Goal: Information Seeking & Learning: Learn about a topic

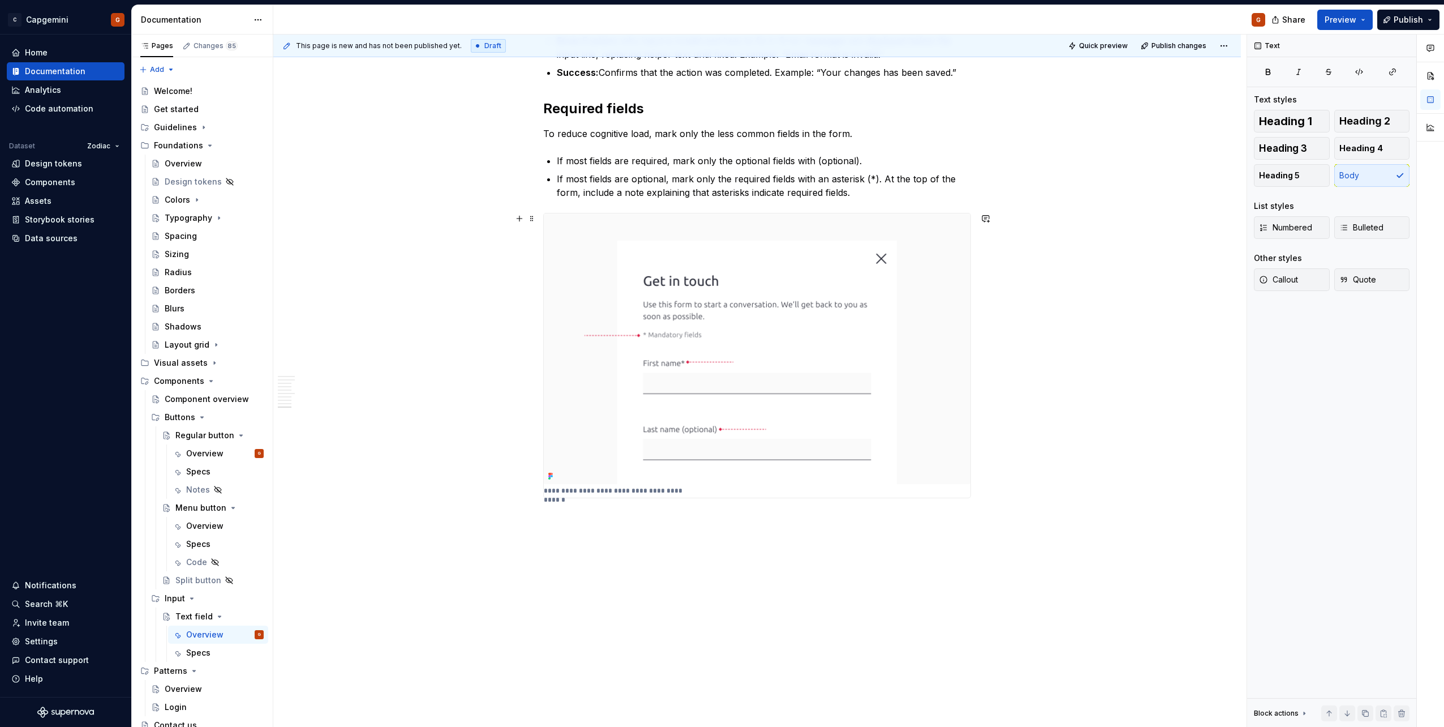
scroll to position [1924, 0]
click at [200, 654] on div "Specs" at bounding box center [198, 652] width 24 height 11
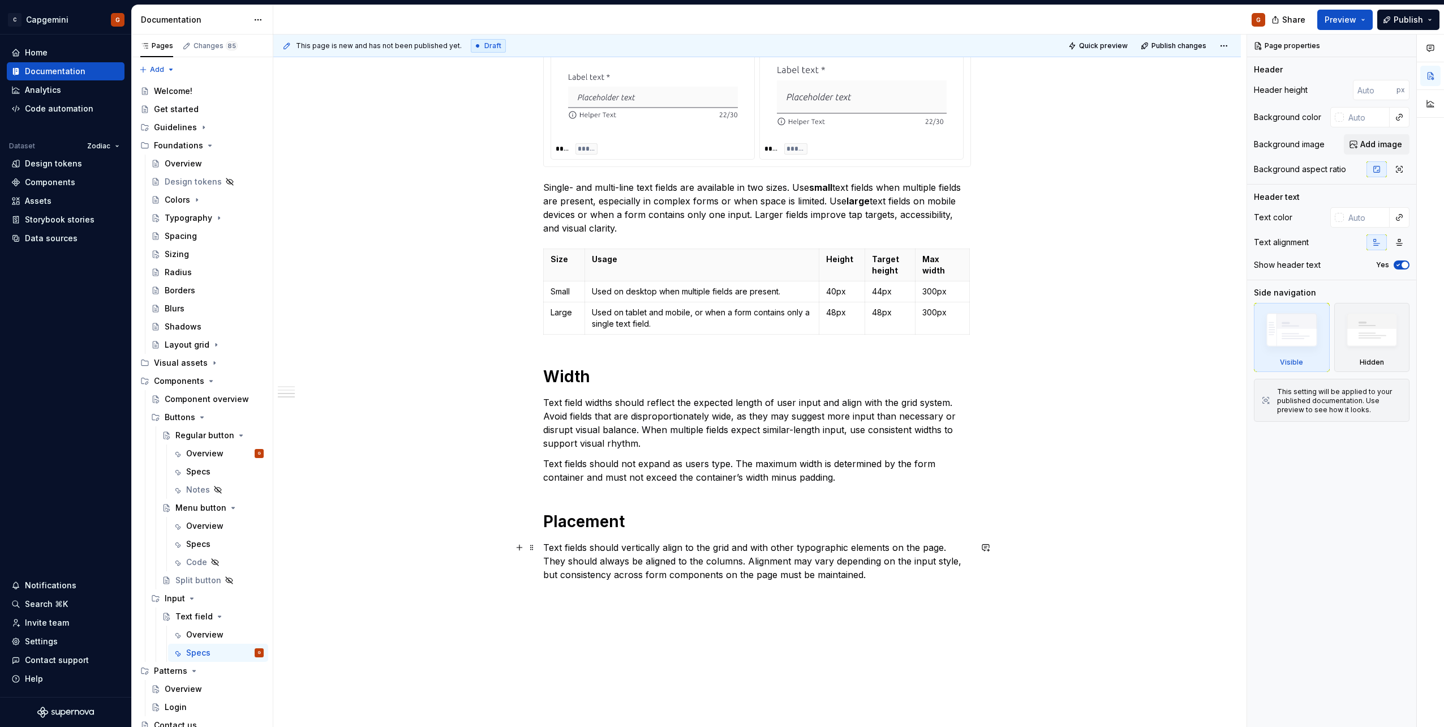
scroll to position [962, 0]
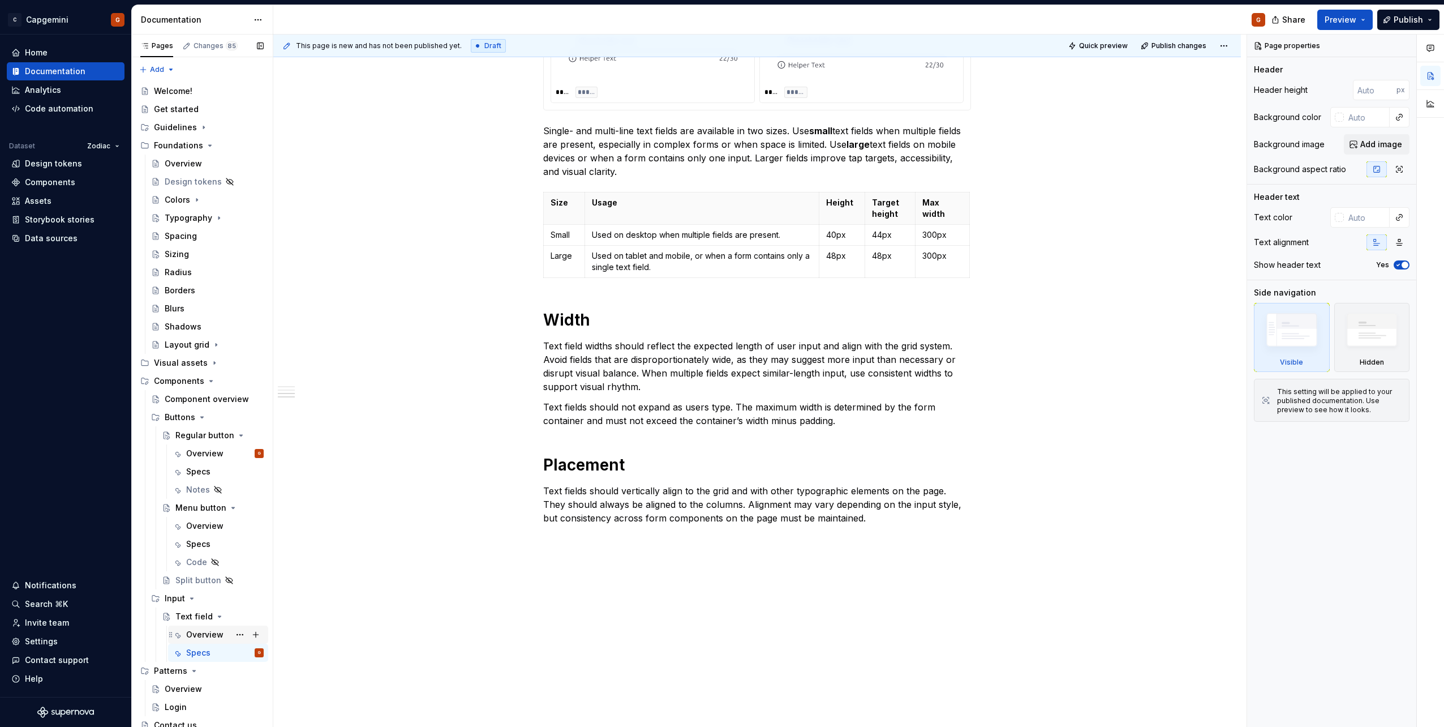
click at [205, 633] on div "Overview" at bounding box center [204, 634] width 37 height 11
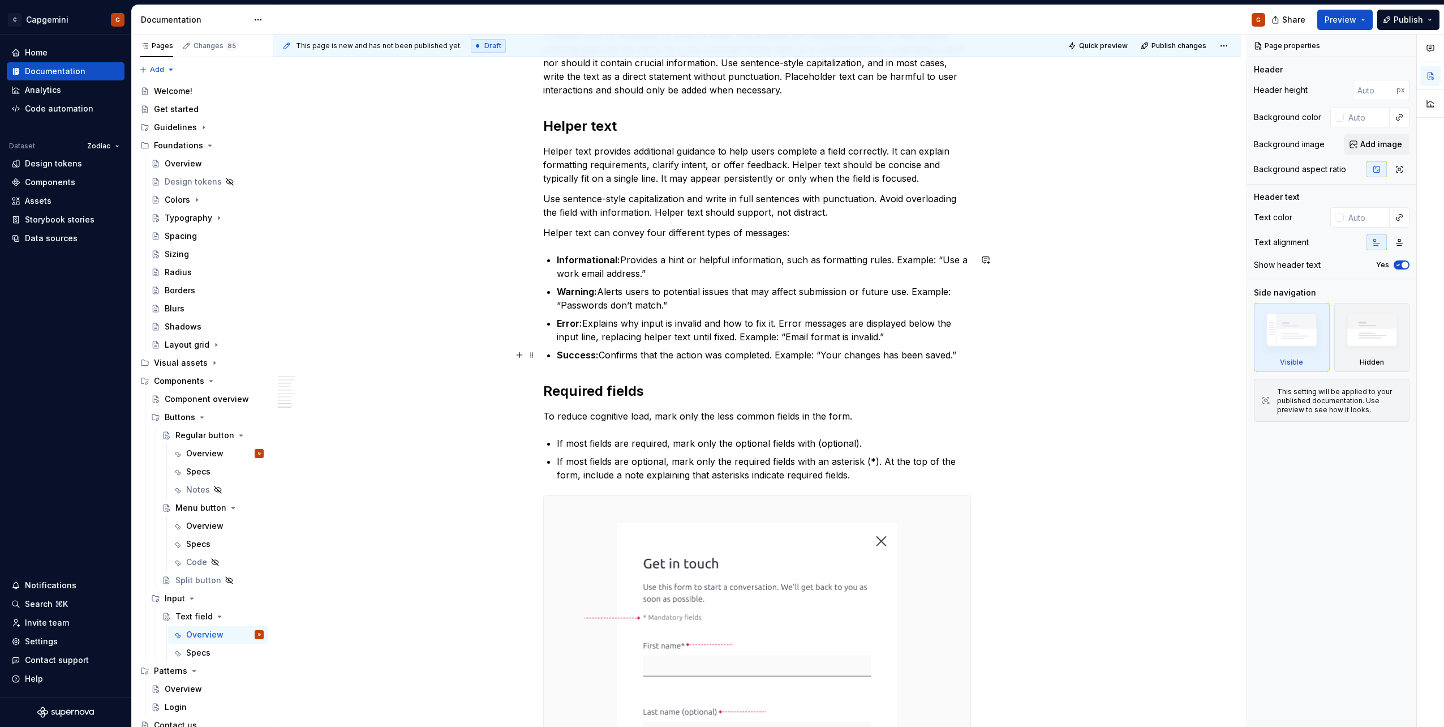
scroll to position [1754, 0]
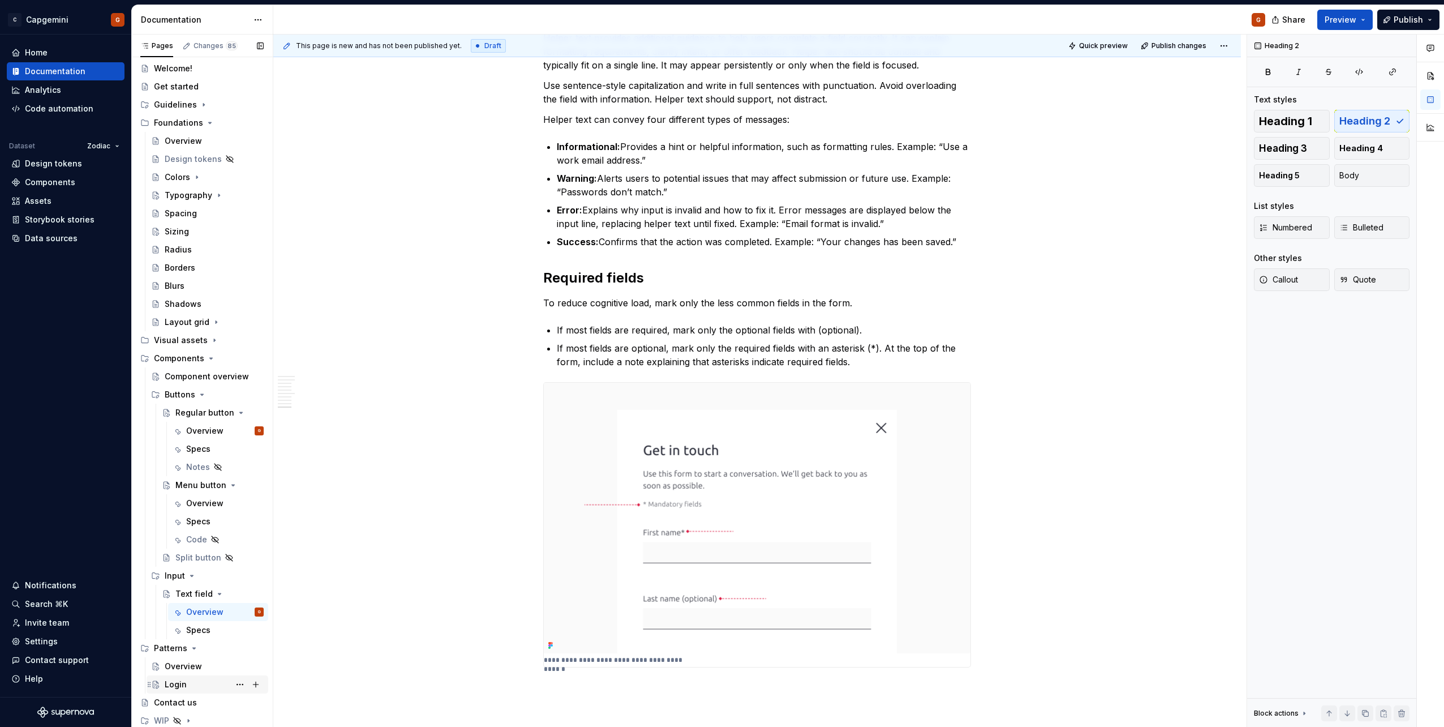
click at [184, 676] on div "Login" at bounding box center [208, 684] width 122 height 18
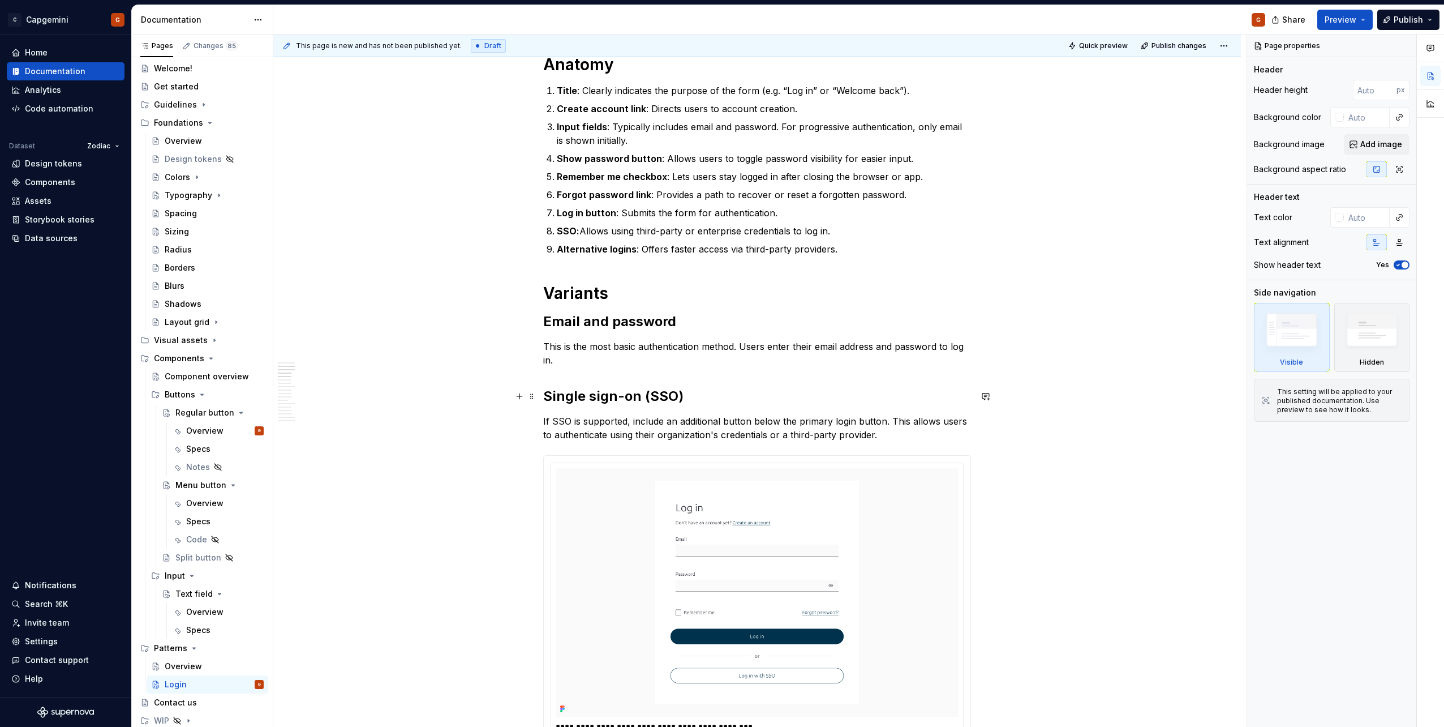
scroll to position [509, 0]
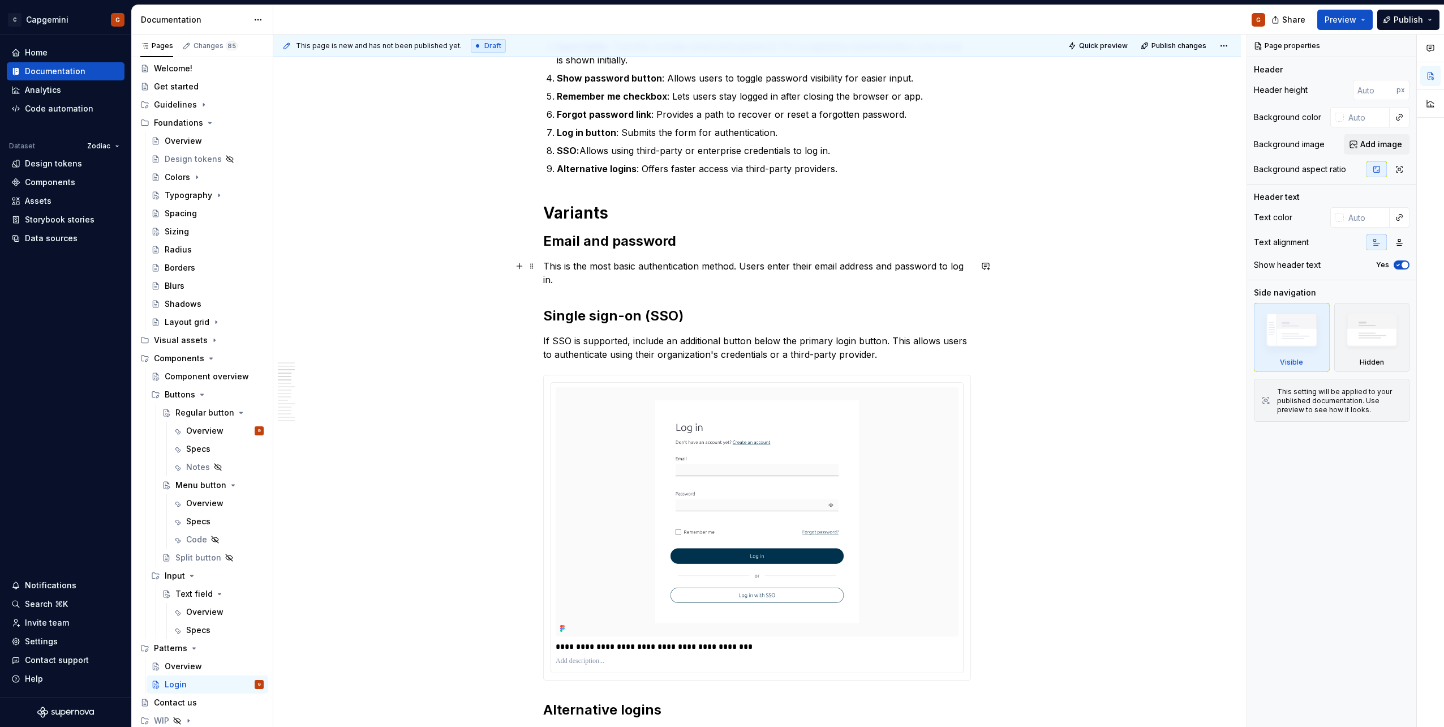
click at [678, 278] on p "This is the most basic authentication method. Users enter their email address a…" at bounding box center [757, 272] width 428 height 27
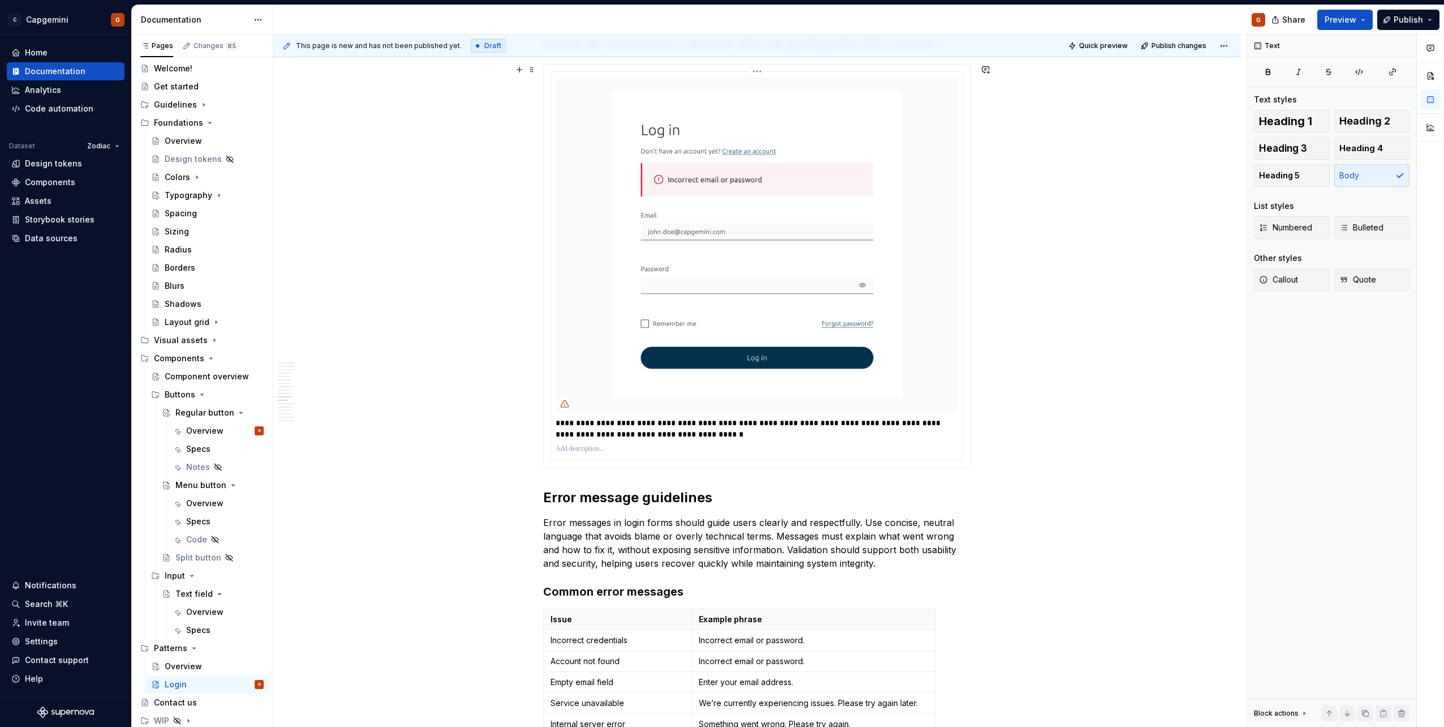
scroll to position [2942, 0]
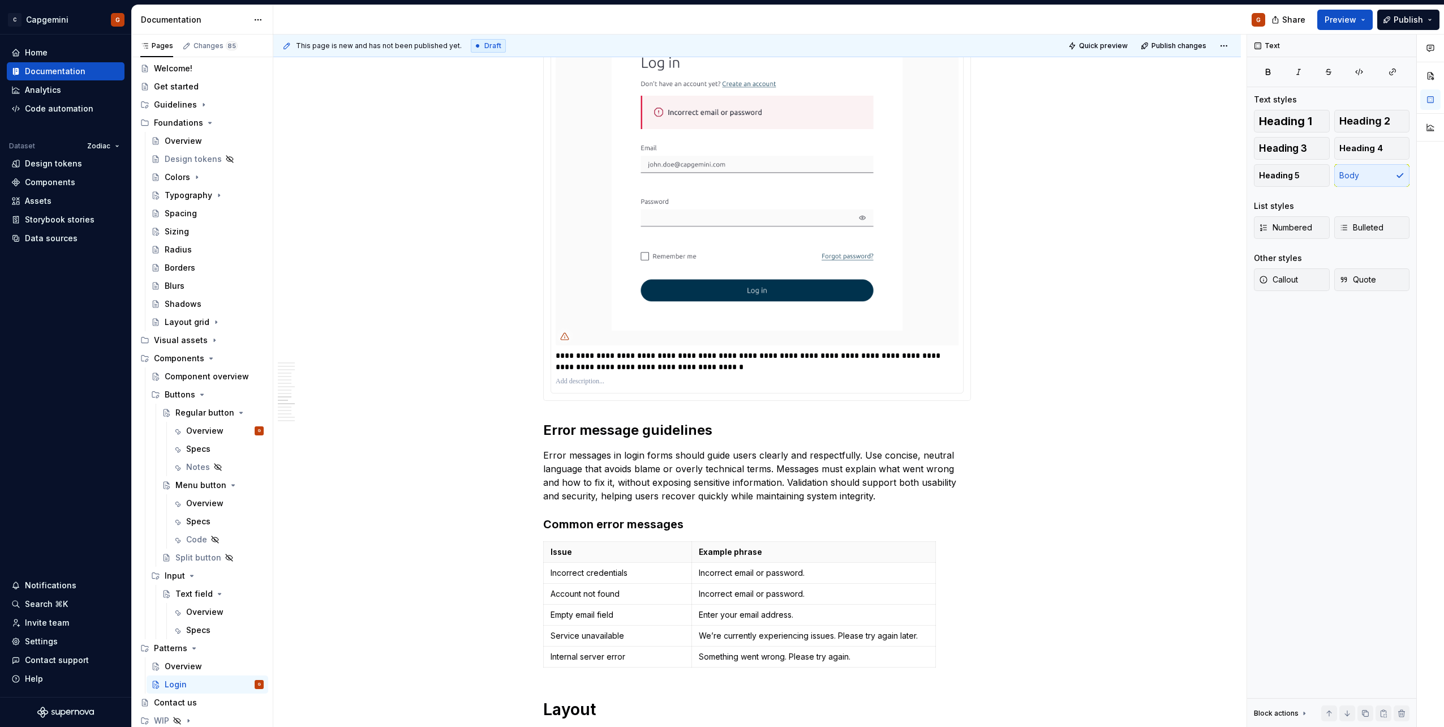
click at [785, 272] on img at bounding box center [757, 177] width 403 height 336
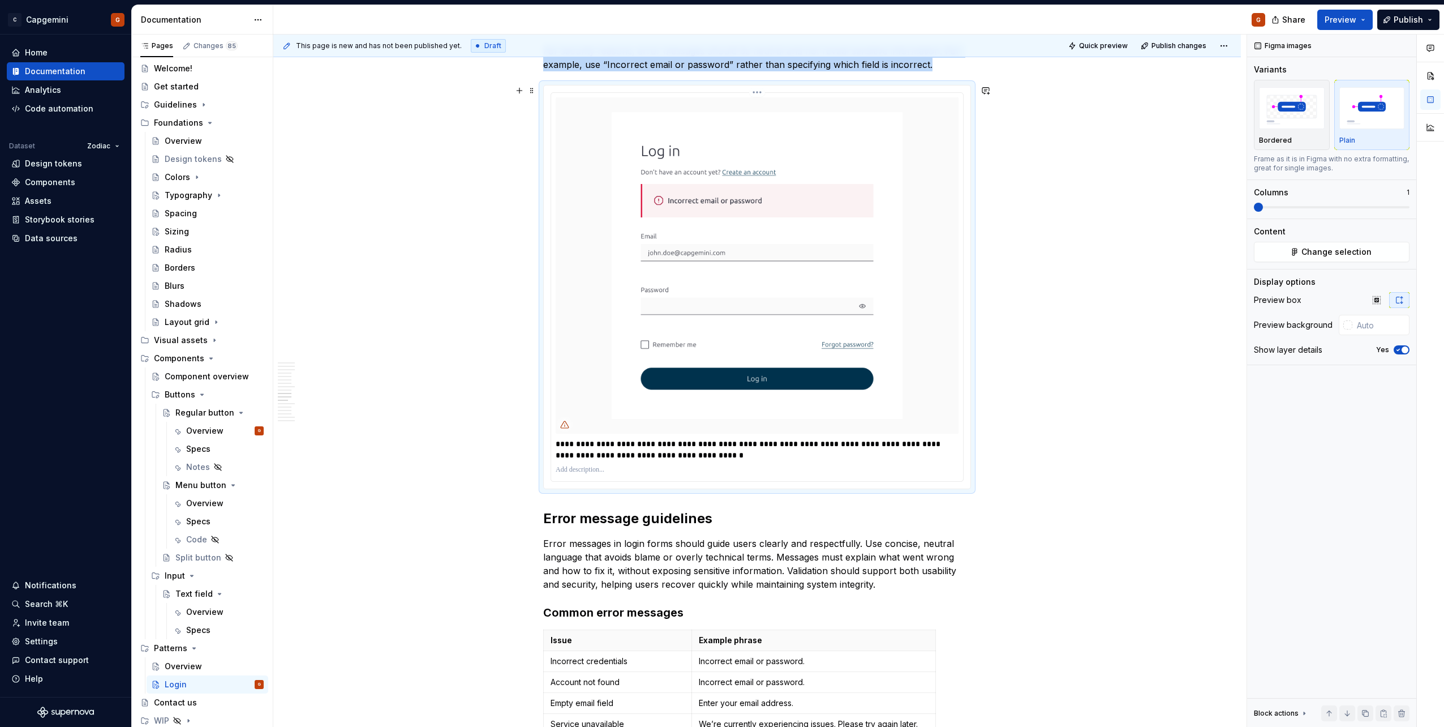
scroll to position [2773, 0]
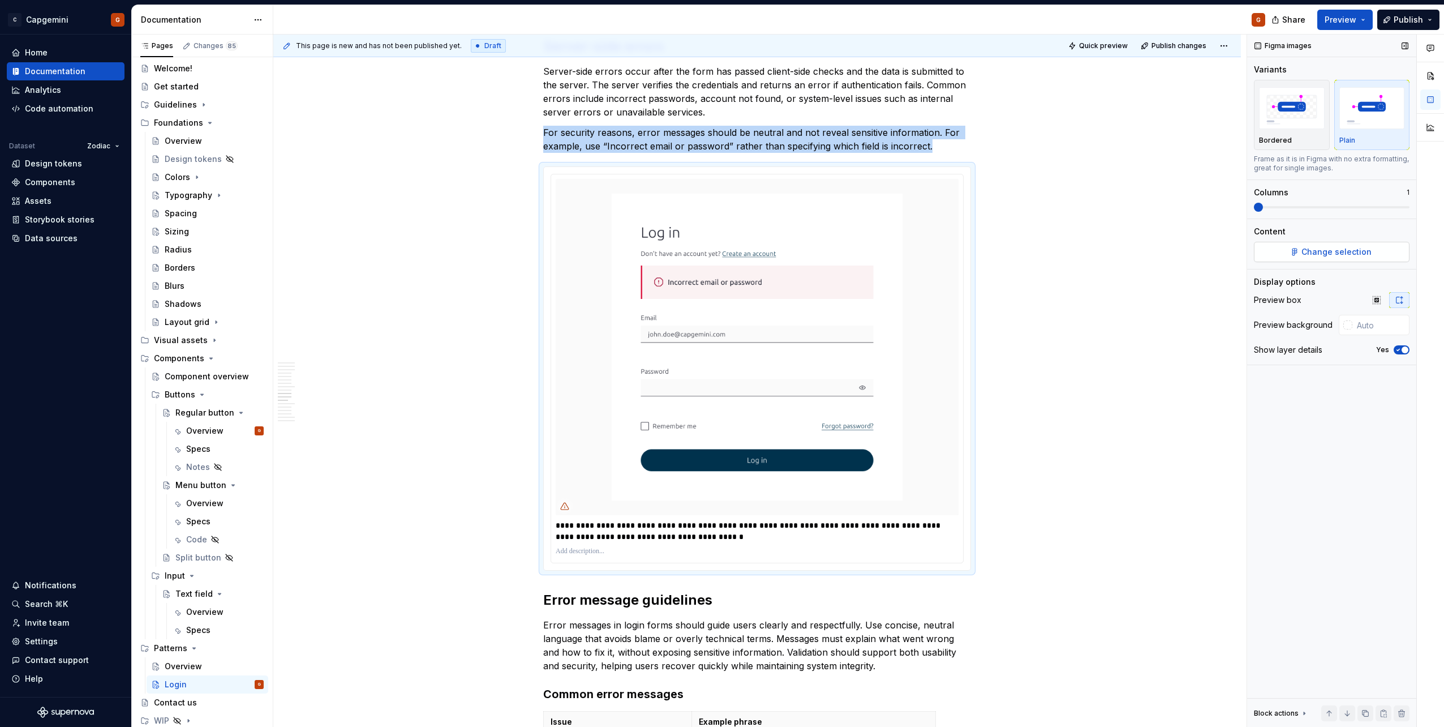
click at [1295, 257] on button "Change selection" at bounding box center [1332, 252] width 156 height 20
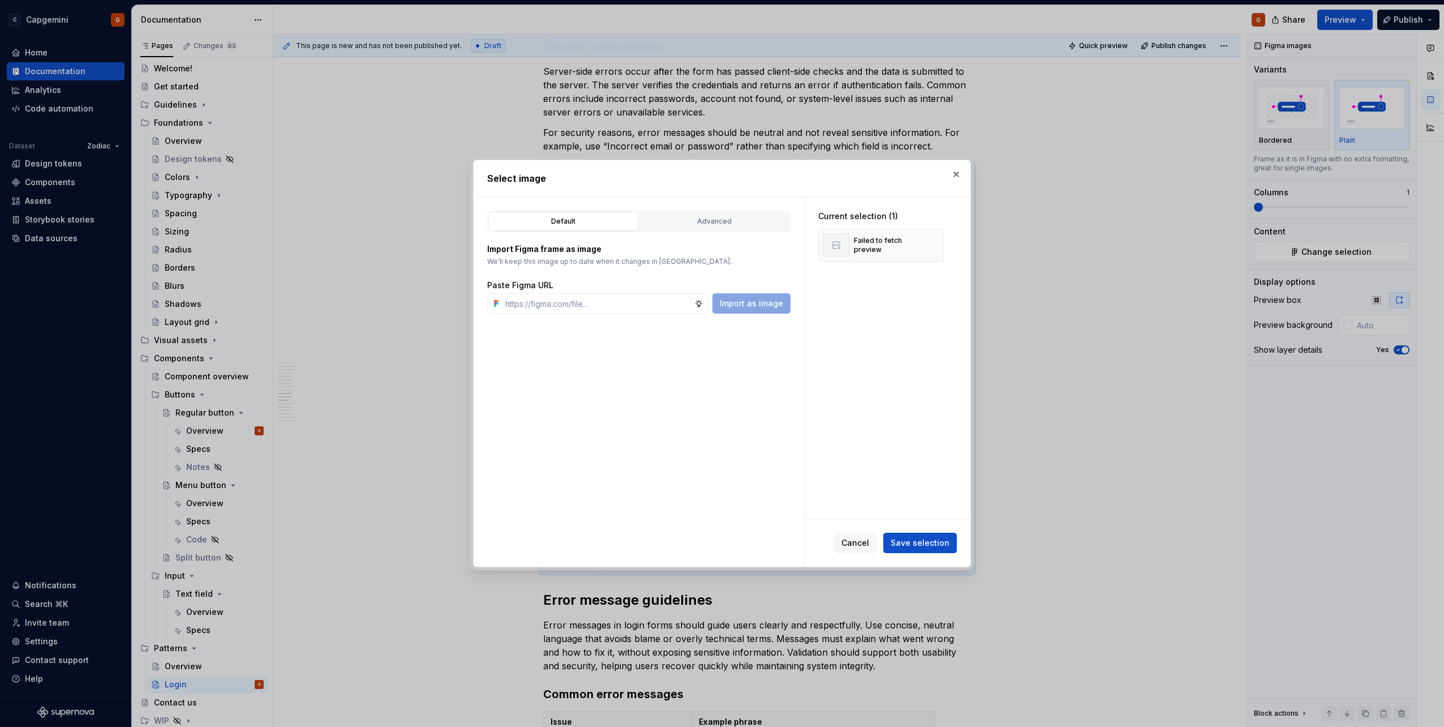
type textarea "*"
click at [687, 221] on div "Advanced" at bounding box center [714, 221] width 142 height 11
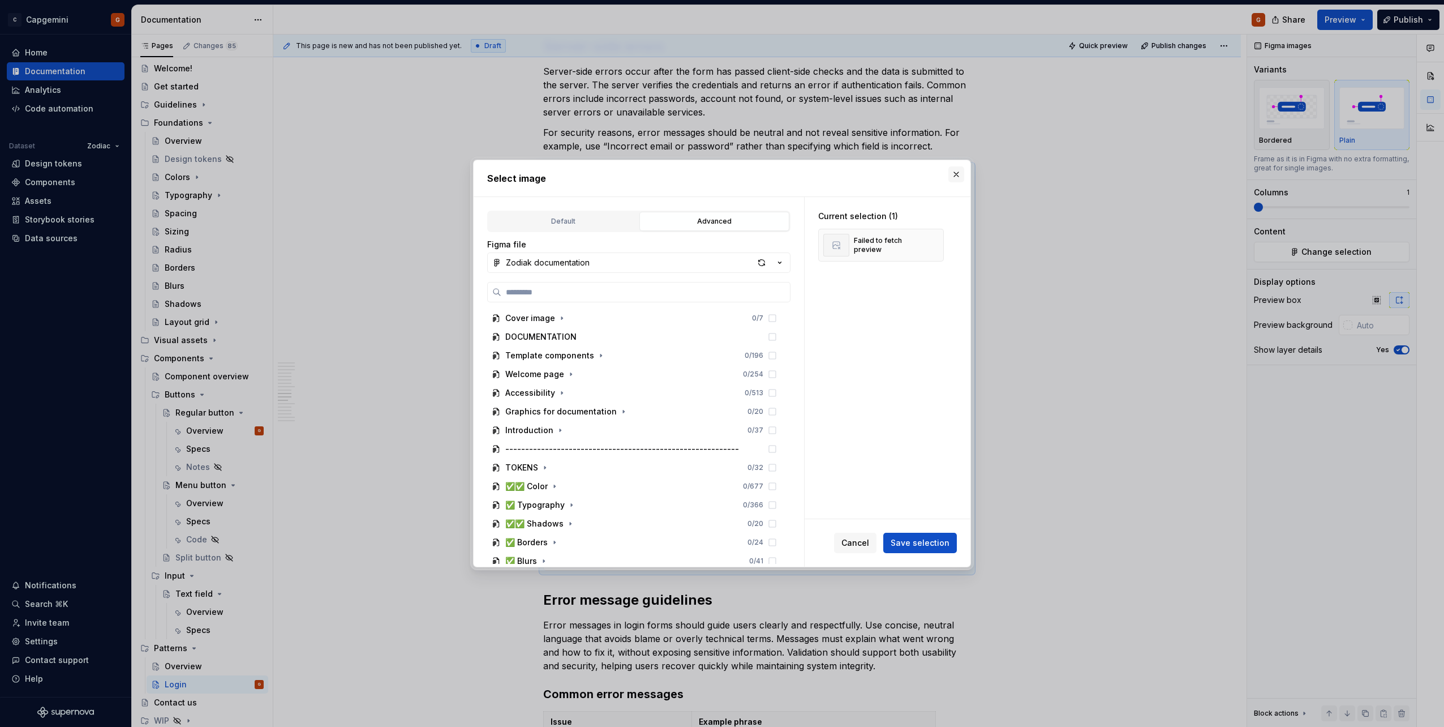
click at [958, 174] on button "button" at bounding box center [956, 174] width 16 height 16
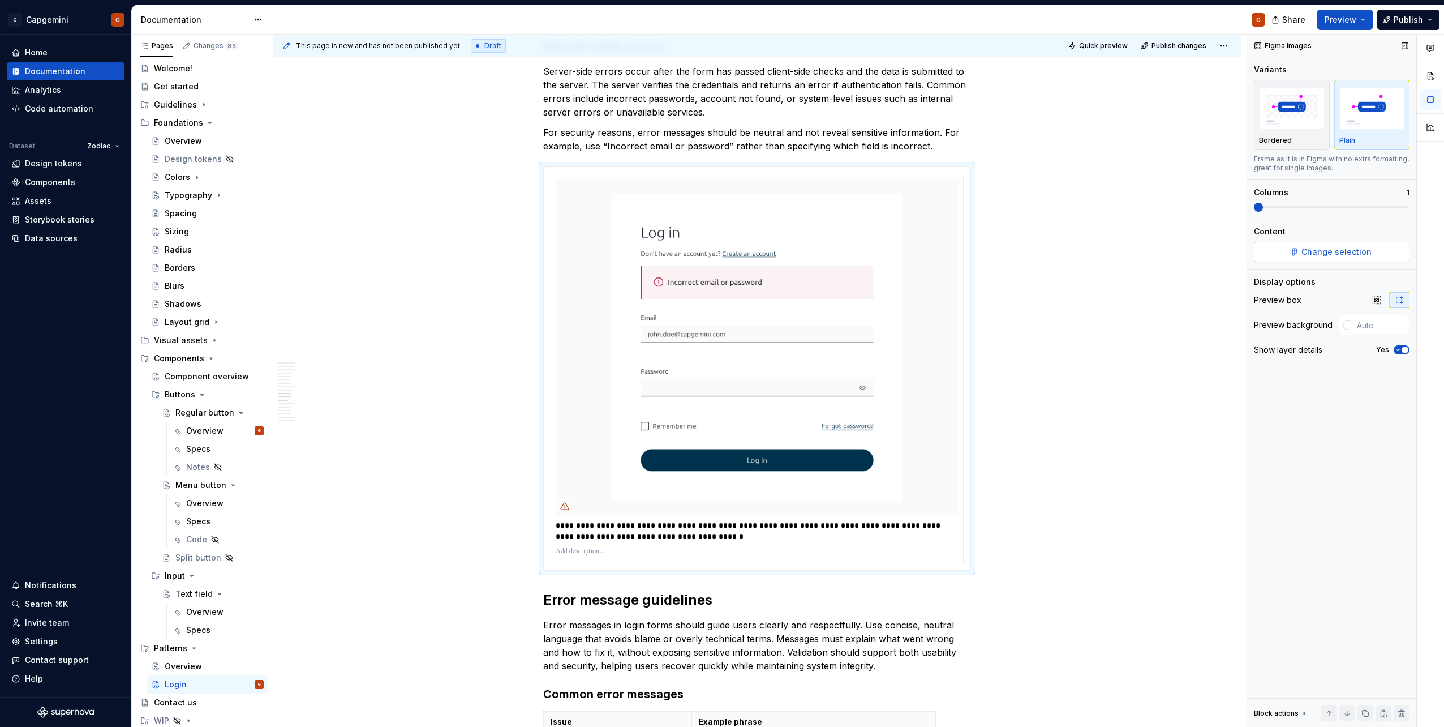
click at [1325, 251] on span "Change selection" at bounding box center [1336, 251] width 70 height 11
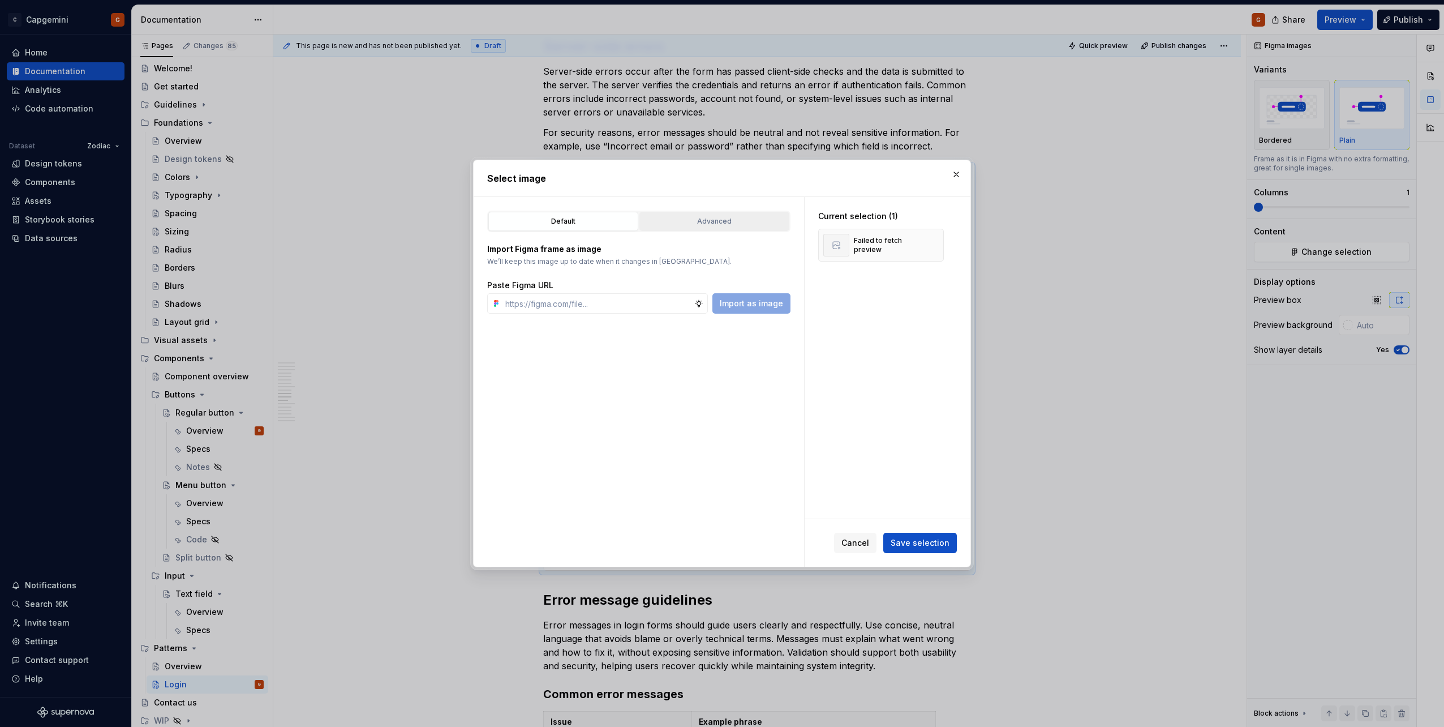
click at [730, 221] on div "Advanced" at bounding box center [714, 221] width 142 height 11
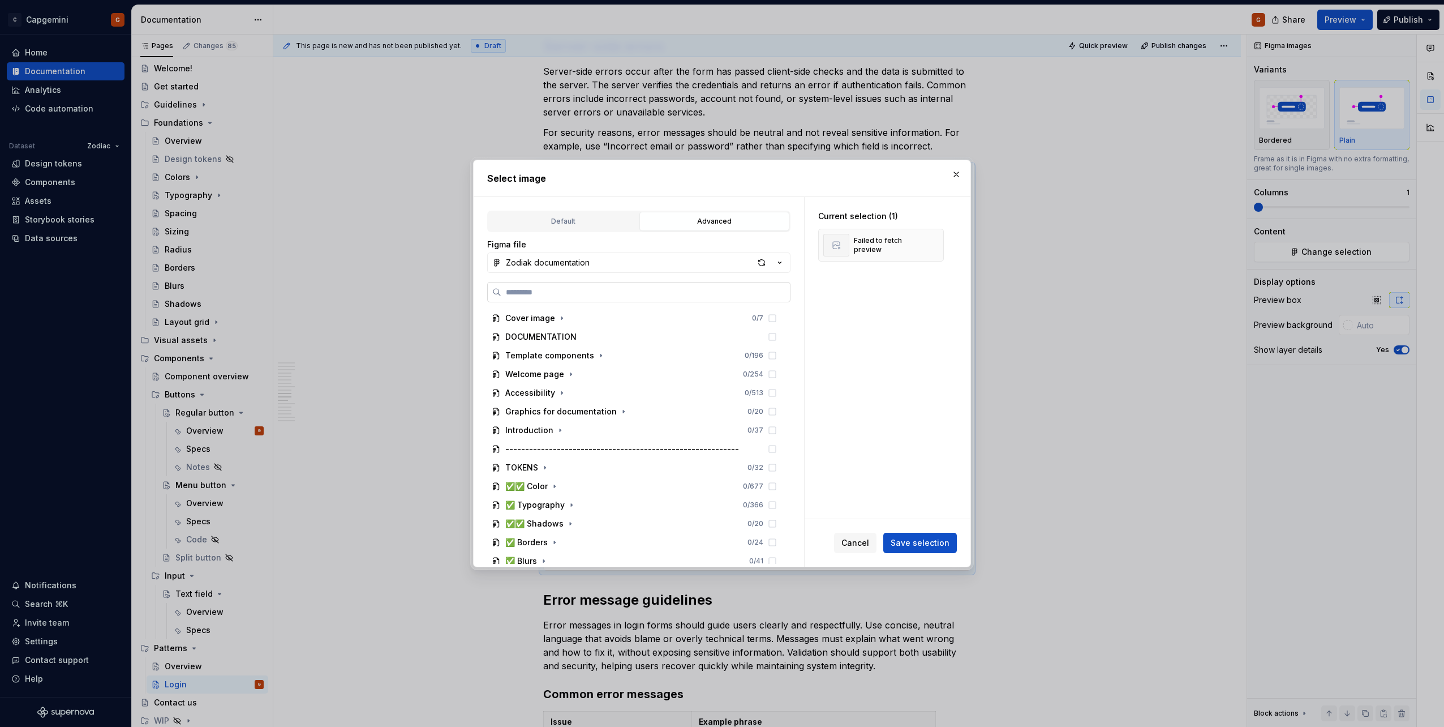
click at [586, 286] on label at bounding box center [638, 292] width 303 height 20
click at [586, 286] on input "search" at bounding box center [645, 291] width 289 height 11
type input "*****"
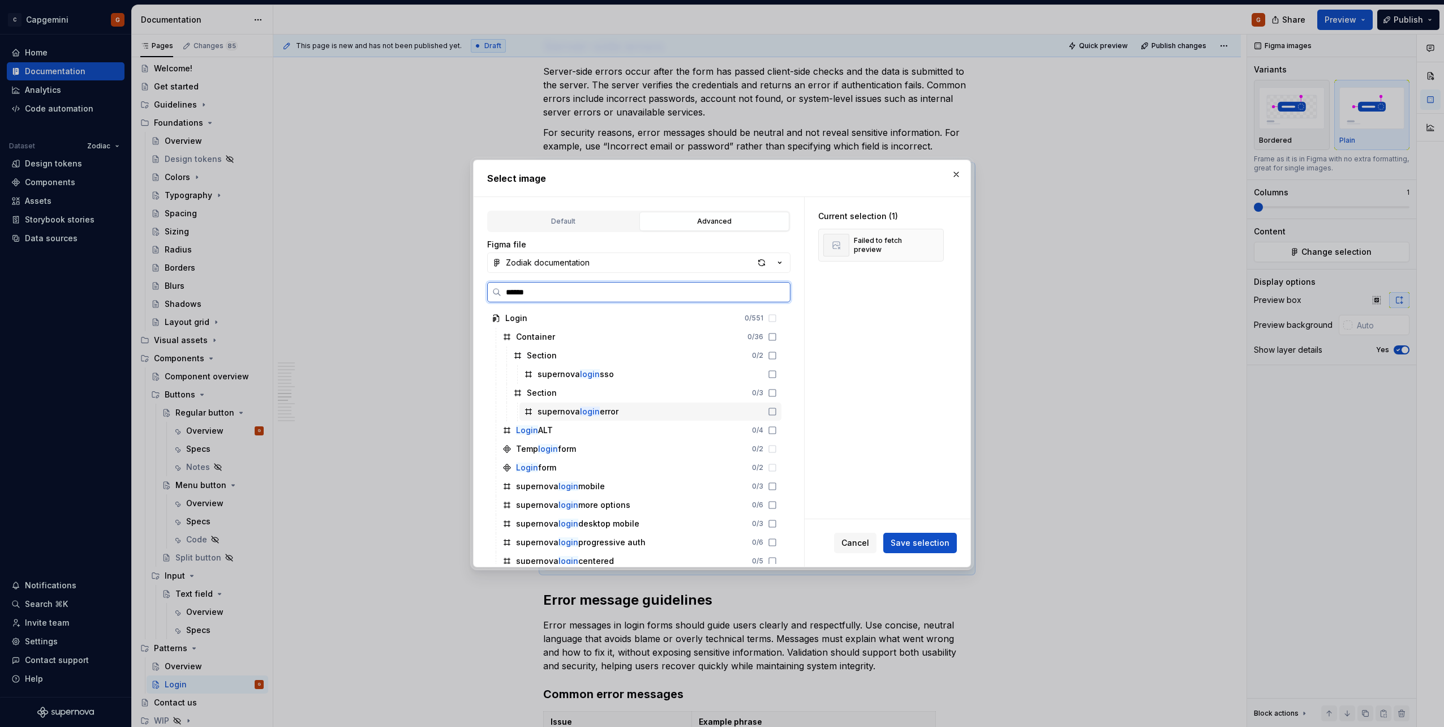
click at [619, 412] on div "supernova login error" at bounding box center [650, 411] width 262 height 18
click at [922, 542] on span "Save selection" at bounding box center [920, 542] width 59 height 11
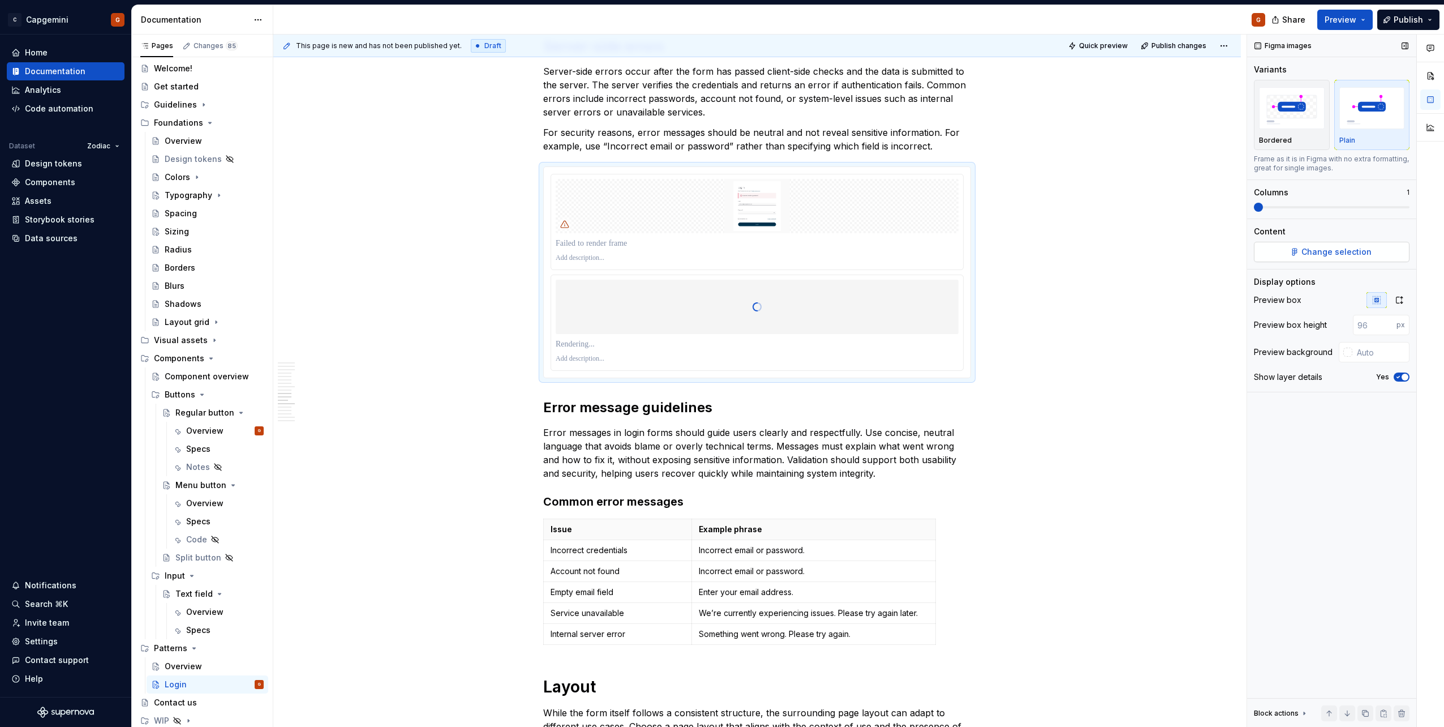
click at [1301, 250] on button "Change selection" at bounding box center [1332, 252] width 156 height 20
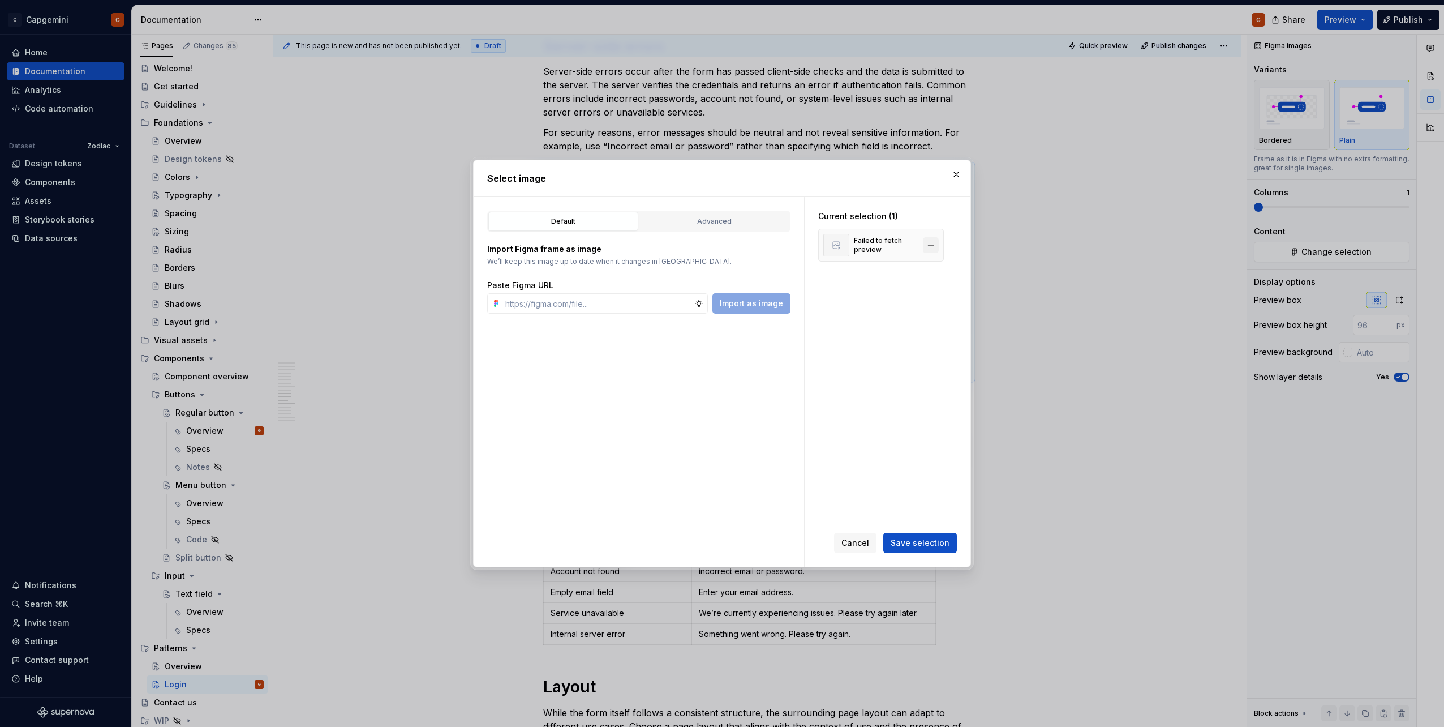
click at [932, 249] on button "button" at bounding box center [931, 245] width 16 height 16
click at [750, 222] on div "Advanced" at bounding box center [714, 221] width 142 height 11
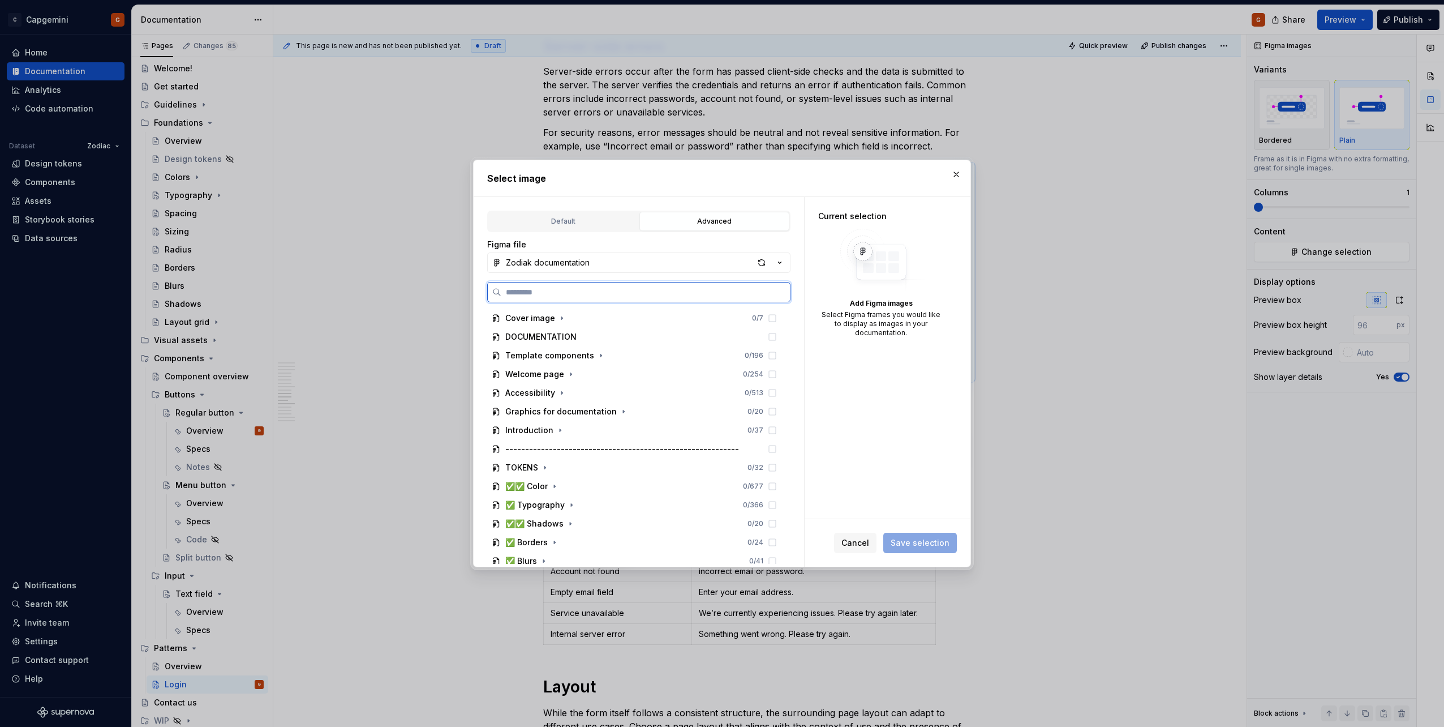
click at [583, 291] on input "search" at bounding box center [645, 291] width 289 height 11
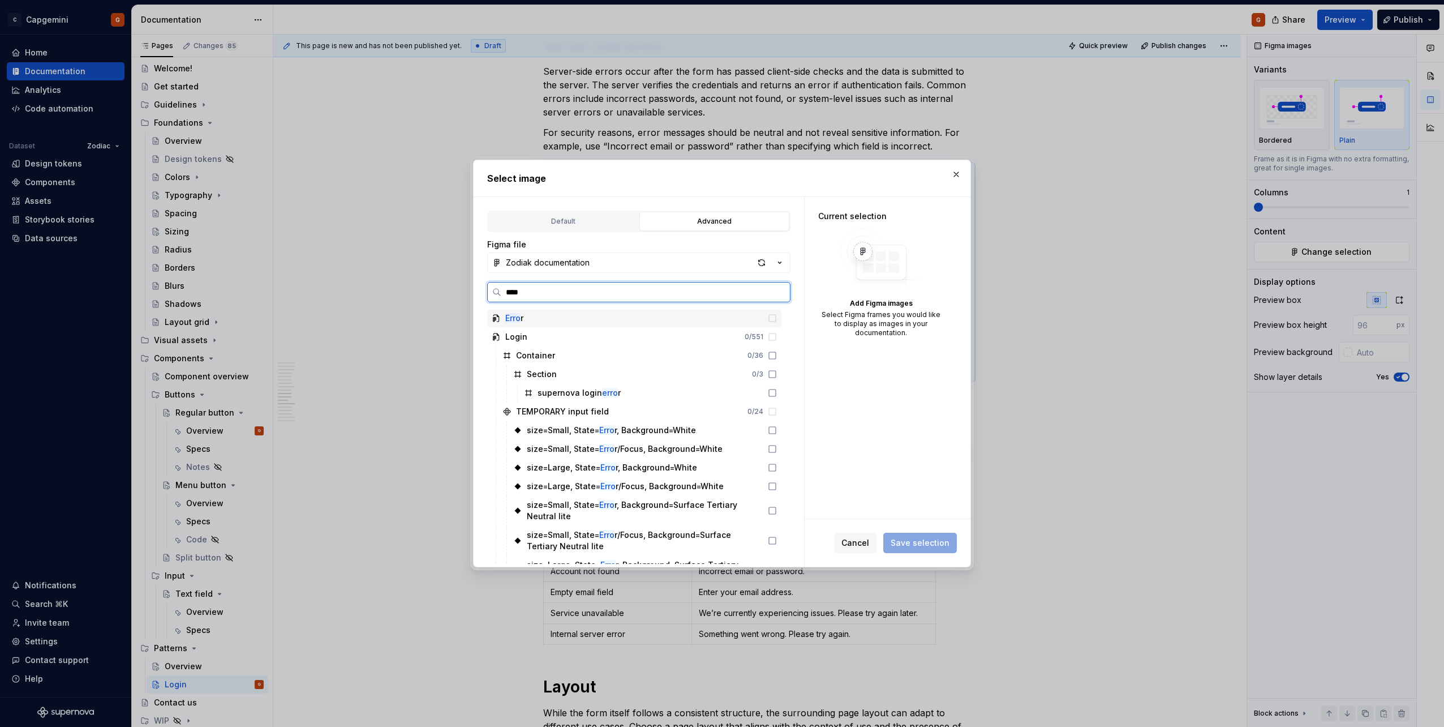
type input "*****"
click at [598, 387] on div "supernova login error" at bounding box center [579, 392] width 83 height 11
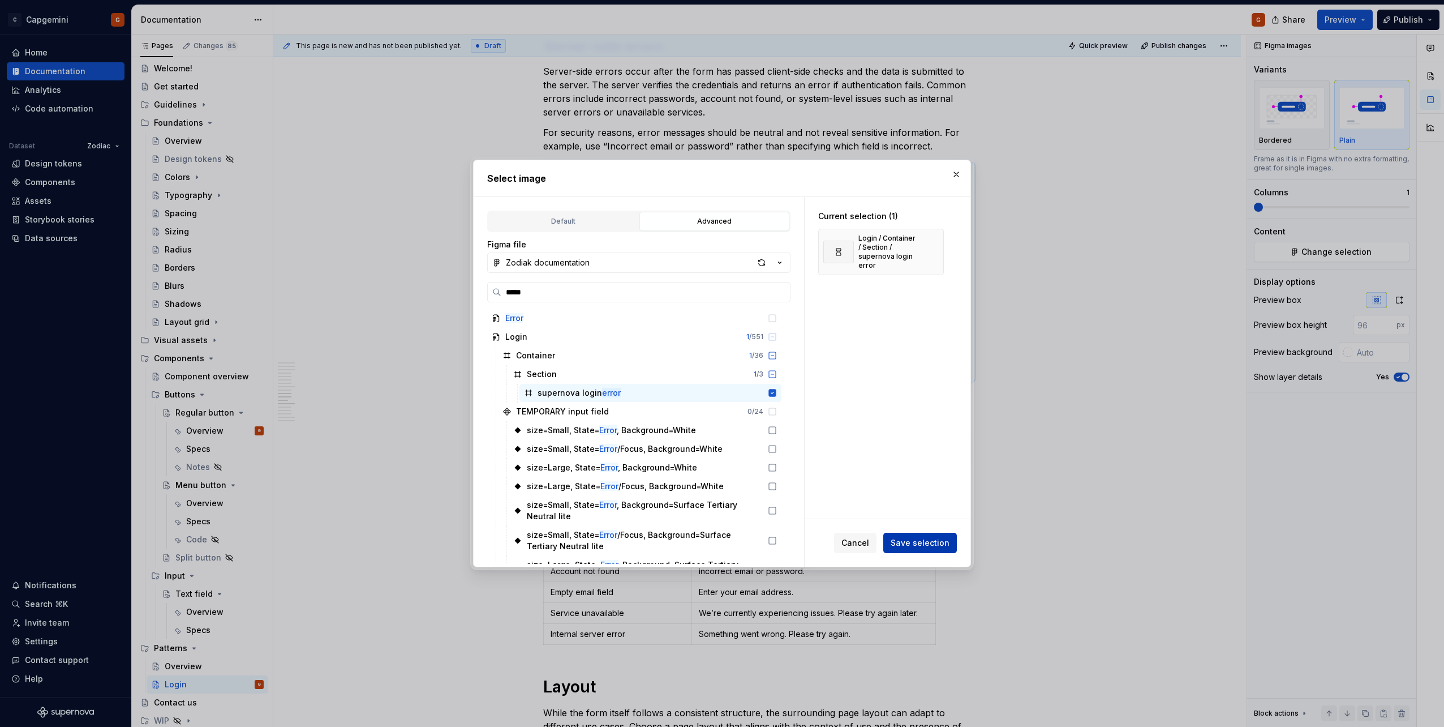
click at [938, 541] on span "Save selection" at bounding box center [920, 542] width 59 height 11
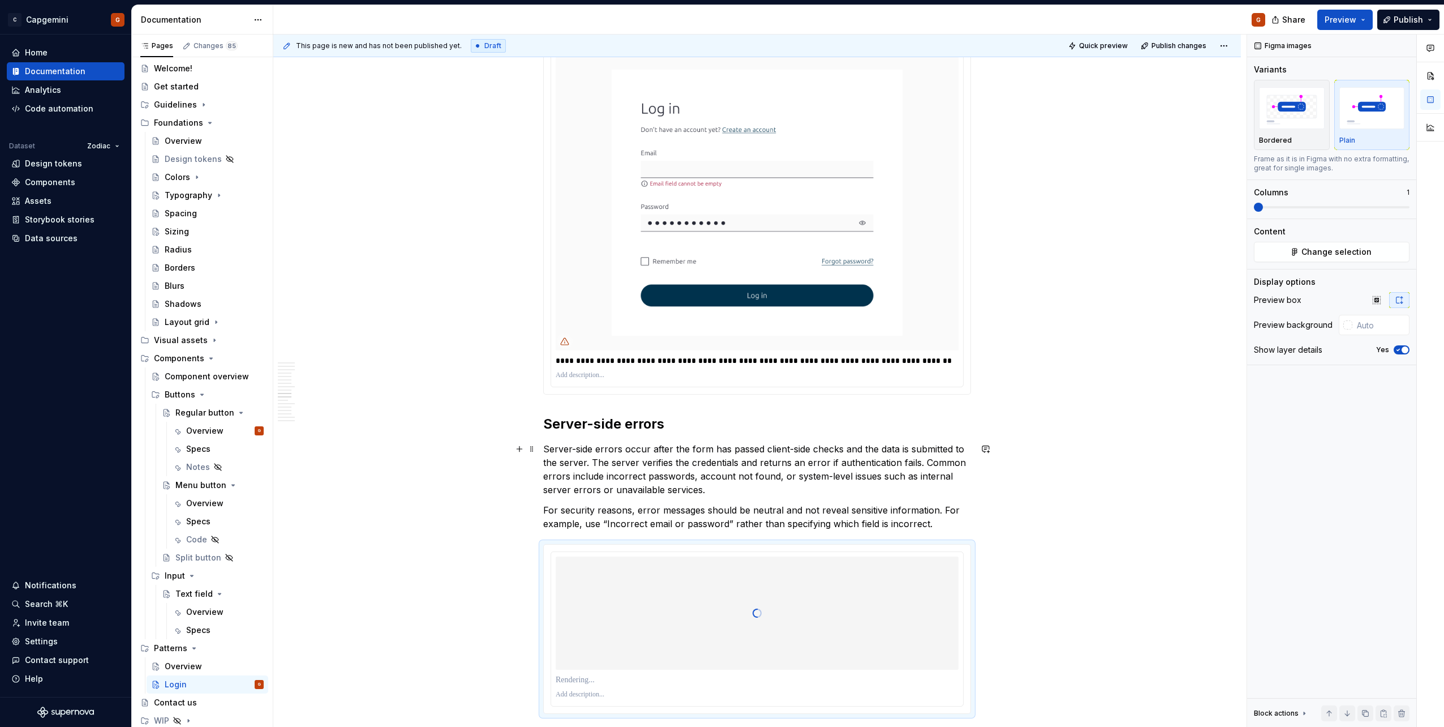
scroll to position [2376, 0]
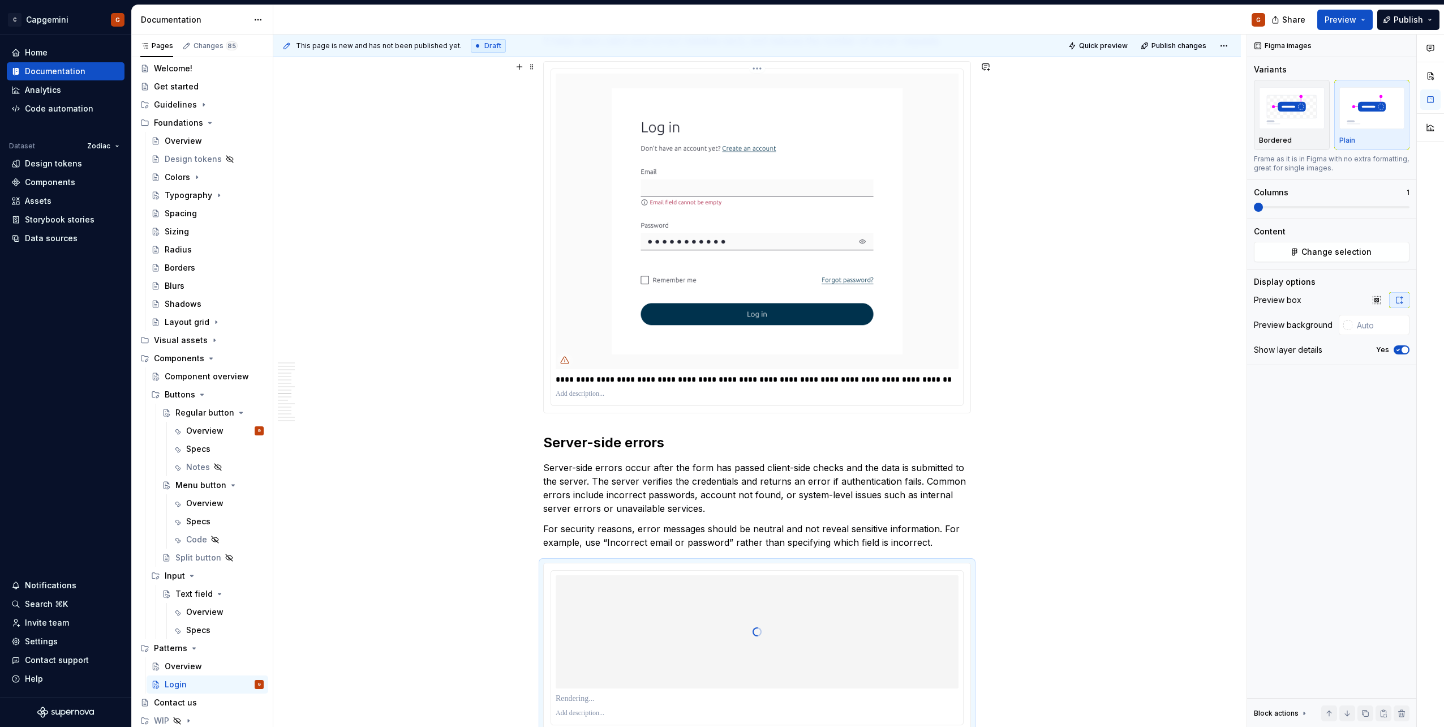
type input "#FAFAFAFA"
click at [679, 303] on img at bounding box center [757, 221] width 403 height 295
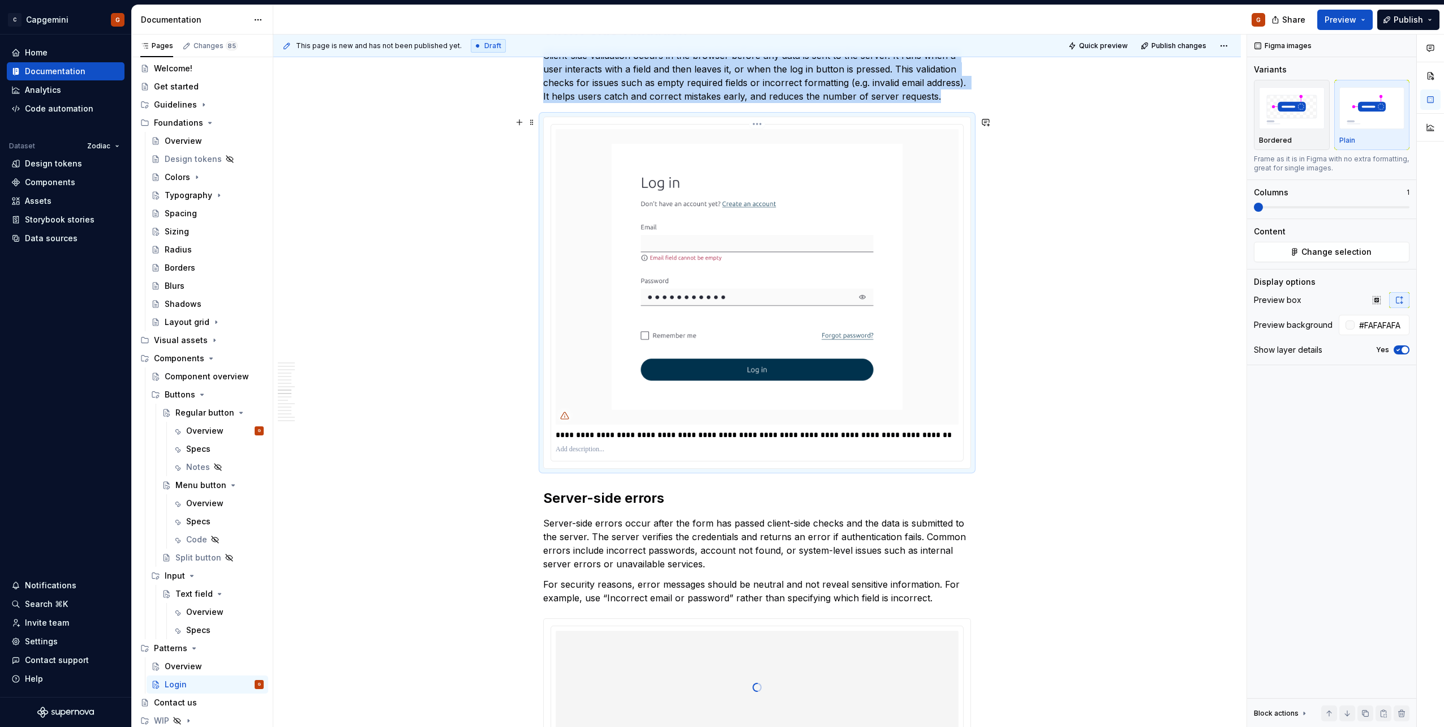
scroll to position [2263, 0]
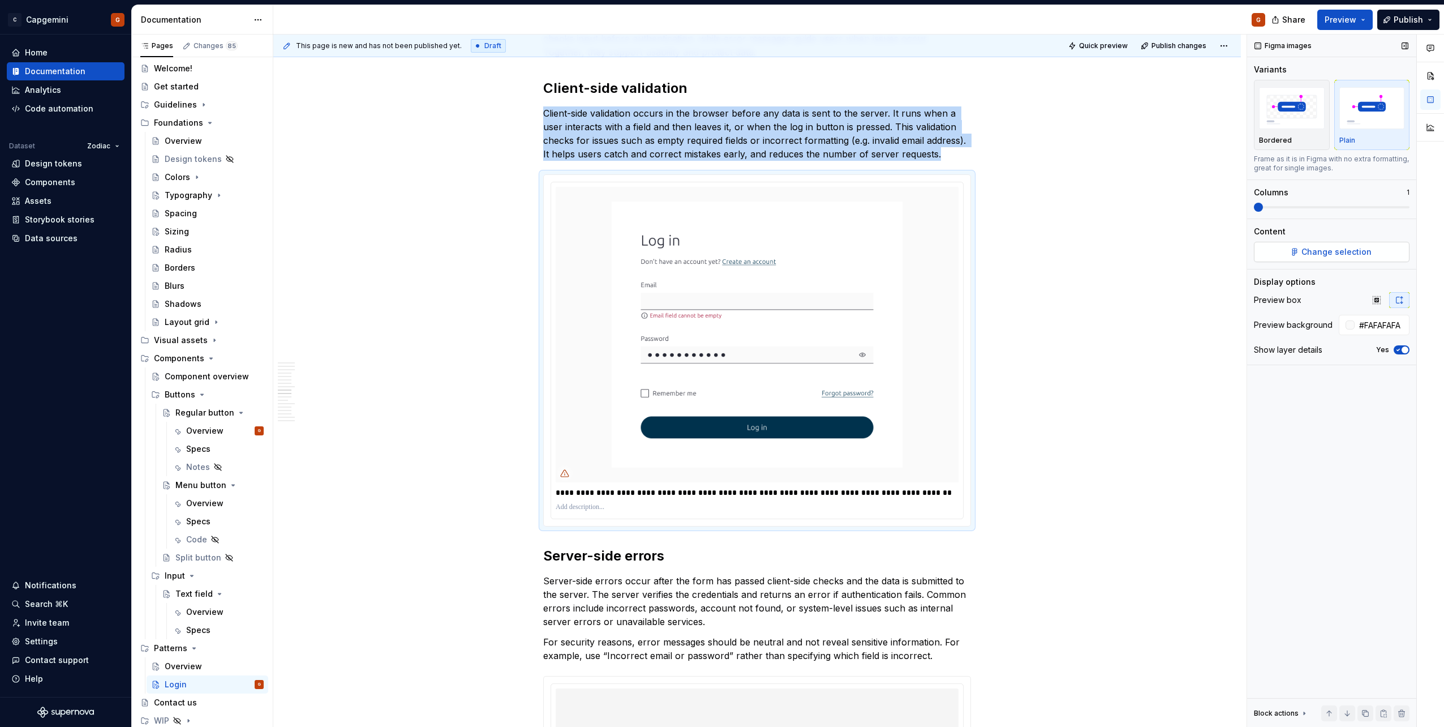
click at [1309, 247] on span "Change selection" at bounding box center [1336, 251] width 70 height 11
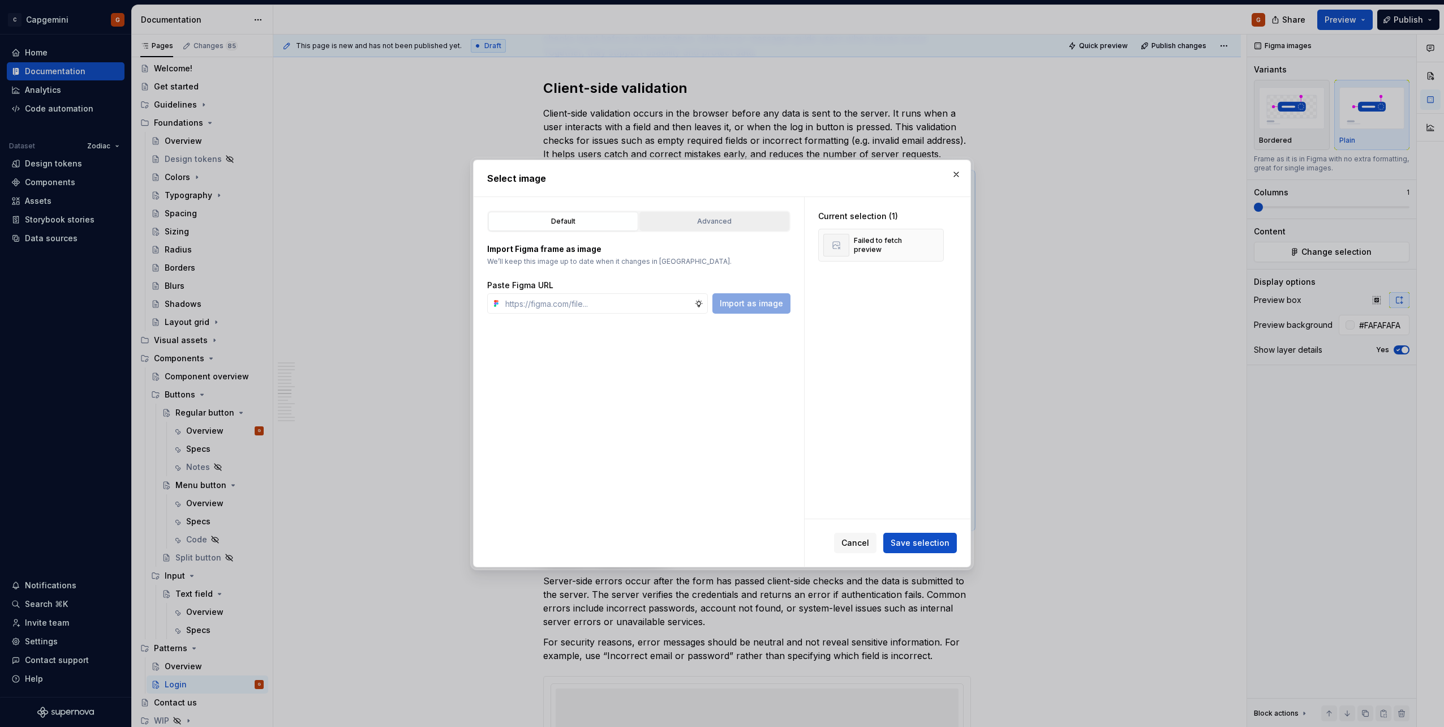
click at [746, 220] on div "Advanced" at bounding box center [714, 221] width 142 height 11
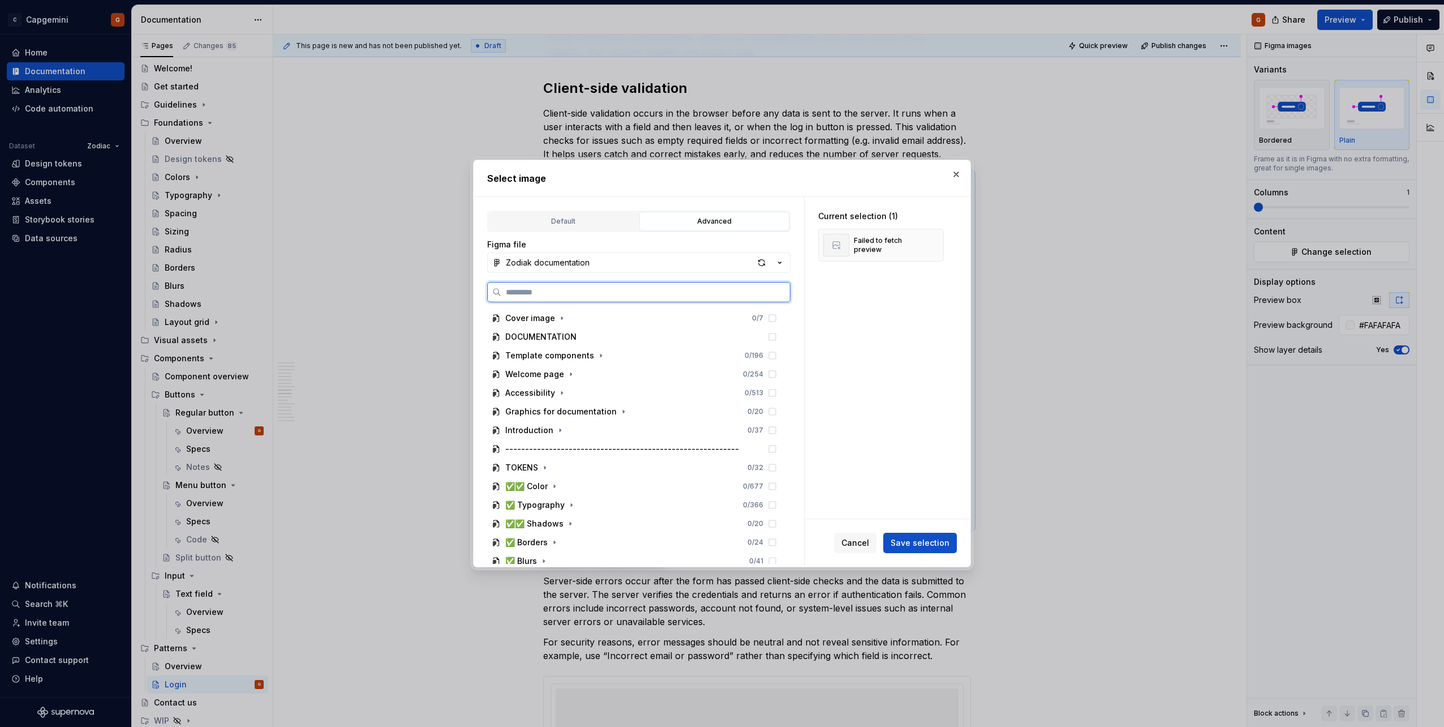
click at [598, 289] on input "search" at bounding box center [645, 291] width 289 height 11
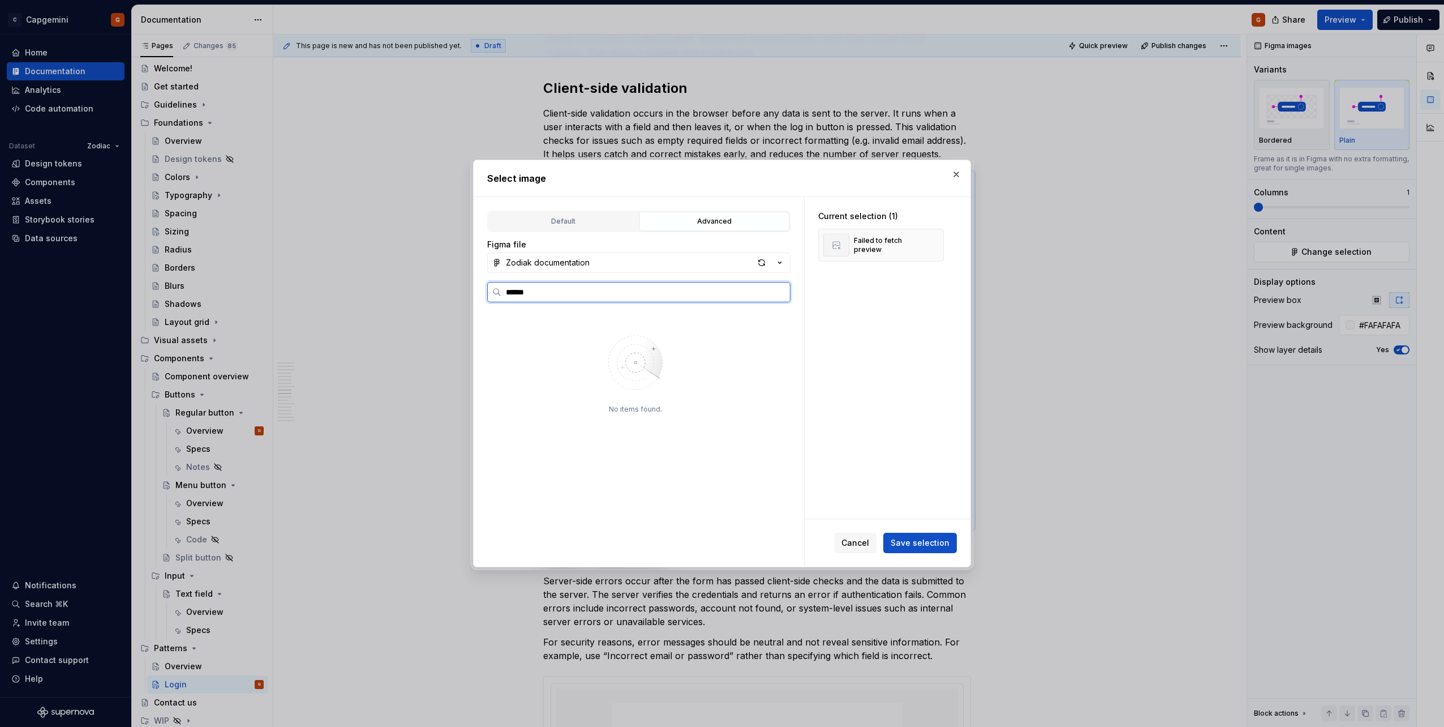
click at [617, 297] on input "******" at bounding box center [645, 291] width 289 height 11
type input "*****"
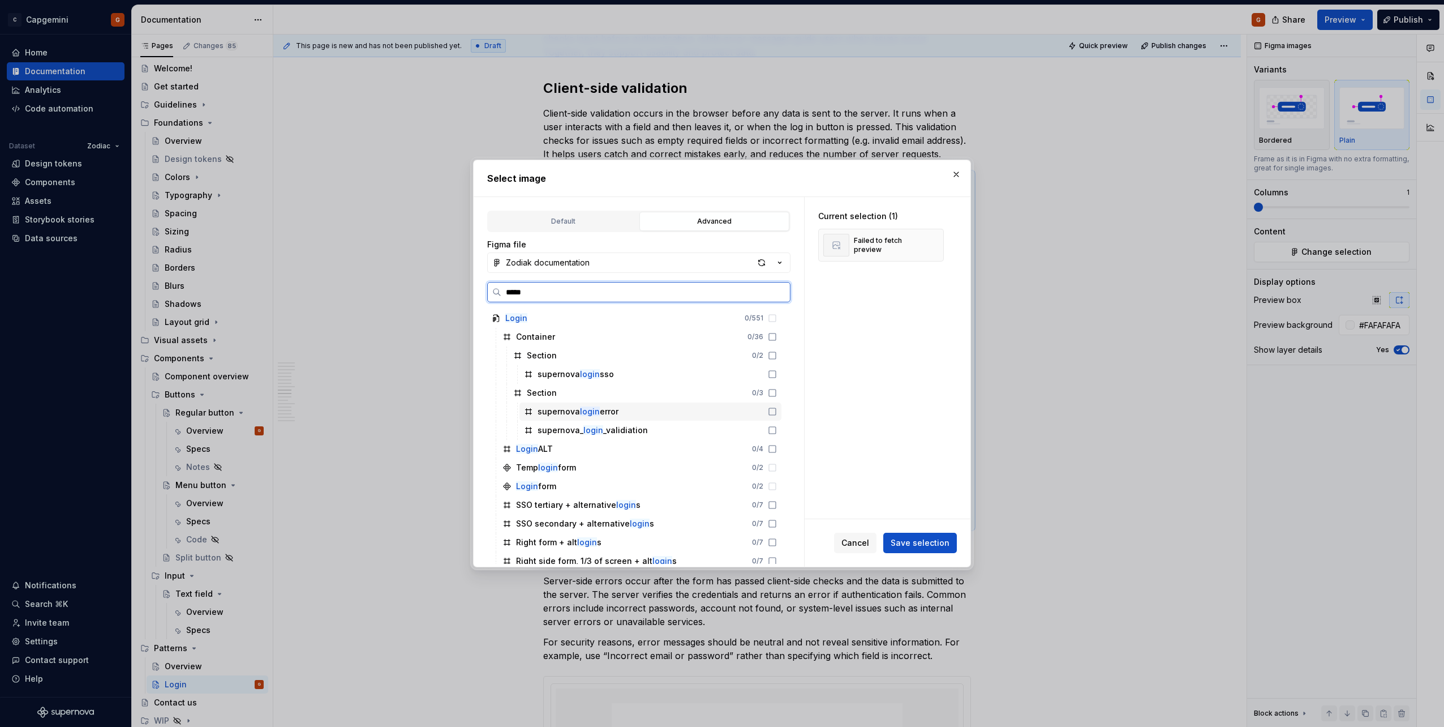
click at [656, 424] on div "supernova_ login _validiation" at bounding box center [650, 430] width 262 height 18
click at [943, 536] on button "Save selection" at bounding box center [920, 542] width 74 height 20
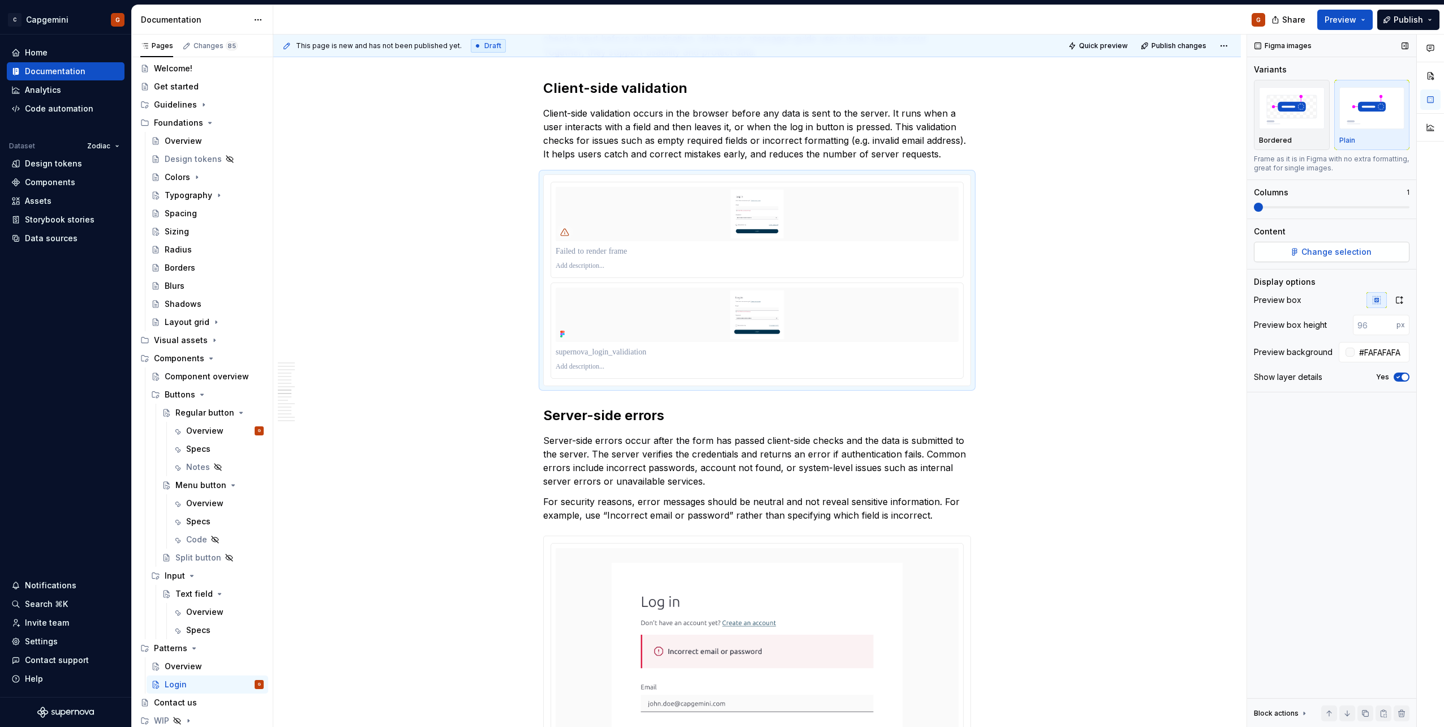
click at [1344, 247] on span "Change selection" at bounding box center [1336, 251] width 70 height 11
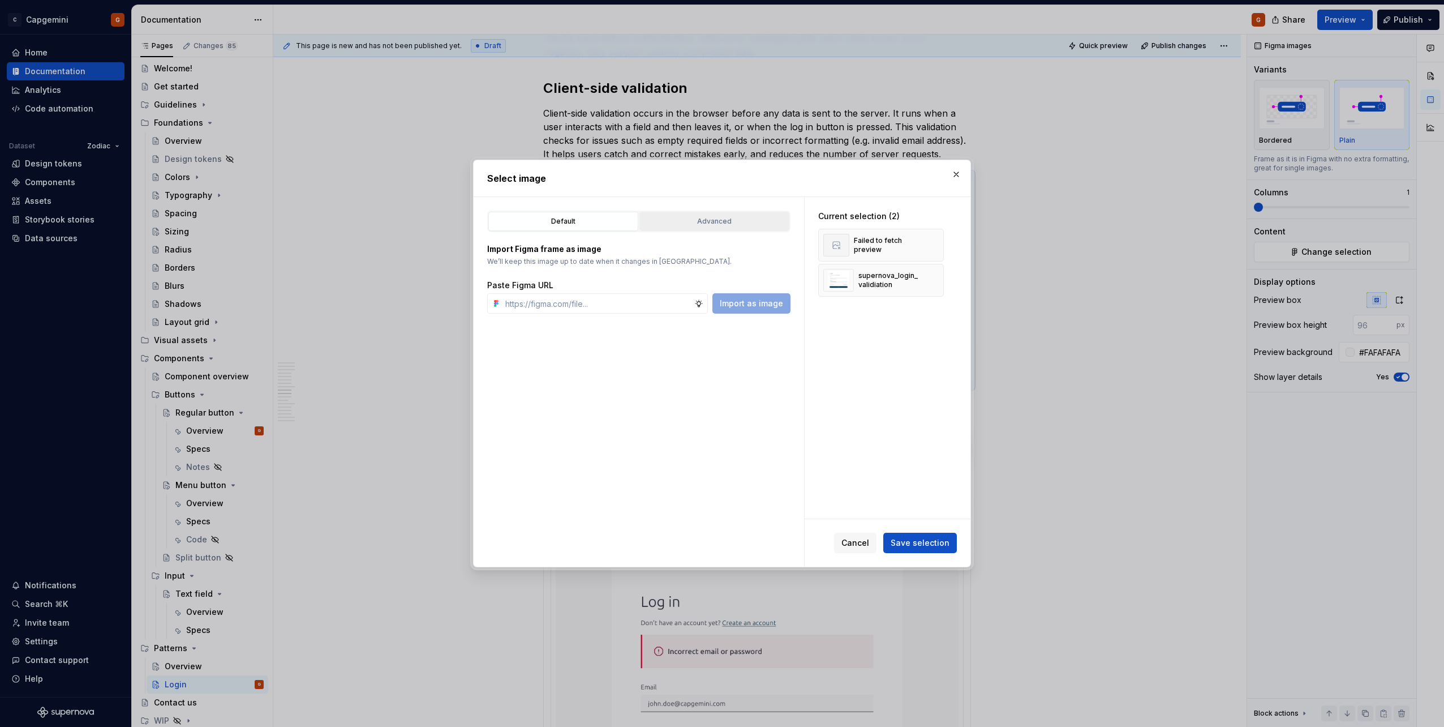
click at [725, 227] on button "Advanced" at bounding box center [714, 221] width 150 height 19
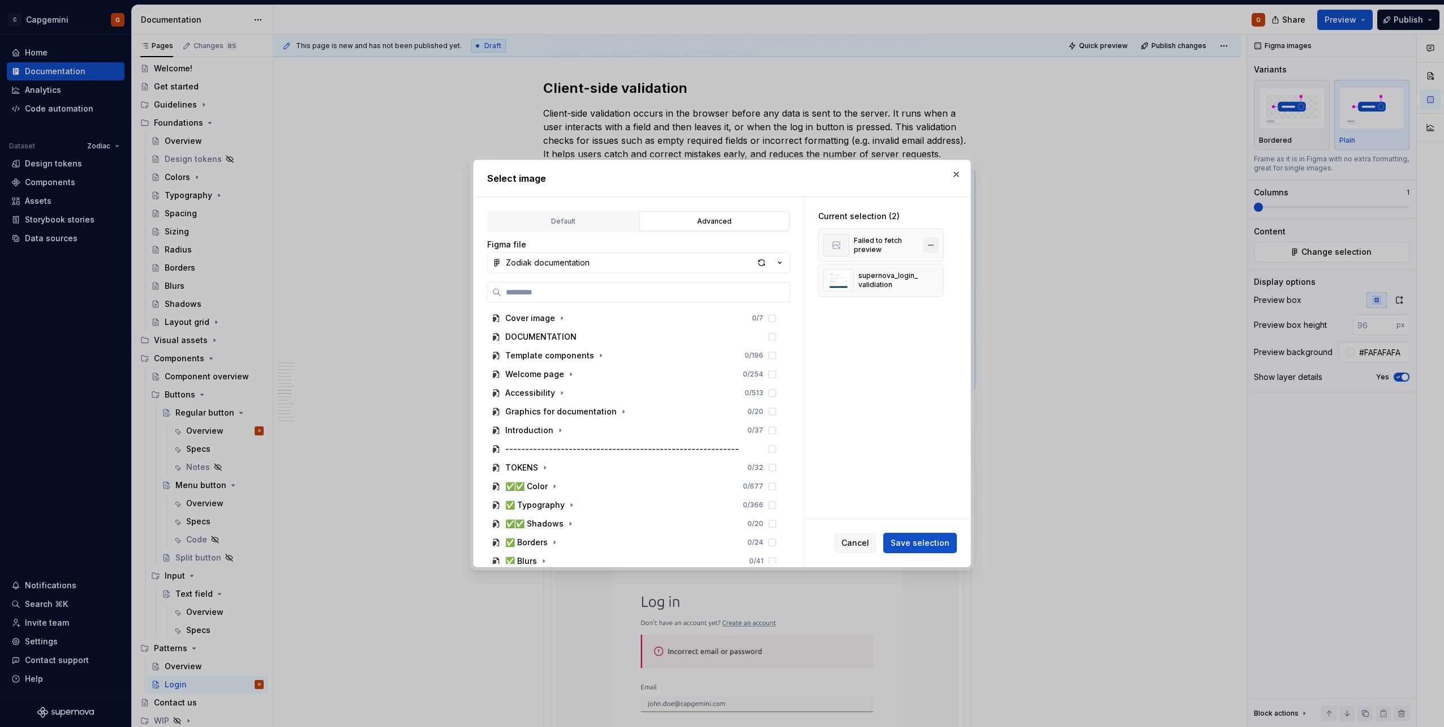
click at [933, 246] on button "button" at bounding box center [931, 245] width 16 height 16
click at [939, 536] on button "Save selection" at bounding box center [920, 542] width 74 height 20
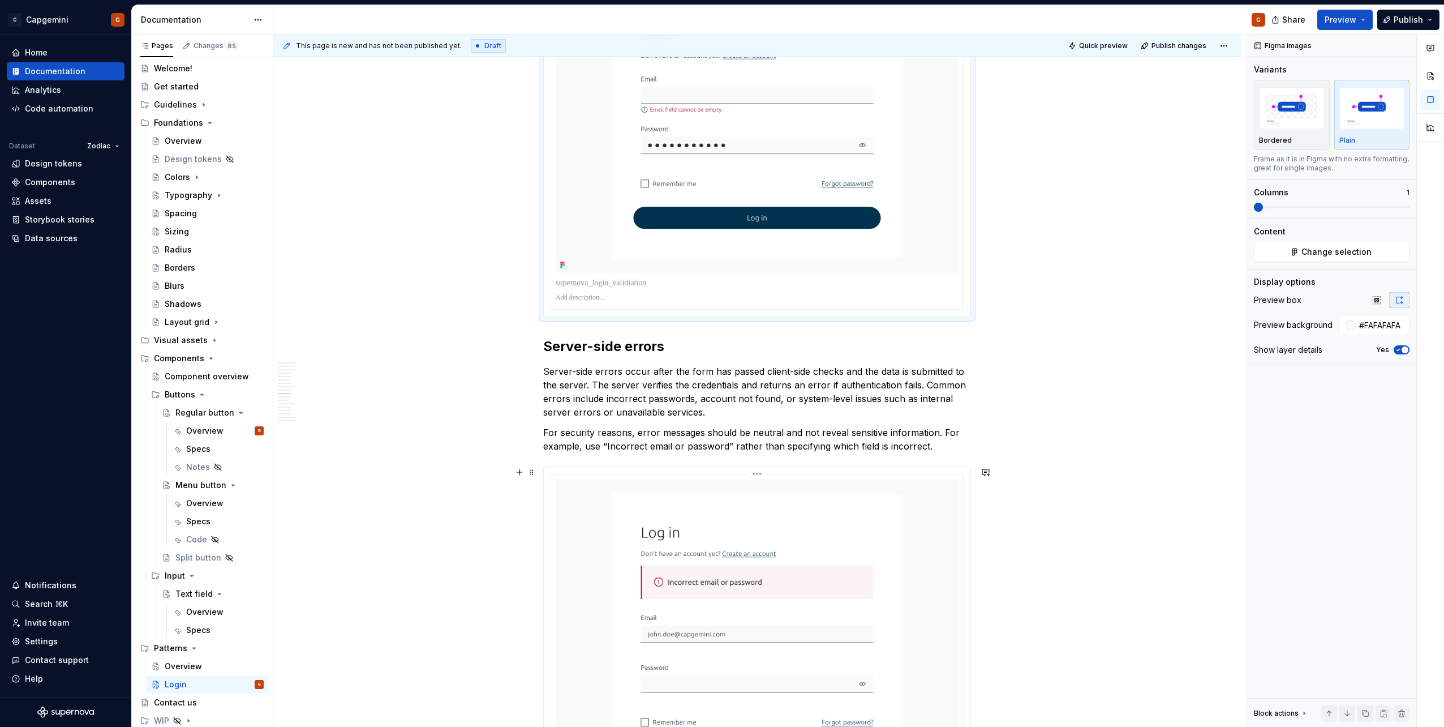
scroll to position [2376, 0]
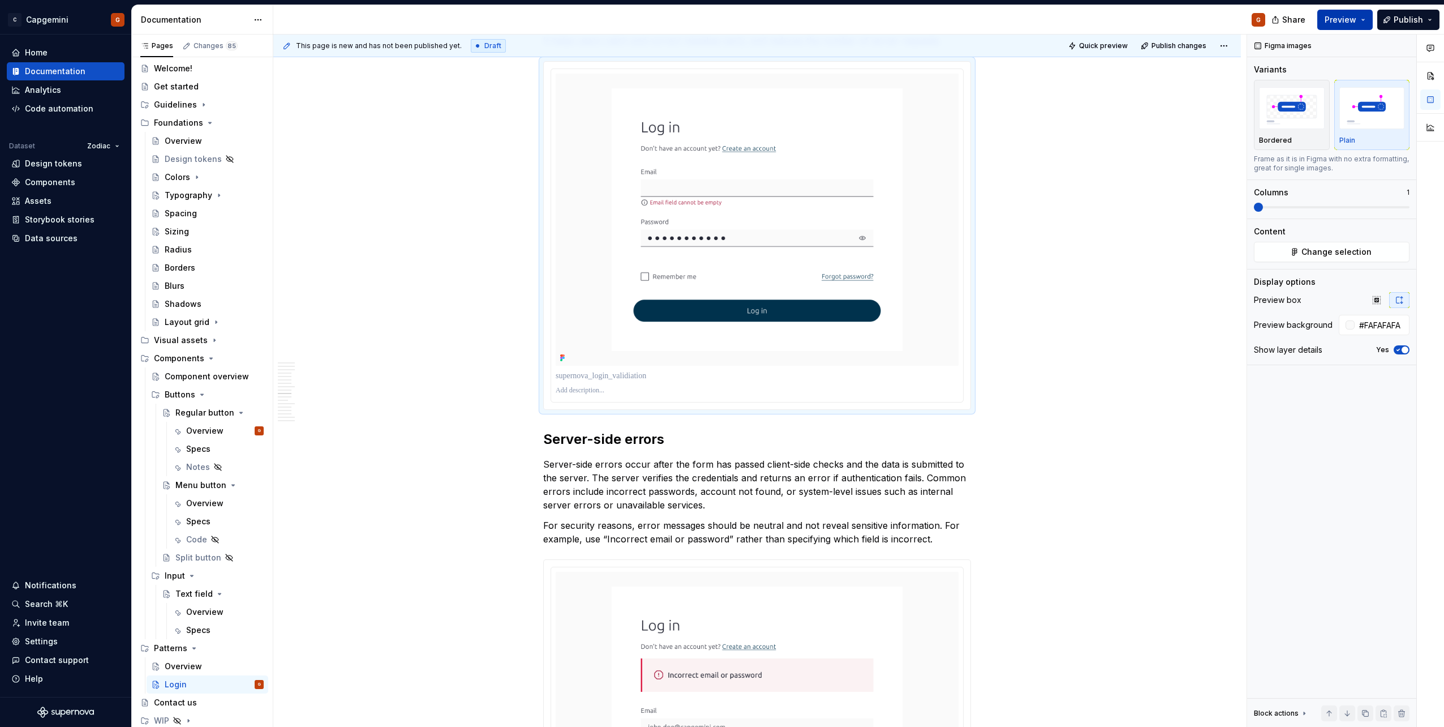
click at [1360, 13] on button "Preview" at bounding box center [1344, 20] width 55 height 20
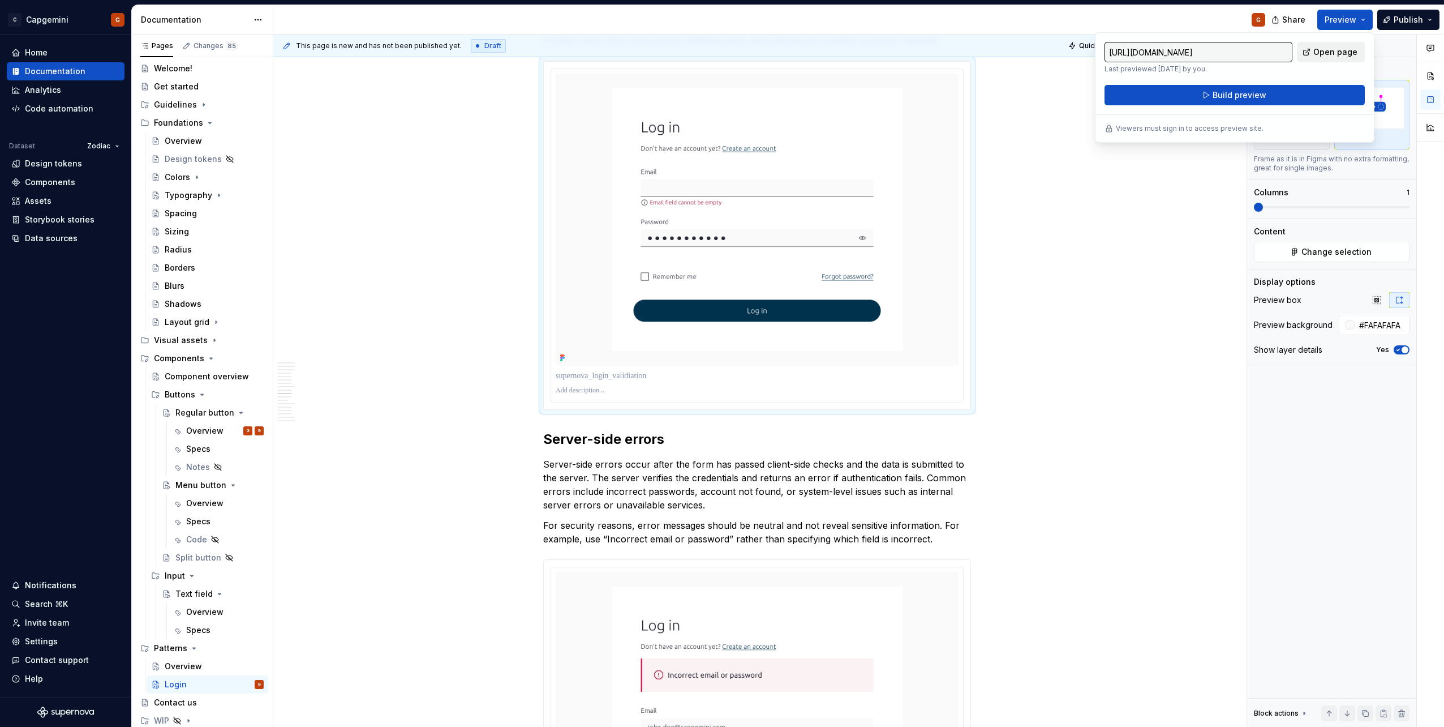
drag, startPoint x: 1360, startPoint y: 13, endPoint x: 1321, endPoint y: 46, distance: 51.4
click at [1321, 46] on span "Open page" at bounding box center [1335, 51] width 44 height 11
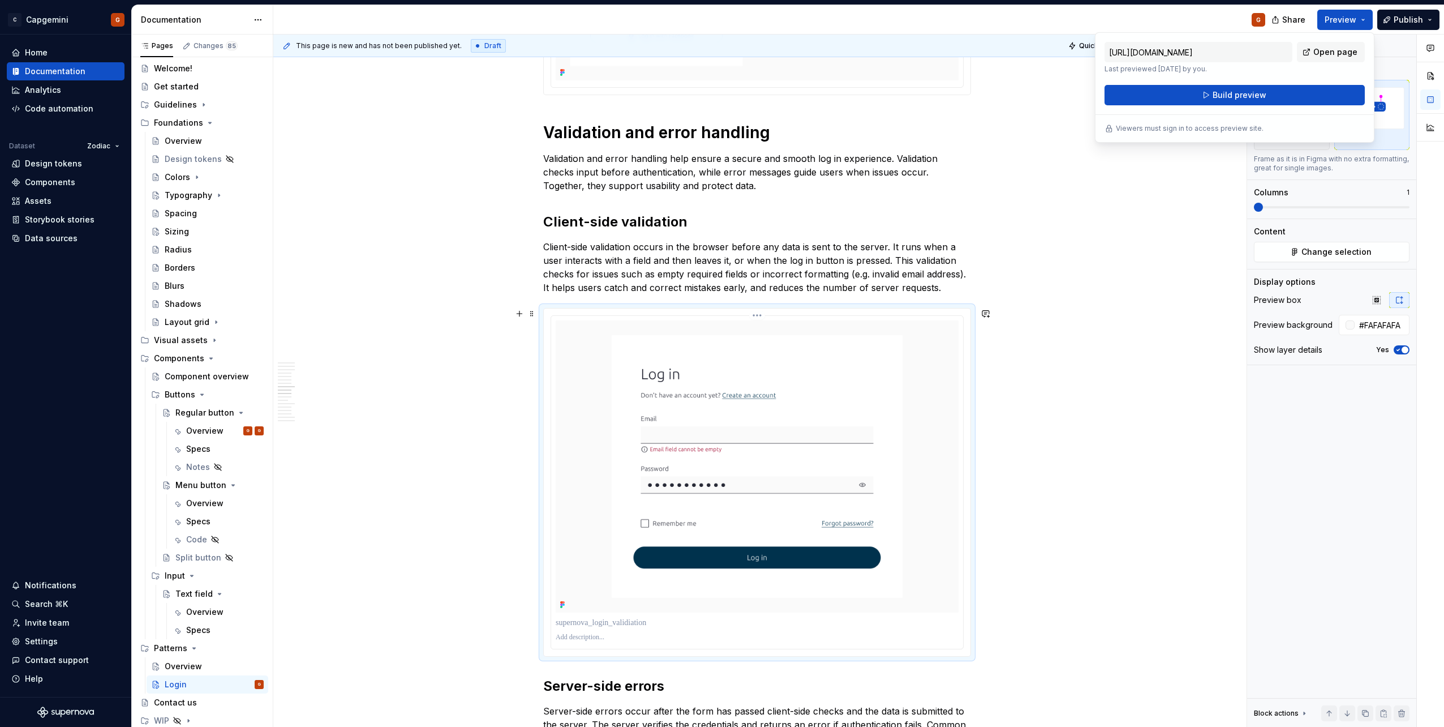
scroll to position [2207, 0]
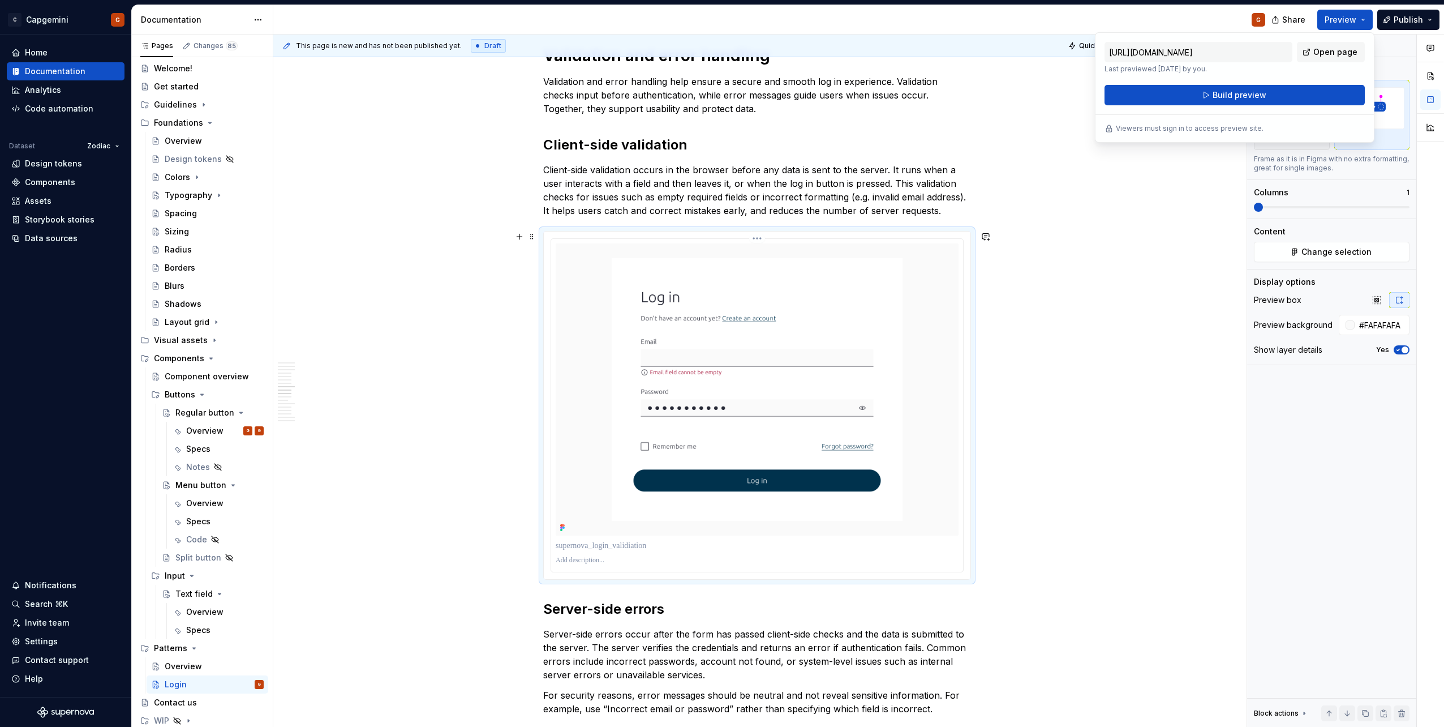
click at [620, 547] on p at bounding box center [757, 545] width 403 height 11
type textarea "*"
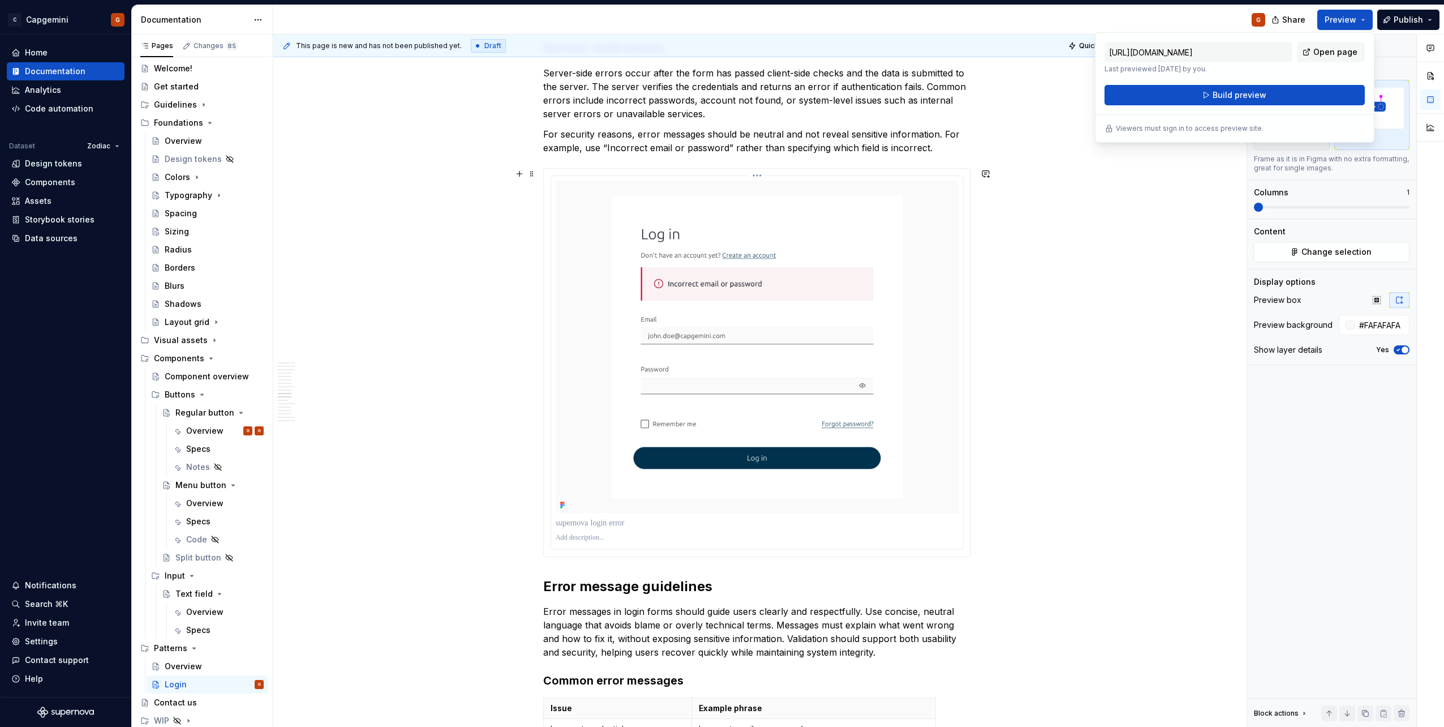
scroll to position [2773, 0]
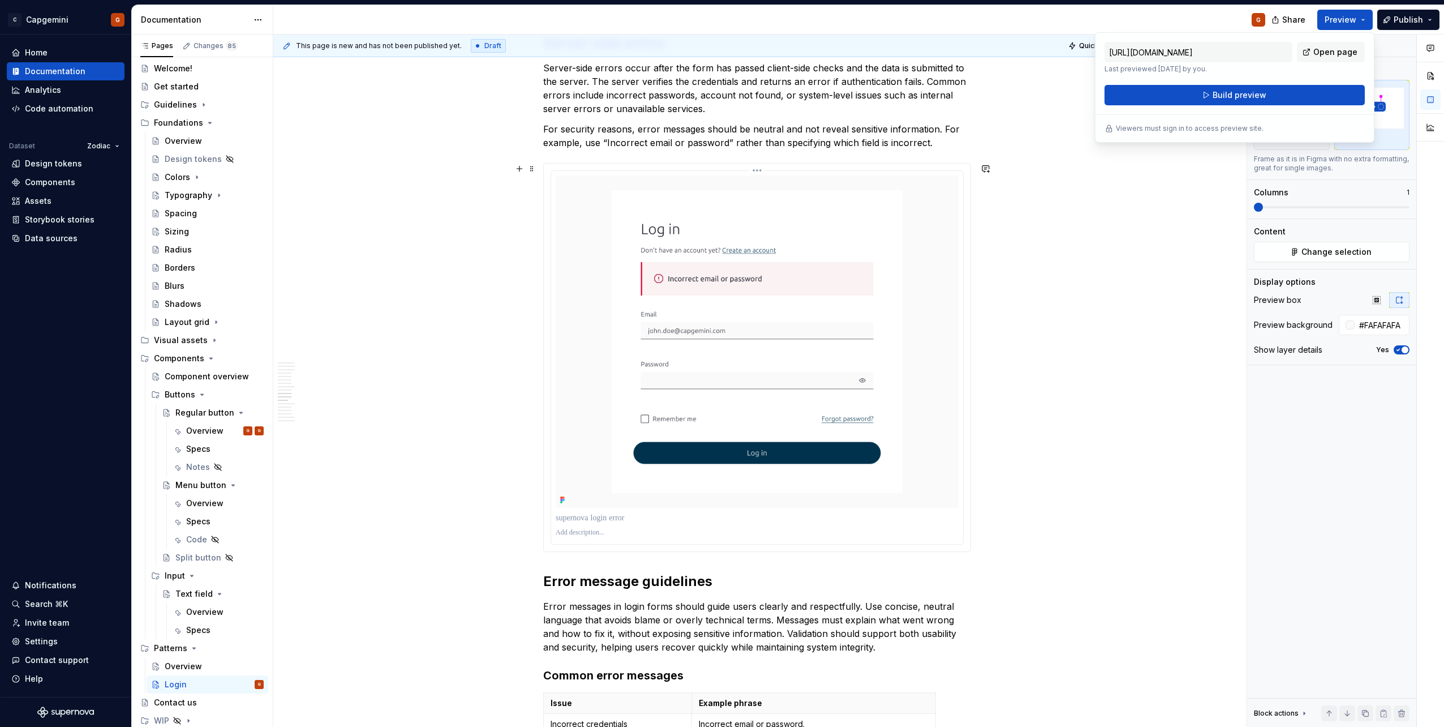
click at [618, 519] on p at bounding box center [757, 517] width 403 height 11
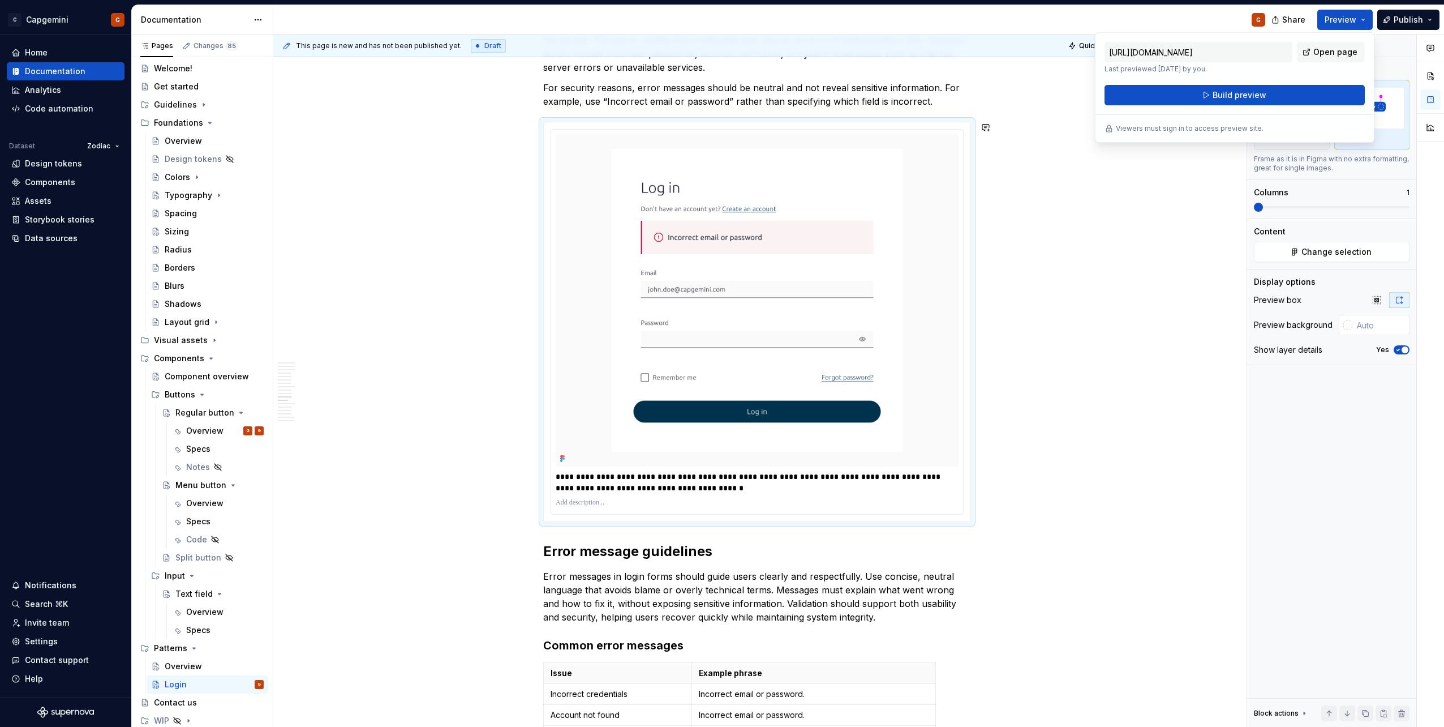
scroll to position [2829, 0]
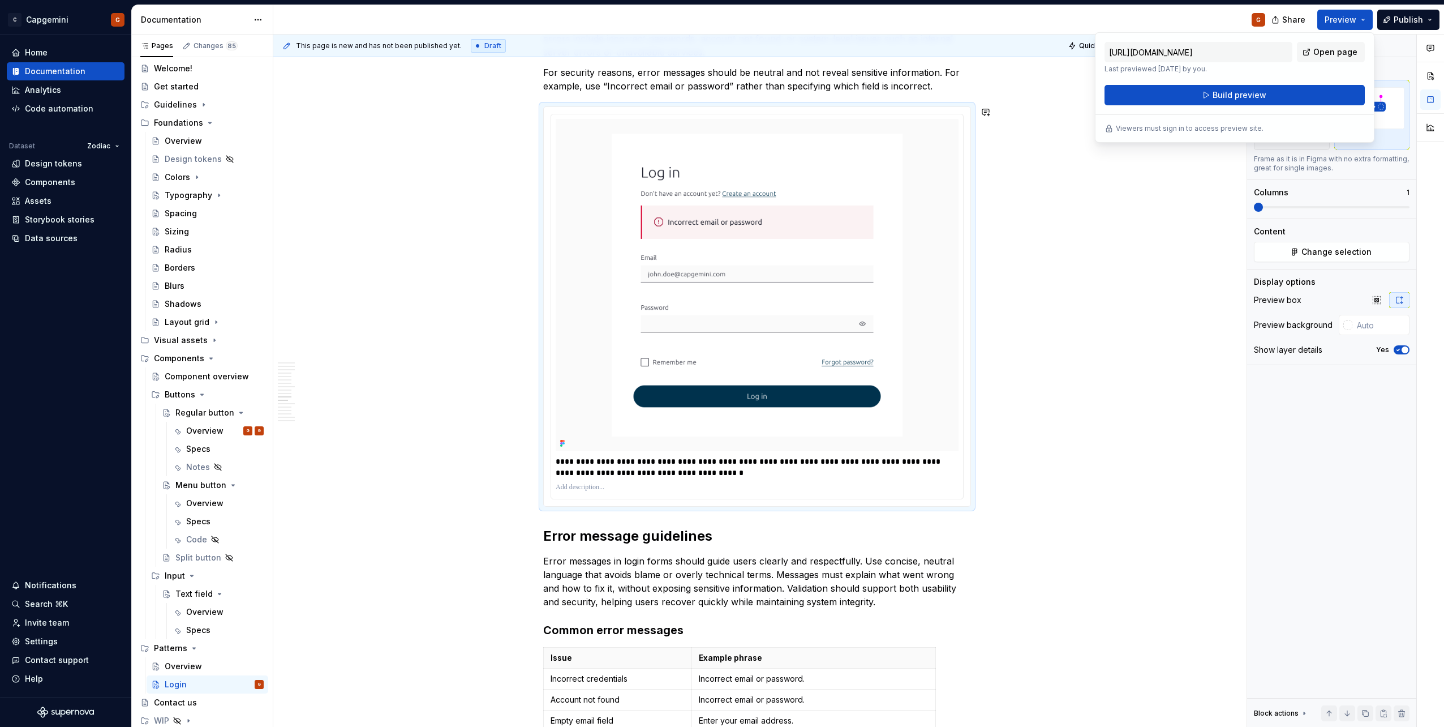
type textarea "*"
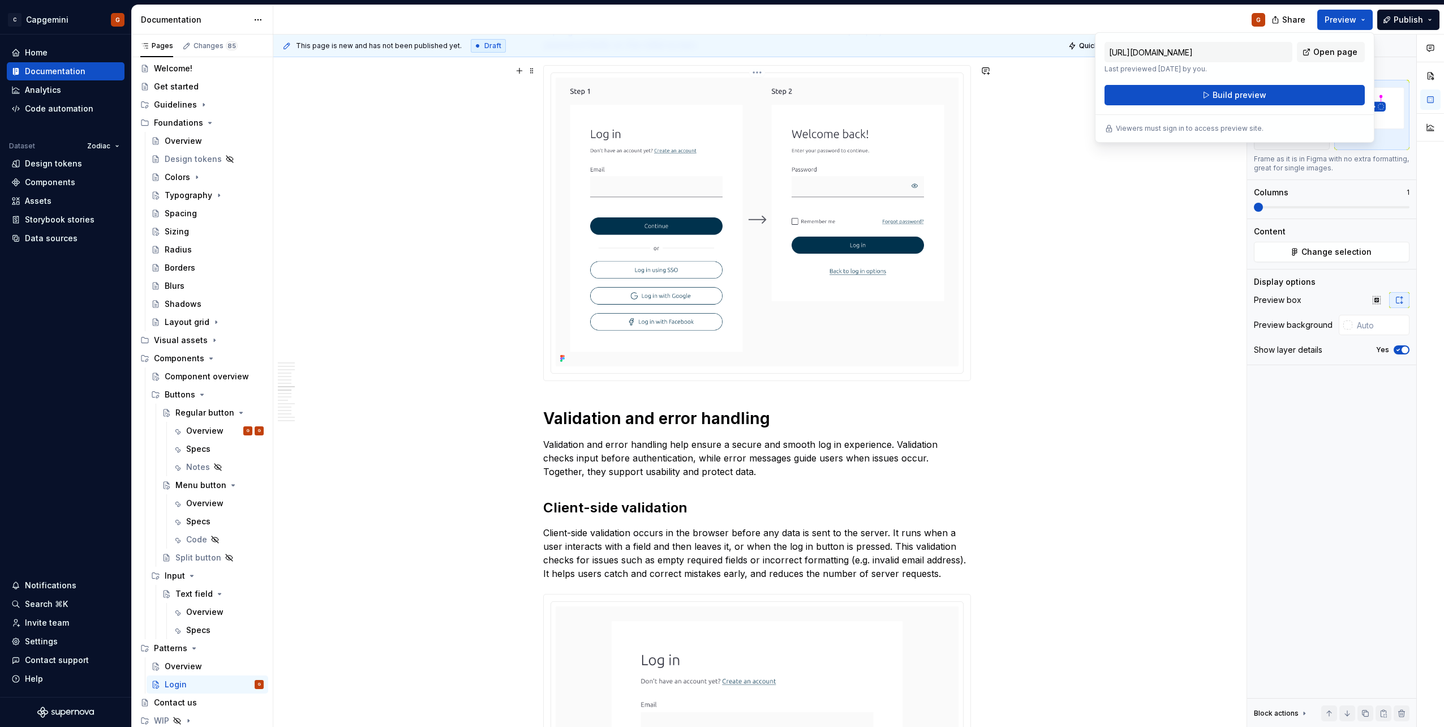
scroll to position [1811, 0]
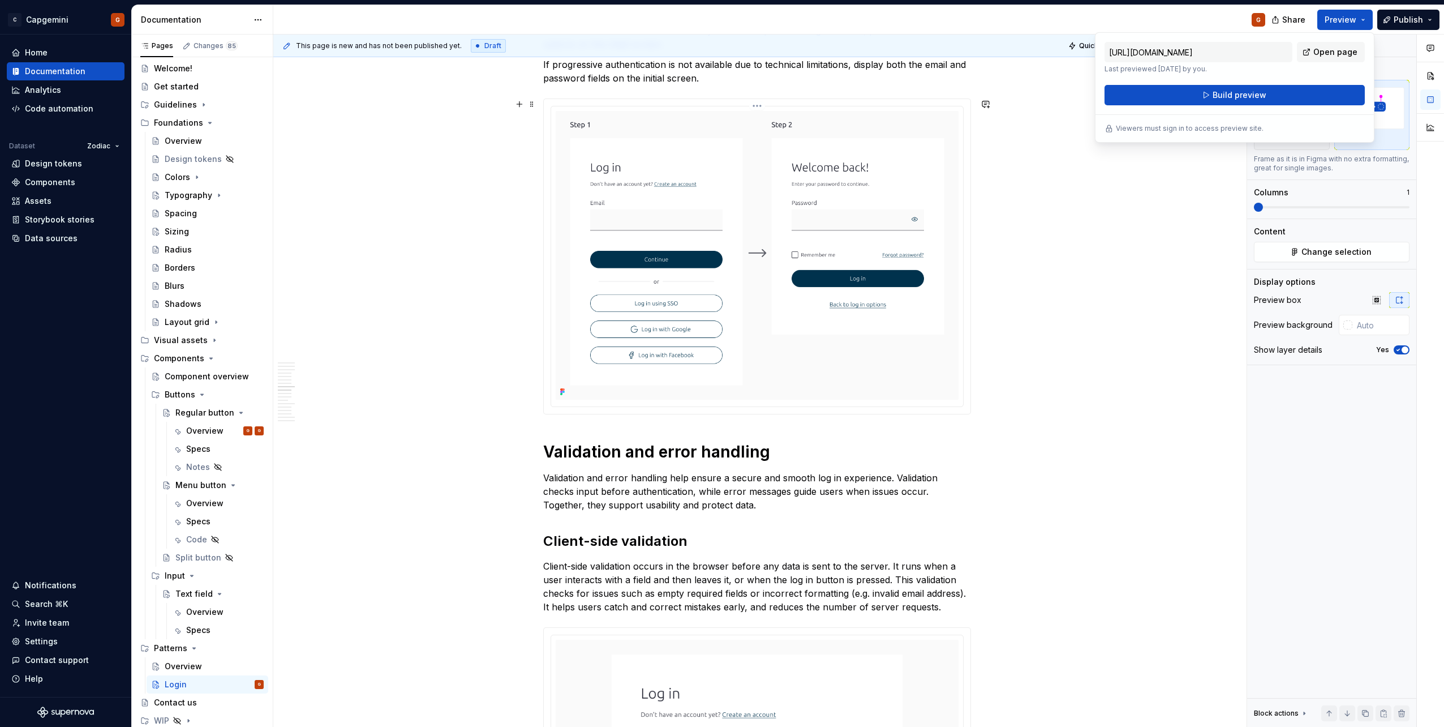
click at [808, 321] on img at bounding box center [757, 255] width 403 height 289
type input "#FAFAFAFA"
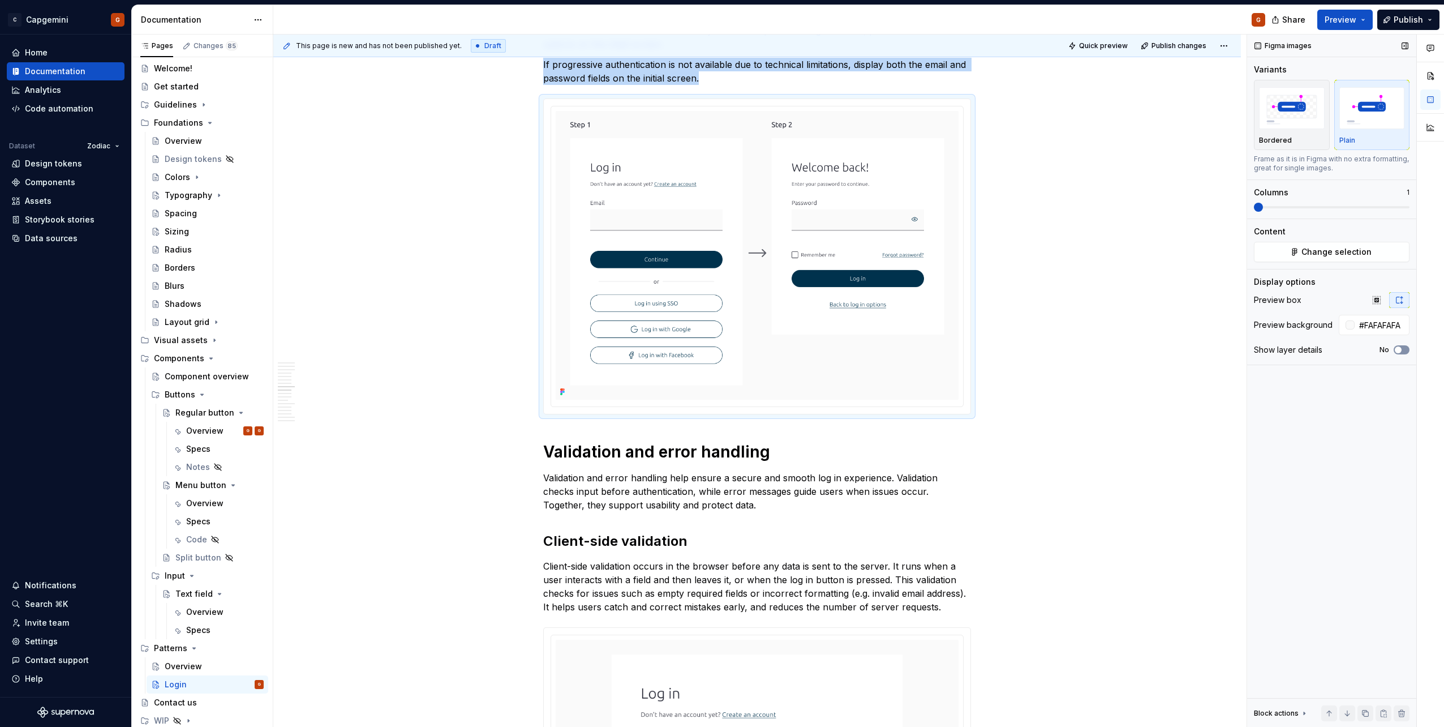
click at [1402, 351] on icon "button" at bounding box center [1398, 349] width 9 height 7
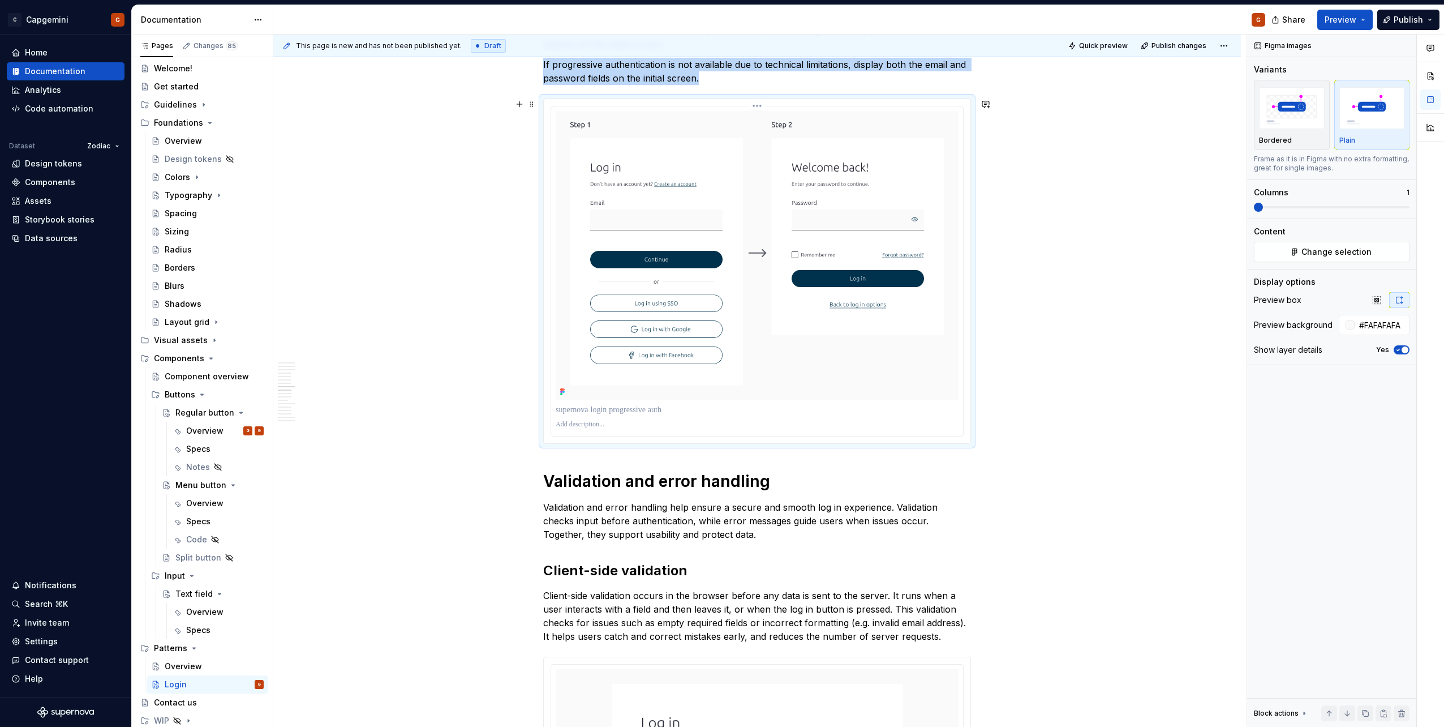
click at [664, 407] on p at bounding box center [757, 409] width 403 height 11
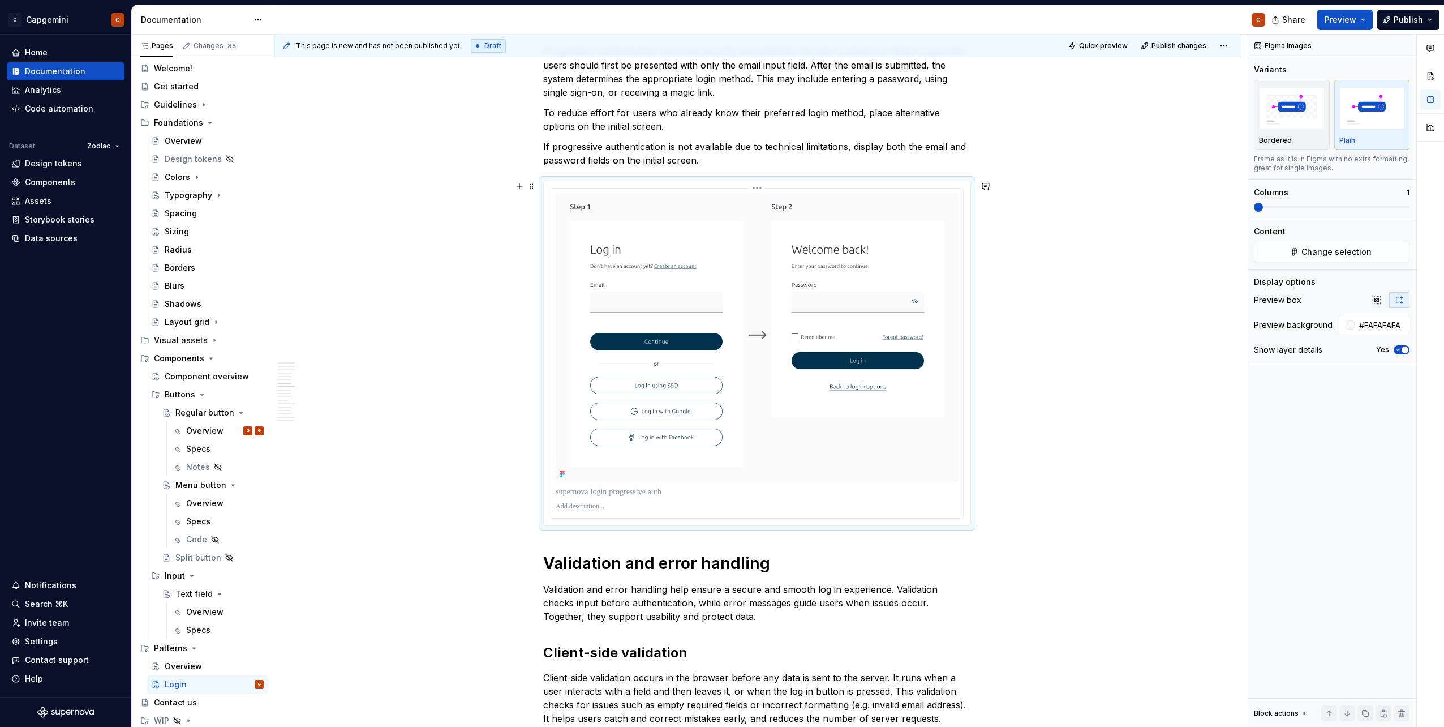
scroll to position [1641, 0]
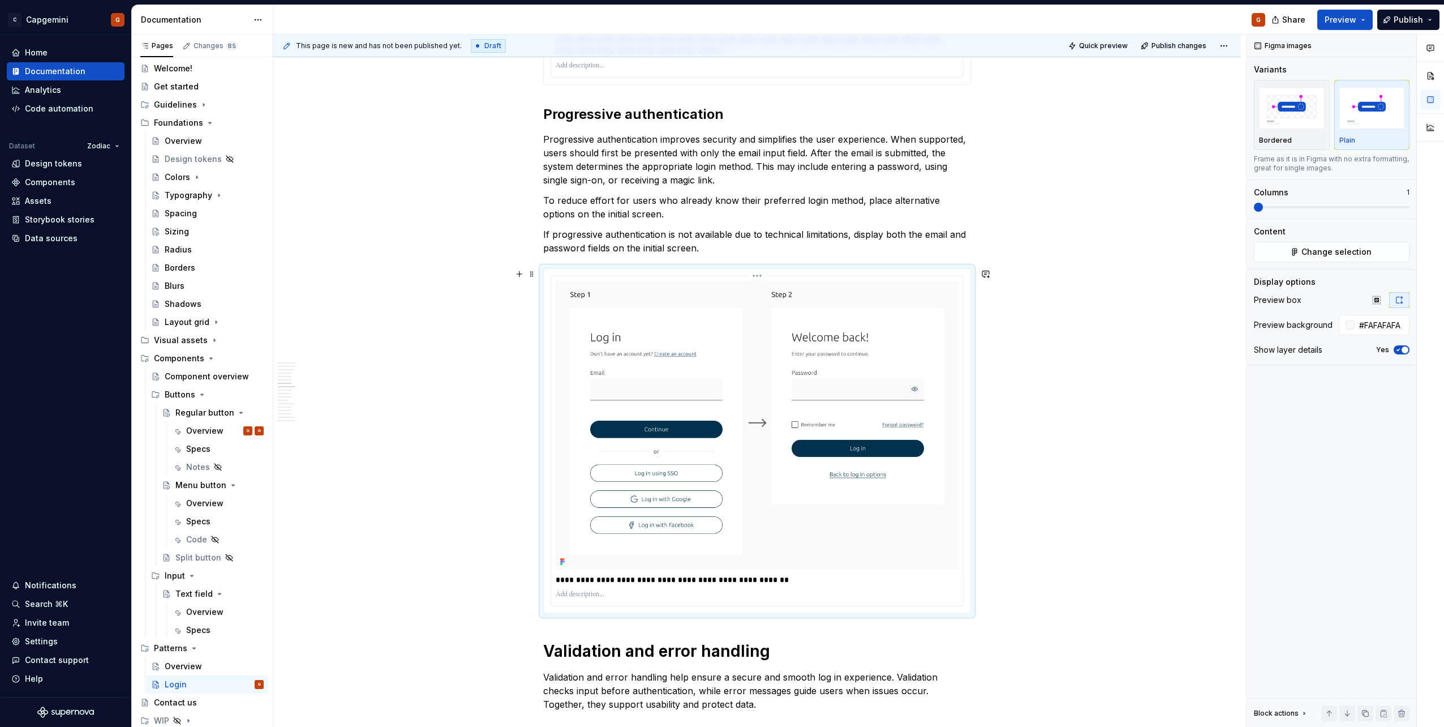
click at [645, 583] on p "**********" at bounding box center [757, 579] width 403 height 11
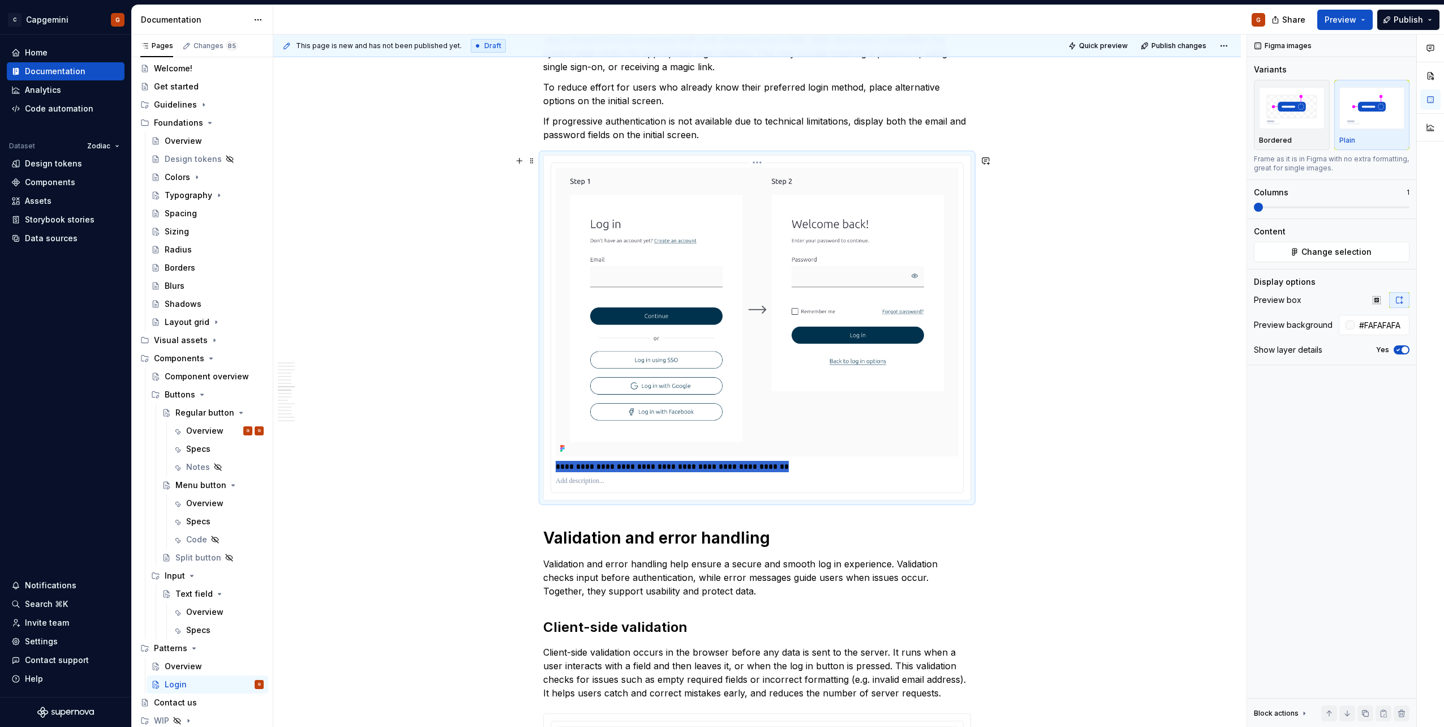
click at [599, 467] on p "**********" at bounding box center [757, 466] width 403 height 11
click at [623, 467] on p "**********" at bounding box center [757, 466] width 403 height 11
click at [696, 463] on p "**********" at bounding box center [757, 466] width 403 height 11
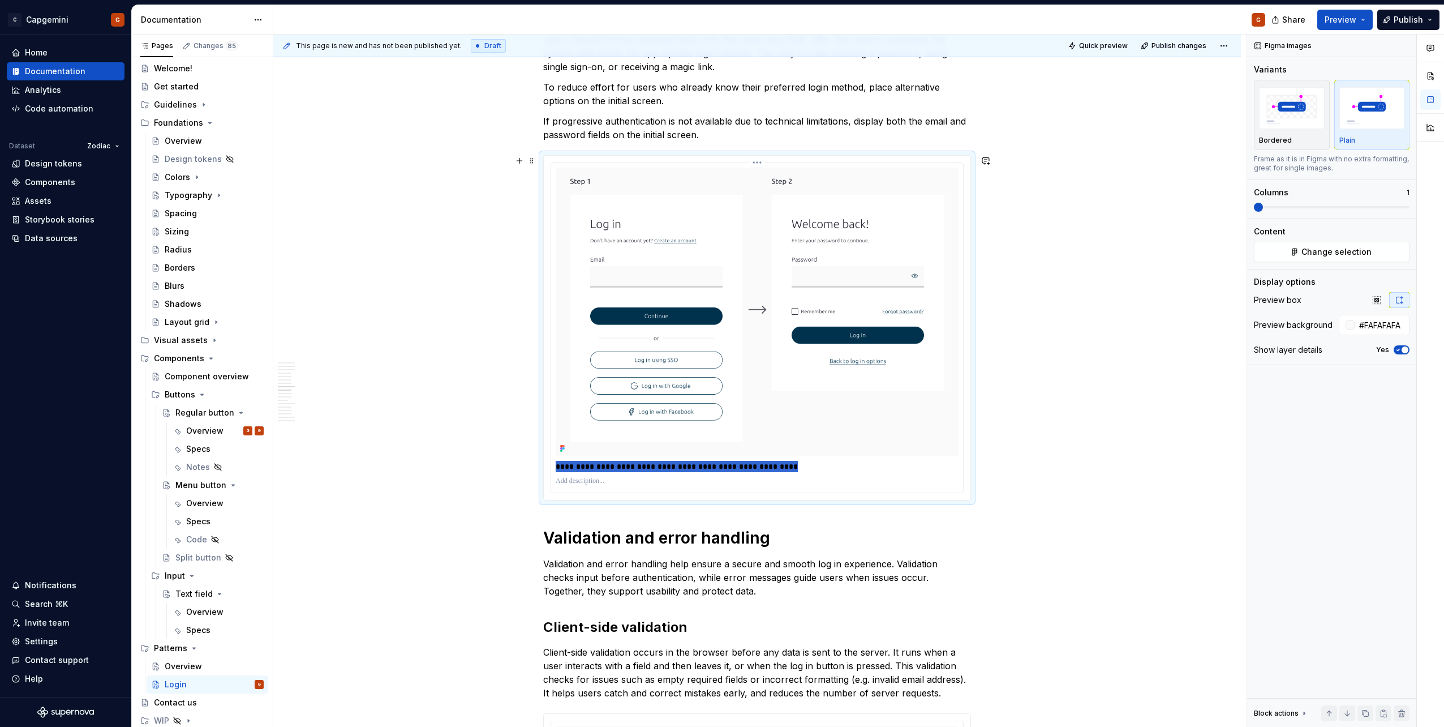
click at [696, 463] on p "**********" at bounding box center [757, 466] width 403 height 11
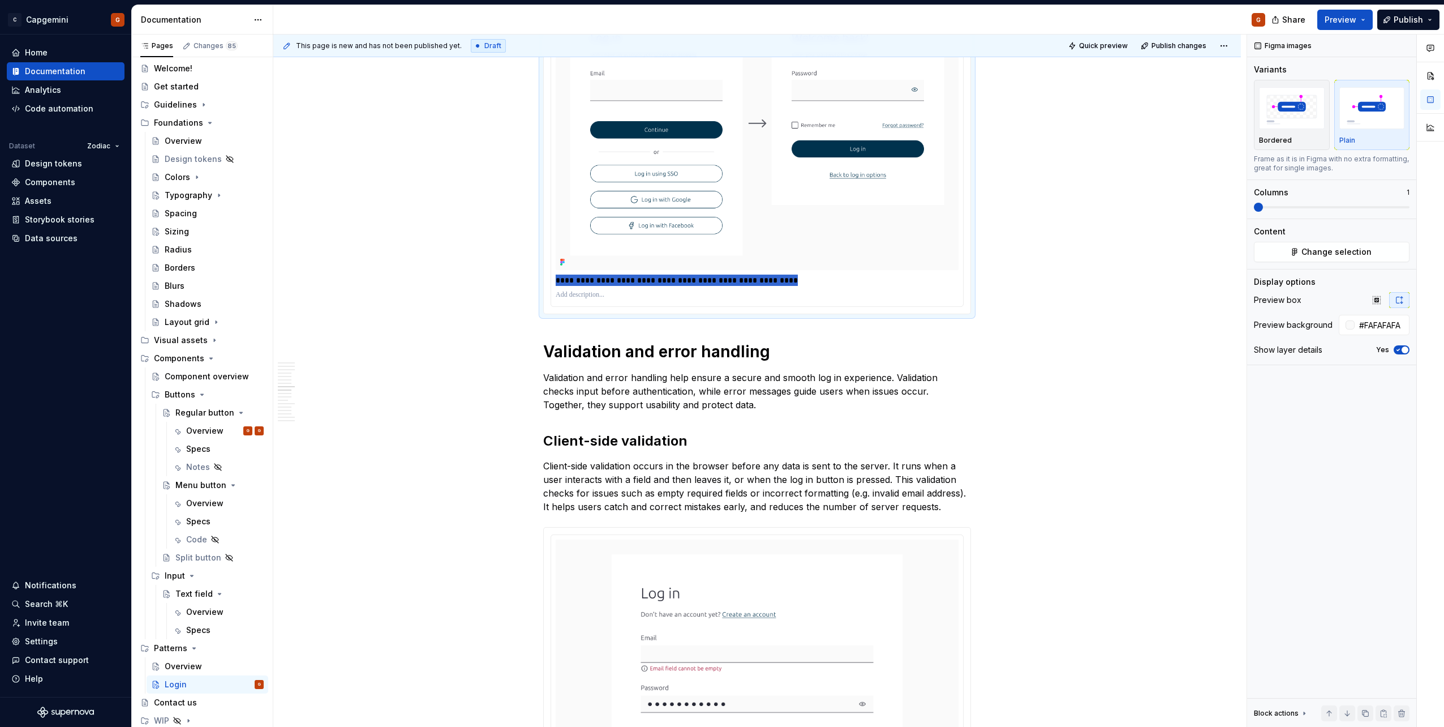
scroll to position [1924, 0]
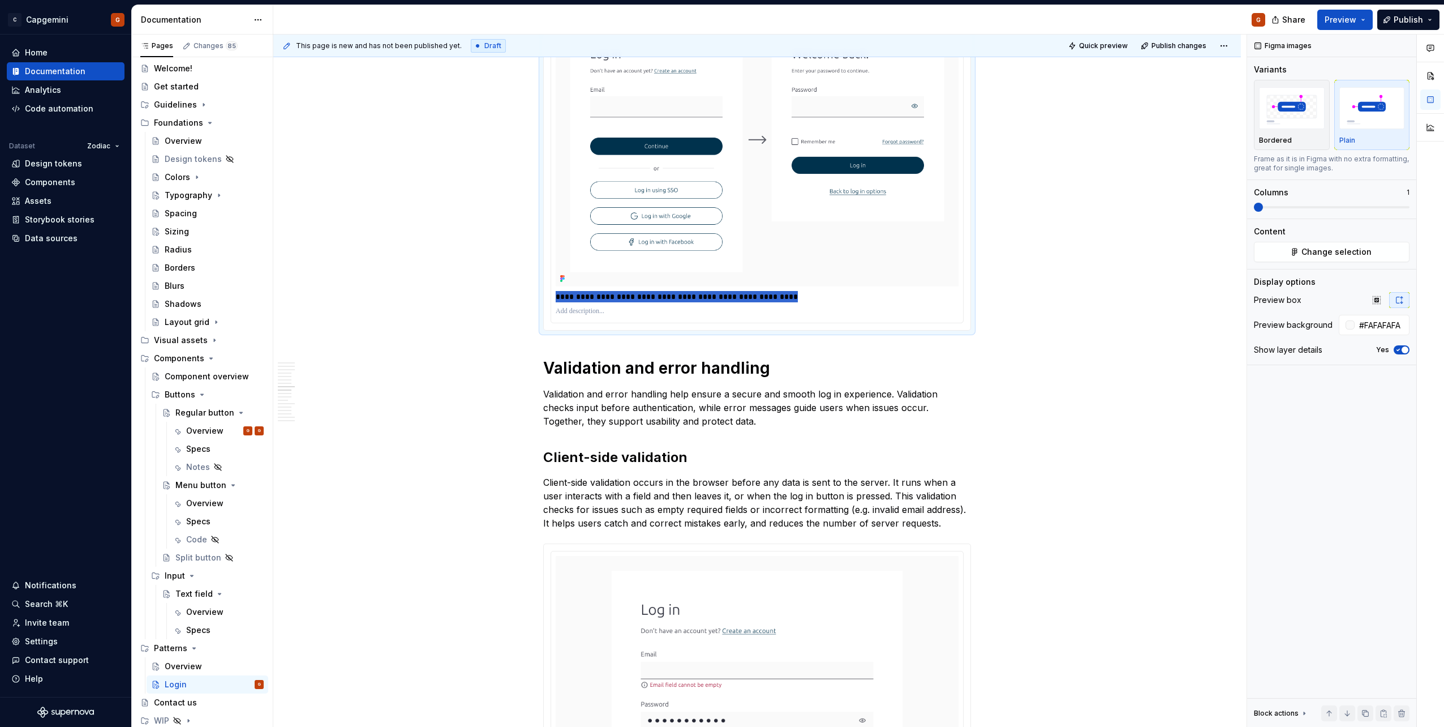
click at [691, 294] on p "**********" at bounding box center [757, 296] width 403 height 11
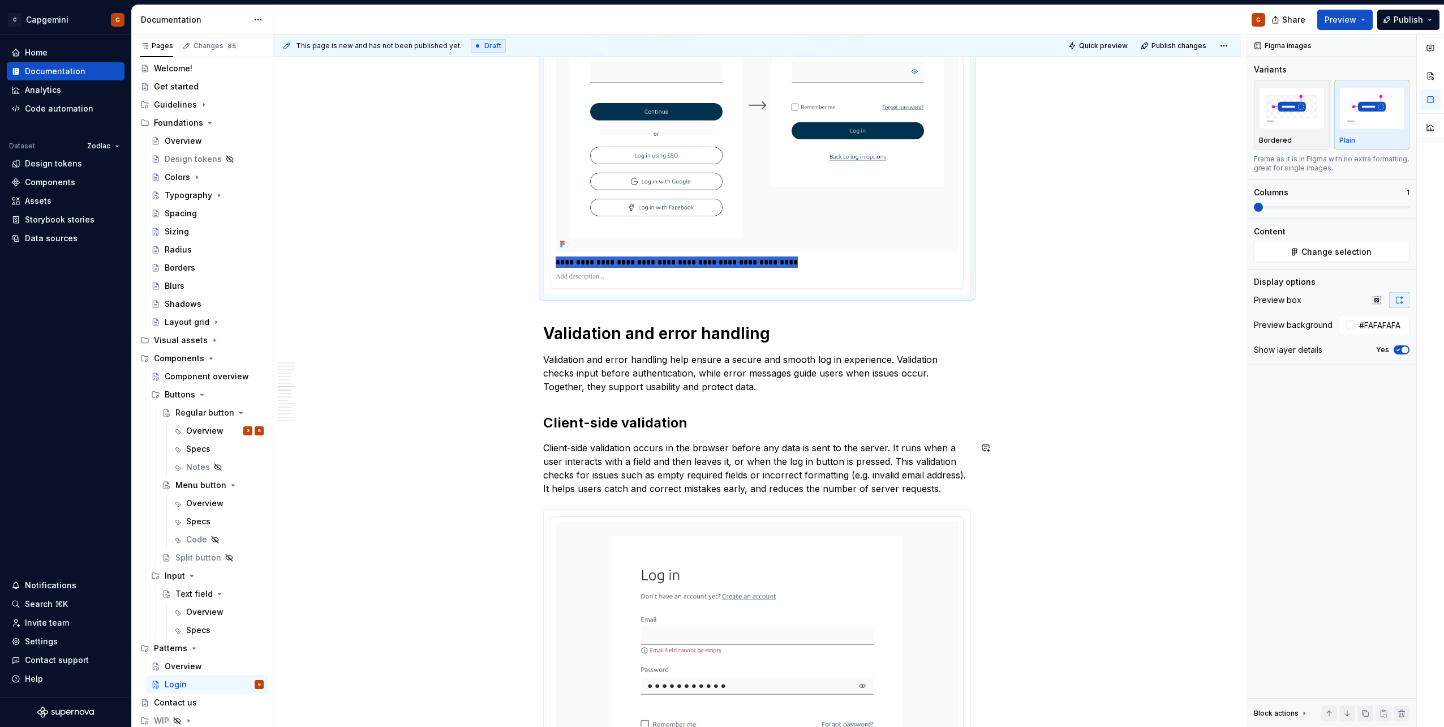
scroll to position [1811, 0]
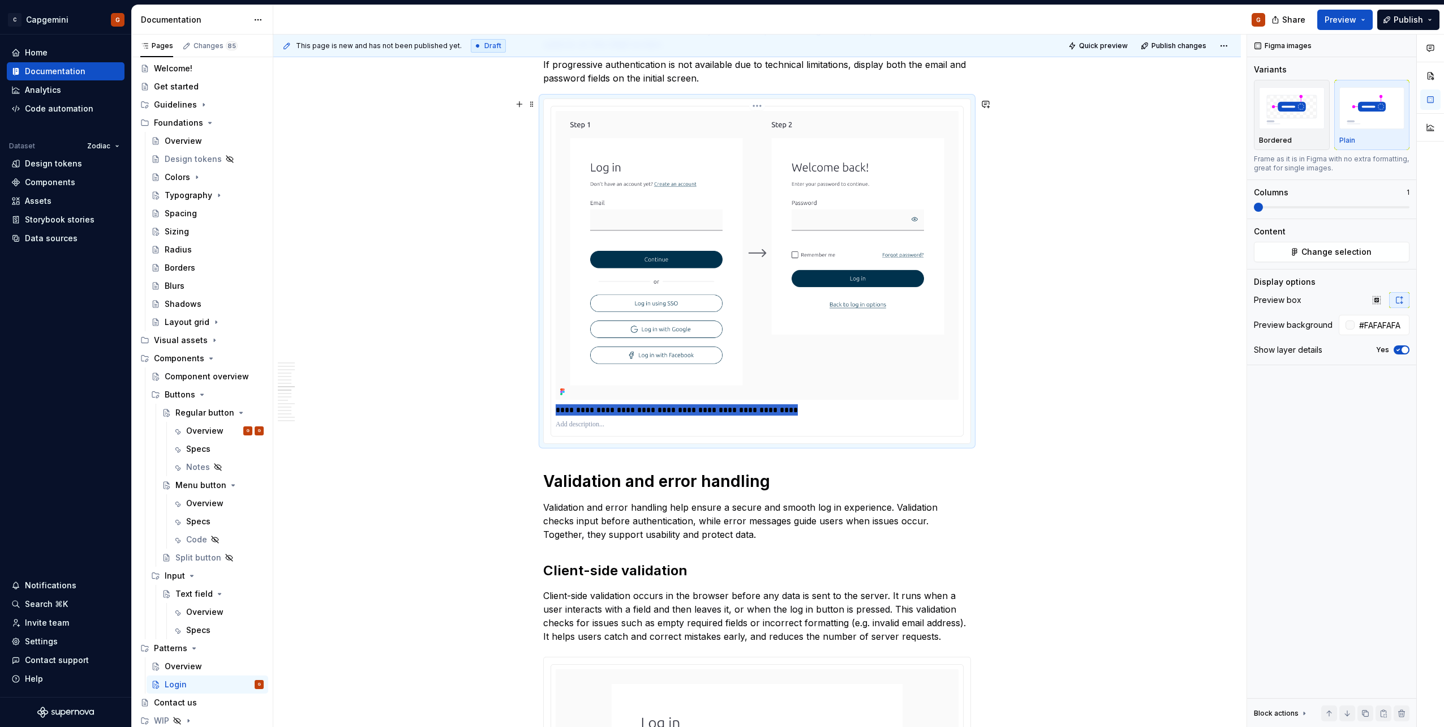
type textarea "*"
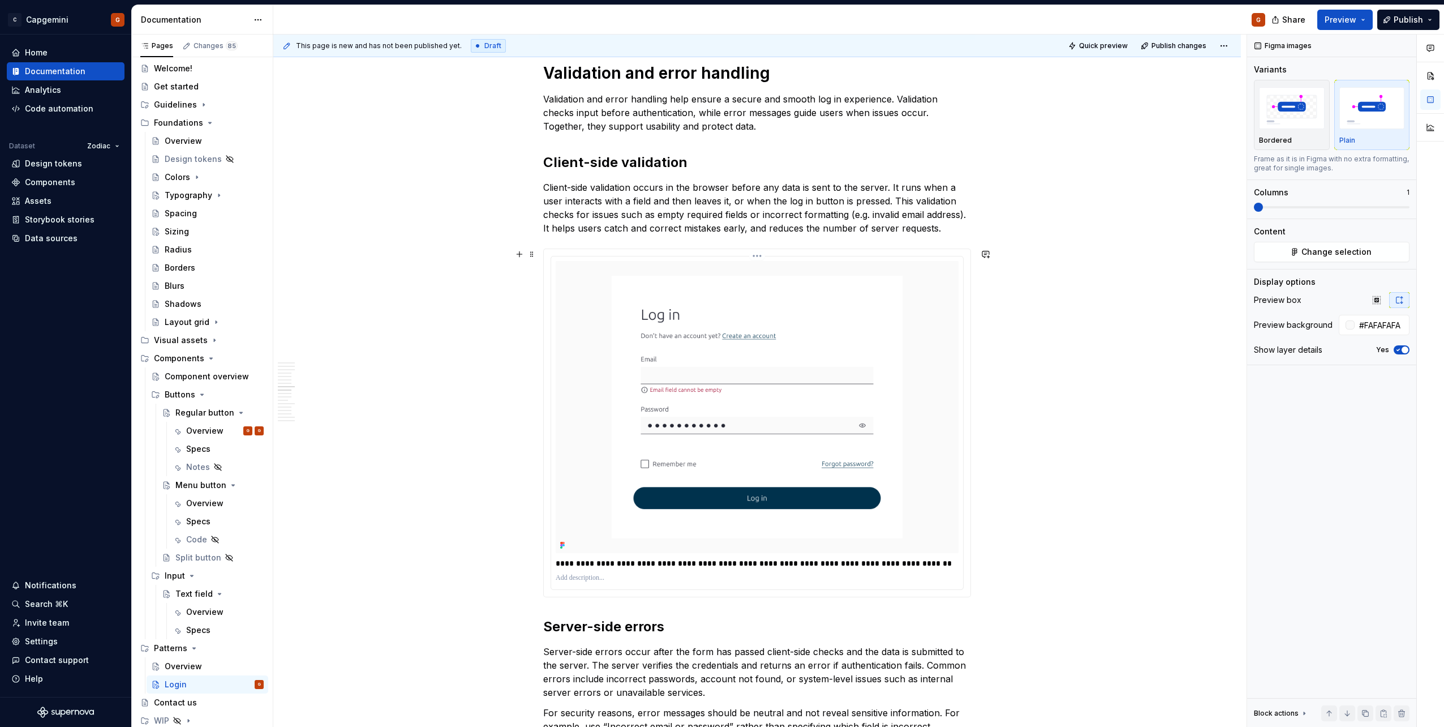
scroll to position [2320, 0]
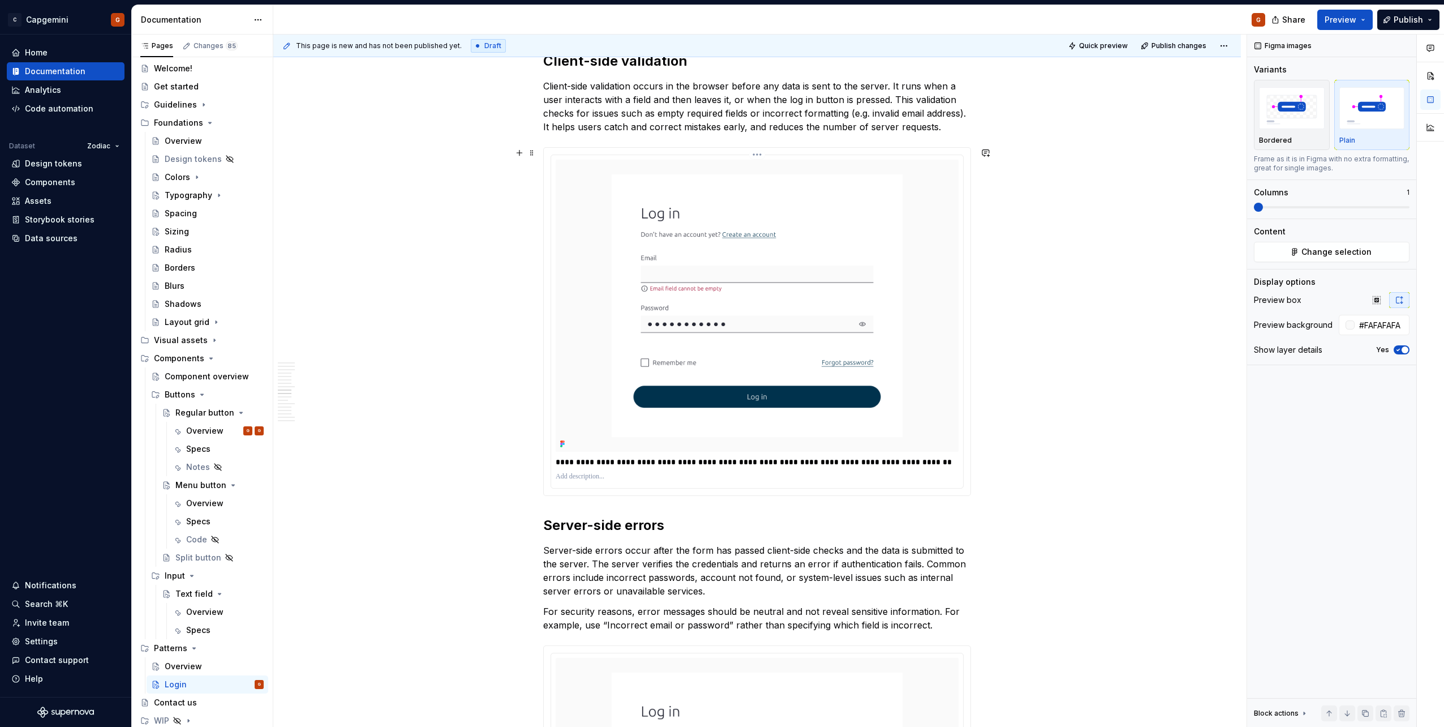
click at [811, 458] on p "**********" at bounding box center [757, 461] width 403 height 11
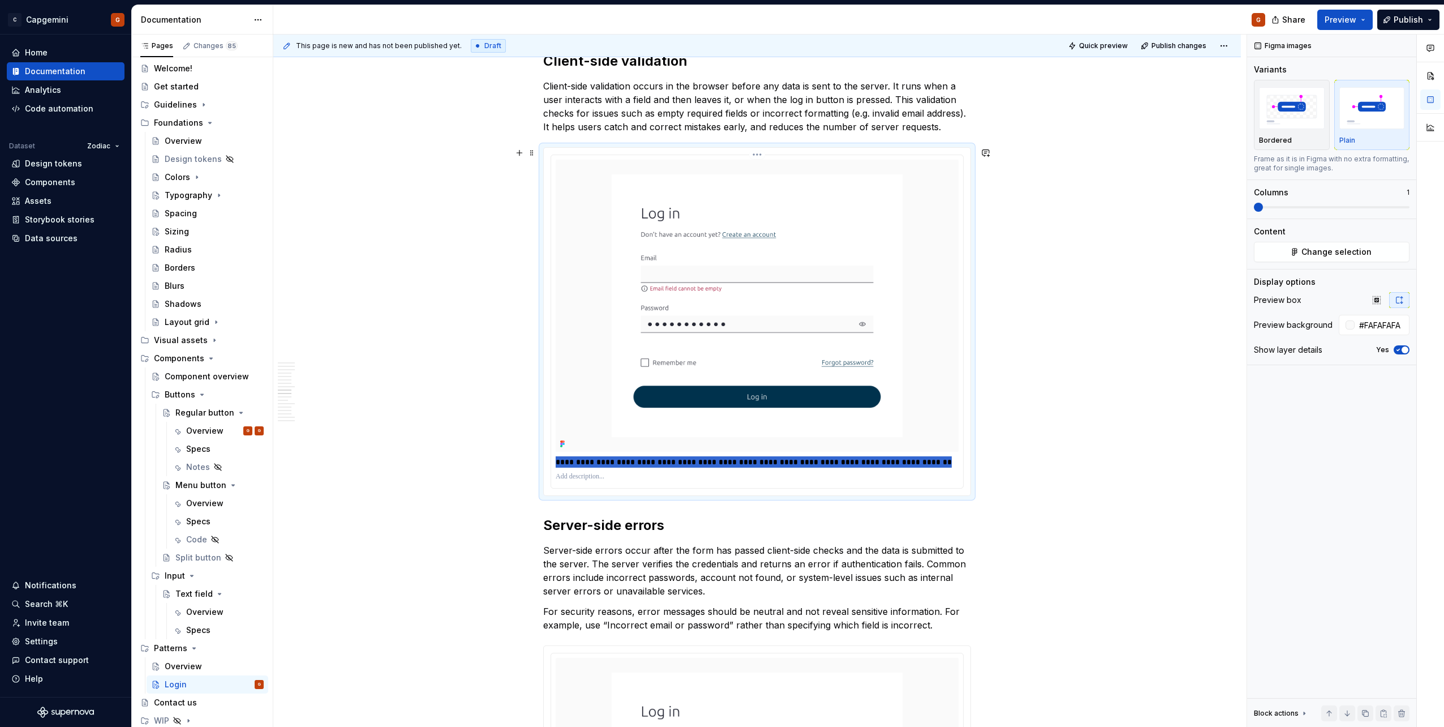
click at [811, 458] on p "**********" at bounding box center [757, 461] width 403 height 11
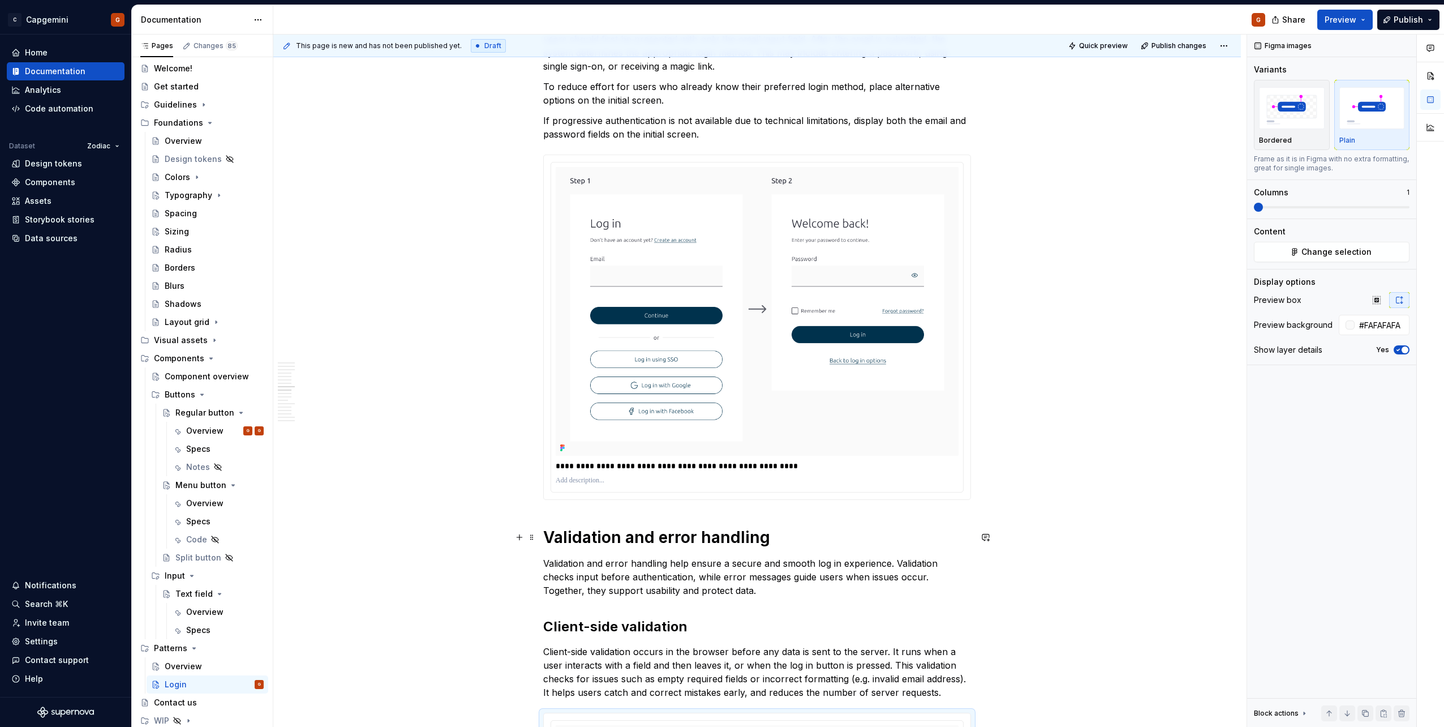
scroll to position [1754, 0]
click at [637, 468] on p "**********" at bounding box center [757, 466] width 403 height 11
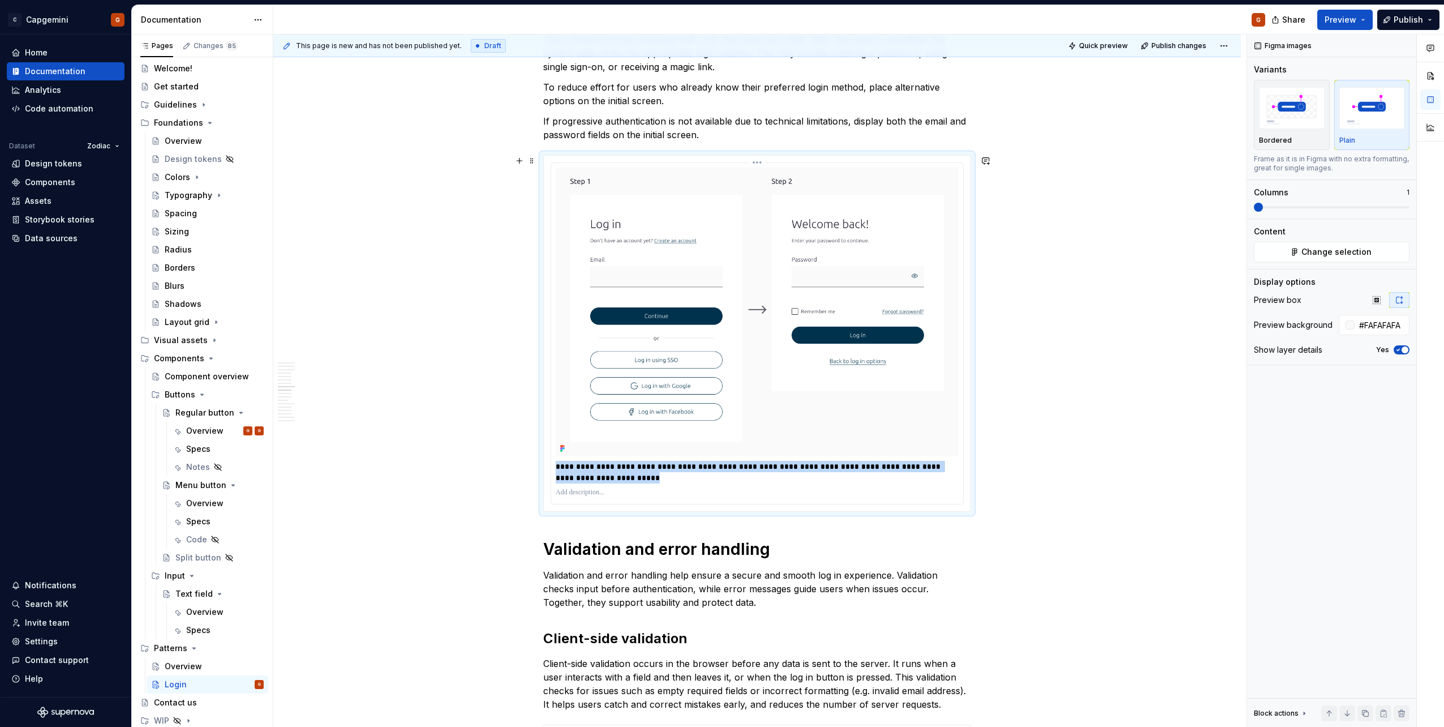
click at [569, 472] on p "**********" at bounding box center [757, 472] width 403 height 23
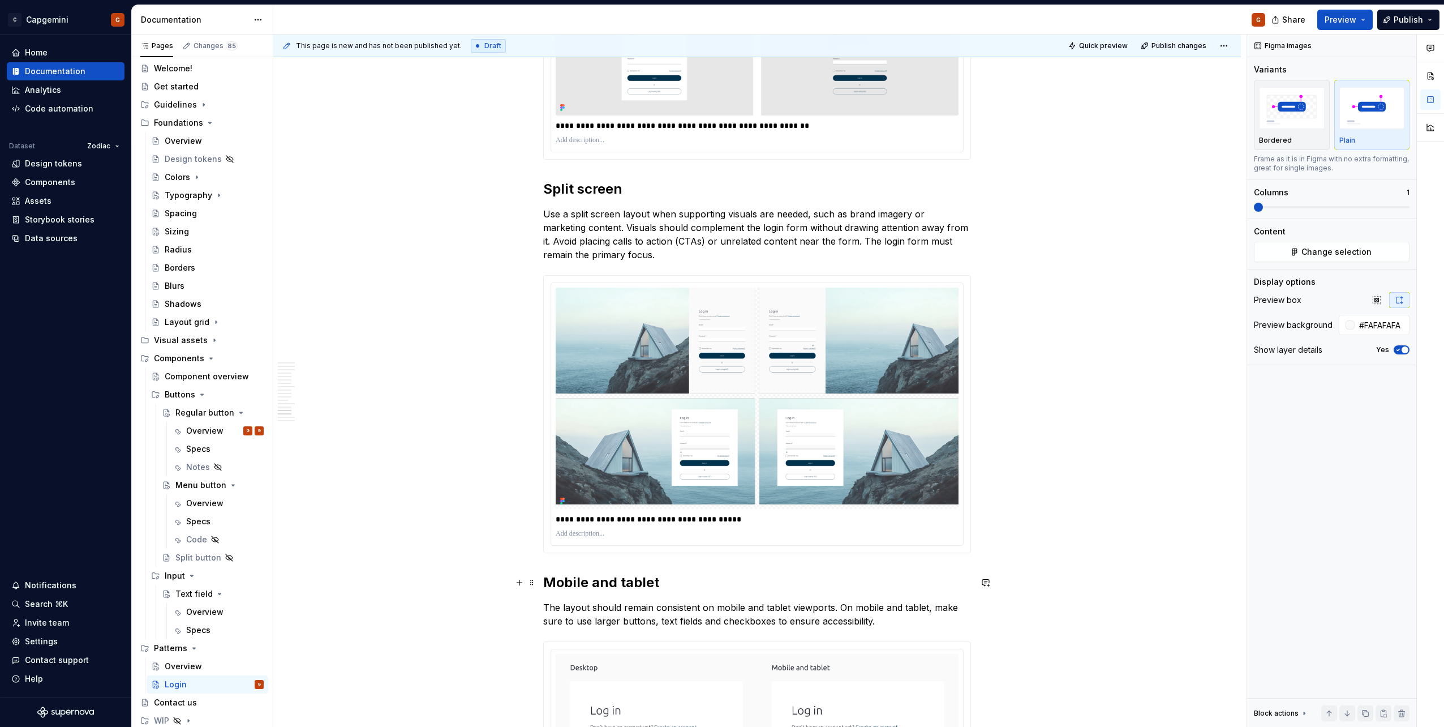
scroll to position [3848, 0]
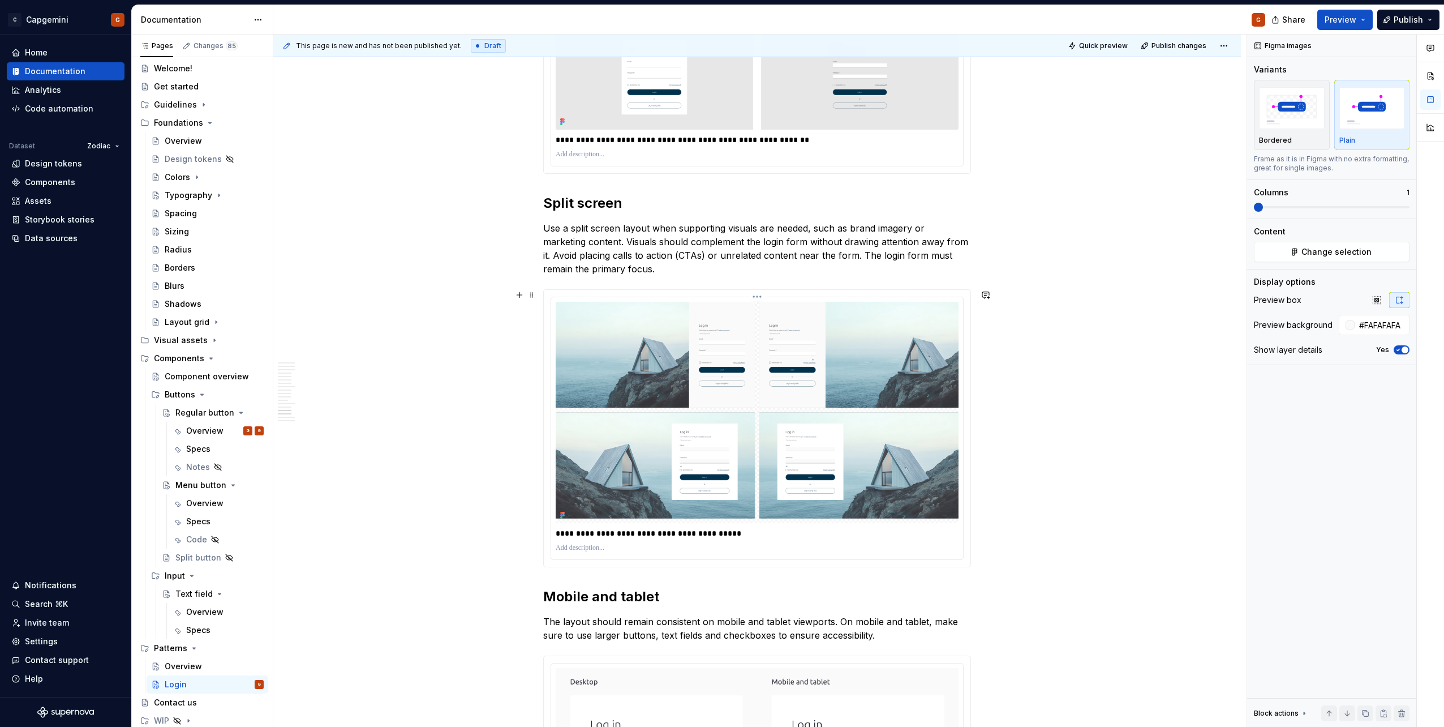
click at [749, 477] on img at bounding box center [757, 412] width 403 height 221
click at [1368, 320] on input "text" at bounding box center [1380, 325] width 57 height 20
type input "#FFFFFF"
type button "on"
click at [758, 296] on div "**********" at bounding box center [757, 428] width 427 height 277
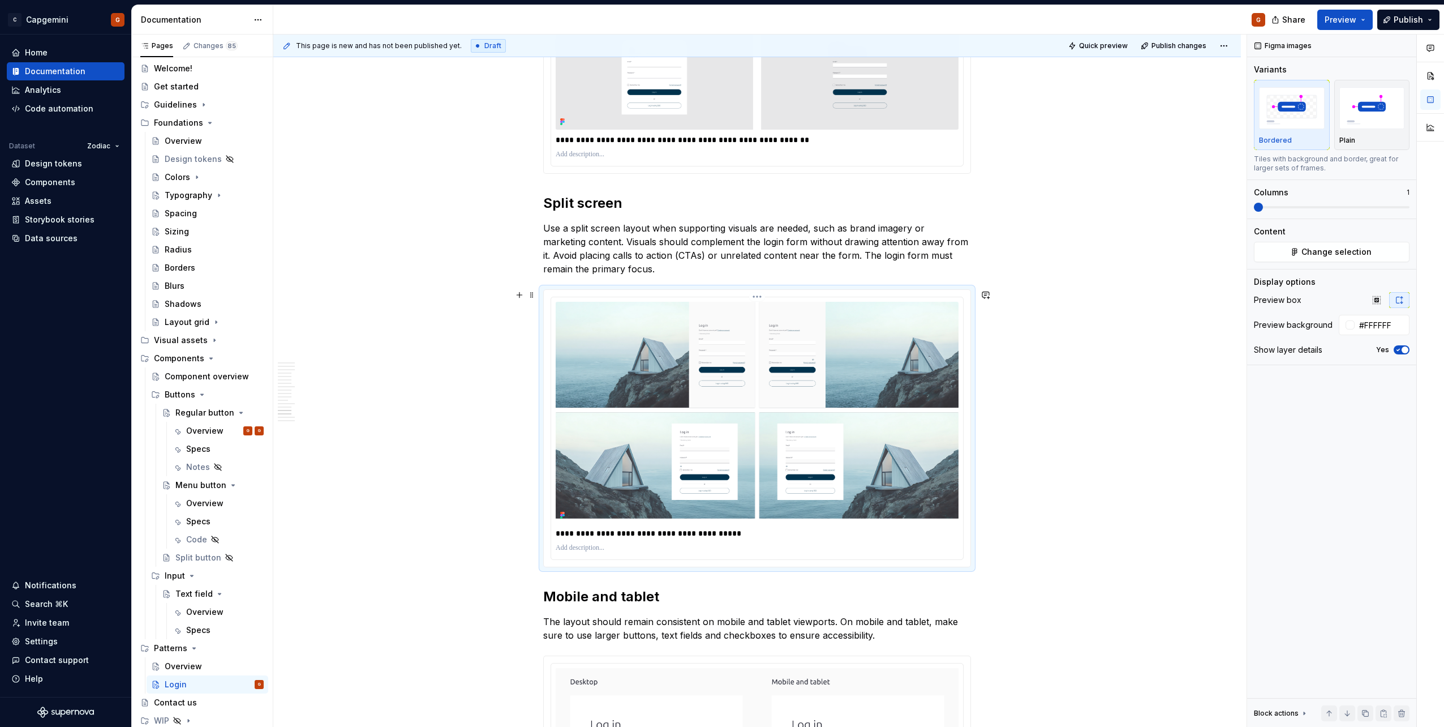
click at [763, 295] on html "C Capgemini G Home Documentation Analytics Code automation Dataset Zodiac Desig…" at bounding box center [722, 363] width 1444 height 727
click at [795, 359] on div "Update Figma image" at bounding box center [817, 356] width 94 height 11
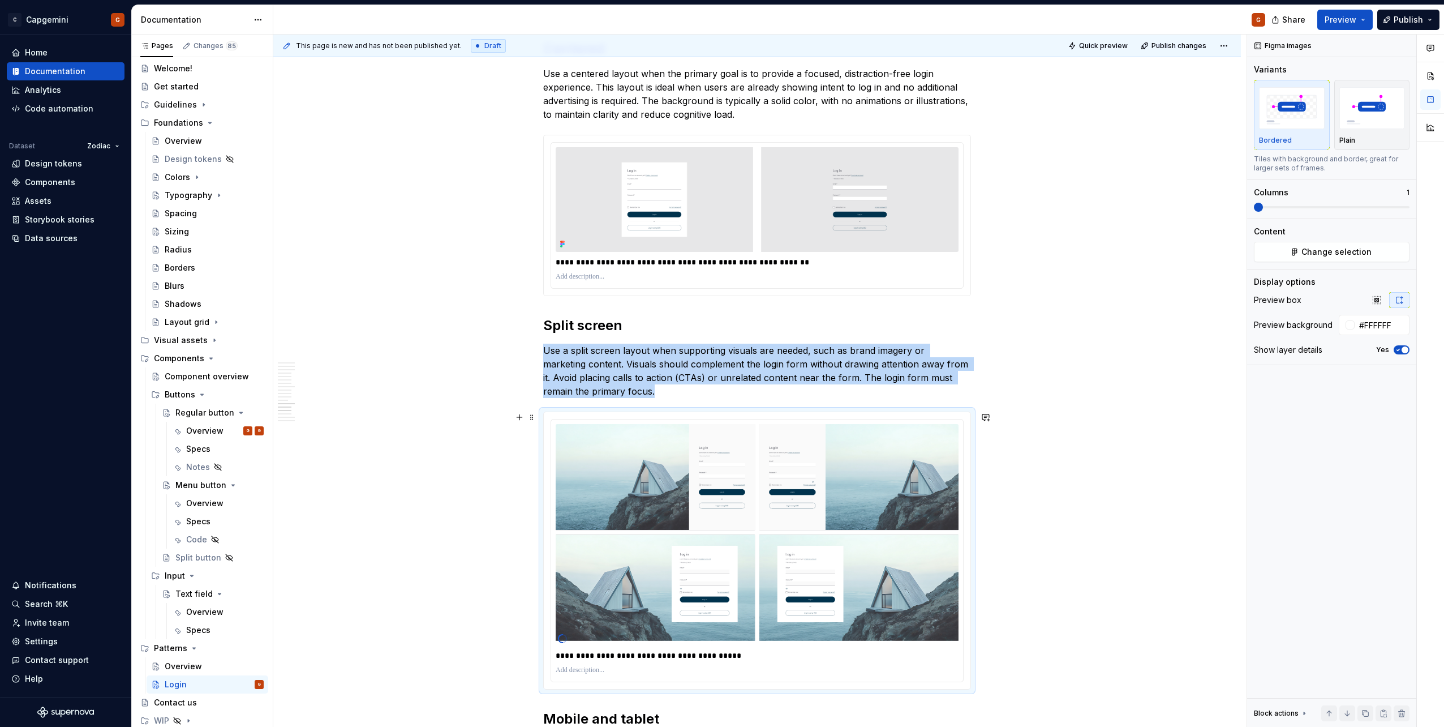
scroll to position [3621, 0]
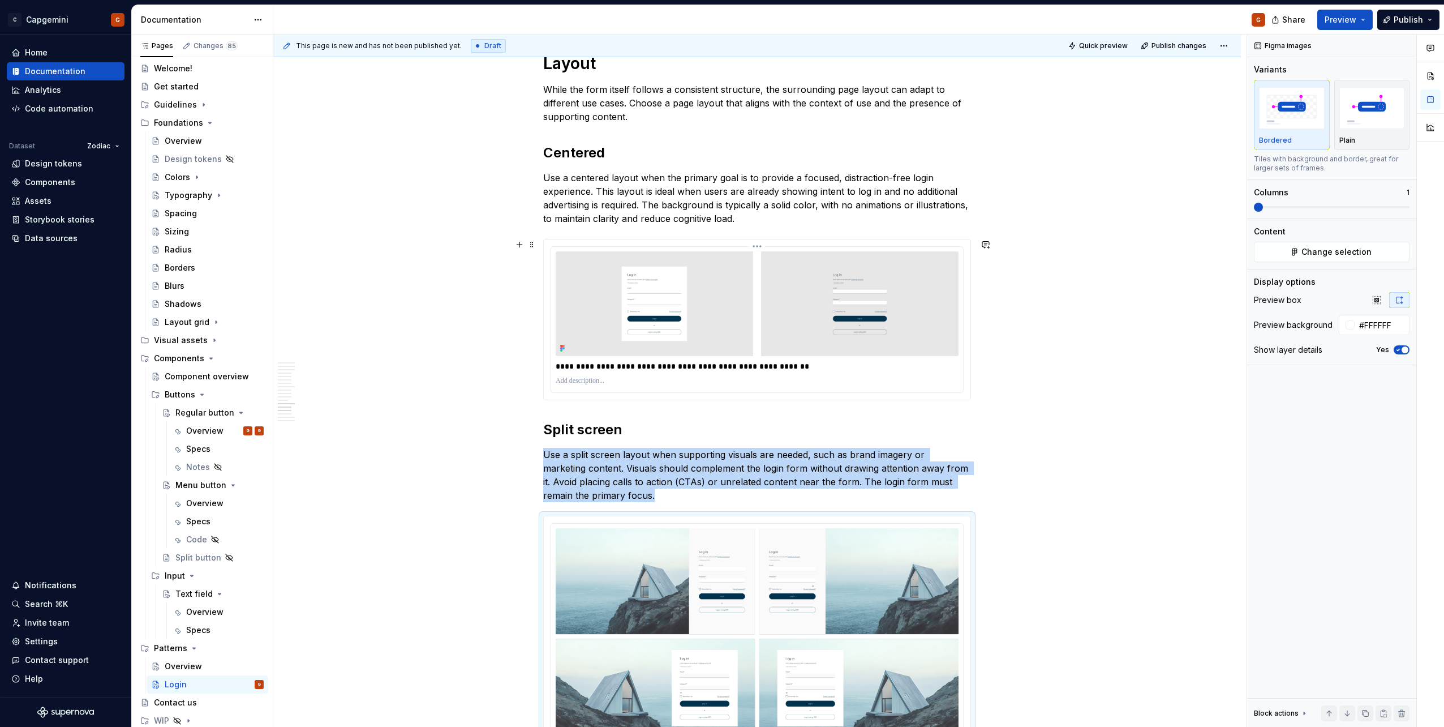
click at [739, 273] on img at bounding box center [757, 303] width 403 height 105
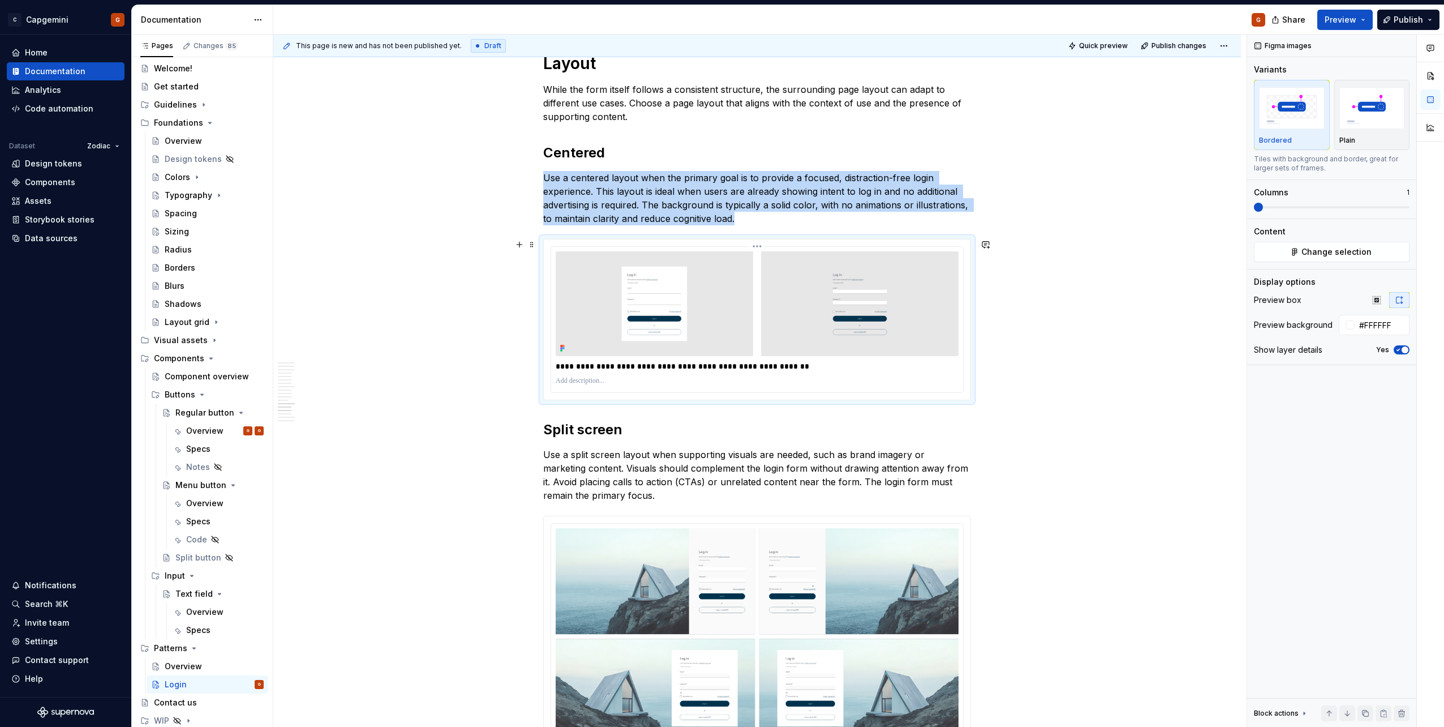
click at [760, 246] on html "C Capgemini G Home Documentation Analytics Code automation Dataset Zodiac Desig…" at bounding box center [722, 363] width 1444 height 727
click at [783, 308] on div "Update Figma image" at bounding box center [817, 305] width 94 height 11
click at [591, 368] on p "**********" at bounding box center [757, 365] width 403 height 11
click at [576, 368] on p "**********" at bounding box center [757, 365] width 403 height 11
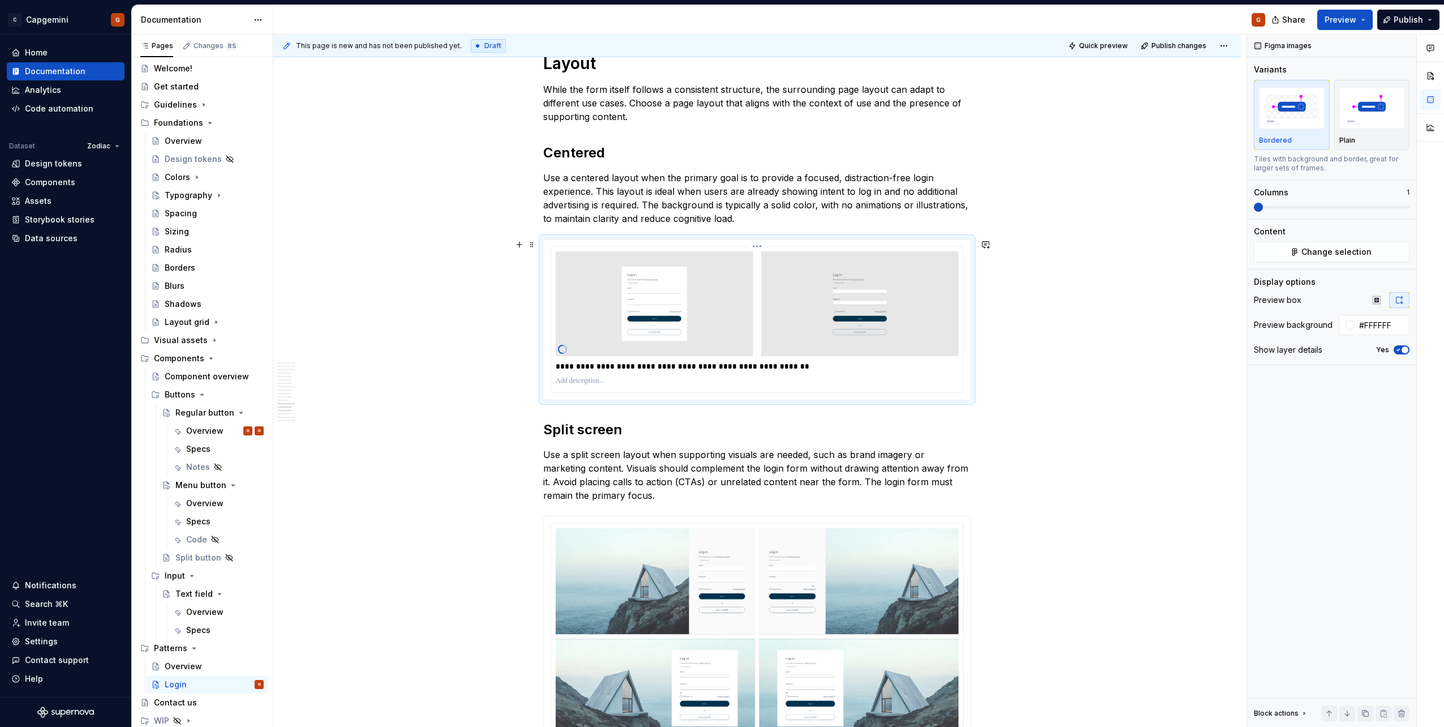
click at [580, 367] on p "**********" at bounding box center [757, 365] width 403 height 11
click at [664, 367] on p "**********" at bounding box center [757, 365] width 403 height 11
click at [654, 367] on p "**********" at bounding box center [757, 365] width 403 height 11
click at [668, 370] on p "**********" at bounding box center [757, 365] width 403 height 11
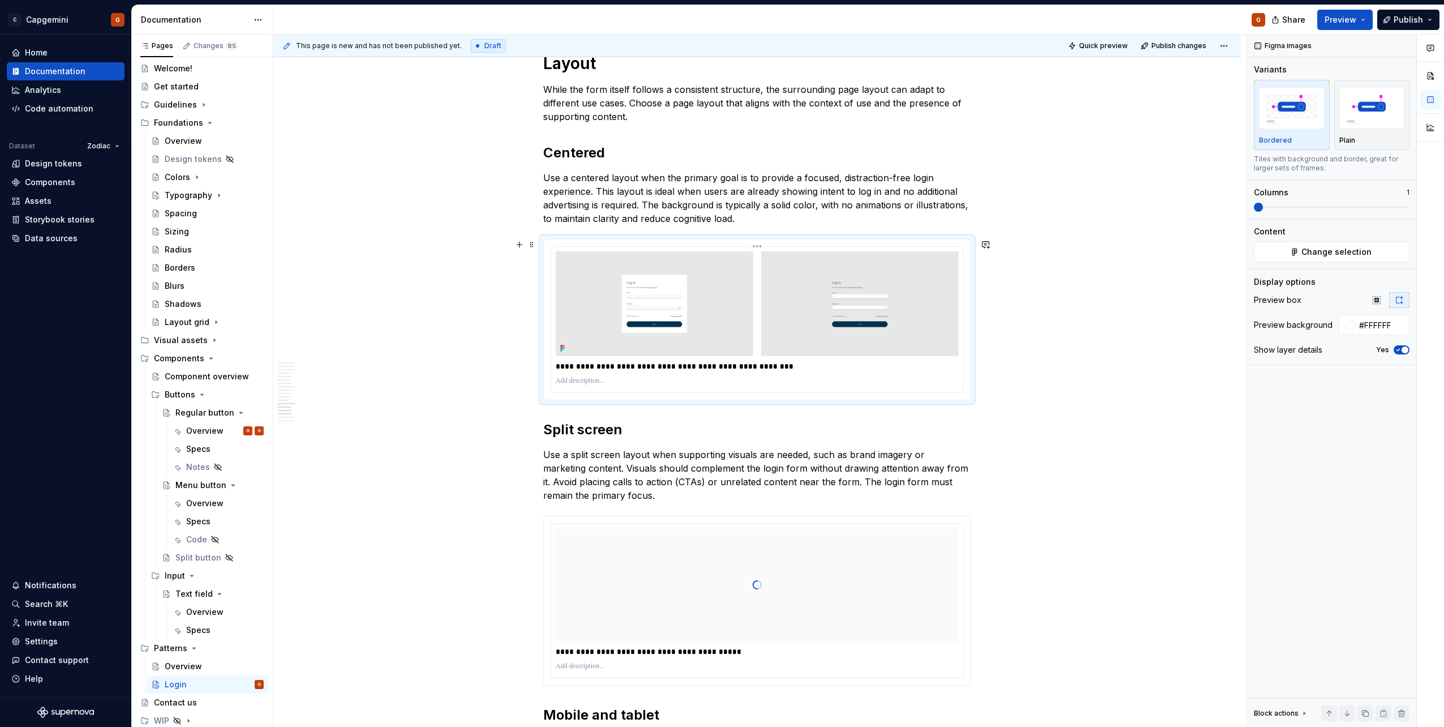
click at [720, 368] on p "**********" at bounding box center [757, 365] width 403 height 11
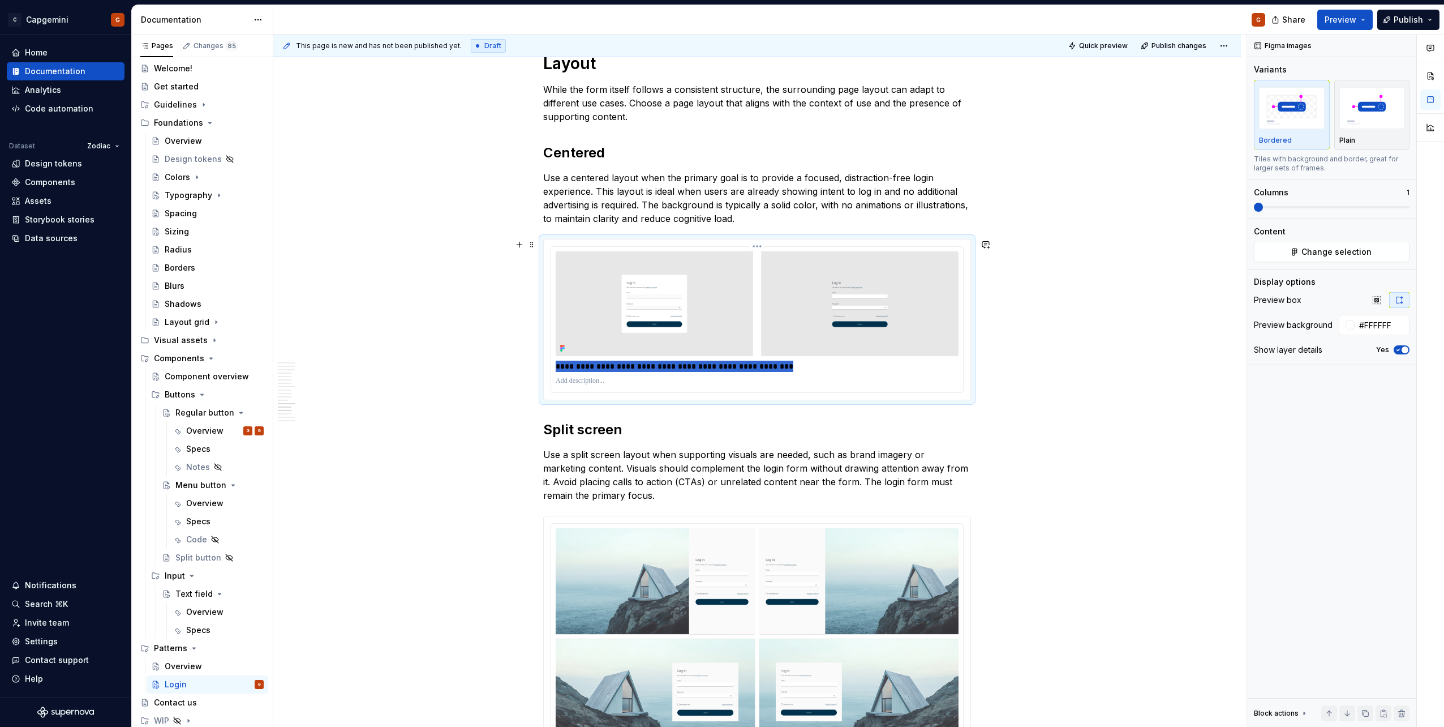
click at [704, 364] on p "**********" at bounding box center [757, 365] width 403 height 11
click at [818, 364] on p "**********" at bounding box center [757, 365] width 403 height 11
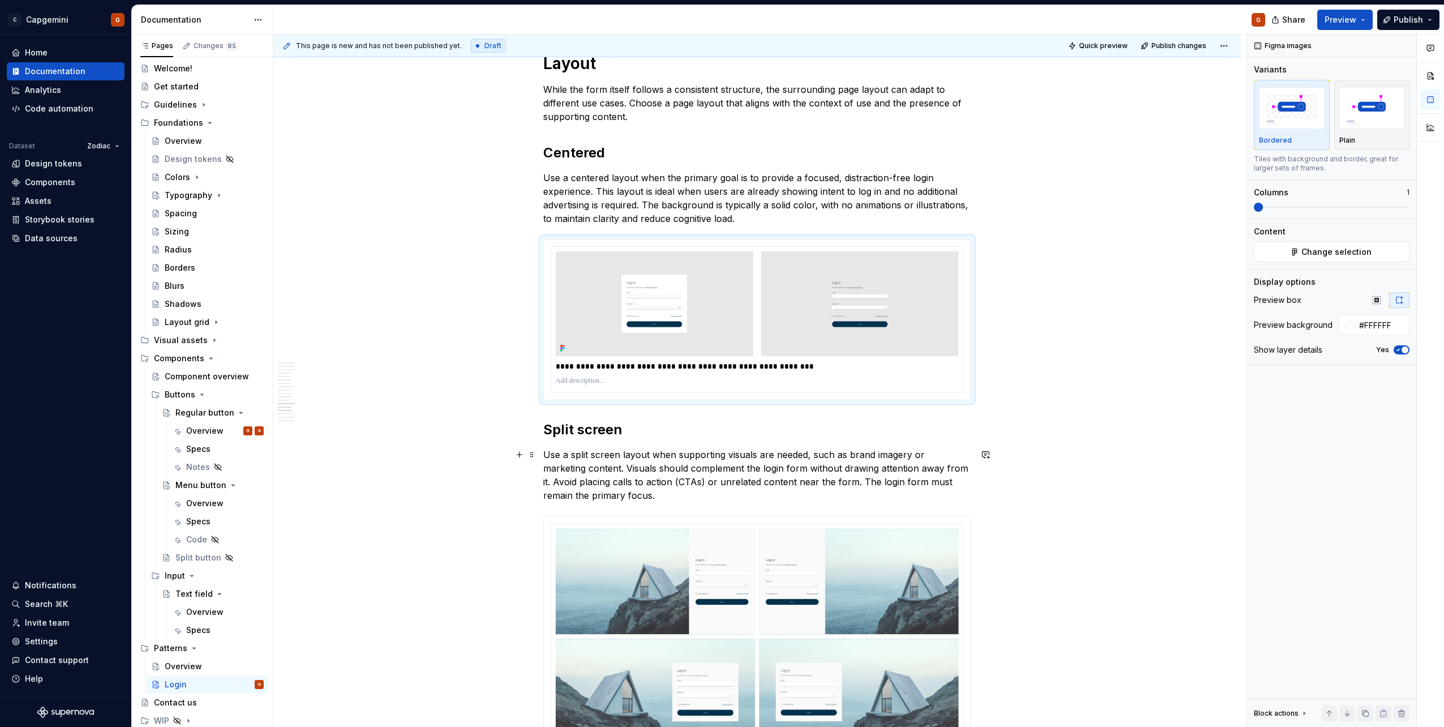
scroll to position [3848, 0]
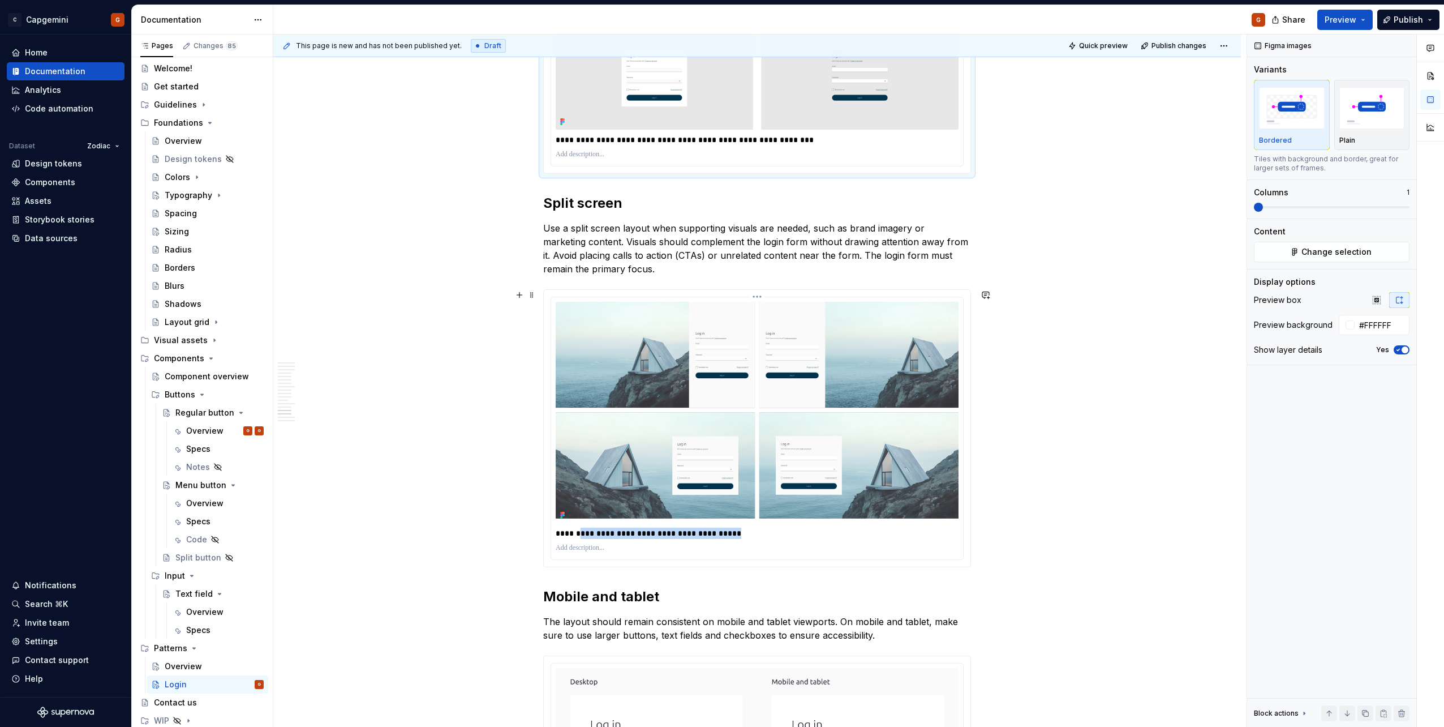
drag, startPoint x: 724, startPoint y: 533, endPoint x: 583, endPoint y: 532, distance: 140.9
click at [583, 532] on p "**********" at bounding box center [757, 532] width 403 height 11
click at [608, 532] on p "**********" at bounding box center [757, 532] width 403 height 11
drag, startPoint x: 582, startPoint y: 532, endPoint x: 548, endPoint y: 534, distance: 34.6
click at [548, 534] on div "**********" at bounding box center [757, 428] width 427 height 277
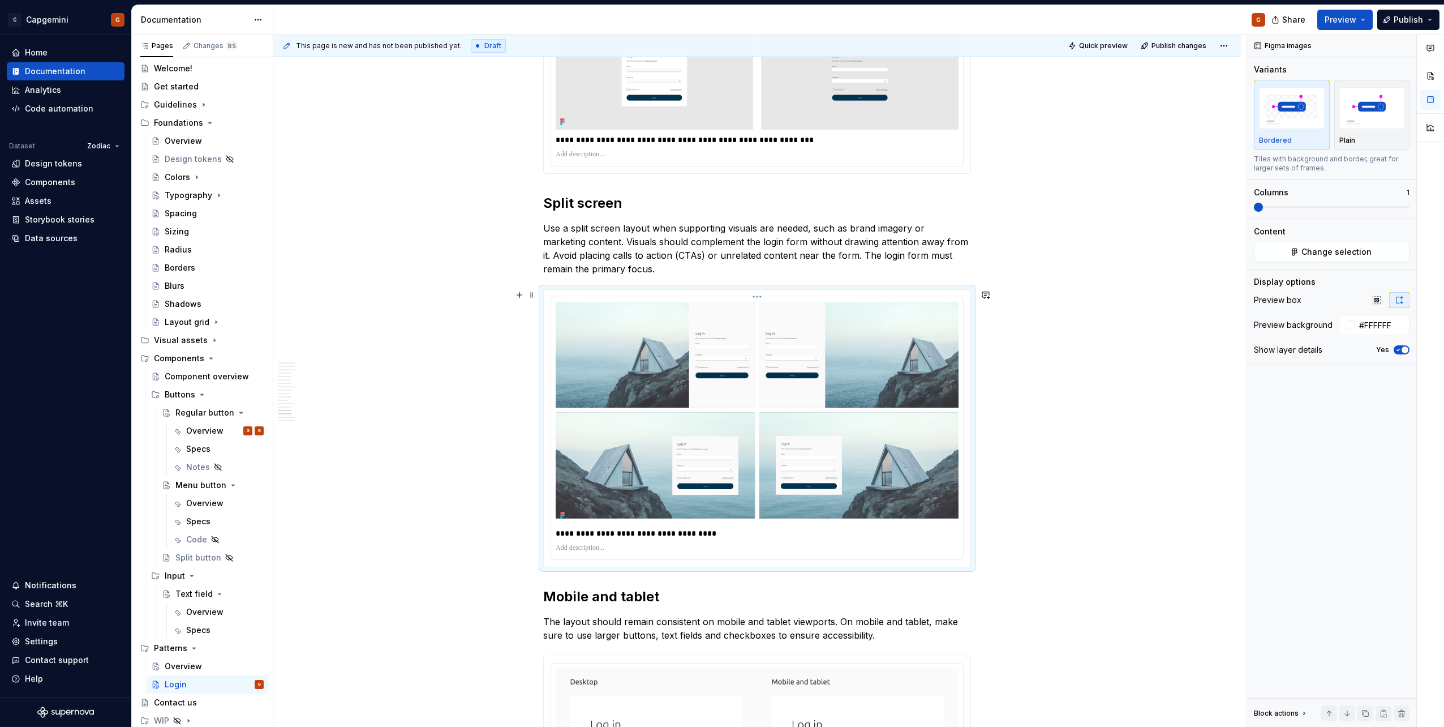
scroll to position [3734, 0]
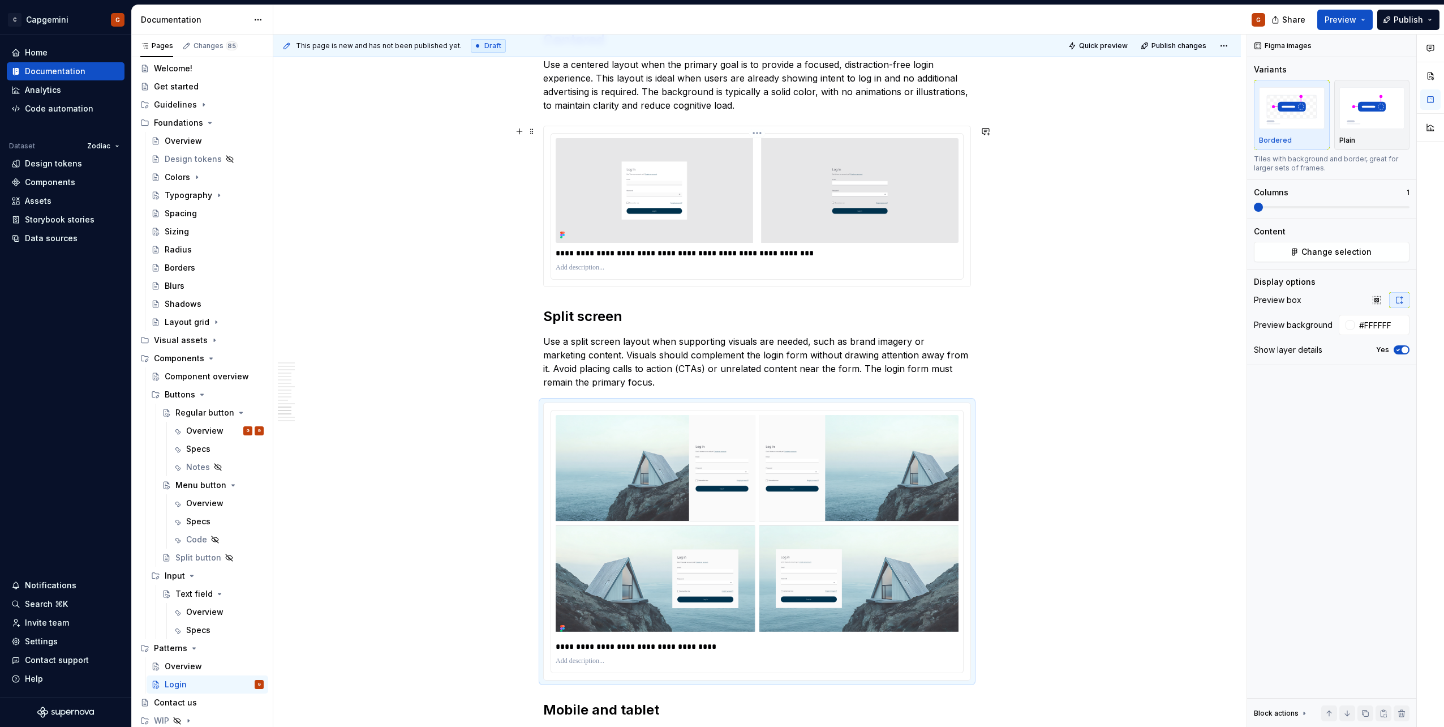
click at [621, 253] on p "**********" at bounding box center [757, 252] width 403 height 11
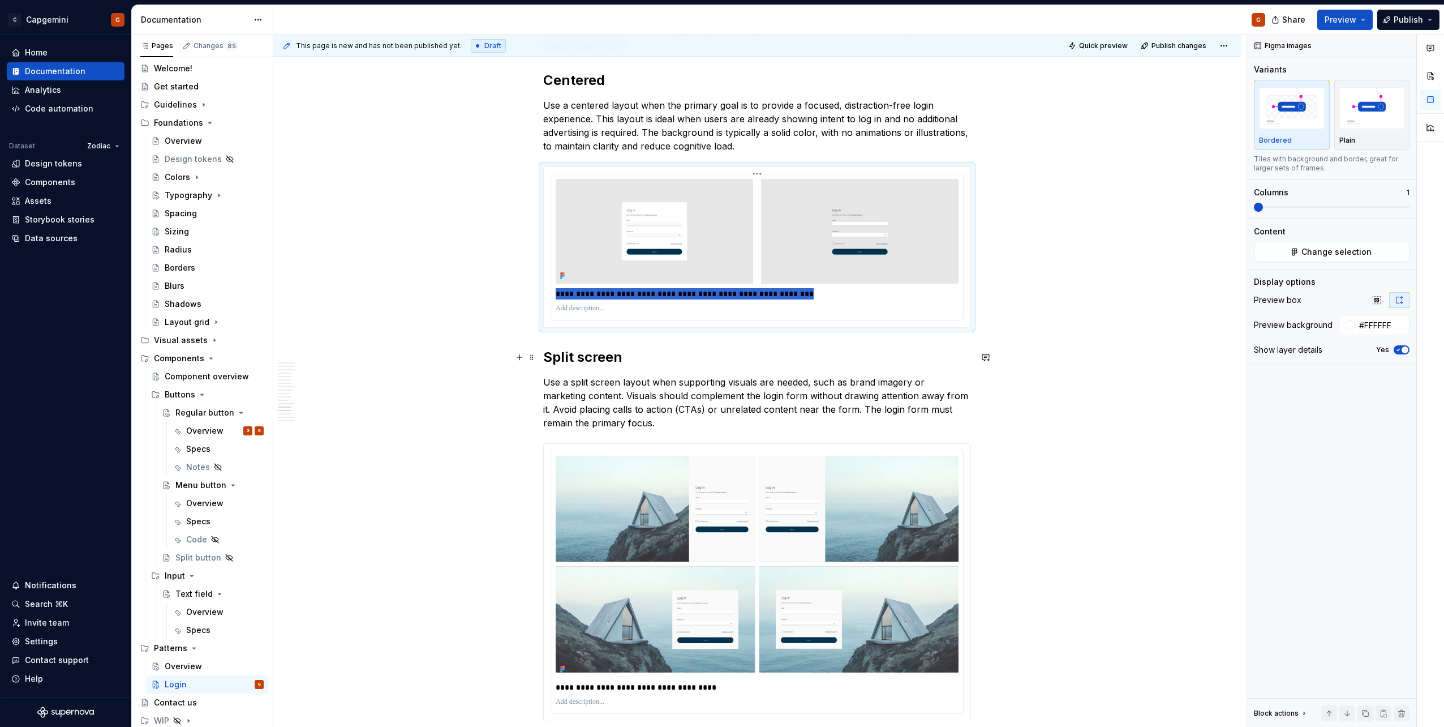
scroll to position [3678, 0]
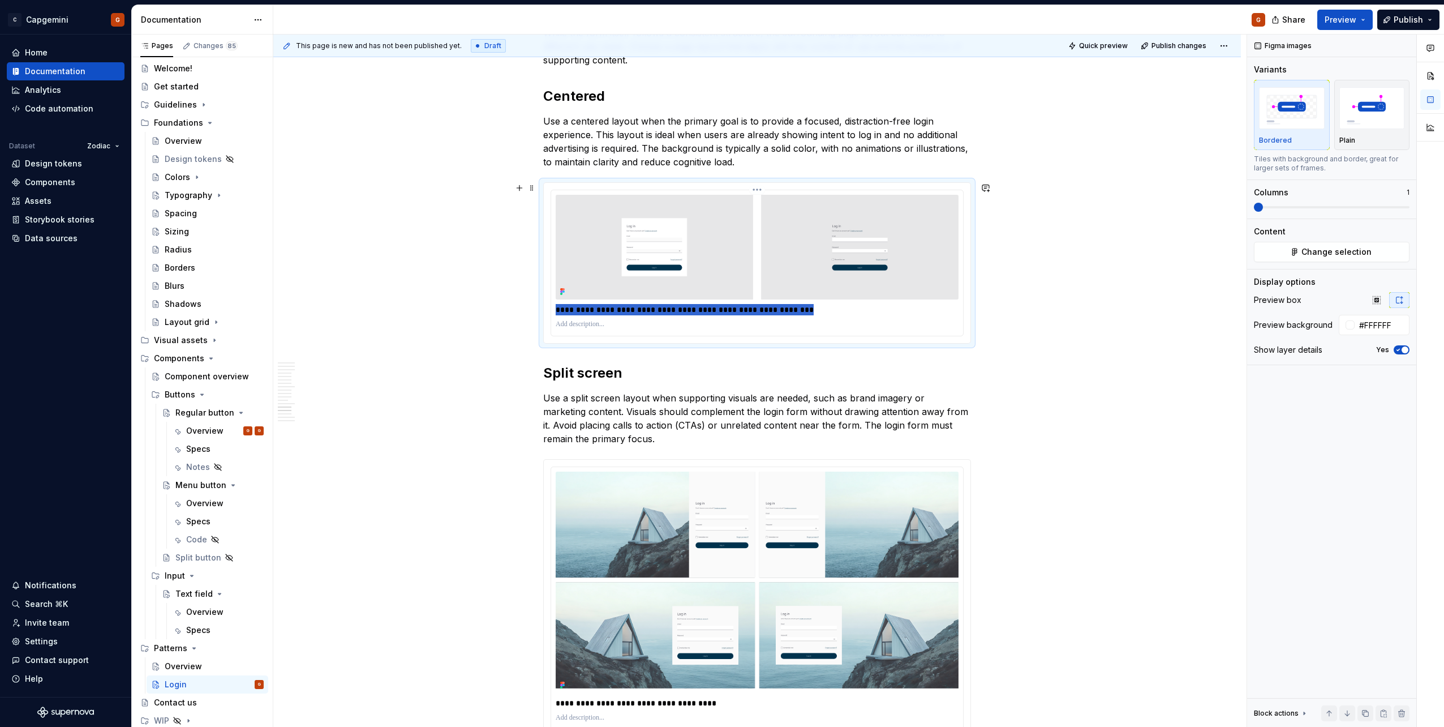
click at [598, 315] on p "**********" at bounding box center [757, 309] width 403 height 11
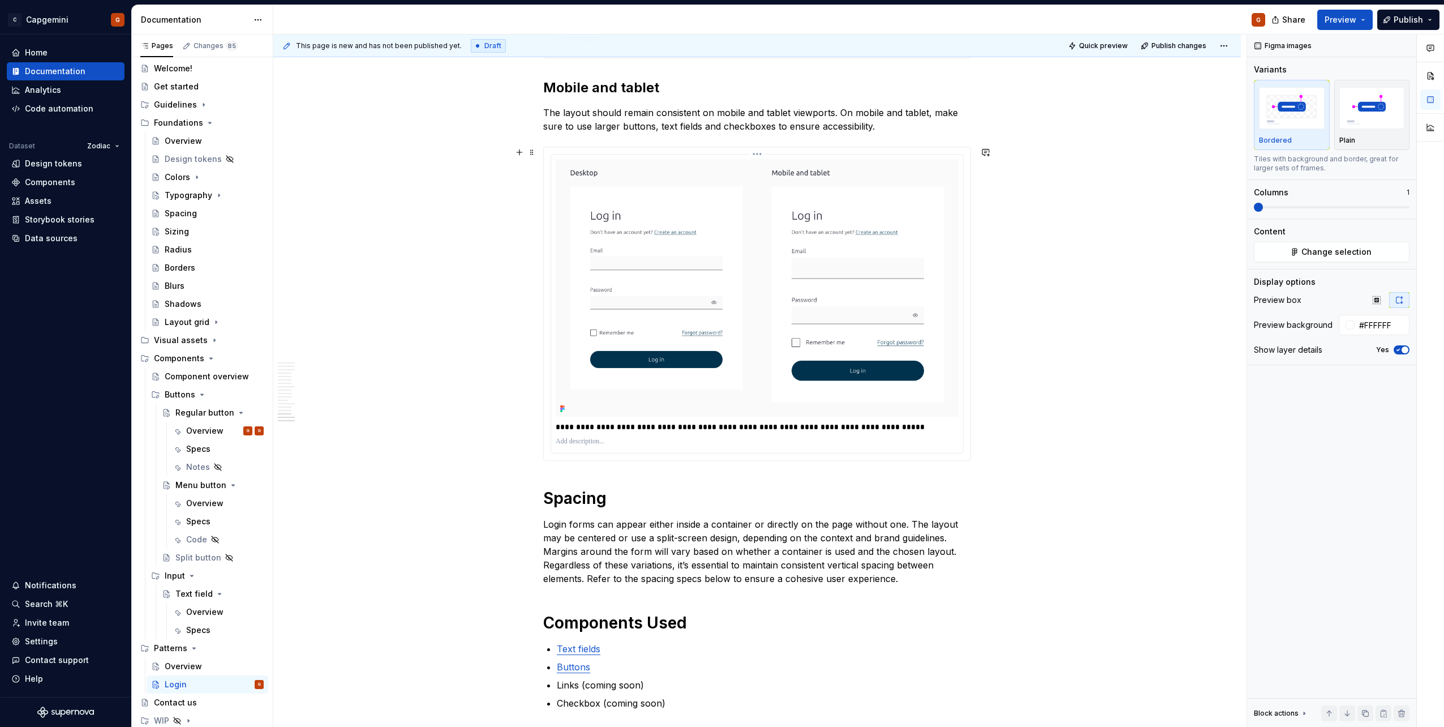
scroll to position [4357, 0]
click at [608, 425] on p "**********" at bounding box center [757, 425] width 403 height 11
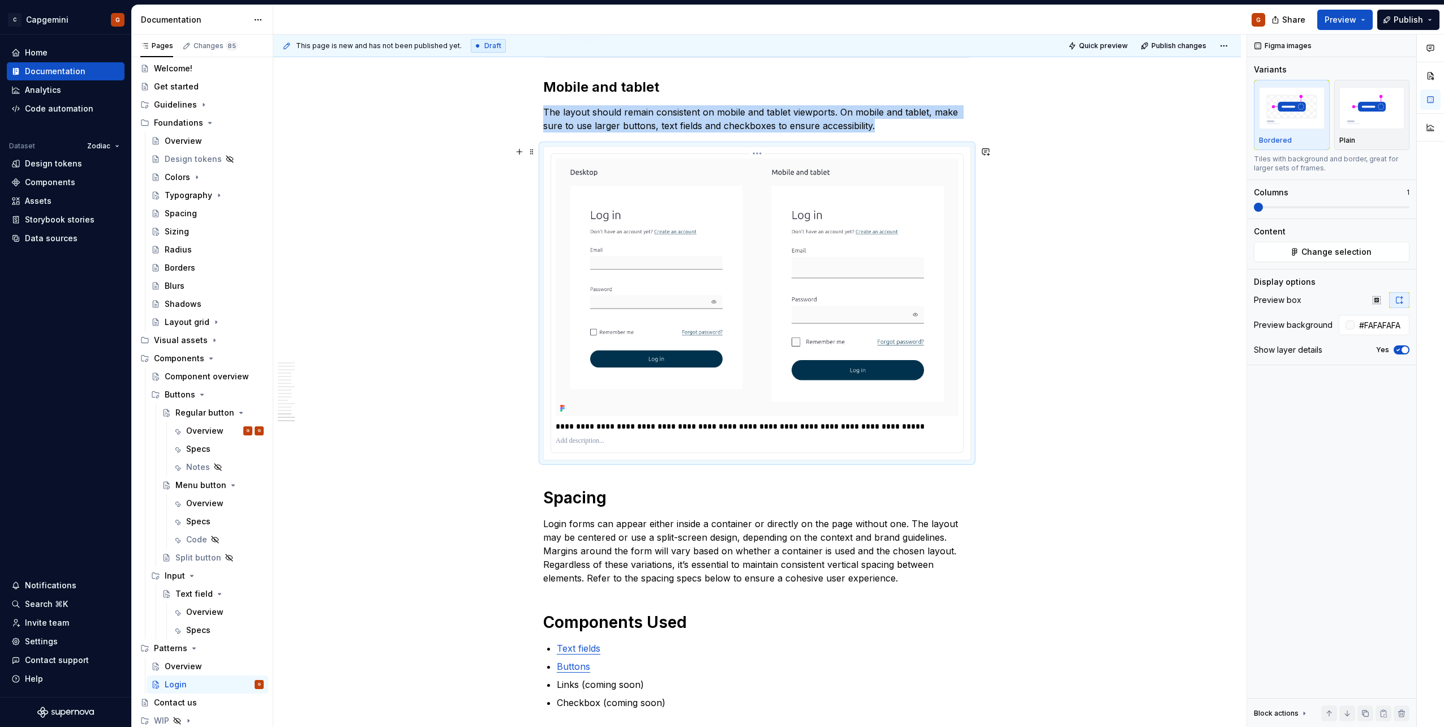
click at [639, 447] on div at bounding box center [757, 441] width 403 height 14
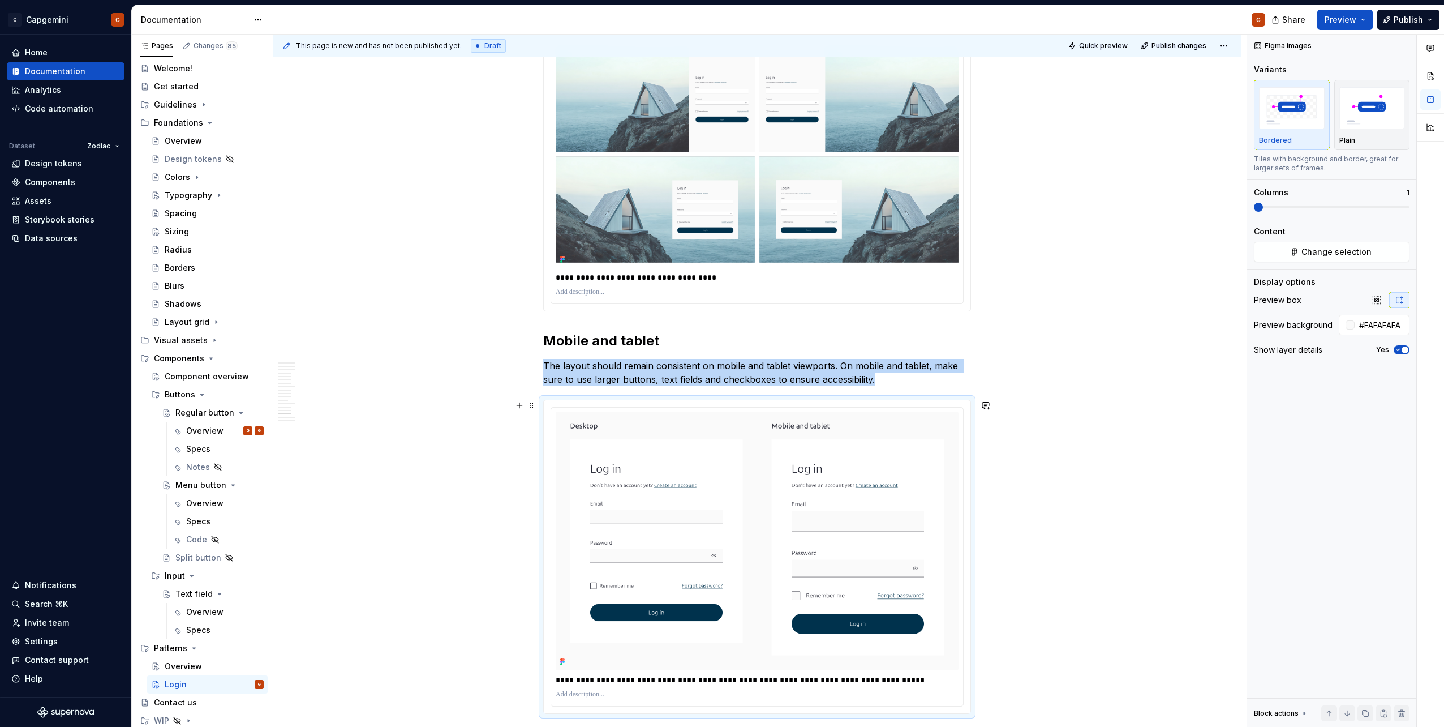
scroll to position [4061, 0]
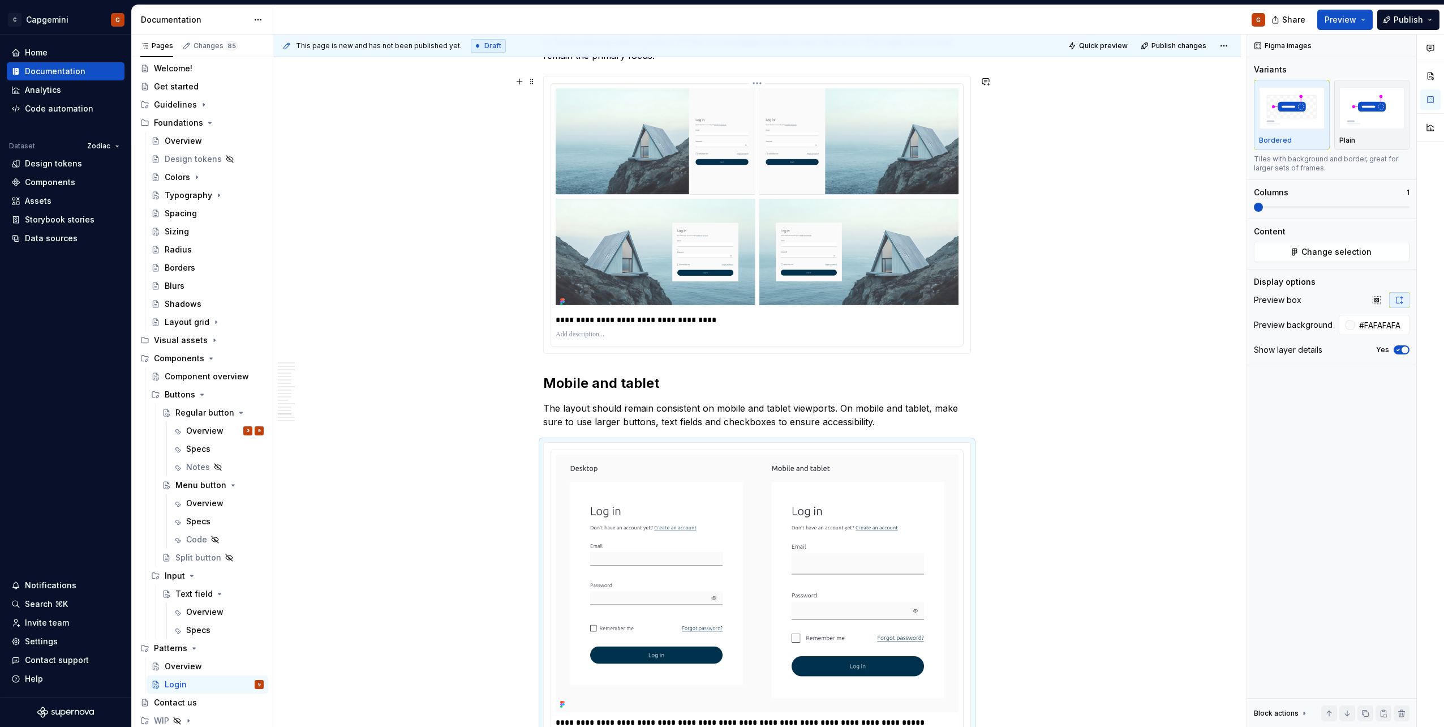
click at [587, 318] on p "**********" at bounding box center [757, 319] width 403 height 11
type input "#FFFFFF"
click at [587, 318] on p "**********" at bounding box center [757, 319] width 403 height 11
click at [606, 323] on p "**********" at bounding box center [757, 319] width 403 height 11
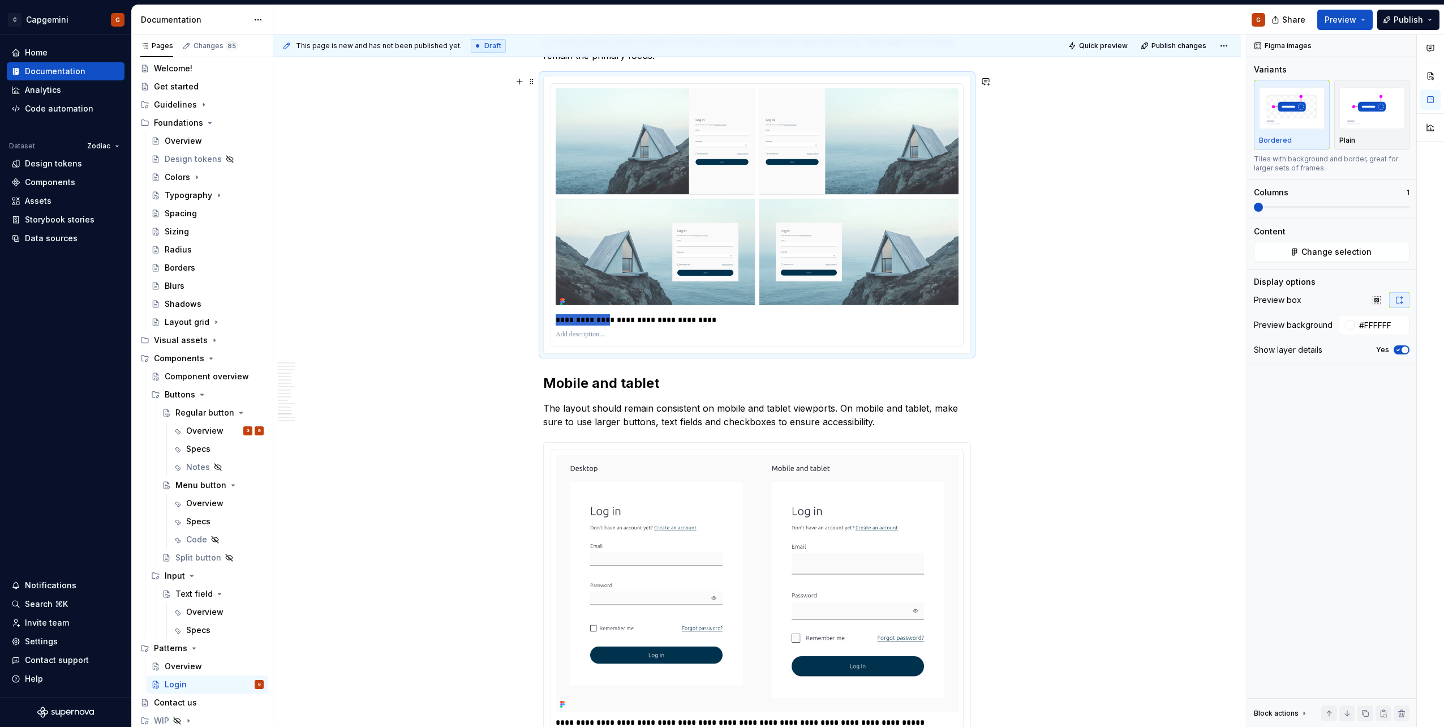
drag, startPoint x: 608, startPoint y: 323, endPoint x: 543, endPoint y: 326, distance: 65.2
click at [543, 326] on div "**********" at bounding box center [757, 215] width 428 height 278
click at [685, 320] on p "**********" at bounding box center [757, 319] width 403 height 11
click at [620, 317] on p "**********" at bounding box center [757, 319] width 403 height 11
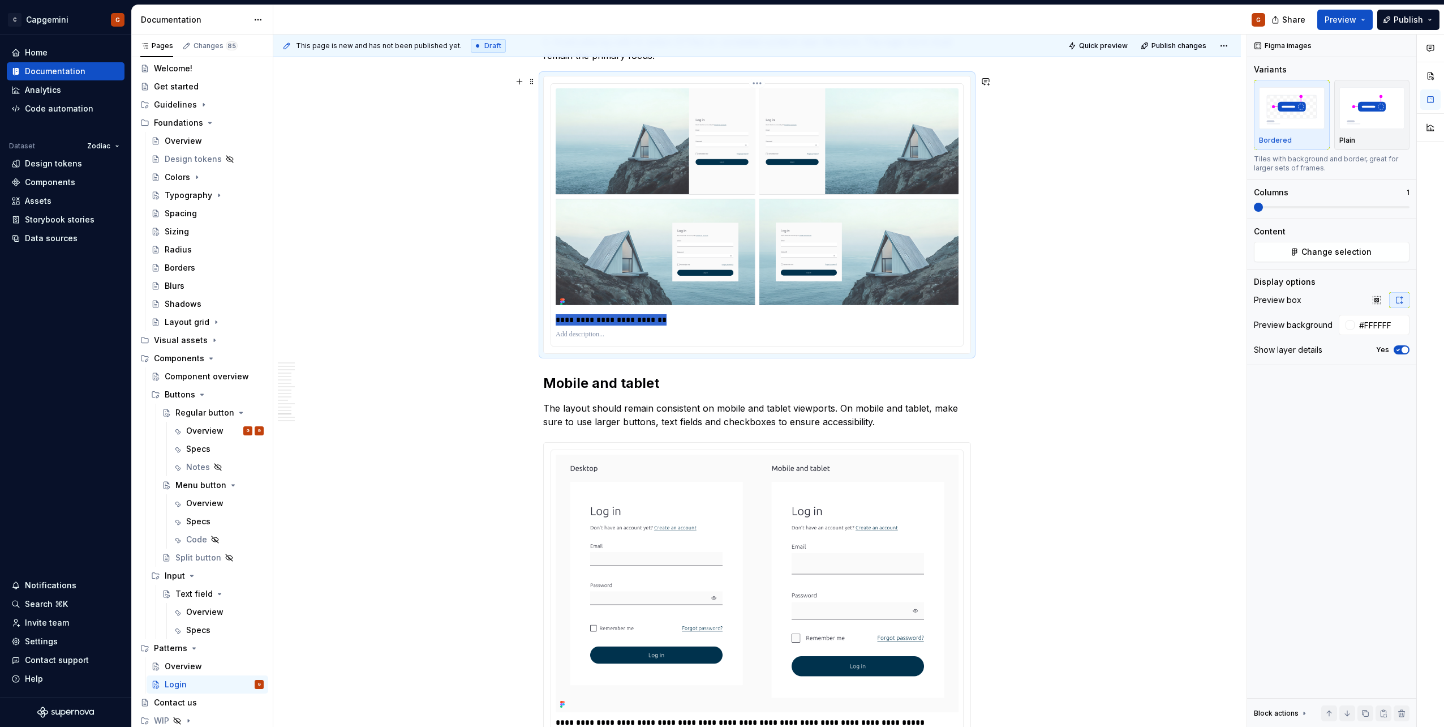
click at [620, 317] on p "**********" at bounding box center [757, 319] width 403 height 11
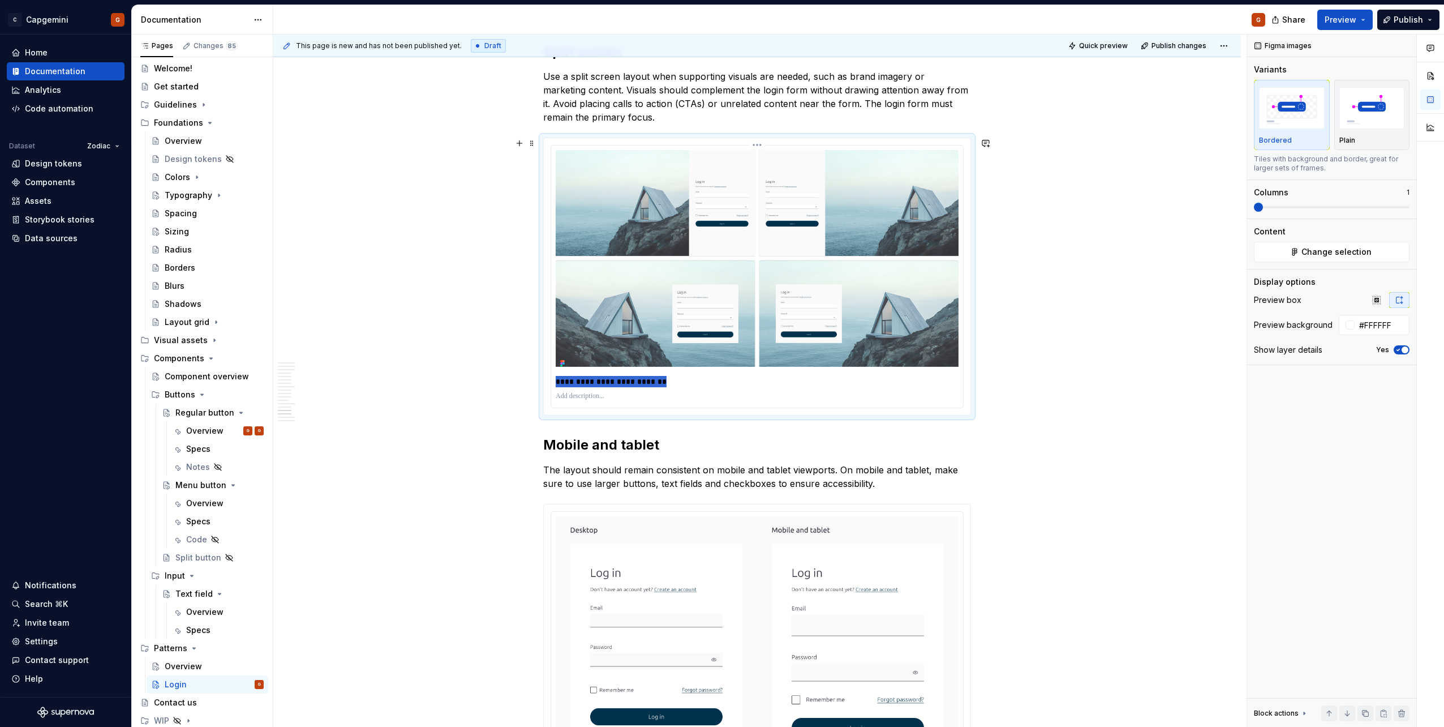
scroll to position [3891, 0]
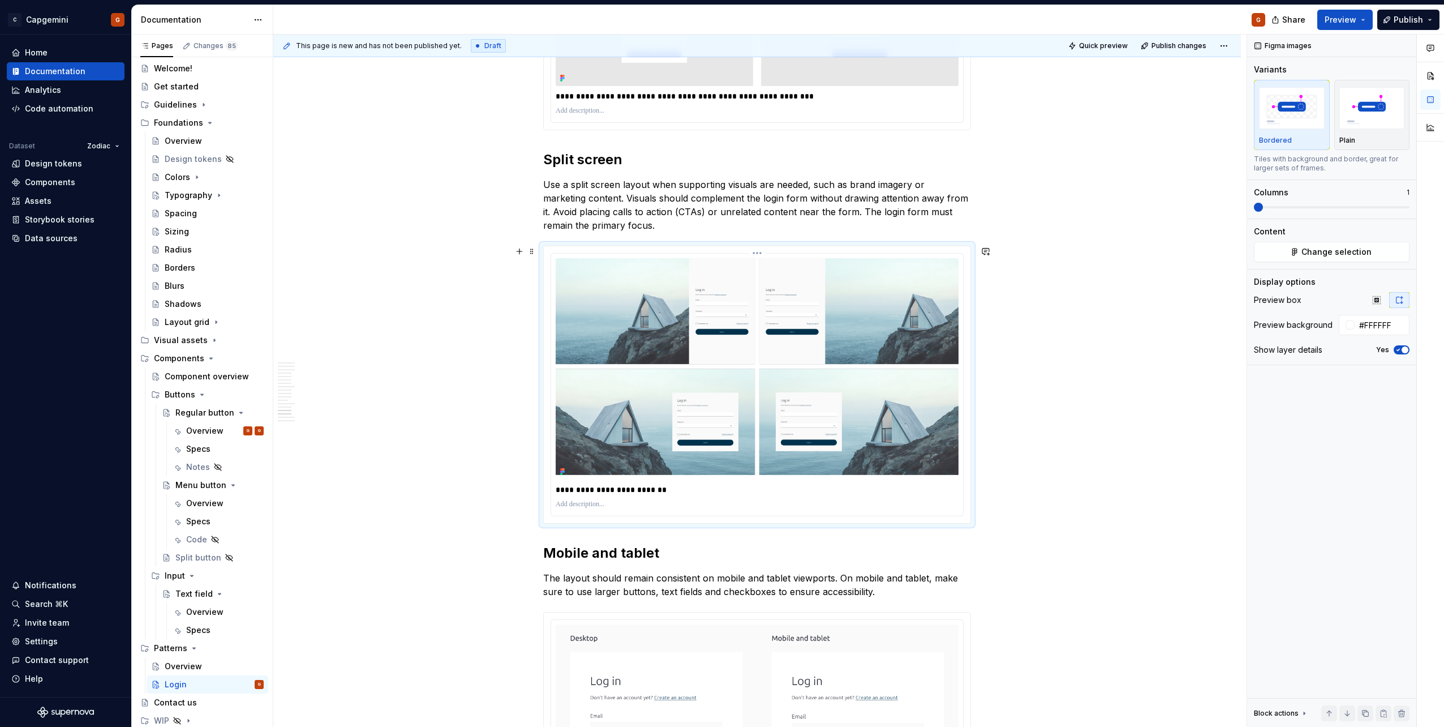
click at [732, 501] on p at bounding box center [757, 504] width 403 height 9
click at [637, 492] on p "**********" at bounding box center [757, 489] width 403 height 11
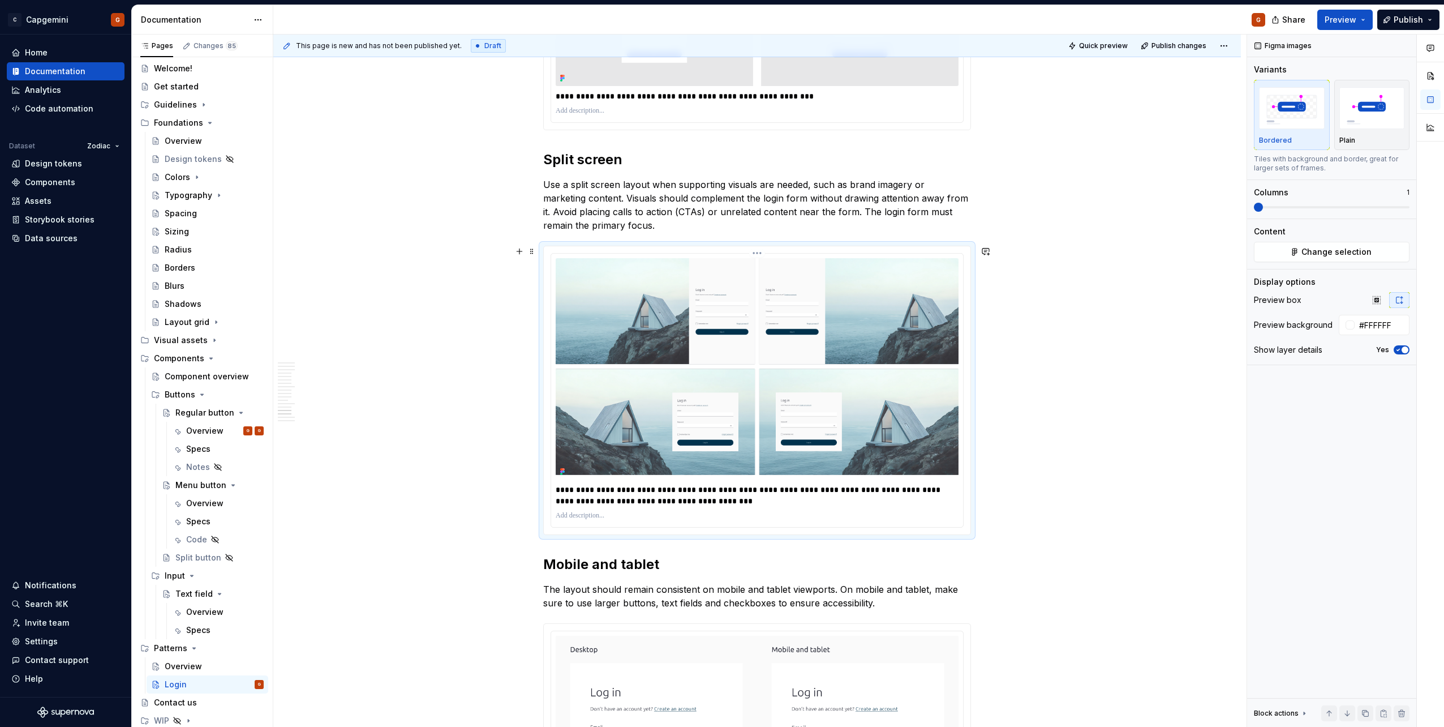
click at [626, 497] on p "**********" at bounding box center [757, 495] width 403 height 23
drag, startPoint x: 891, startPoint y: 492, endPoint x: 899, endPoint y: 496, distance: 8.6
click at [899, 496] on p "**********" at bounding box center [757, 495] width 403 height 23
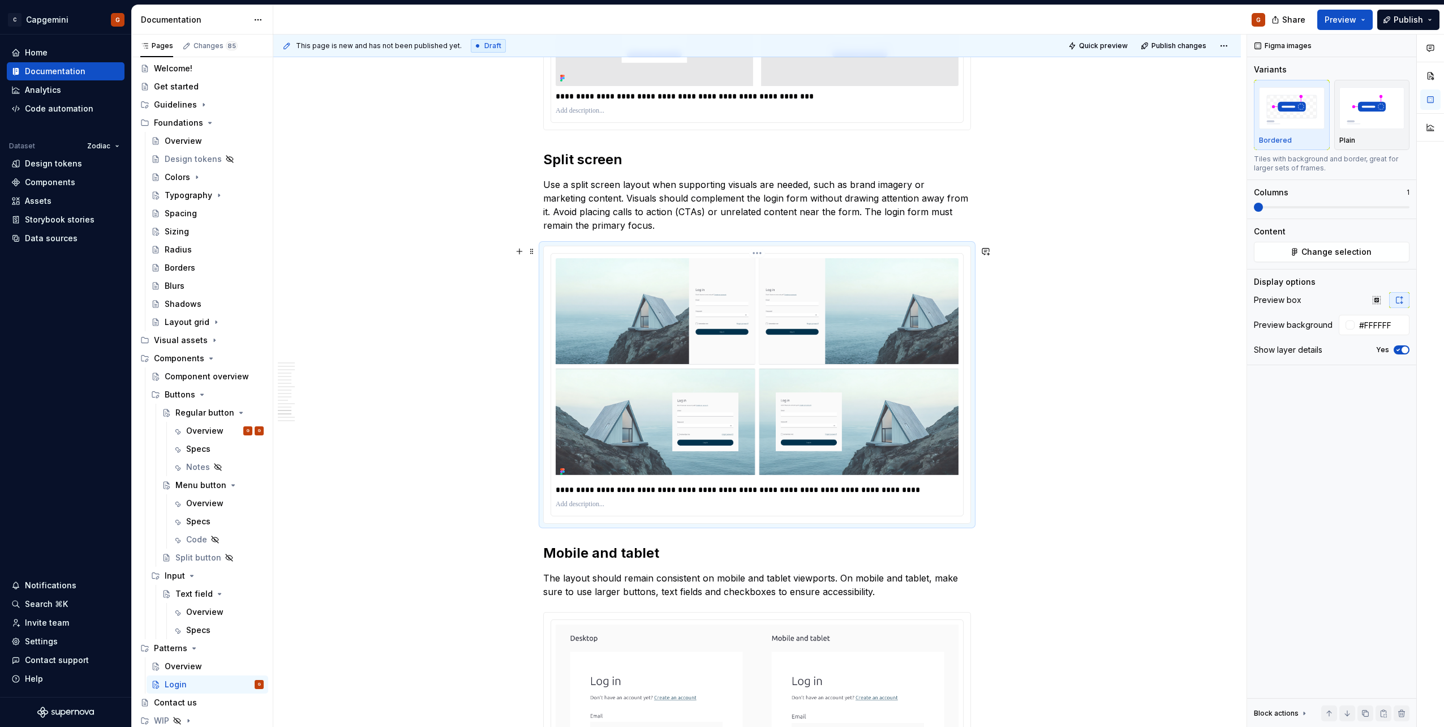
click at [826, 489] on p "**********" at bounding box center [757, 489] width 403 height 11
click at [854, 578] on p "The layout should remain consistent on mobile and tablet viewports. On mobile a…" at bounding box center [757, 584] width 428 height 27
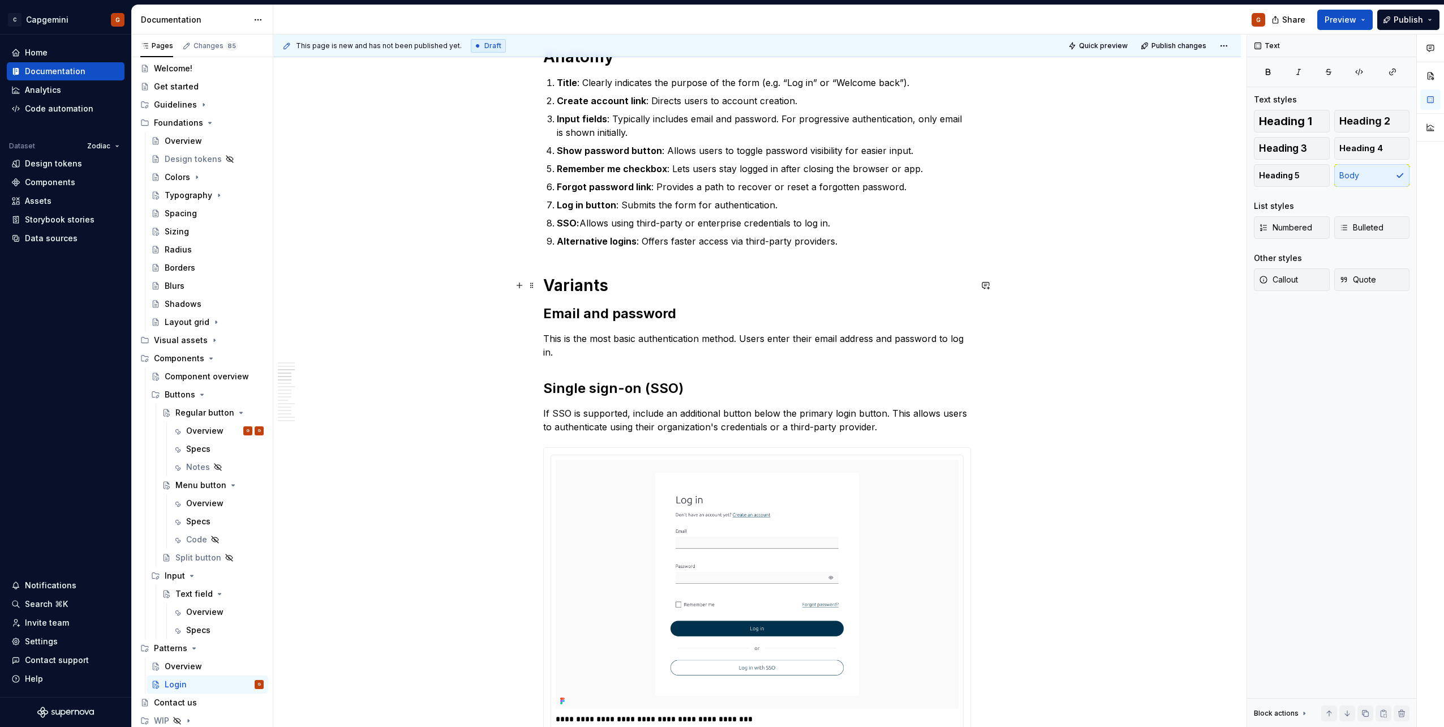
scroll to position [496, 0]
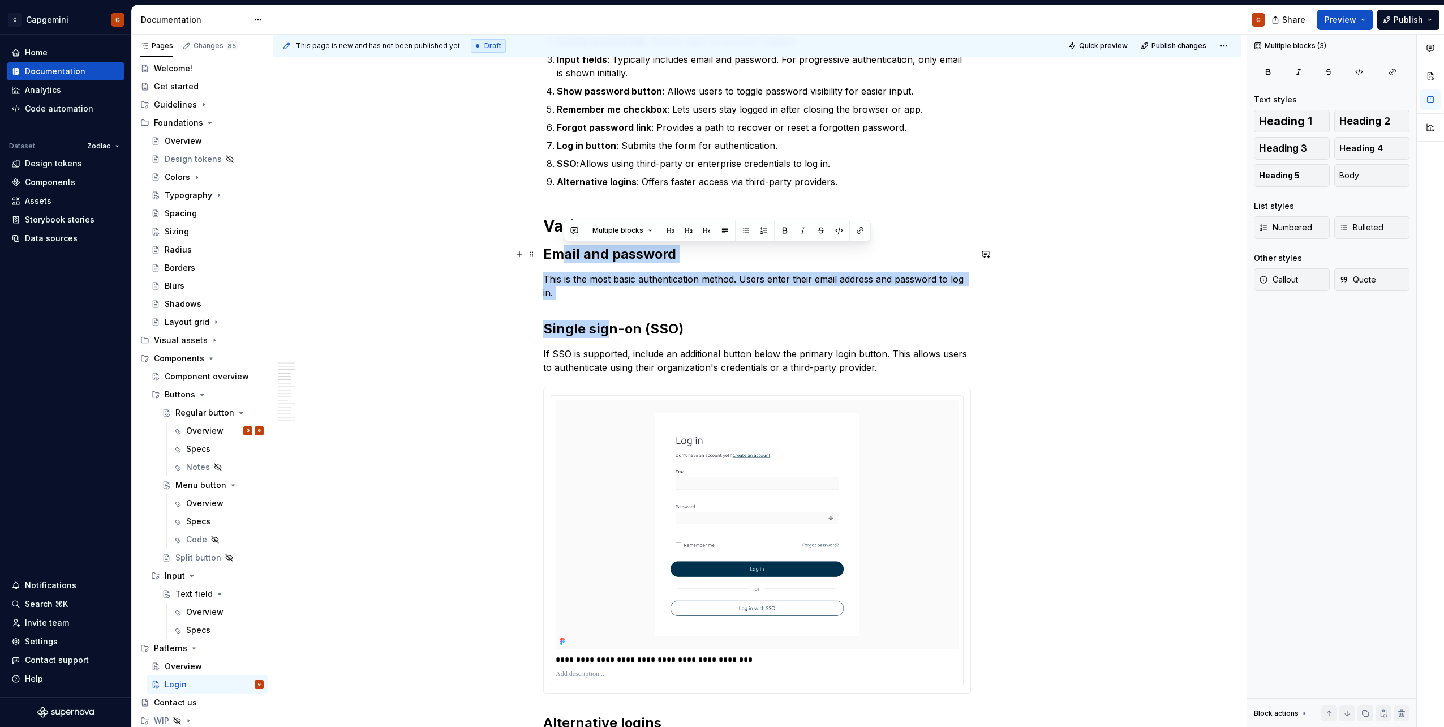
drag, startPoint x: 605, startPoint y: 307, endPoint x: 537, endPoint y: 257, distance: 83.9
drag, startPoint x: 563, startPoint y: 291, endPoint x: 535, endPoint y: 263, distance: 40.0
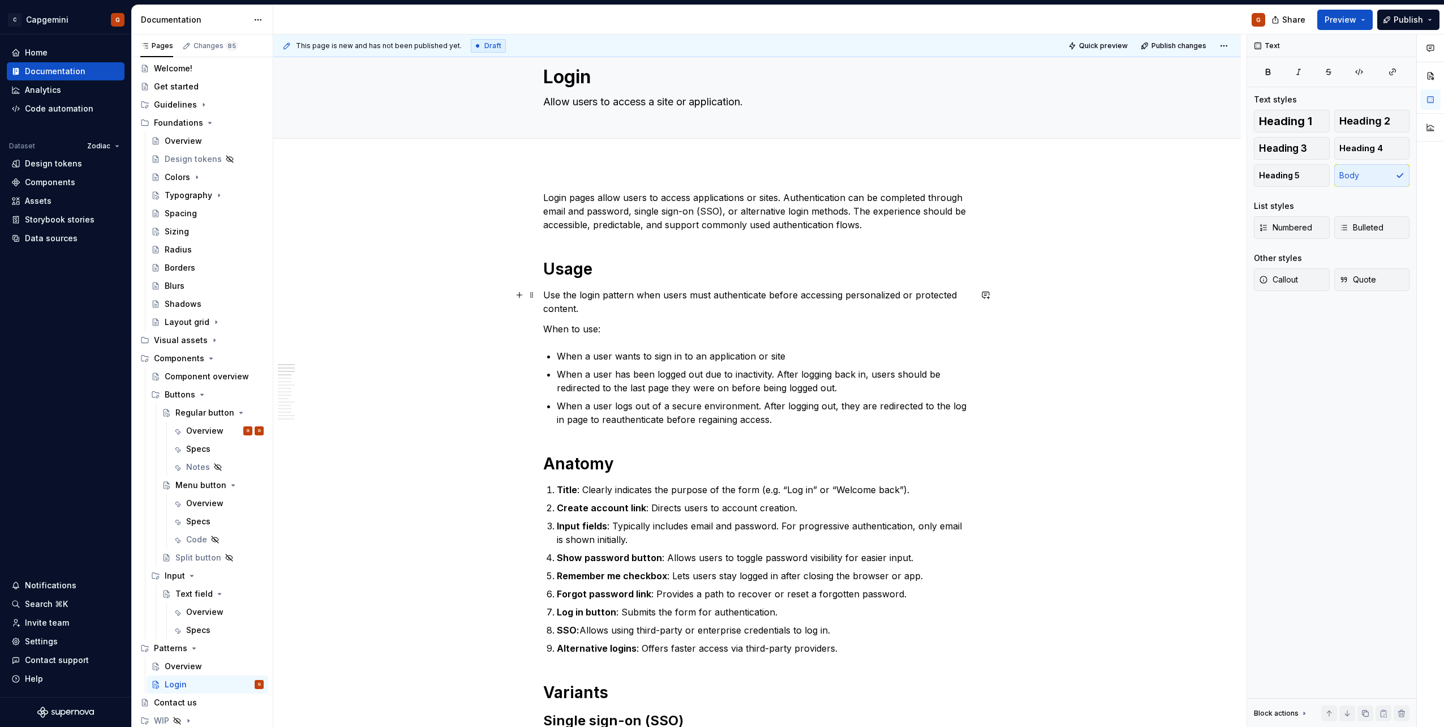
scroll to position [57, 0]
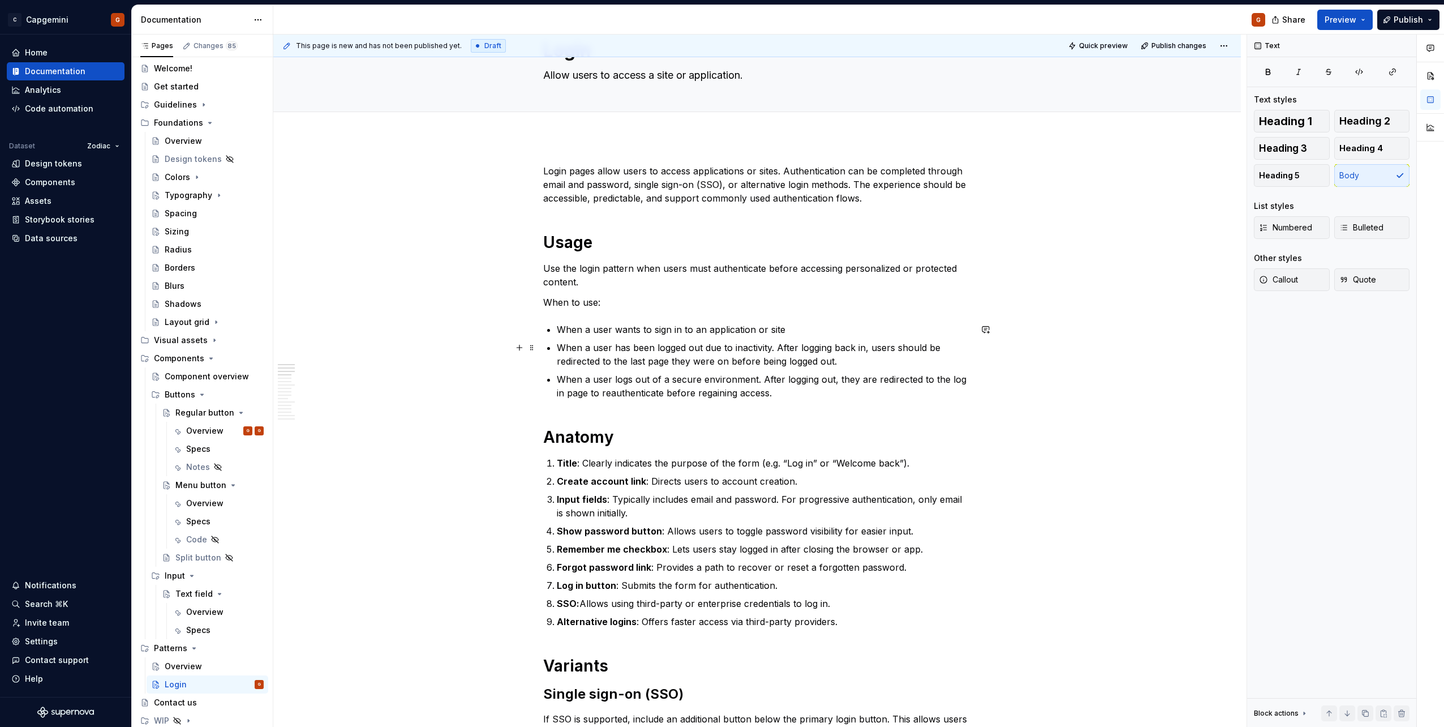
click at [589, 346] on p "When a user has been logged out due to inactivity. After logging back in, users…" at bounding box center [764, 354] width 414 height 27
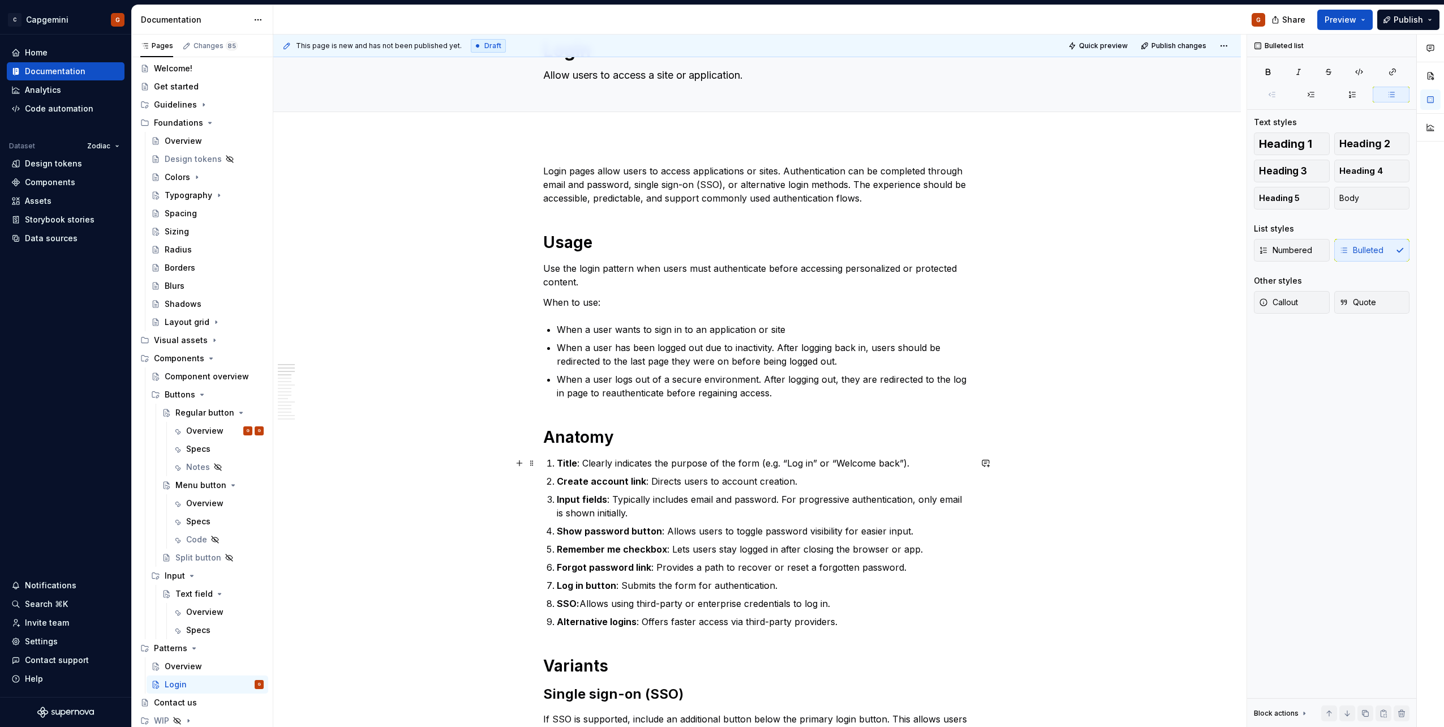
click at [557, 457] on li "Title : Clearly indicates the purpose of the form (e.g. “Log in” or “Welcome ba…" at bounding box center [764, 463] width 414 height 14
click at [563, 477] on strong "Create account link" at bounding box center [601, 480] width 89 height 11
click at [596, 342] on p "When a user has been logged out due to inactivity. After logging back in, users…" at bounding box center [764, 354] width 414 height 27
click at [590, 327] on p "When a user wants to sign in to an application or site" at bounding box center [764, 330] width 414 height 14
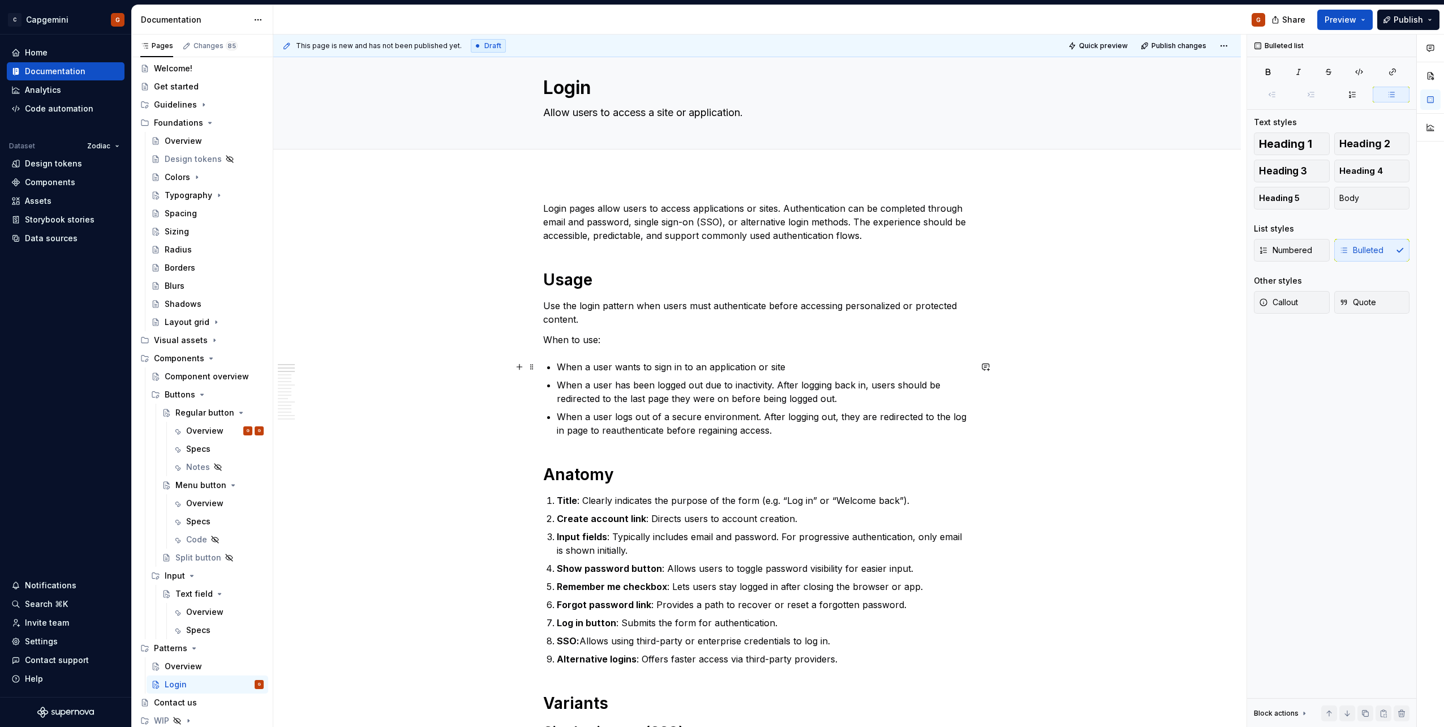
scroll to position [0, 0]
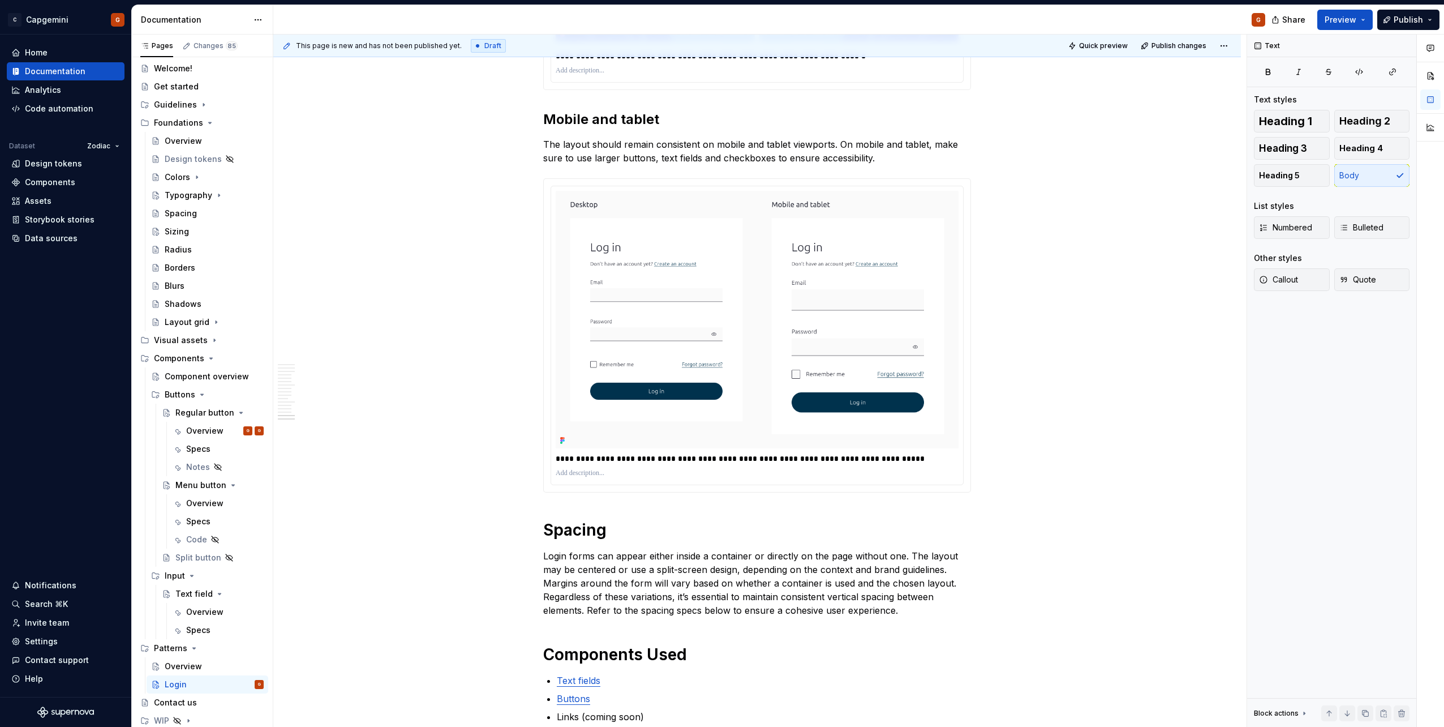
scroll to position [4495, 0]
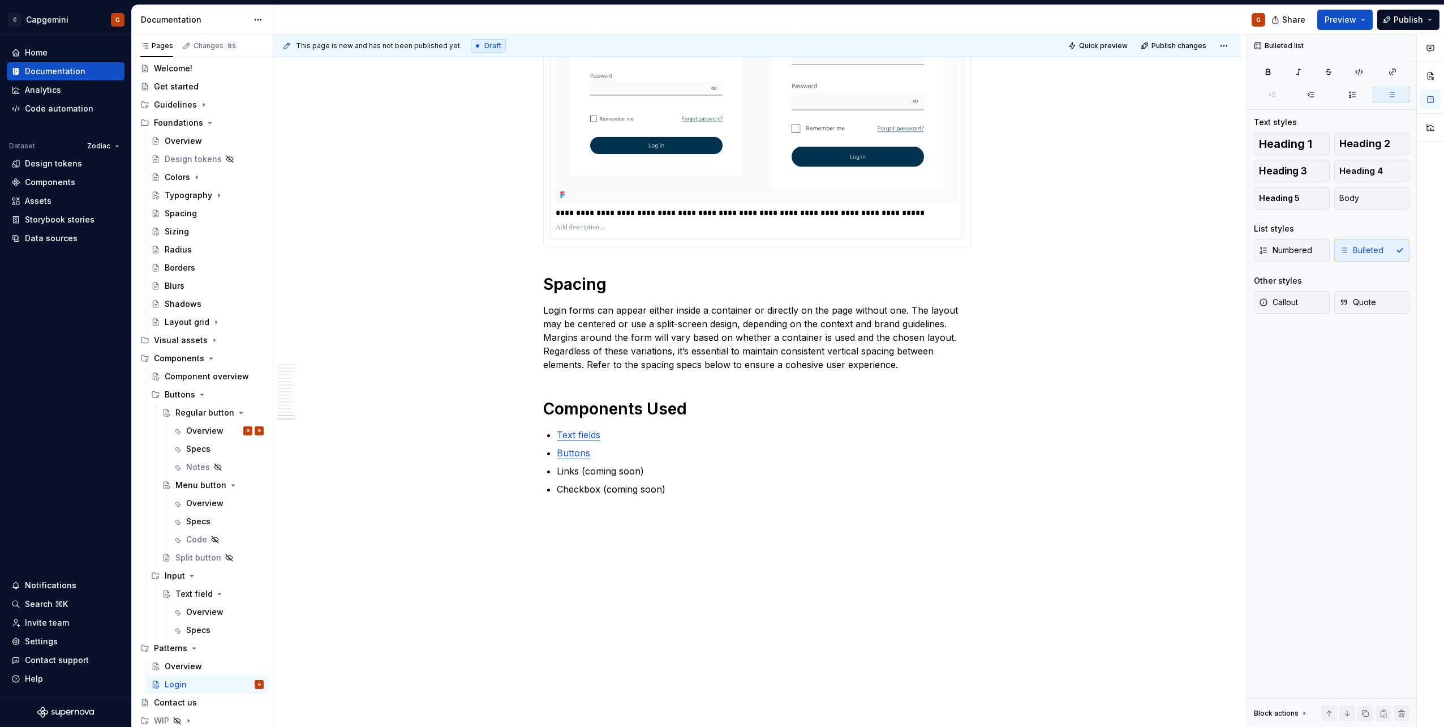
drag, startPoint x: 497, startPoint y: 518, endPoint x: 495, endPoint y: 479, distance: 38.6
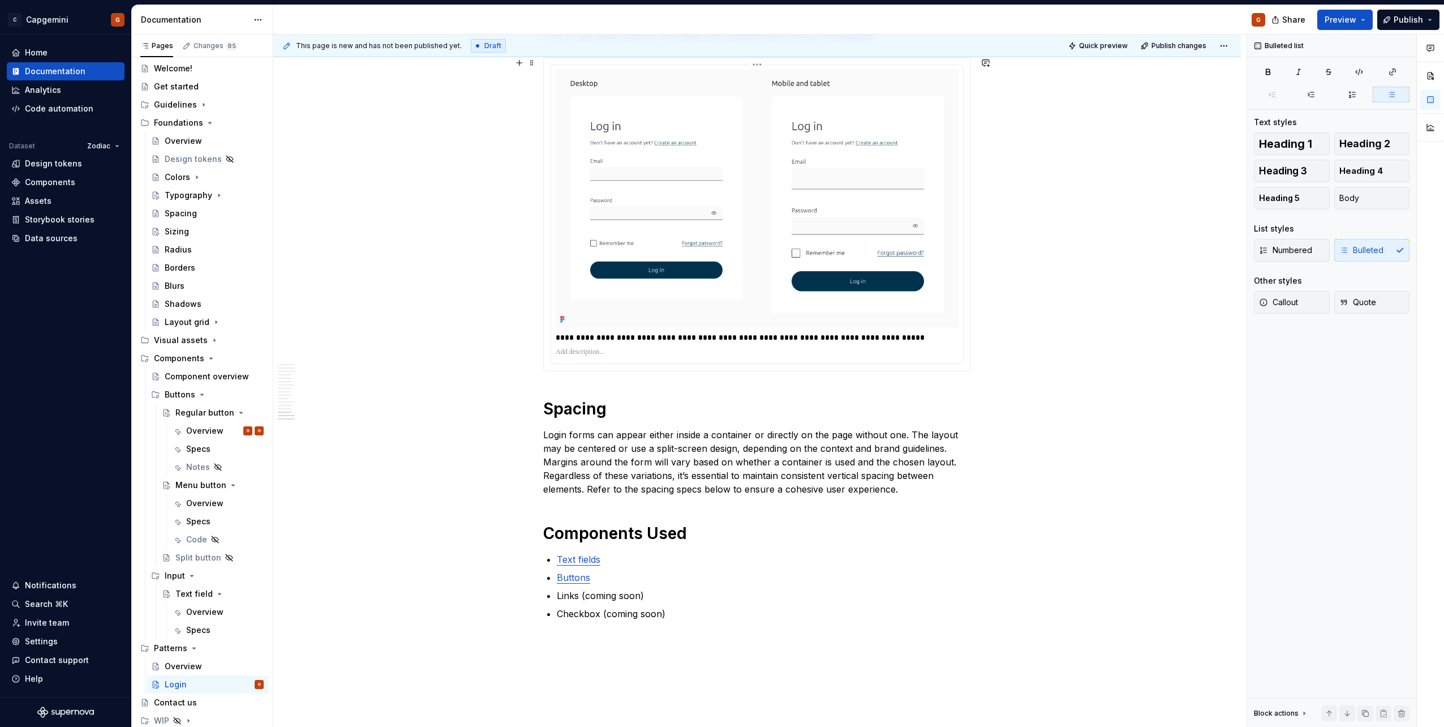
scroll to position [4413, 0]
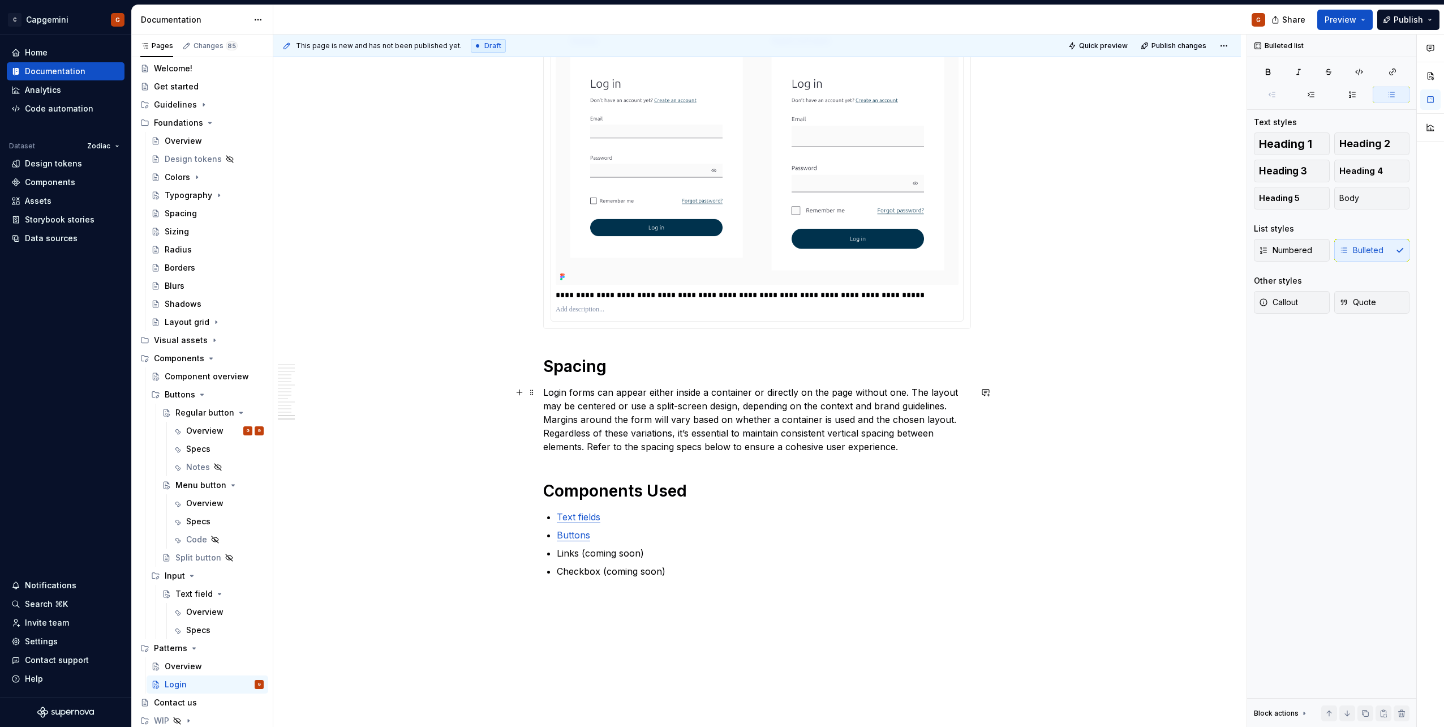
drag, startPoint x: 911, startPoint y: 448, endPoint x: 932, endPoint y: 441, distance: 22.0
click at [911, 448] on p "Login forms can appear either inside a container or directly on the page withou…" at bounding box center [757, 419] width 428 height 68
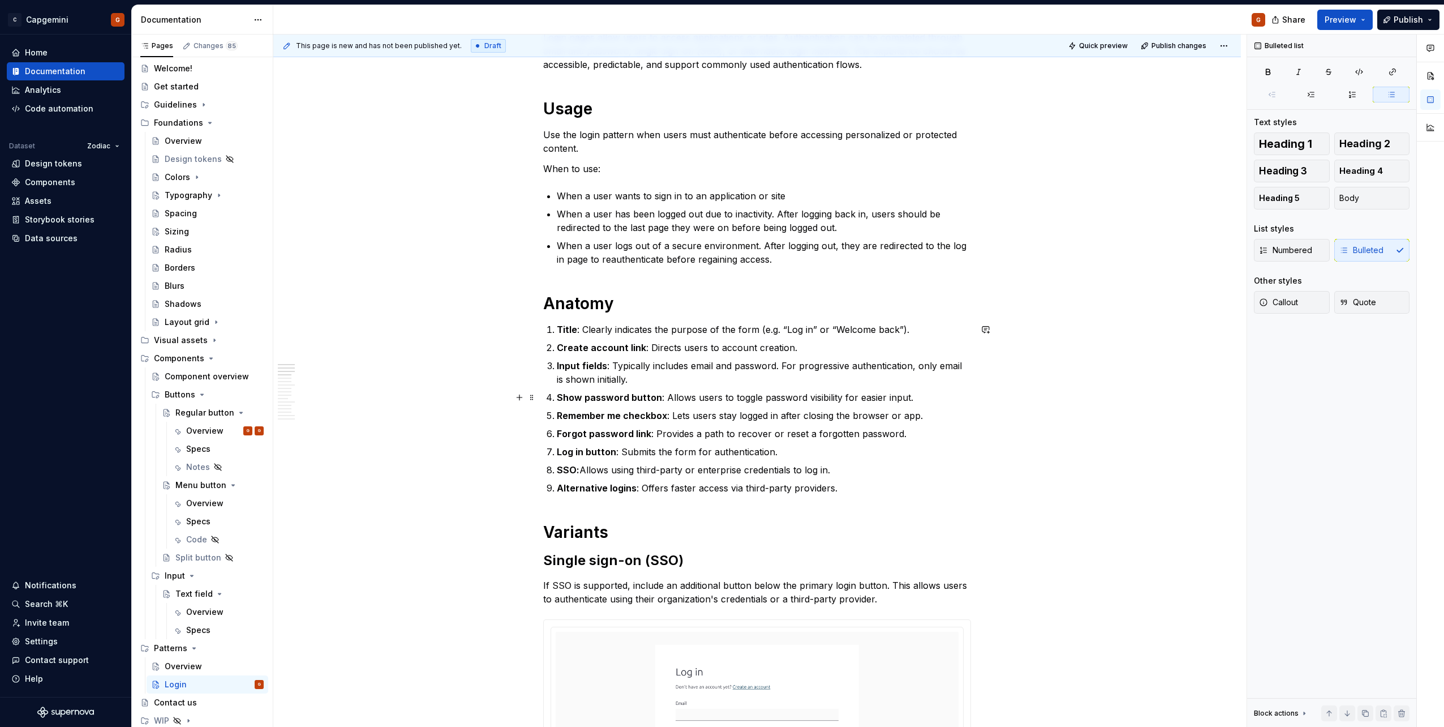
scroll to position [226, 0]
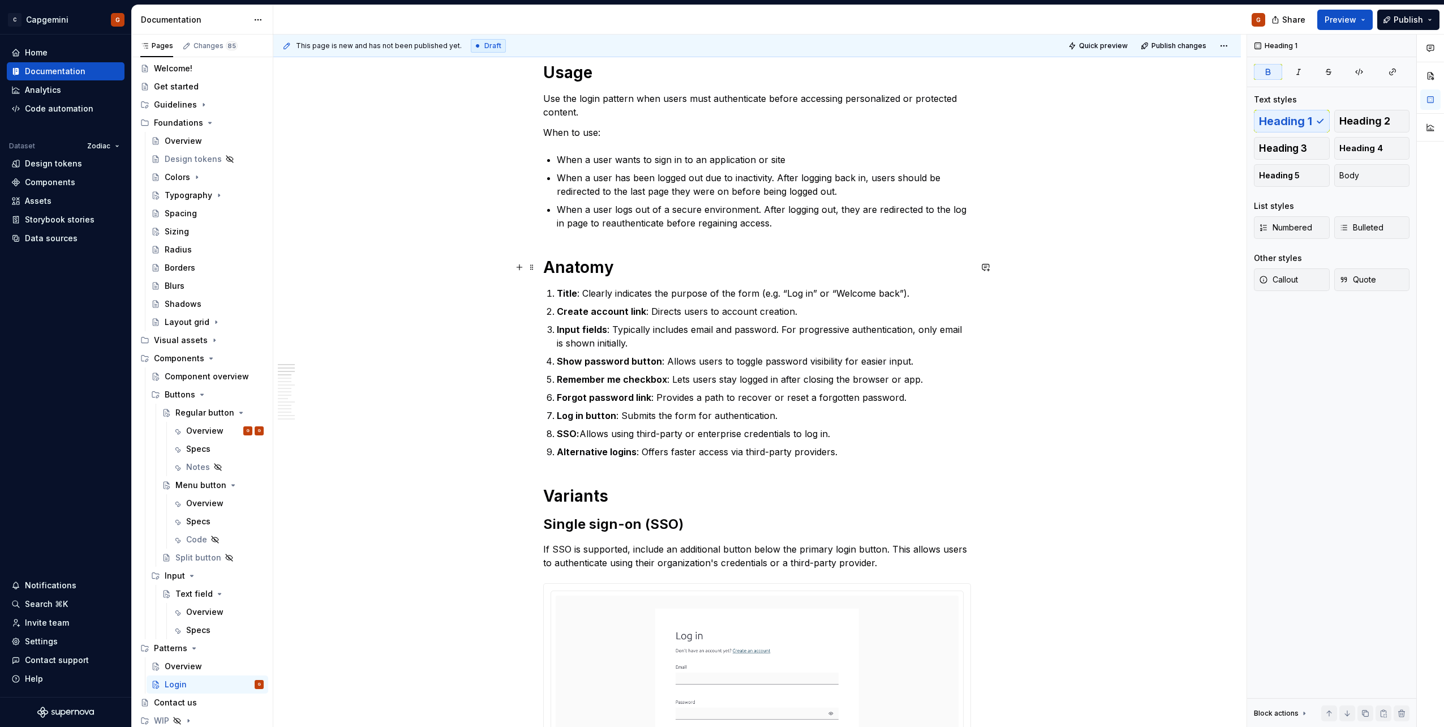
click at [631, 269] on h1 "Anatomy" at bounding box center [757, 267] width 428 height 20
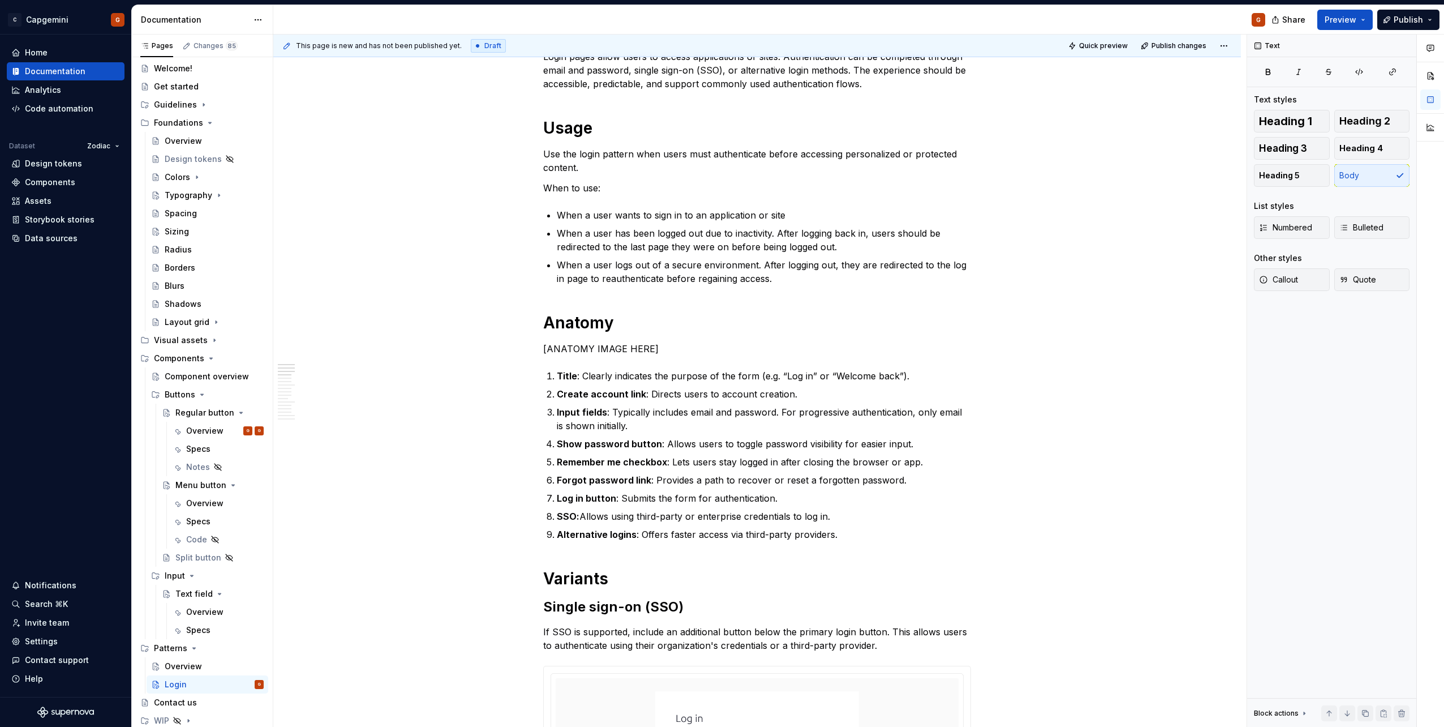
scroll to position [57, 0]
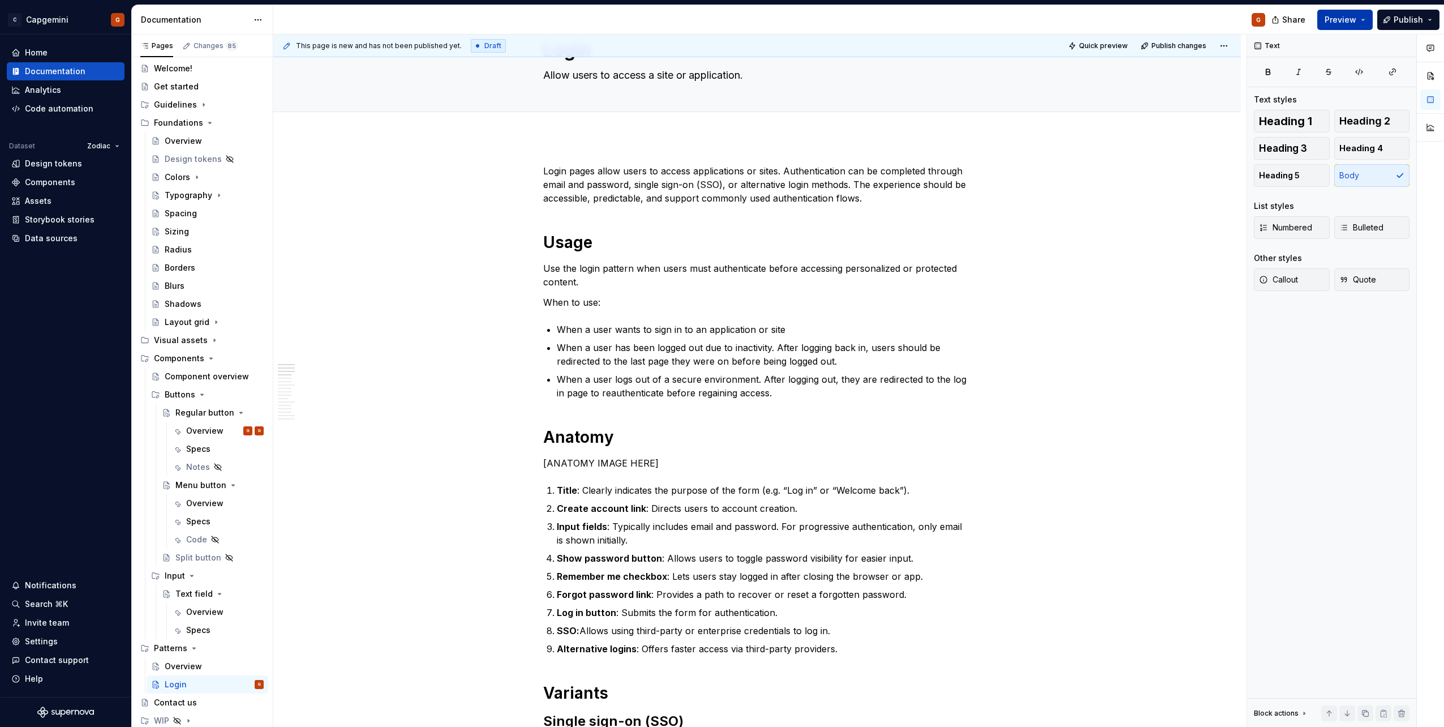
click at [1365, 18] on button "Preview" at bounding box center [1344, 20] width 55 height 20
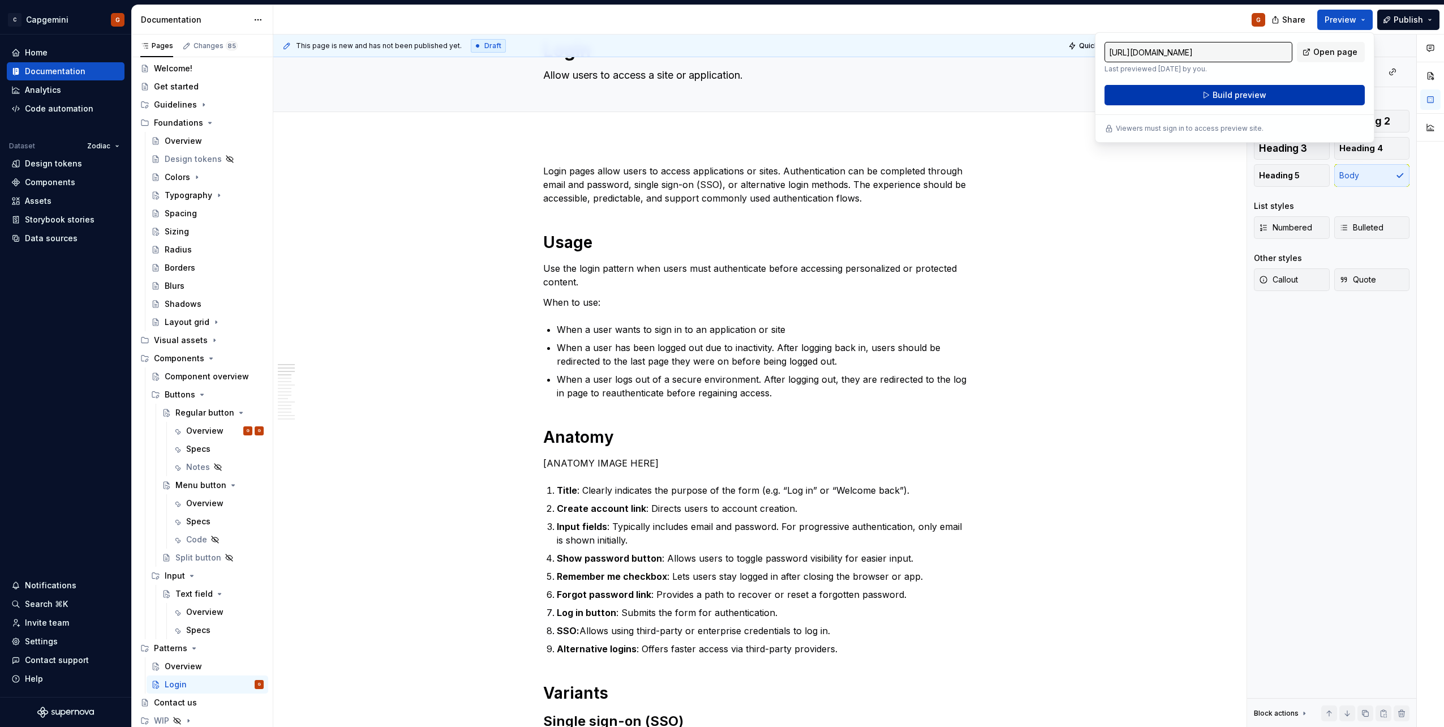
drag, startPoint x: 1365, startPoint y: 18, endPoint x: 1286, endPoint y: 88, distance: 105.9
click at [1286, 88] on button "Build preview" at bounding box center [1234, 95] width 260 height 20
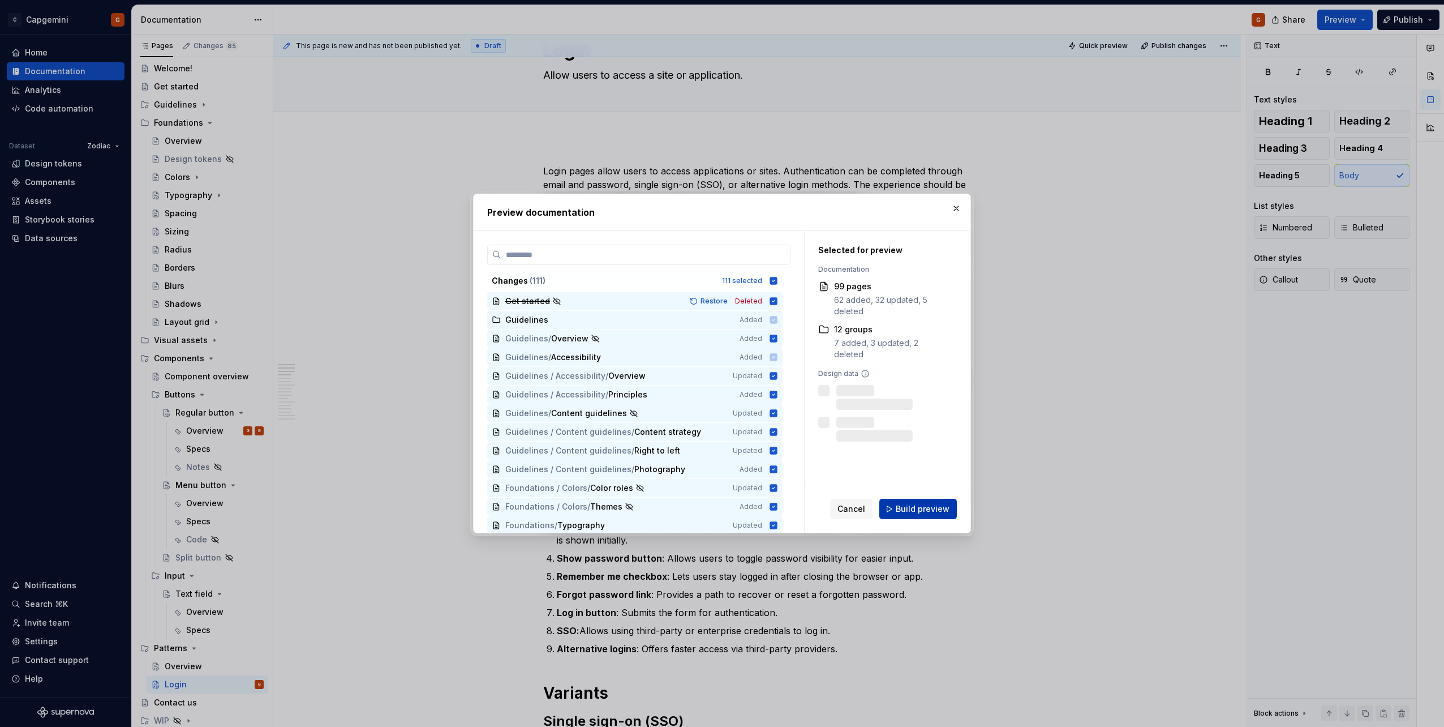
click at [926, 508] on span "Build preview" at bounding box center [923, 508] width 54 height 11
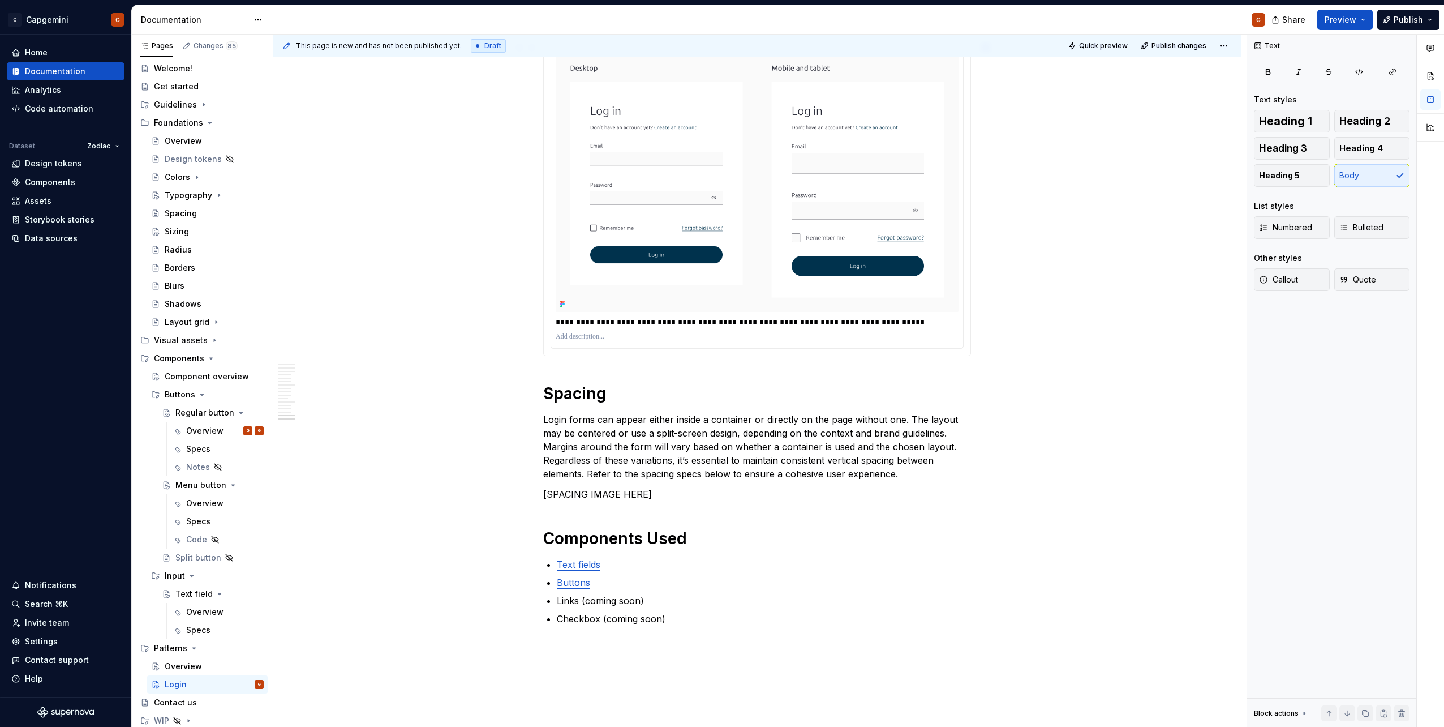
scroll to position [4543, 0]
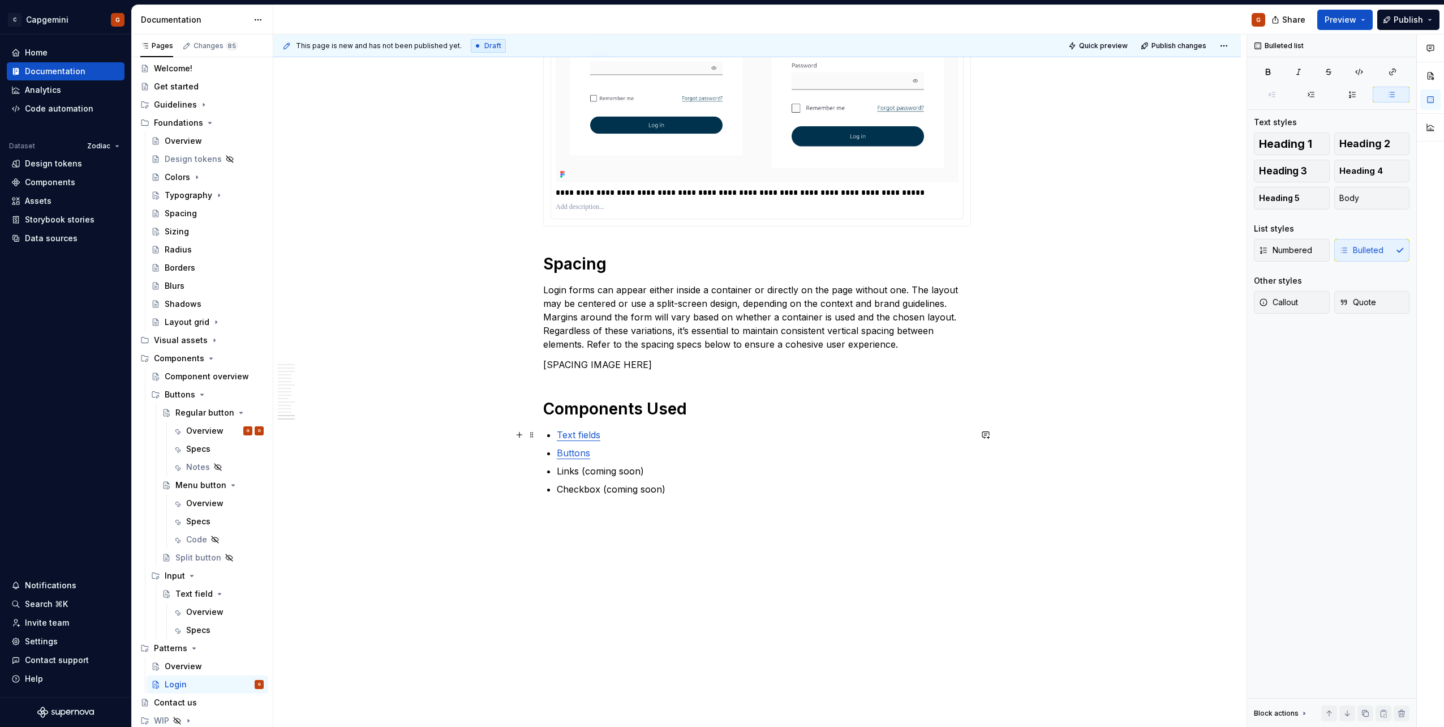
click at [601, 438] on p "Text fields" at bounding box center [764, 435] width 414 height 14
click at [201, 398] on icon "Page tree" at bounding box center [201, 394] width 9 height 9
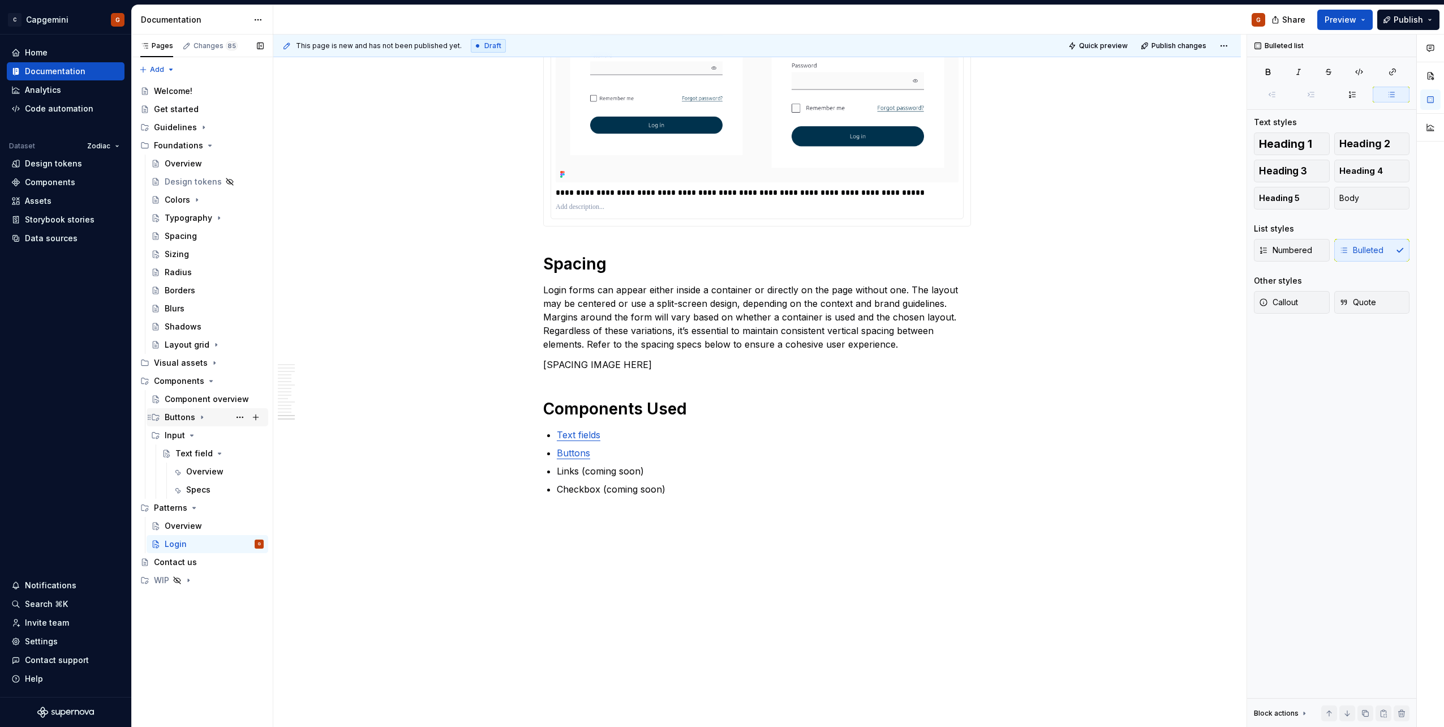
scroll to position [0, 0]
click at [612, 435] on p "Text fields" at bounding box center [764, 435] width 414 height 14
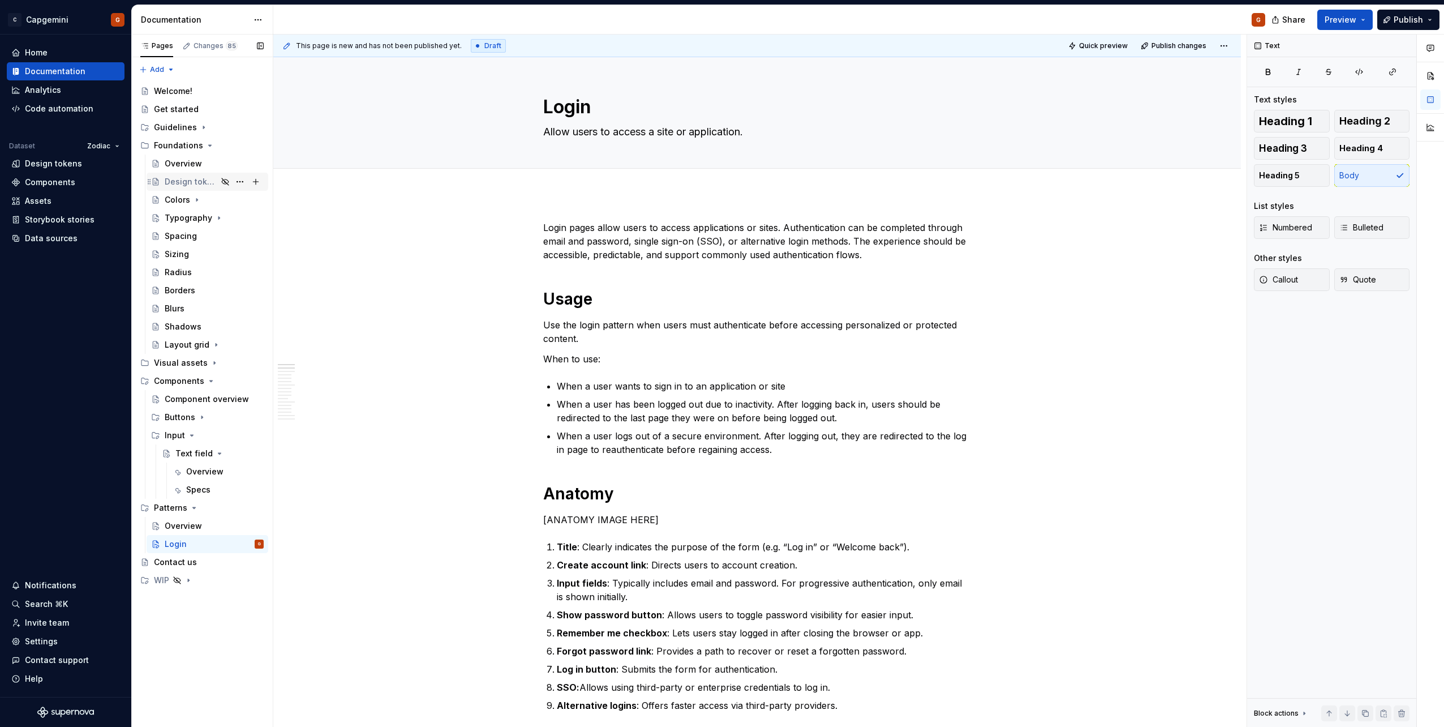
click at [186, 188] on div "Design tokens" at bounding box center [214, 182] width 99 height 16
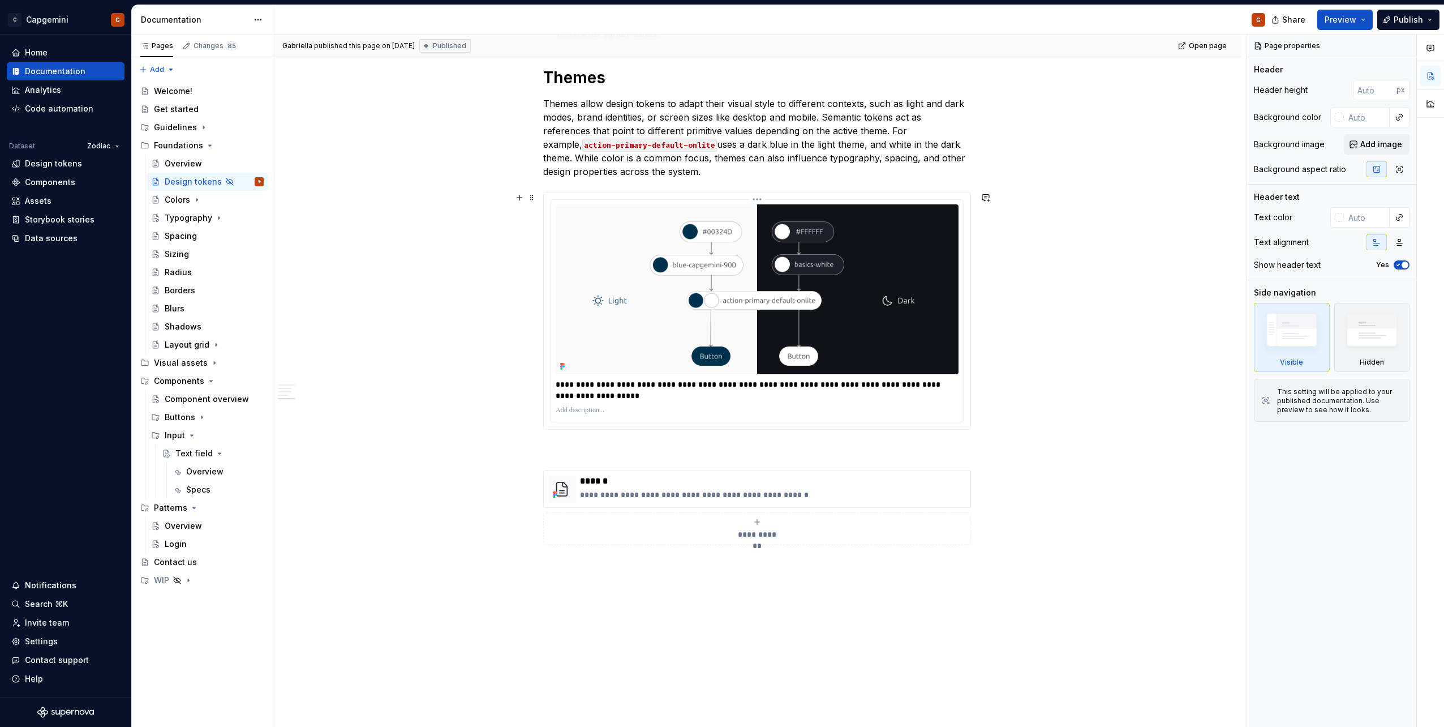
scroll to position [1849, 0]
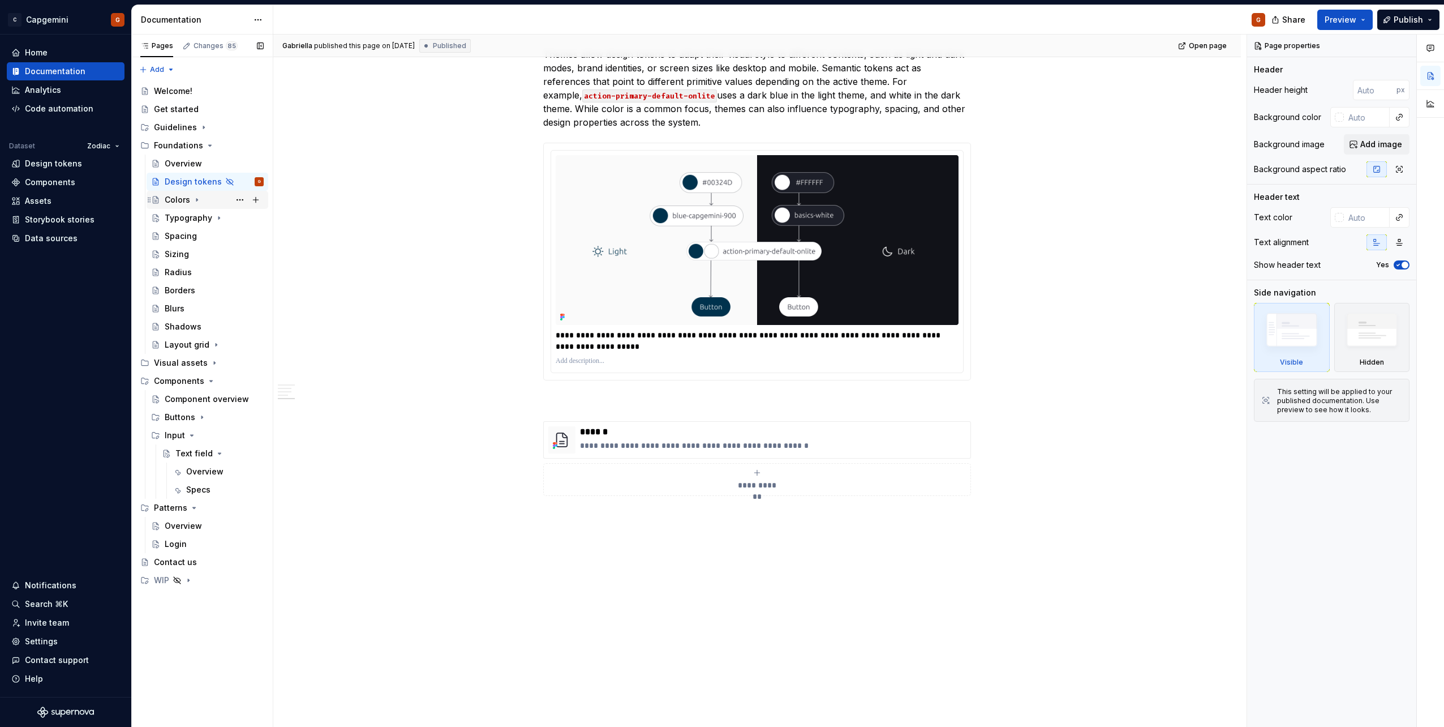
click at [217, 204] on div "Colors" at bounding box center [214, 200] width 99 height 16
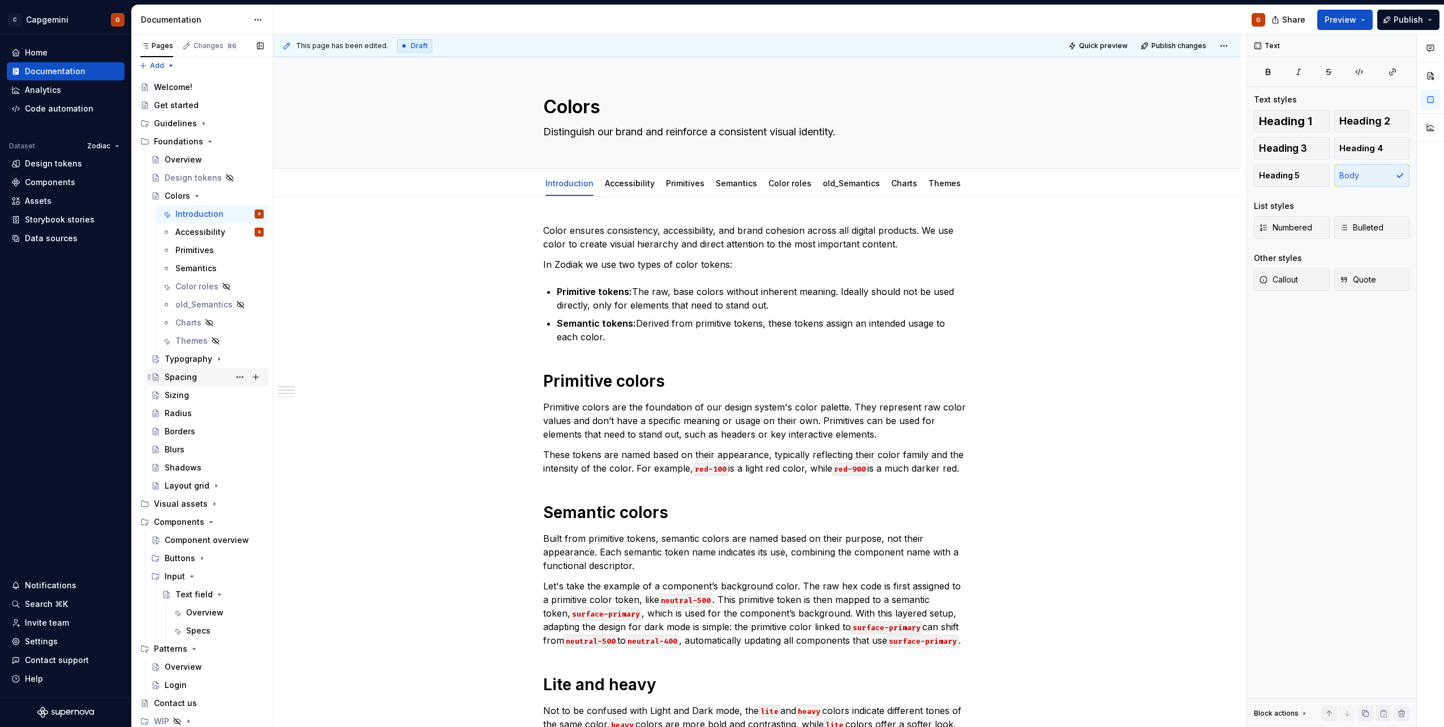
scroll to position [5, 0]
click at [736, 185] on link "Semantics" at bounding box center [736, 183] width 41 height 10
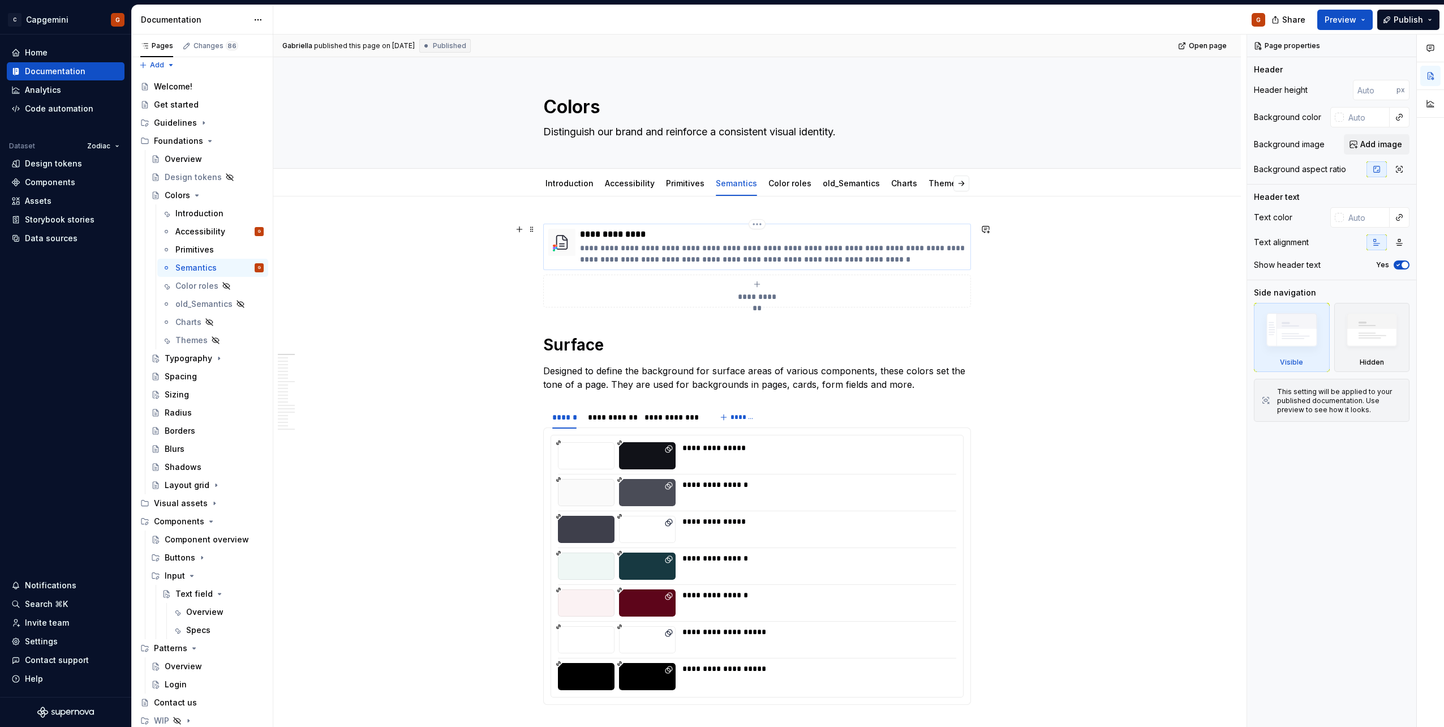
click at [669, 249] on p "**********" at bounding box center [773, 253] width 386 height 23
type textarea "*"
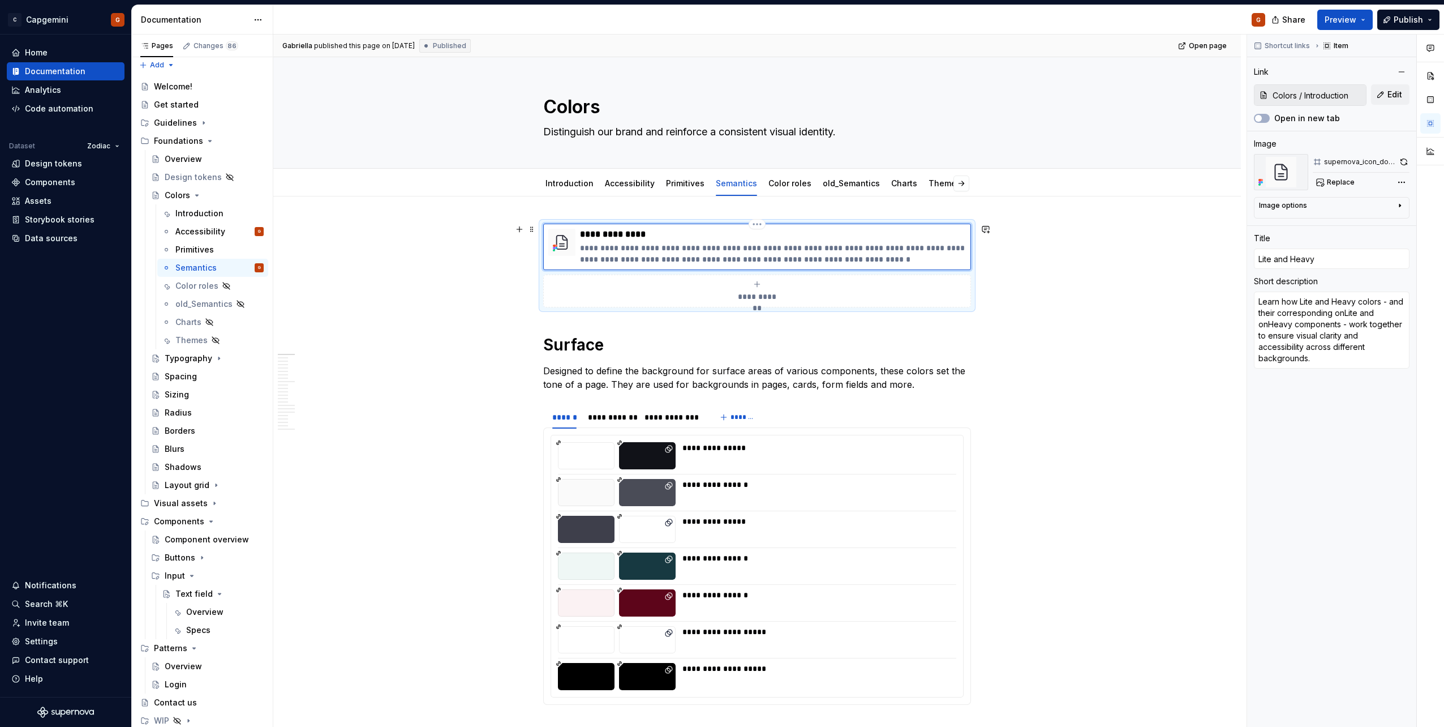
type input "Colors / Introduction/ Lite and heavy"
click at [621, 234] on p "**********" at bounding box center [773, 234] width 386 height 11
type textarea "*"
type input "Lite and heavy"
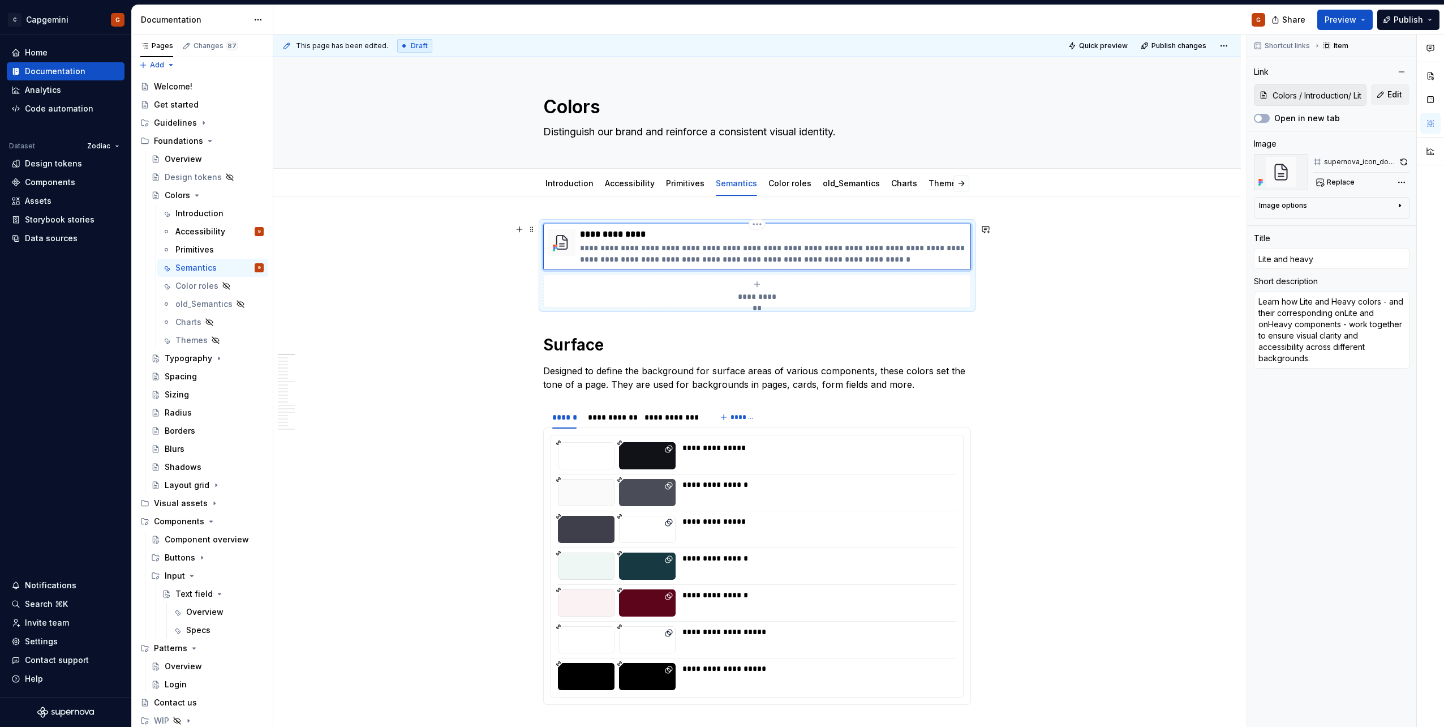
click at [659, 248] on p "**********" at bounding box center [773, 253] width 386 height 23
type textarea "*"
type textarea "Learn how Lite and eavy colors - and their corresponding onLite and onHeavy com…"
type textarea "*"
type textarea "Learn how Lite and heavy colors - and their corresponding onLite and onHeavy co…"
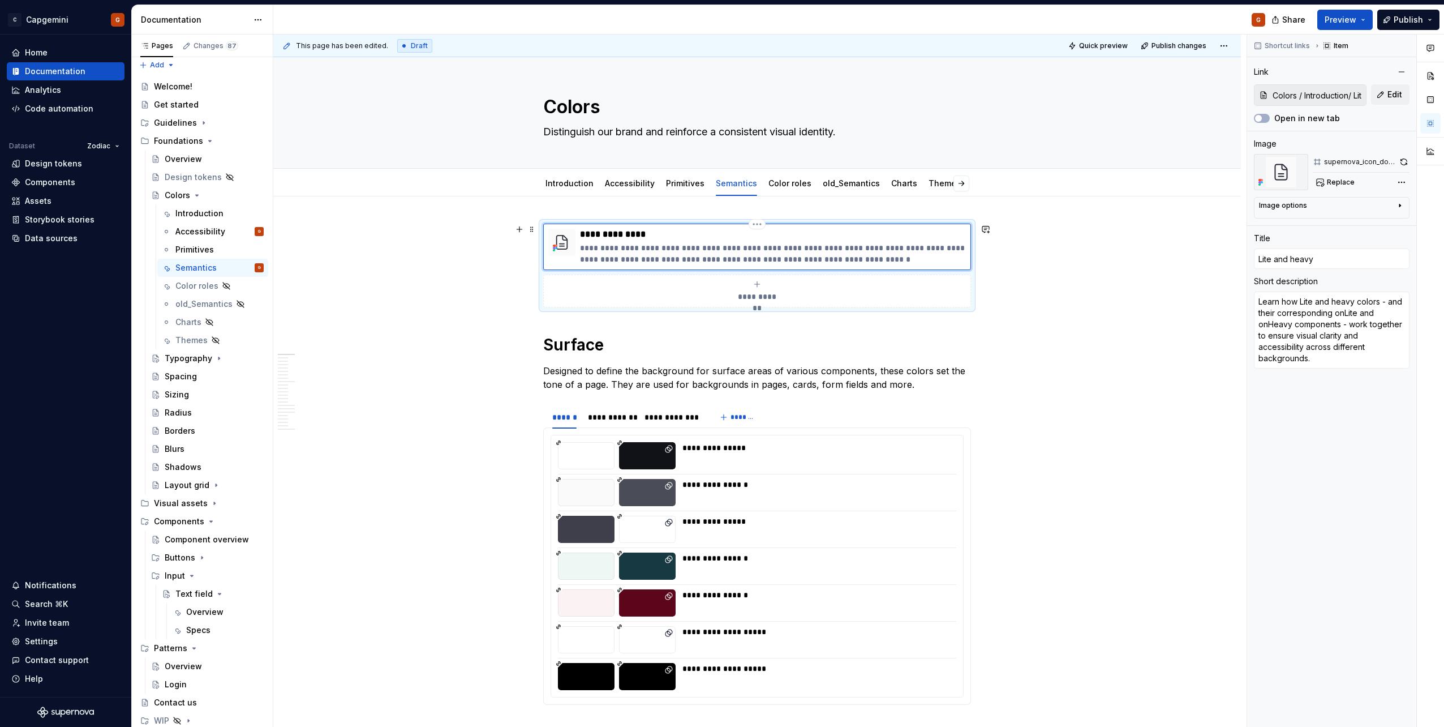
type textarea "*"
type textarea "Learn how ite and heavy colors - and their corresponding onLite and onHeavy com…"
type textarea "*"
type textarea "Learn how lite and heavy colors - and their corresponding onLite and onHeavy co…"
click at [583, 188] on div "Introduction" at bounding box center [569, 183] width 48 height 11
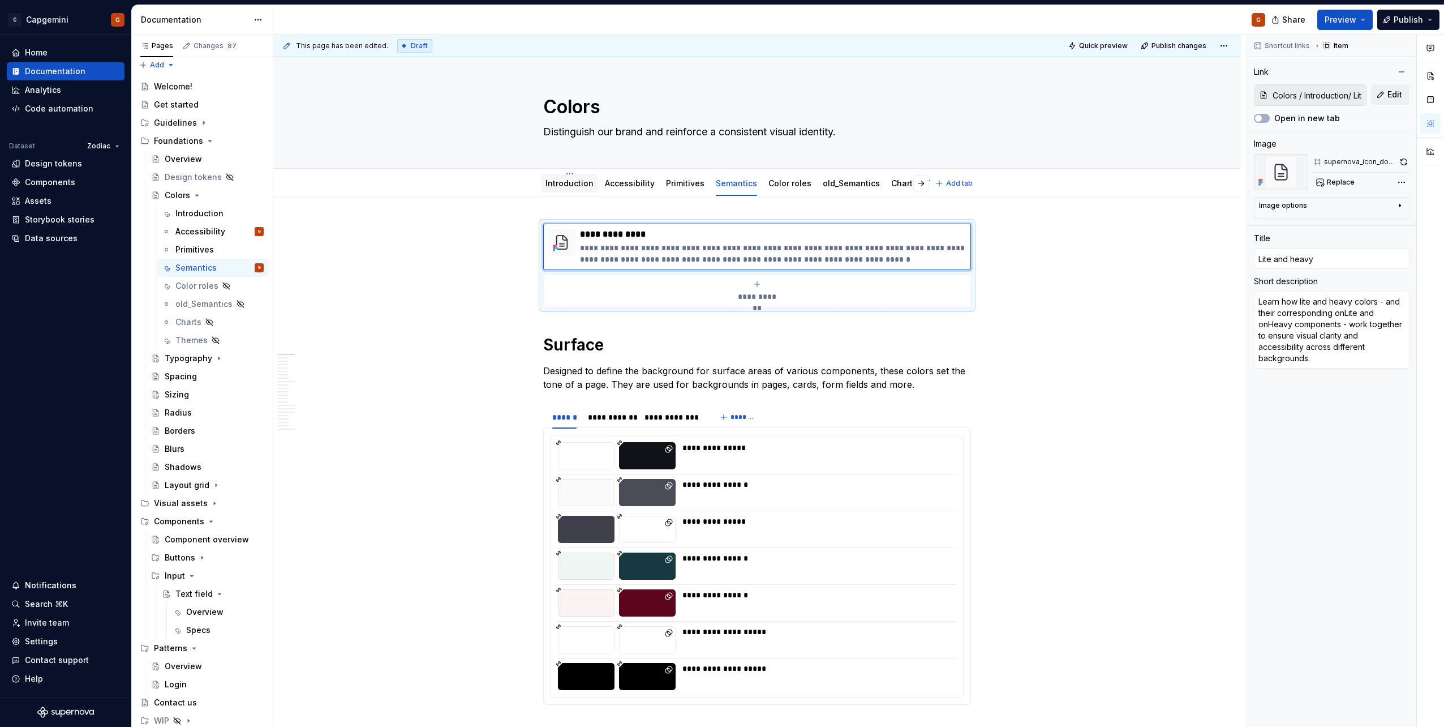
click at [586, 185] on link "Introduction" at bounding box center [569, 183] width 48 height 10
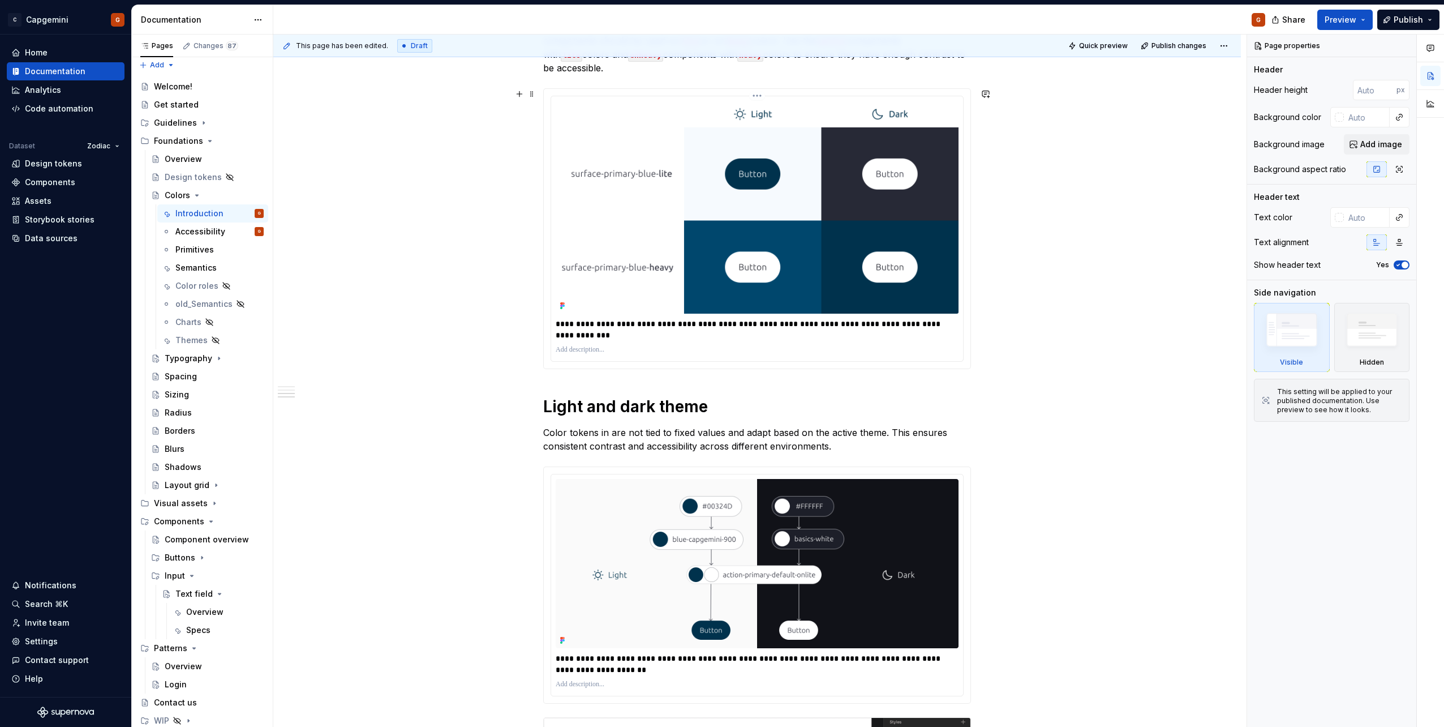
scroll to position [587, 0]
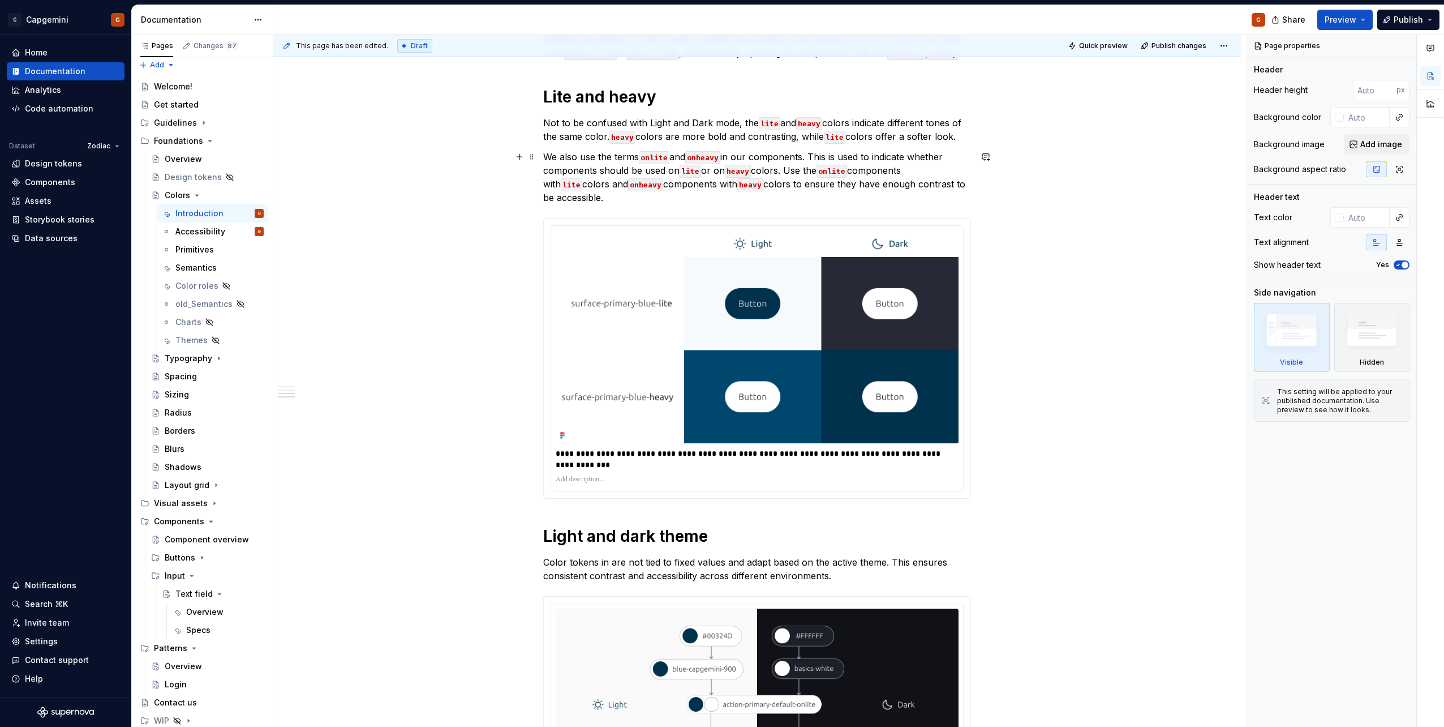
type textarea "*"
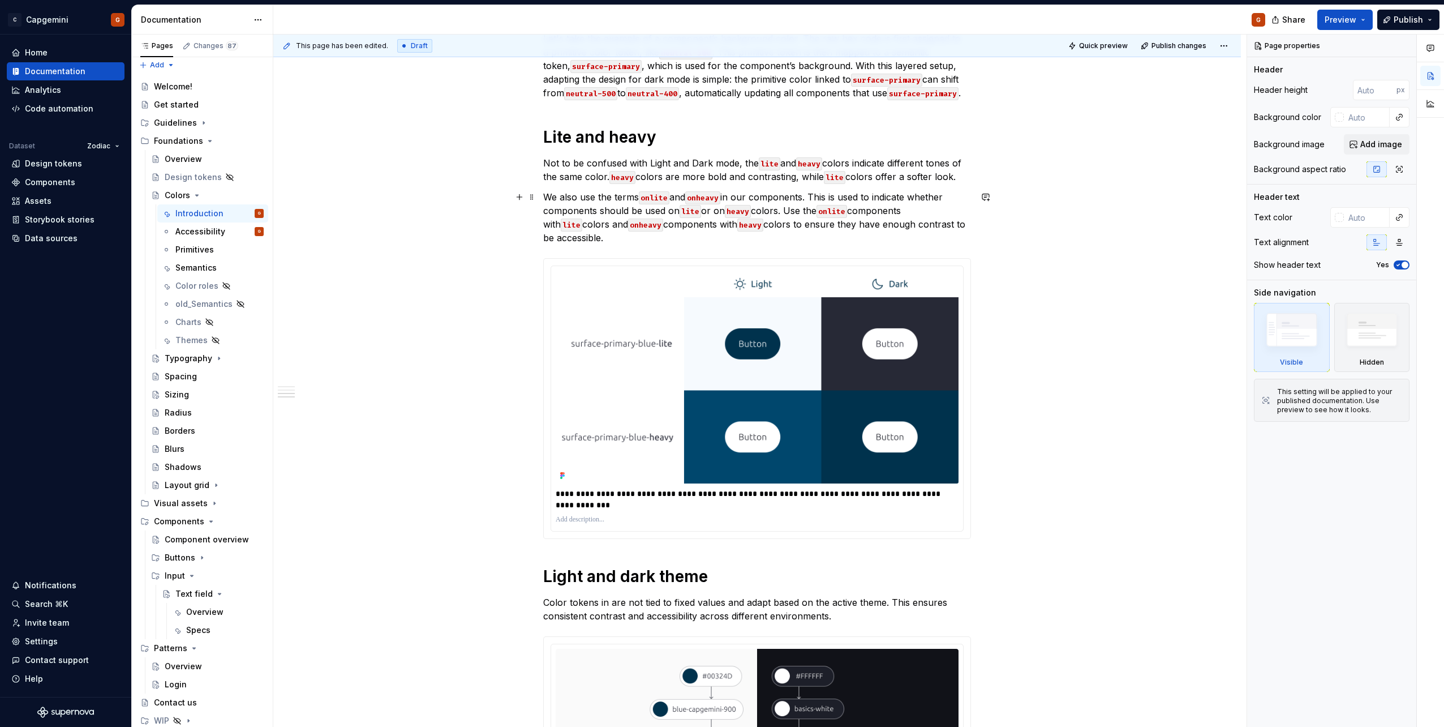
scroll to position [531, 0]
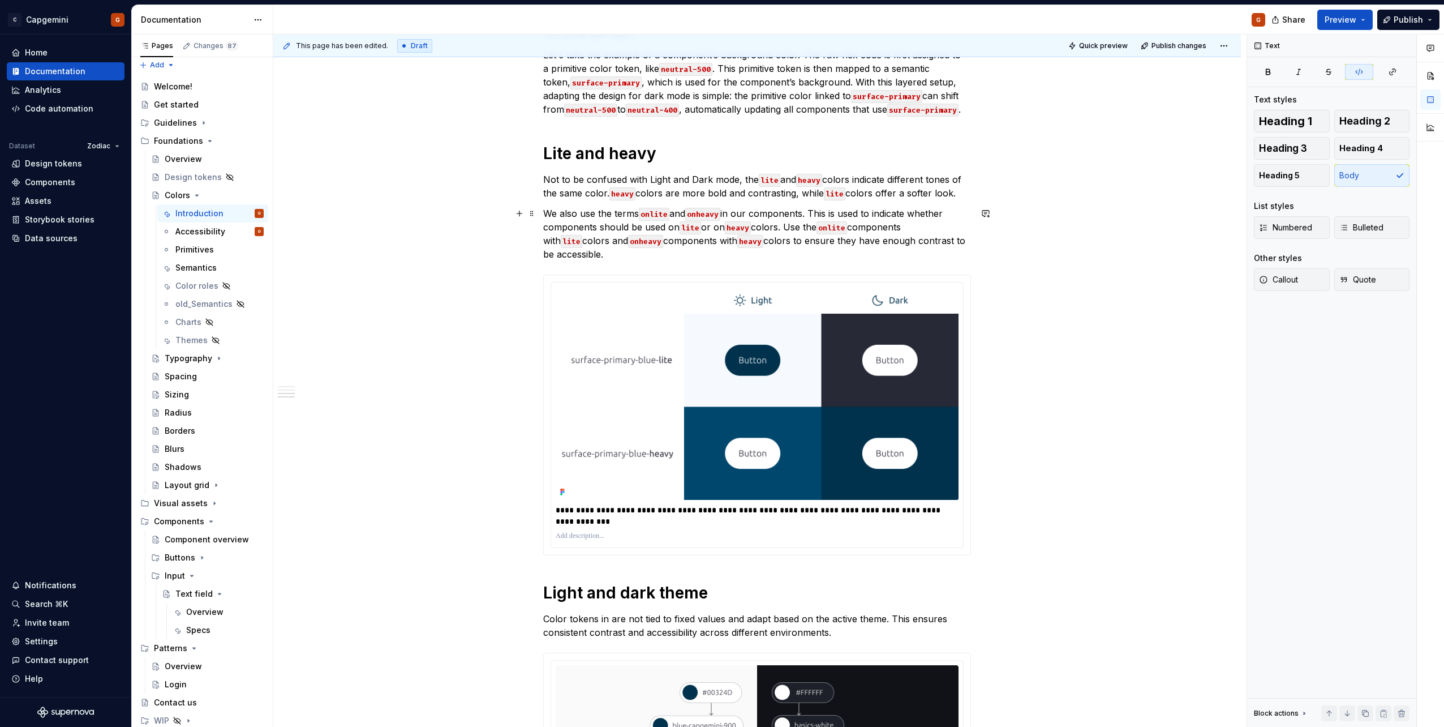
click at [655, 216] on code "onlite" at bounding box center [654, 214] width 31 height 13
click at [710, 216] on code "onheavy" at bounding box center [702, 214] width 35 height 13
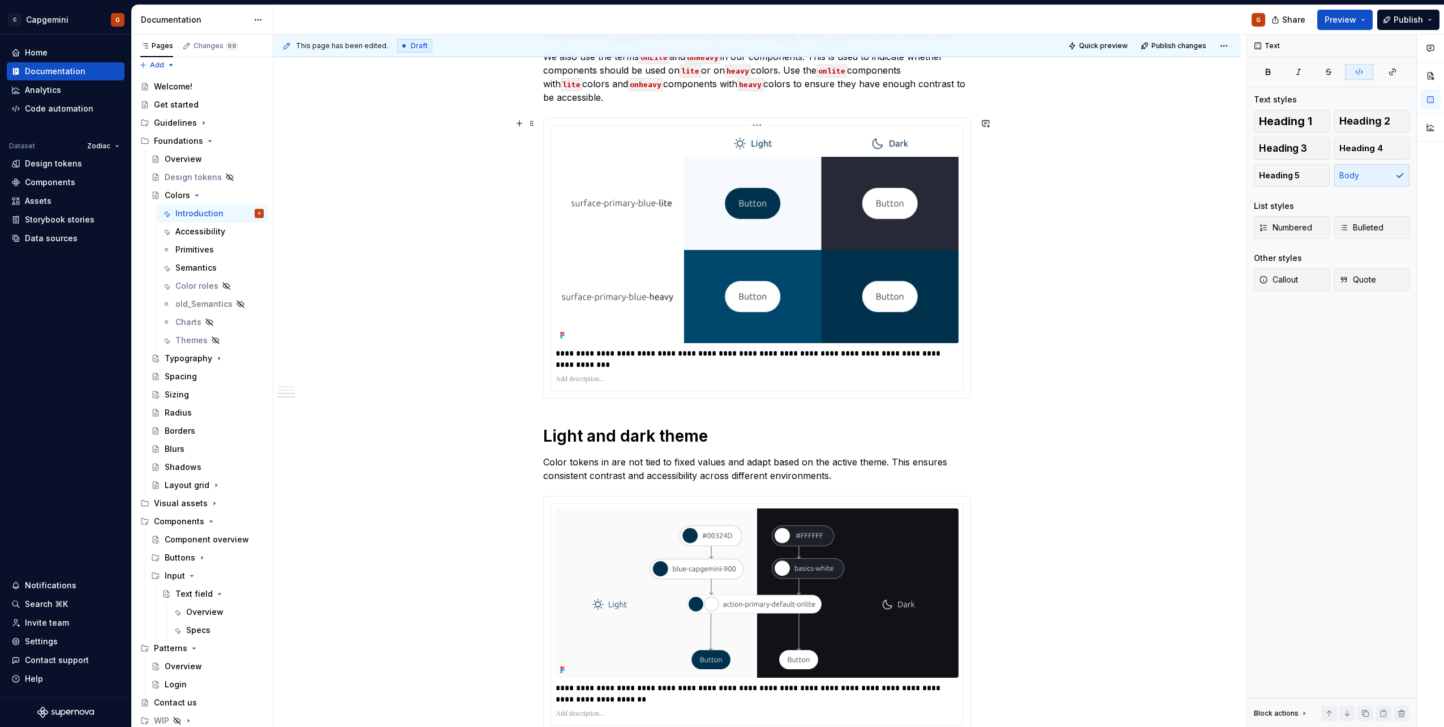
scroll to position [587, 0]
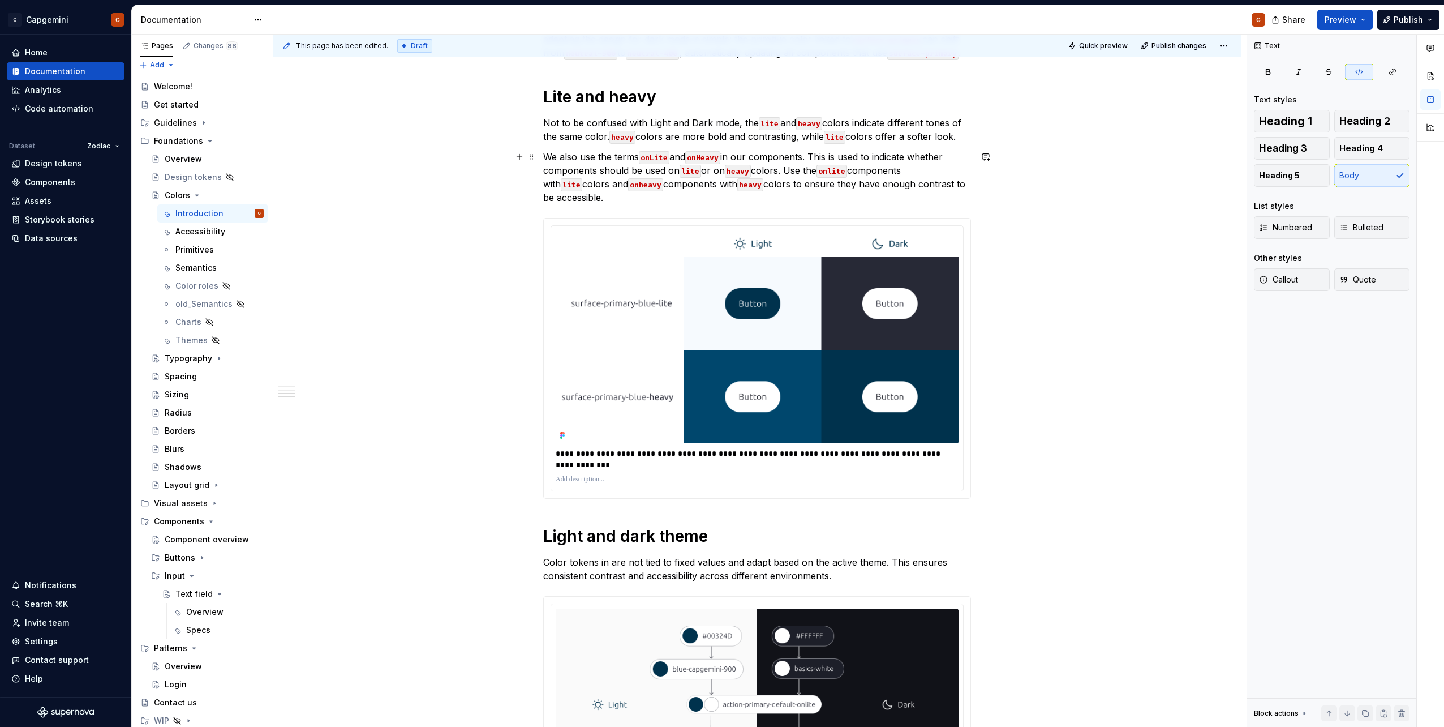
click at [628, 184] on code "onheavy" at bounding box center [645, 184] width 35 height 13
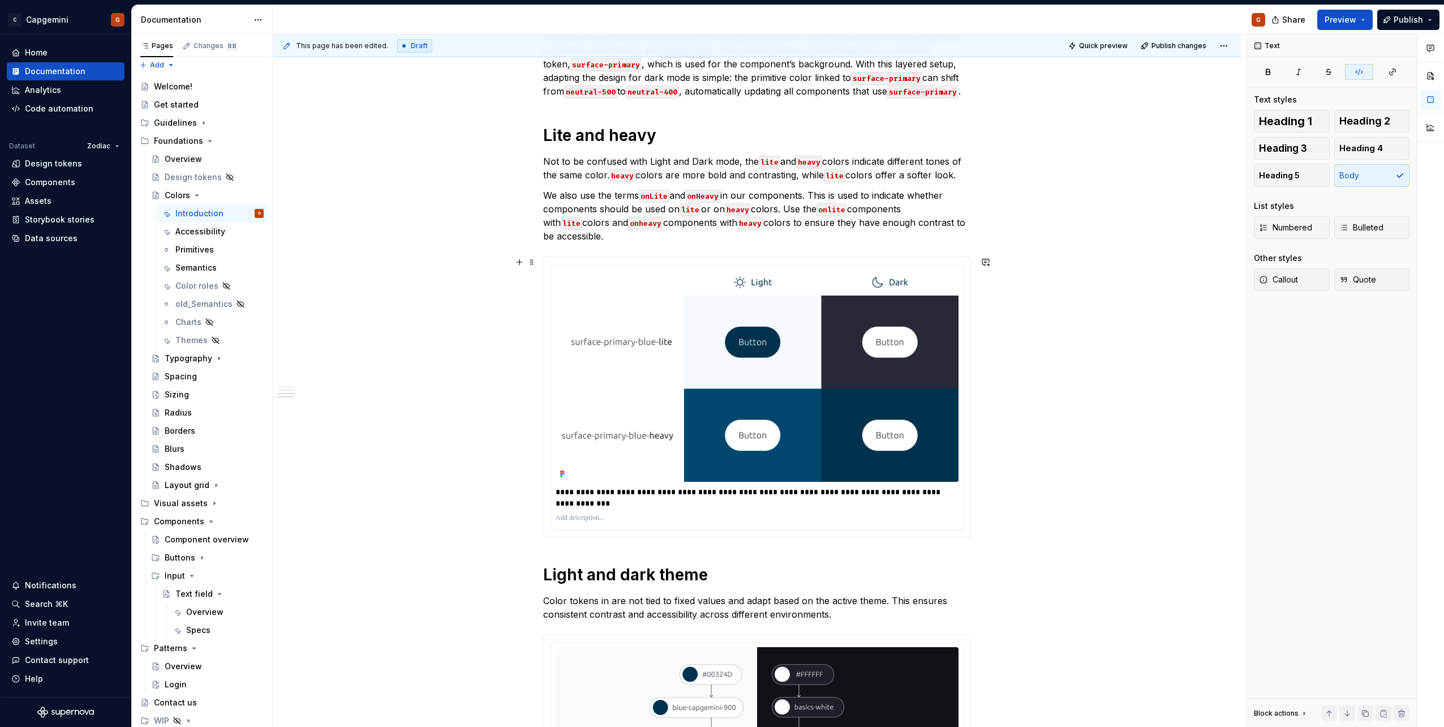
scroll to position [531, 0]
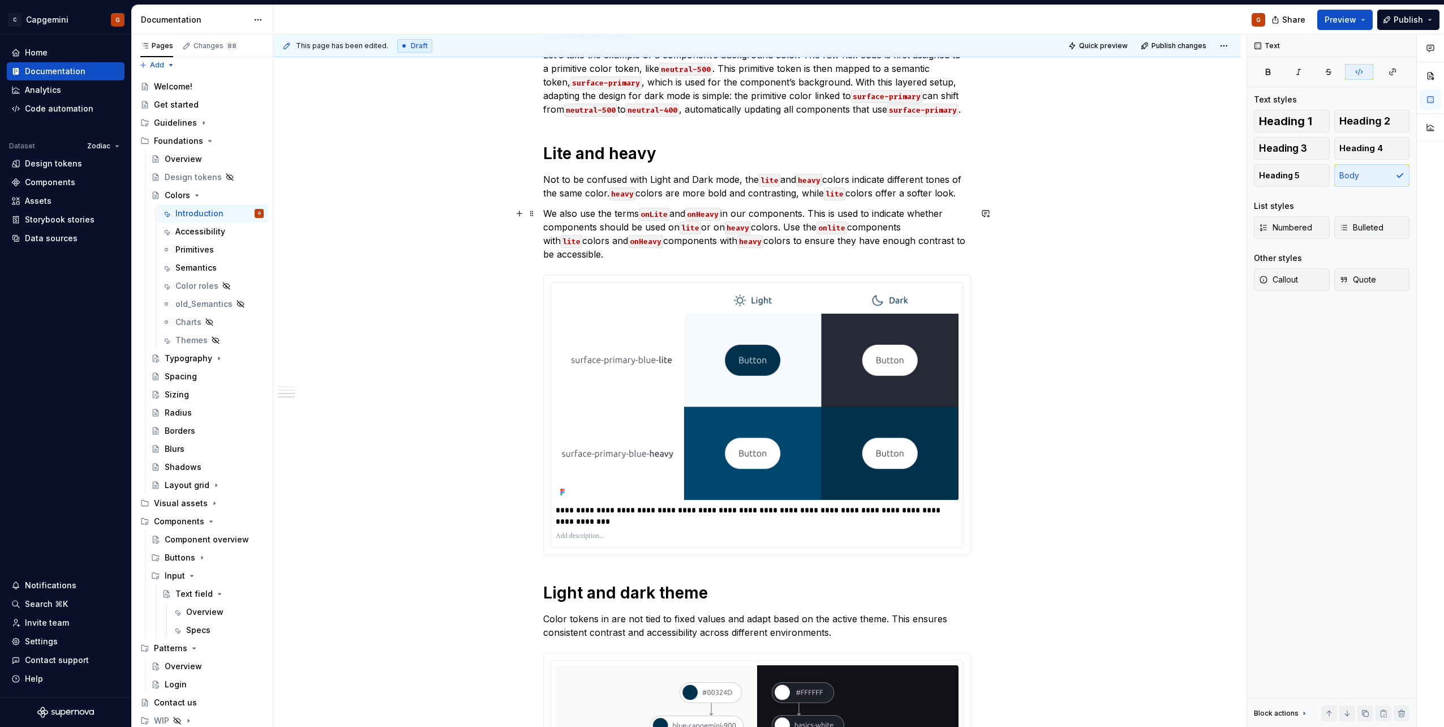
click at [842, 225] on code "onlite" at bounding box center [831, 227] width 31 height 13
click at [196, 624] on div "Specs" at bounding box center [198, 629] width 24 height 11
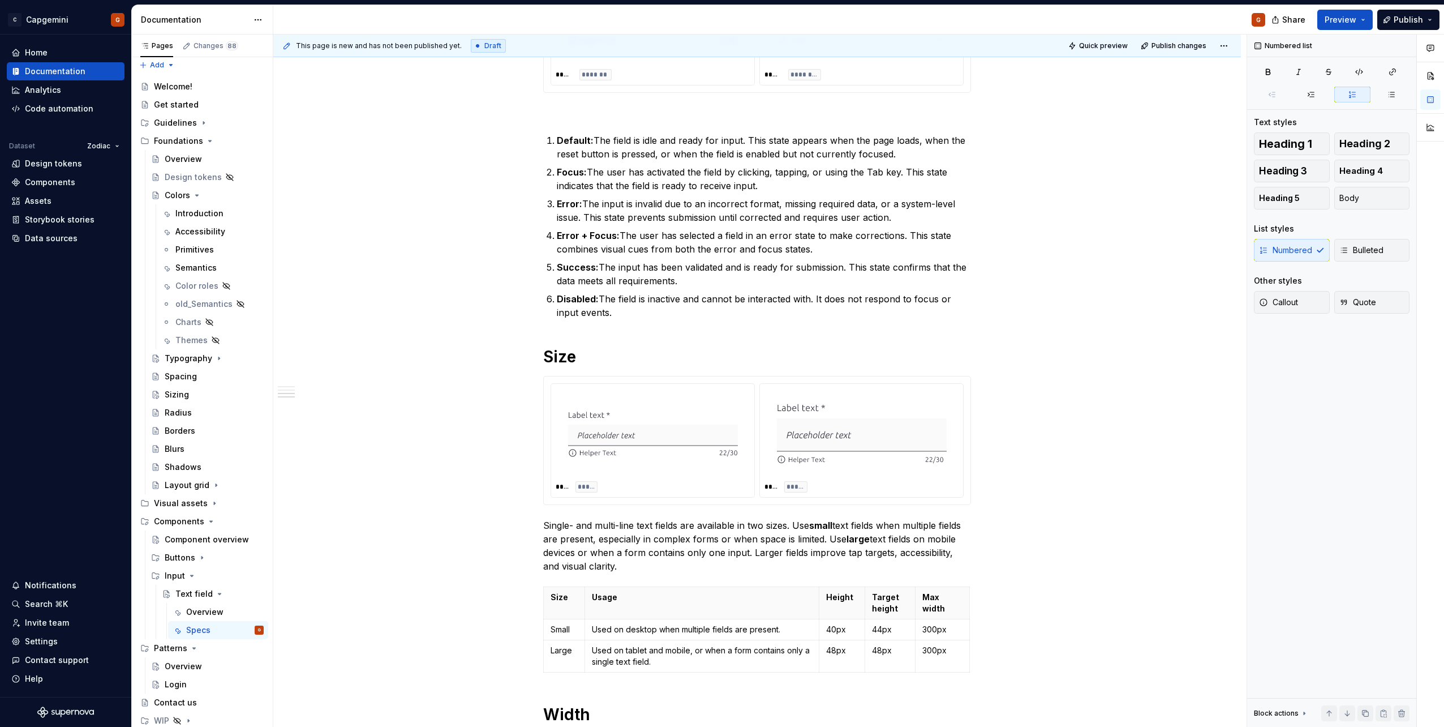
scroll to position [1011, 0]
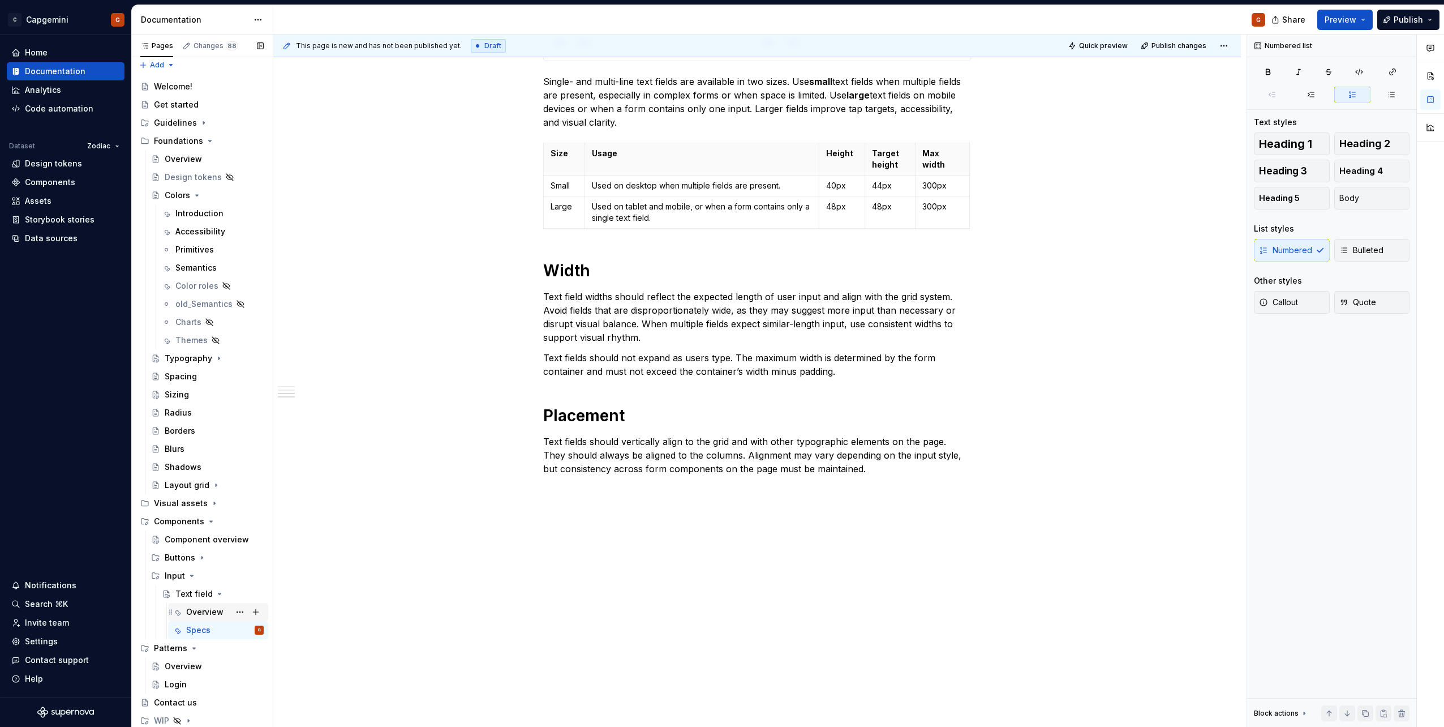
click at [192, 617] on div "Overview" at bounding box center [225, 612] width 78 height 16
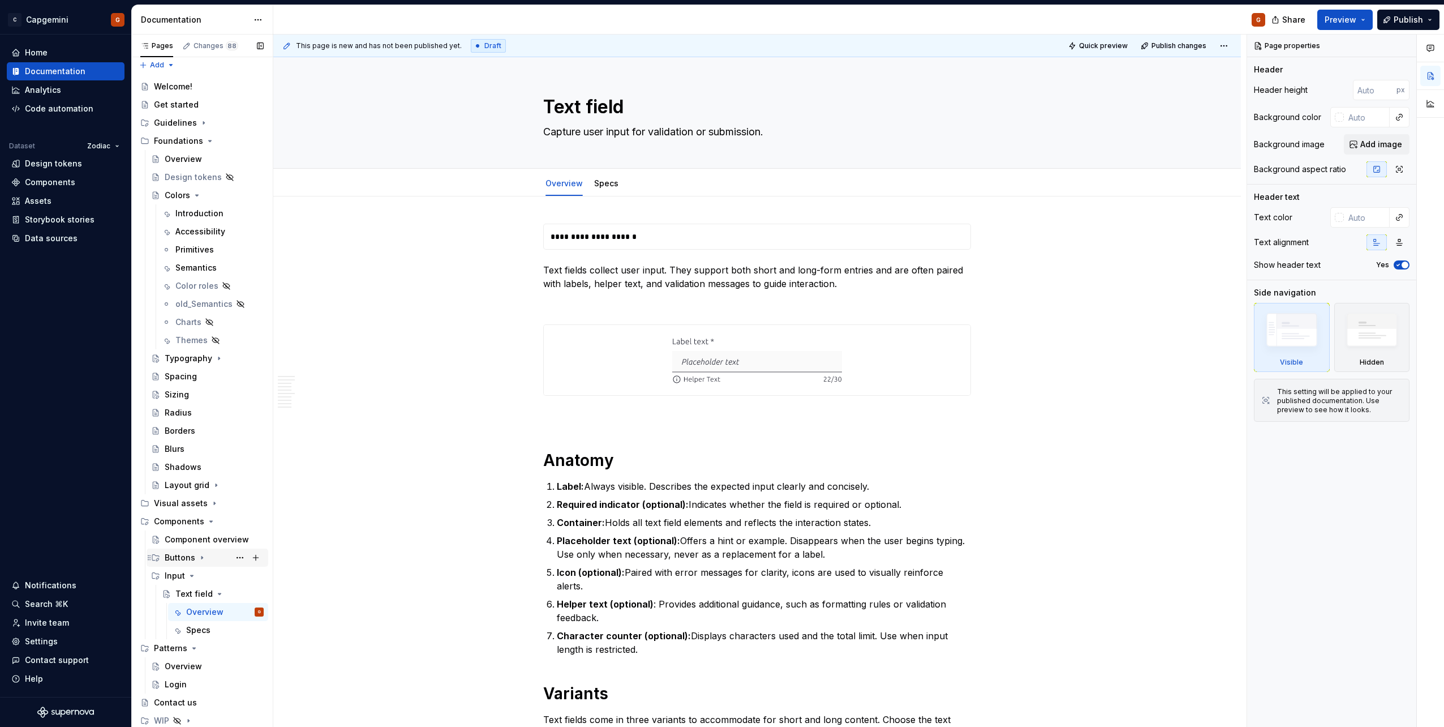
click at [193, 560] on div "Buttons" at bounding box center [180, 557] width 31 height 11
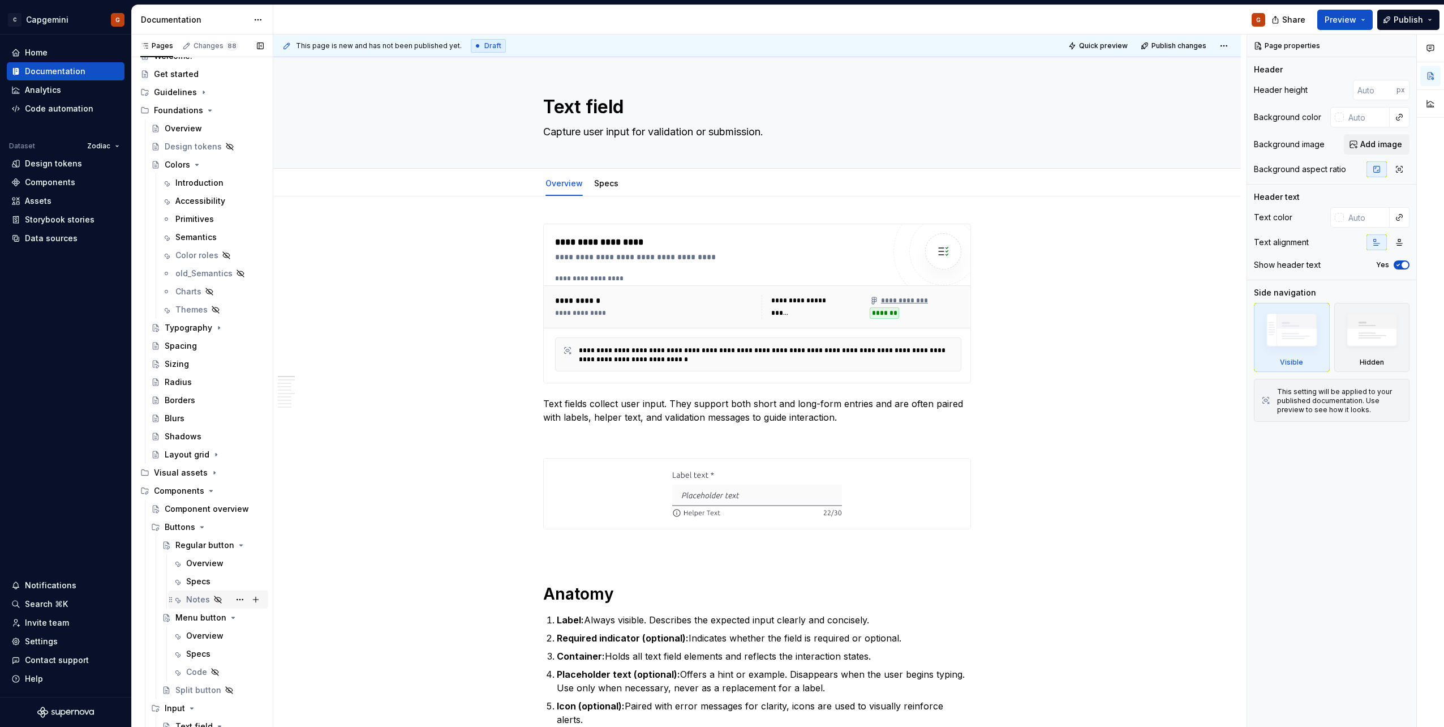
scroll to position [61, 0]
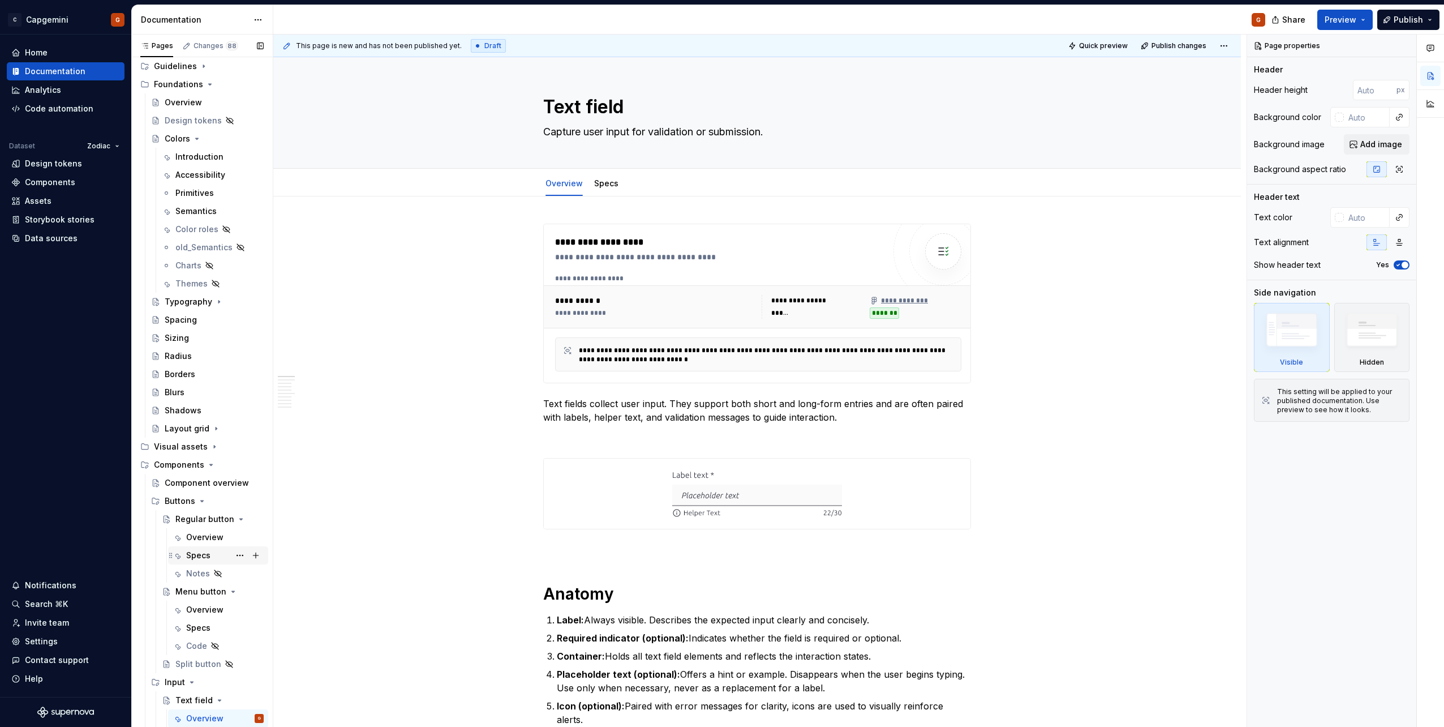
click at [208, 560] on div "Specs" at bounding box center [198, 554] width 24 height 11
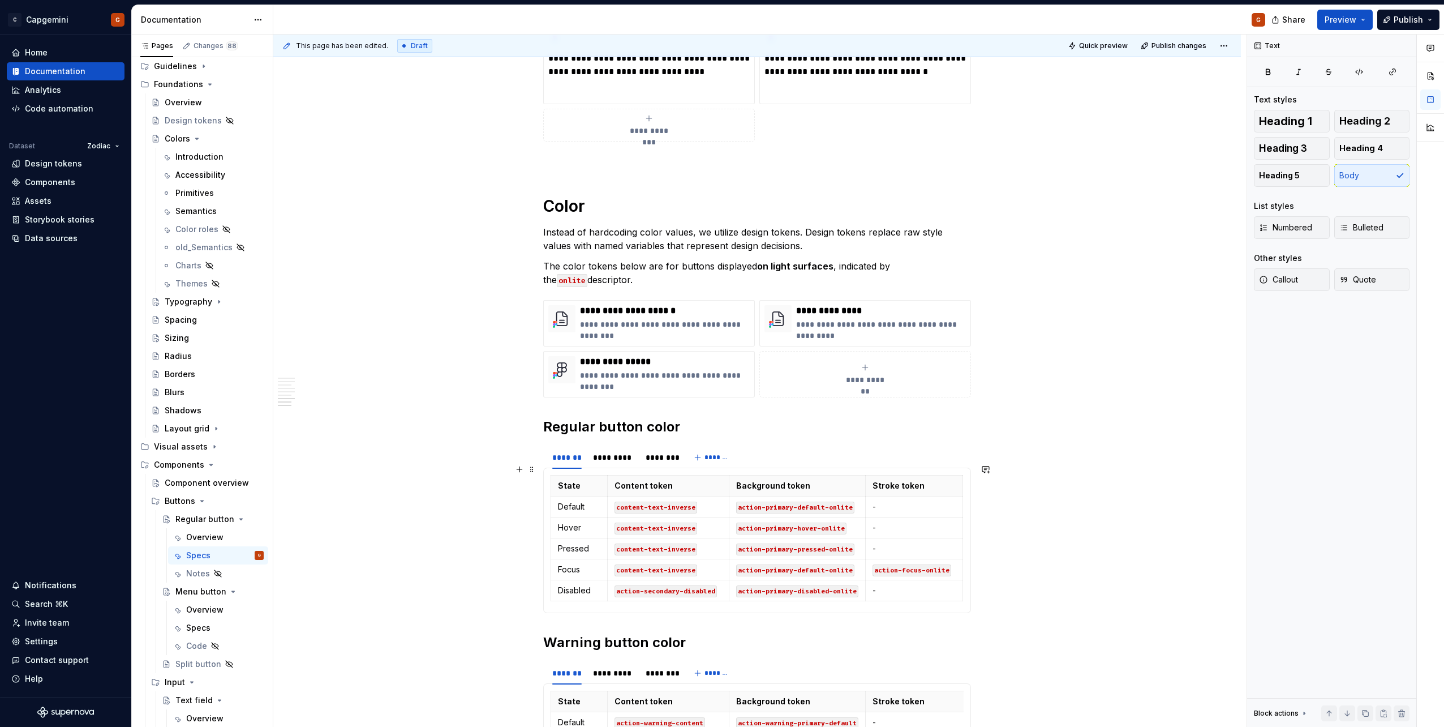
scroll to position [2526, 0]
click at [918, 319] on p "**********" at bounding box center [881, 330] width 170 height 23
type textarea "*"
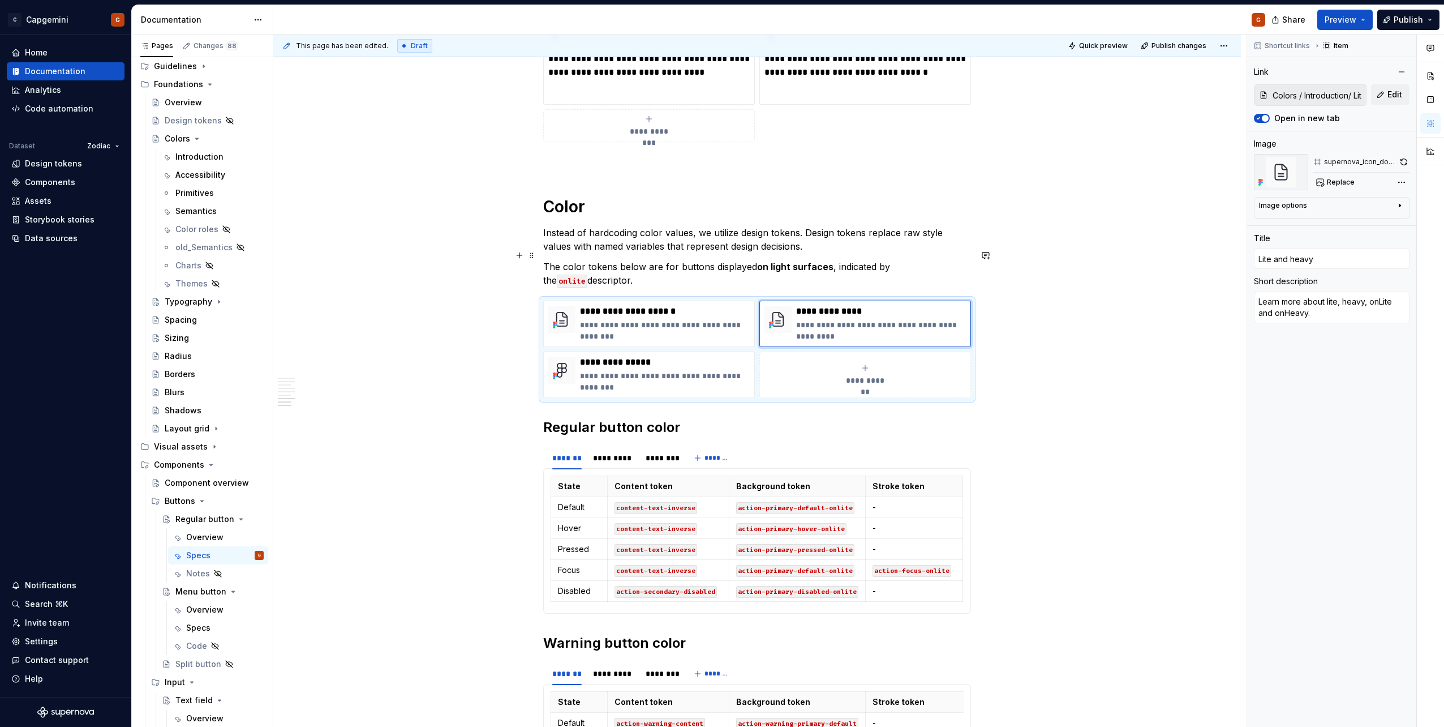
click at [587, 274] on code "onlite" at bounding box center [572, 280] width 31 height 13
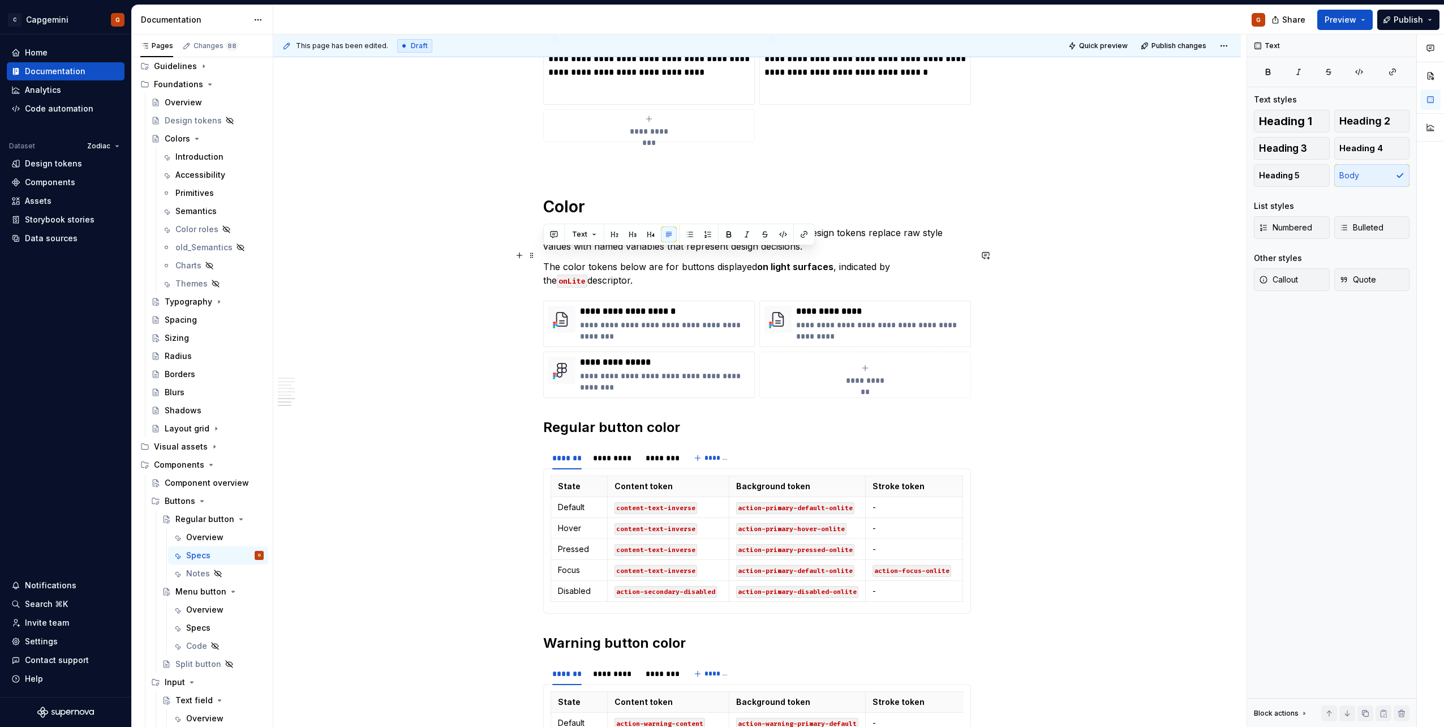
drag, startPoint x: 594, startPoint y: 264, endPoint x: 545, endPoint y: 252, distance: 50.5
click at [545, 260] on p "The color tokens below are for buttons displayed on light surfaces , indicated …" at bounding box center [757, 273] width 428 height 27
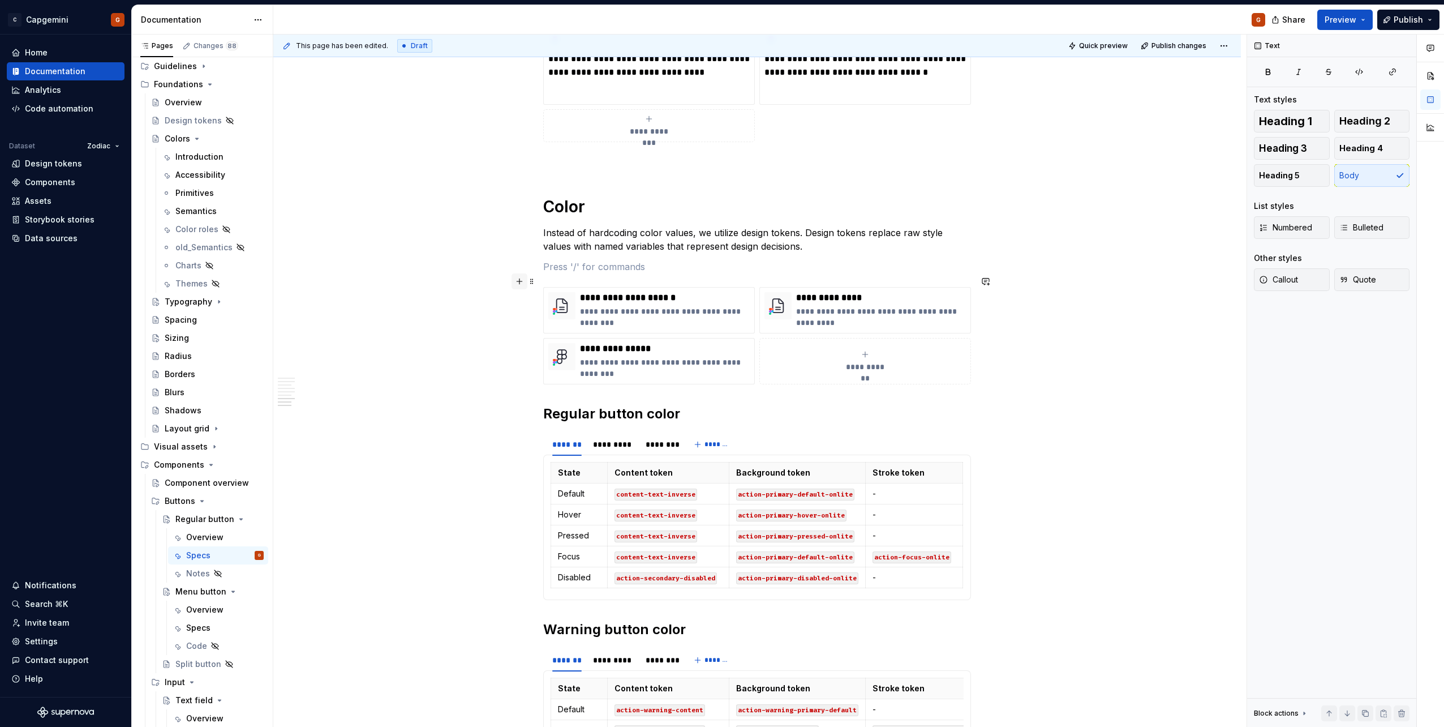
click at [521, 283] on button "button" at bounding box center [520, 281] width 16 height 16
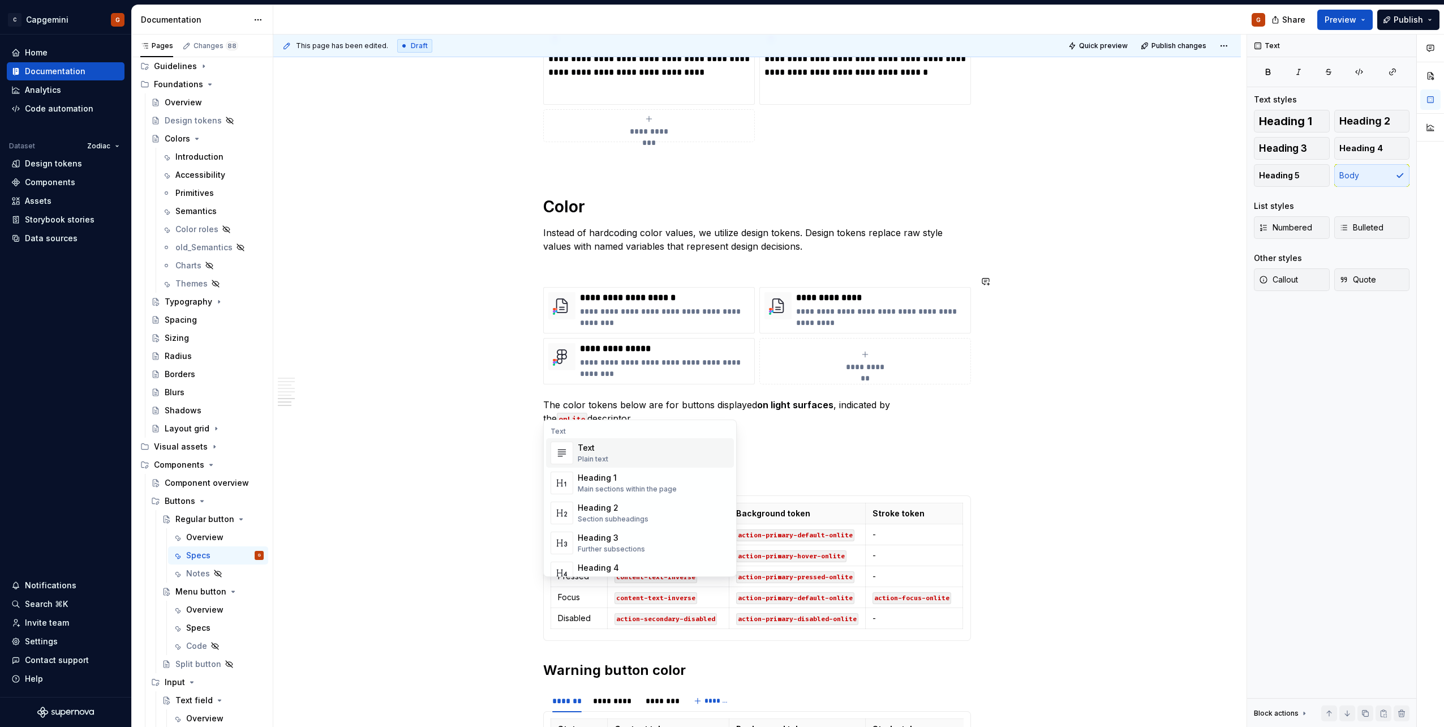
click at [644, 424] on div "Text Text Plain text Heading 1 Main sections within the page Heading 2 Section …" at bounding box center [640, 581] width 192 height 318
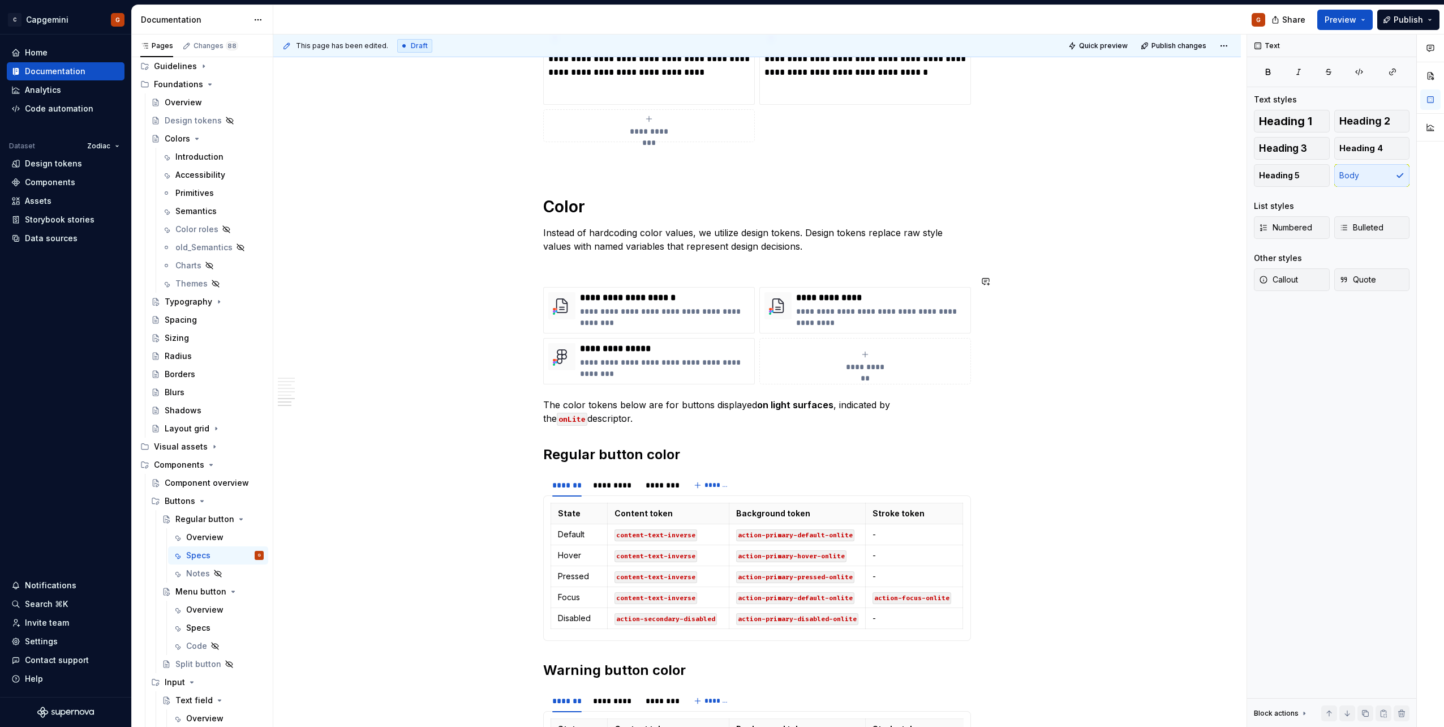
click at [561, 398] on p "The color tokens below are for buttons displayed on light surfaces , indicated …" at bounding box center [757, 411] width 428 height 27
click at [546, 260] on p at bounding box center [757, 267] width 428 height 14
click at [517, 283] on button "button" at bounding box center [520, 281] width 16 height 16
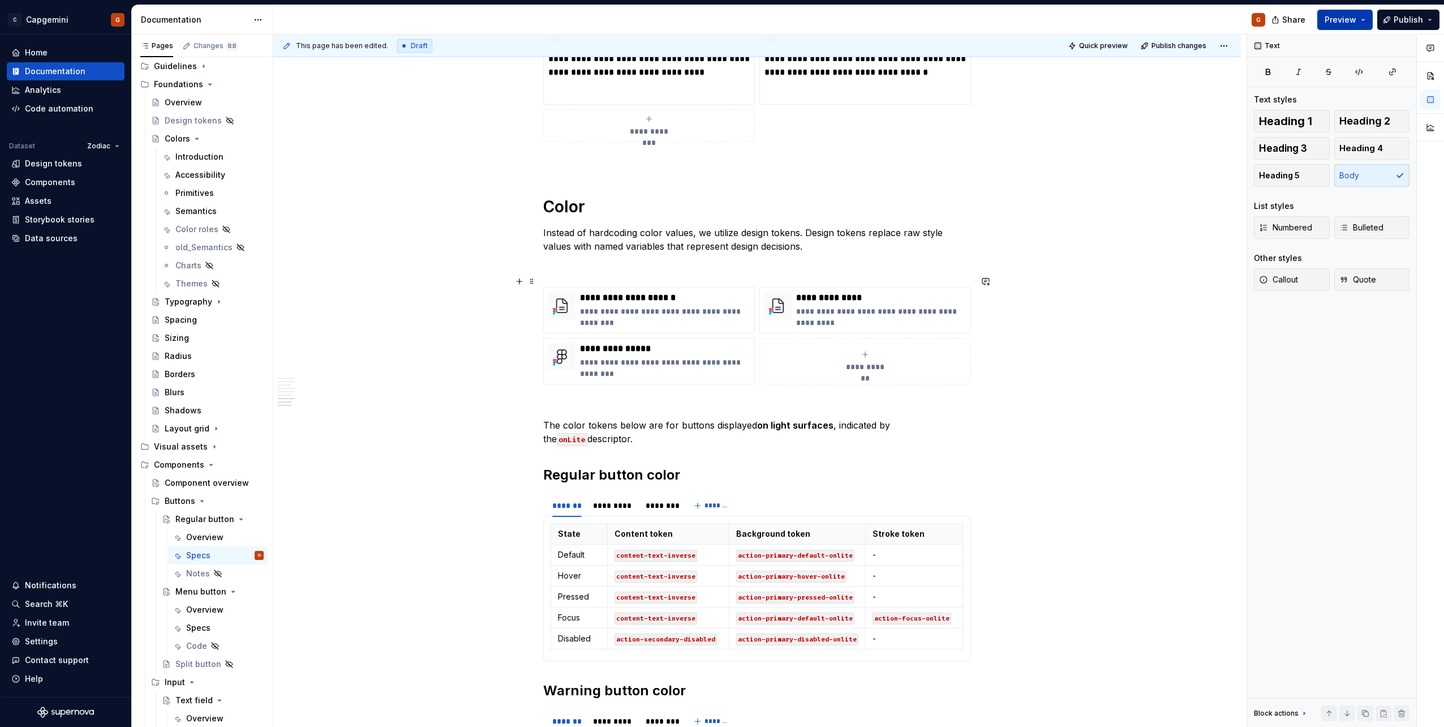
click at [1356, 24] on span "Preview" at bounding box center [1341, 19] width 32 height 11
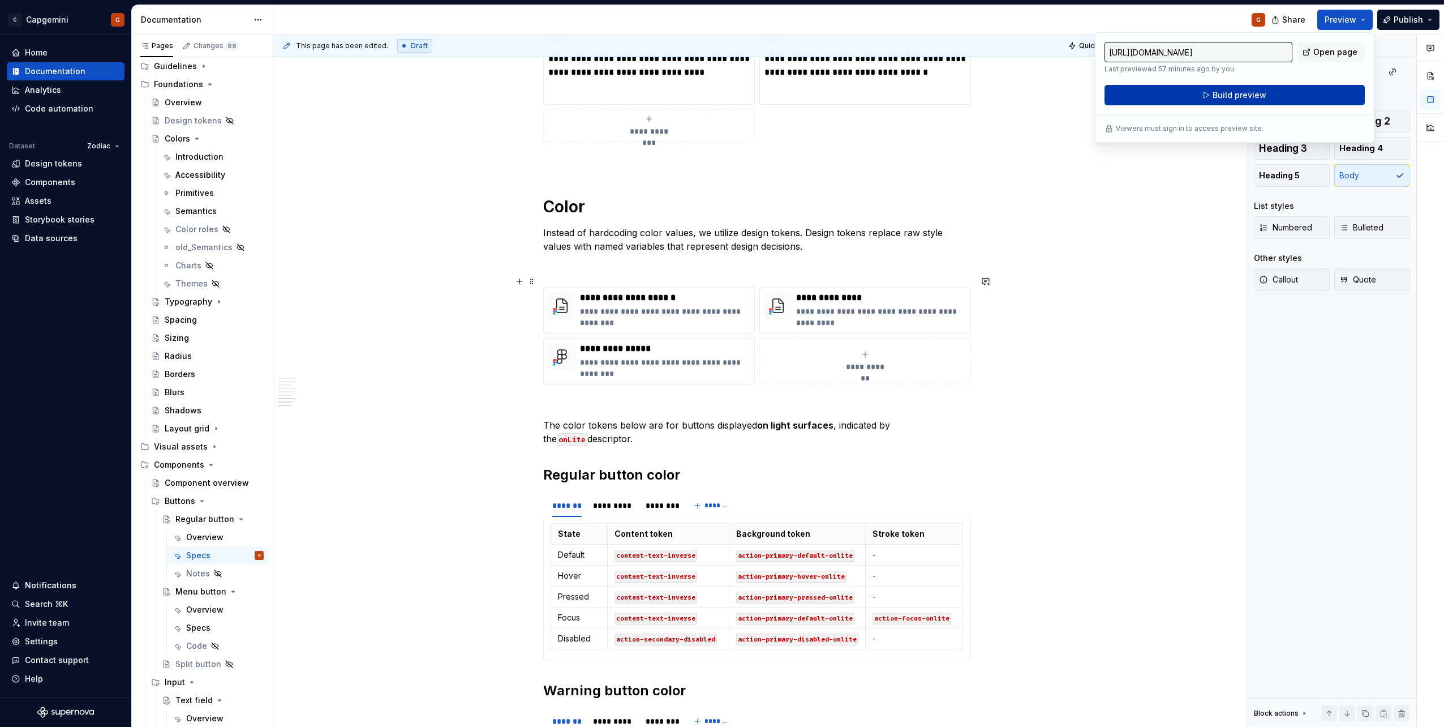
drag, startPoint x: 1357, startPoint y: 24, endPoint x: 1283, endPoint y: 98, distance: 105.2
click at [1283, 98] on button "Build preview" at bounding box center [1234, 95] width 260 height 20
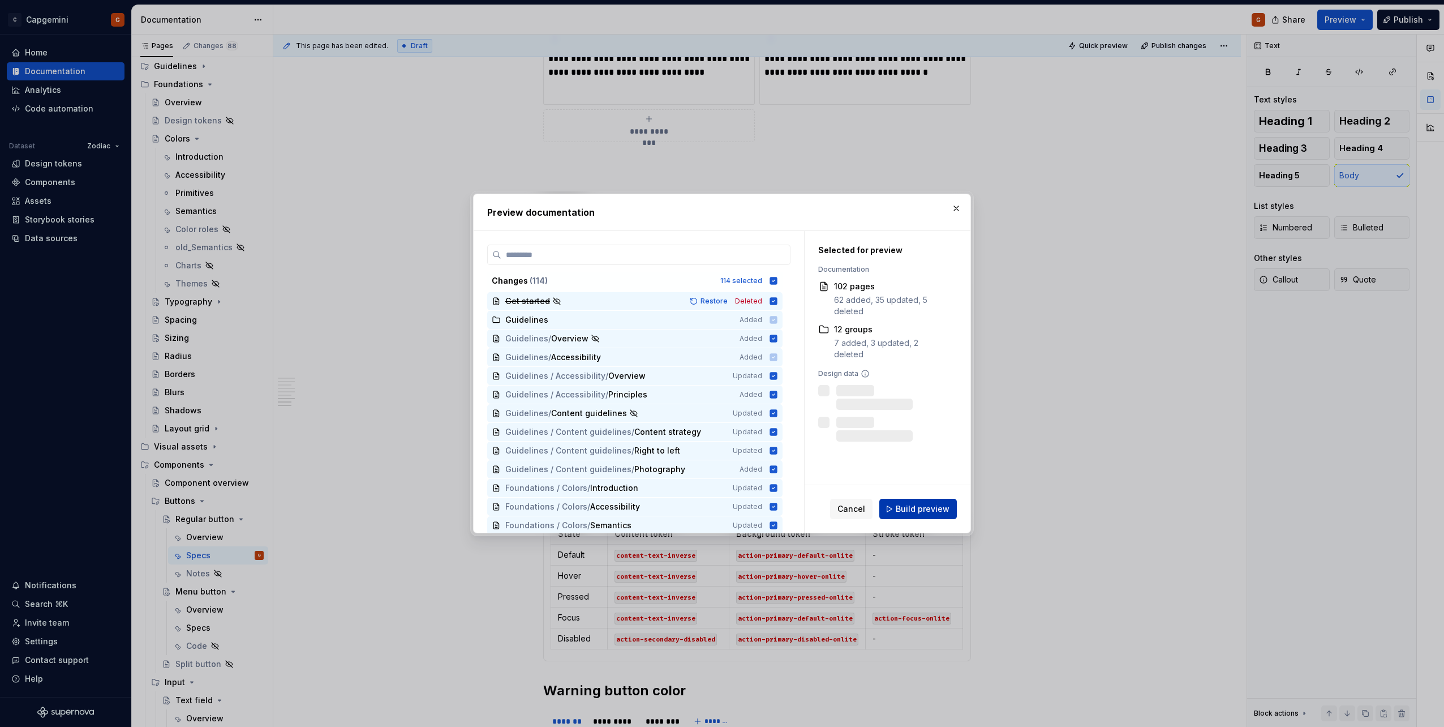
click at [927, 511] on span "Build preview" at bounding box center [923, 508] width 54 height 11
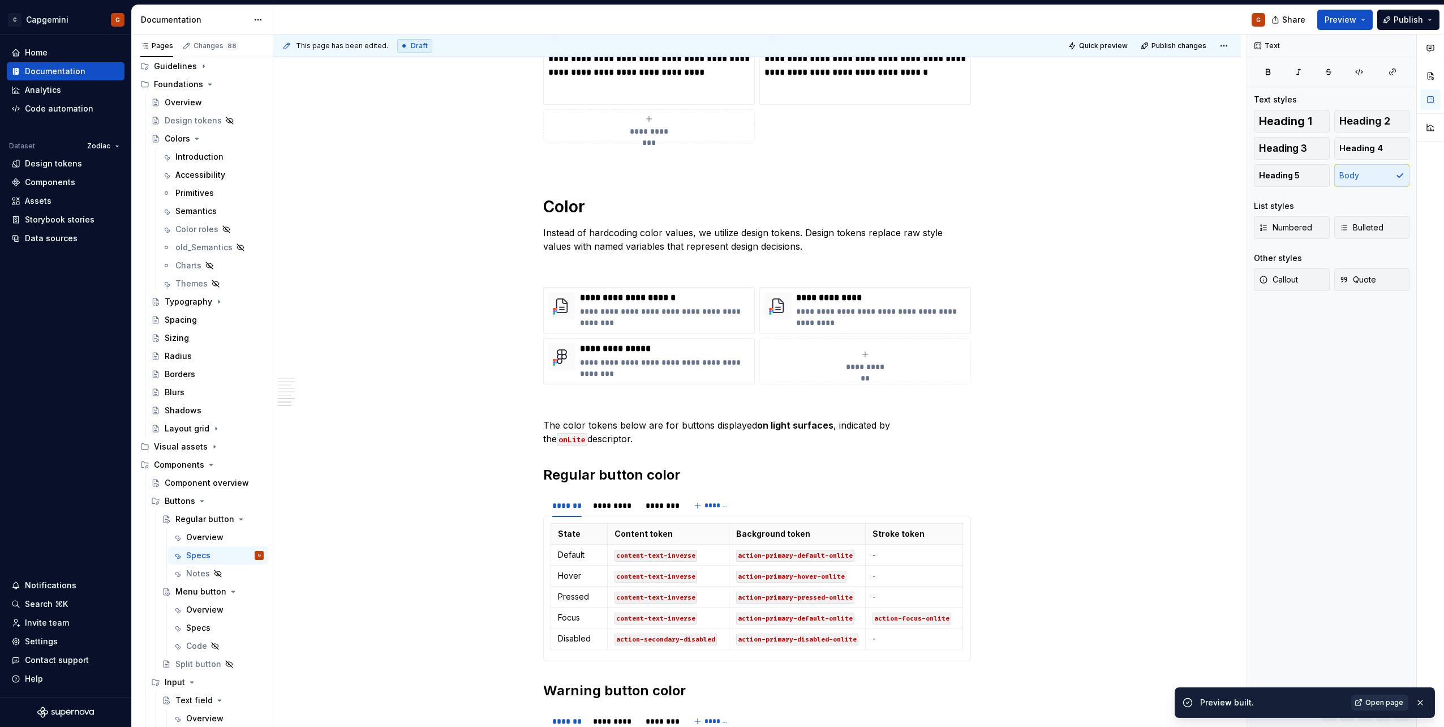
click at [1376, 707] on link "Open page" at bounding box center [1379, 702] width 57 height 16
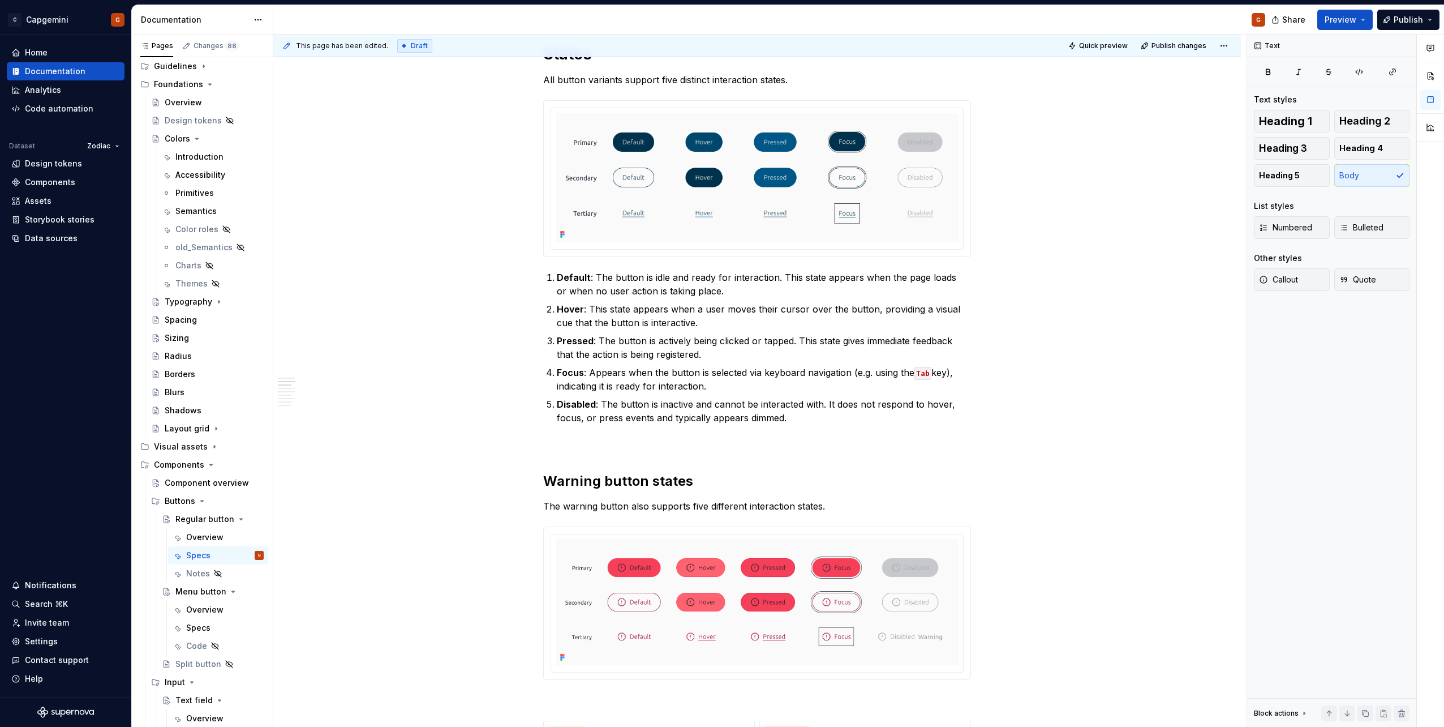
scroll to position [509, 0]
click at [220, 628] on div "Specs" at bounding box center [225, 628] width 78 height 16
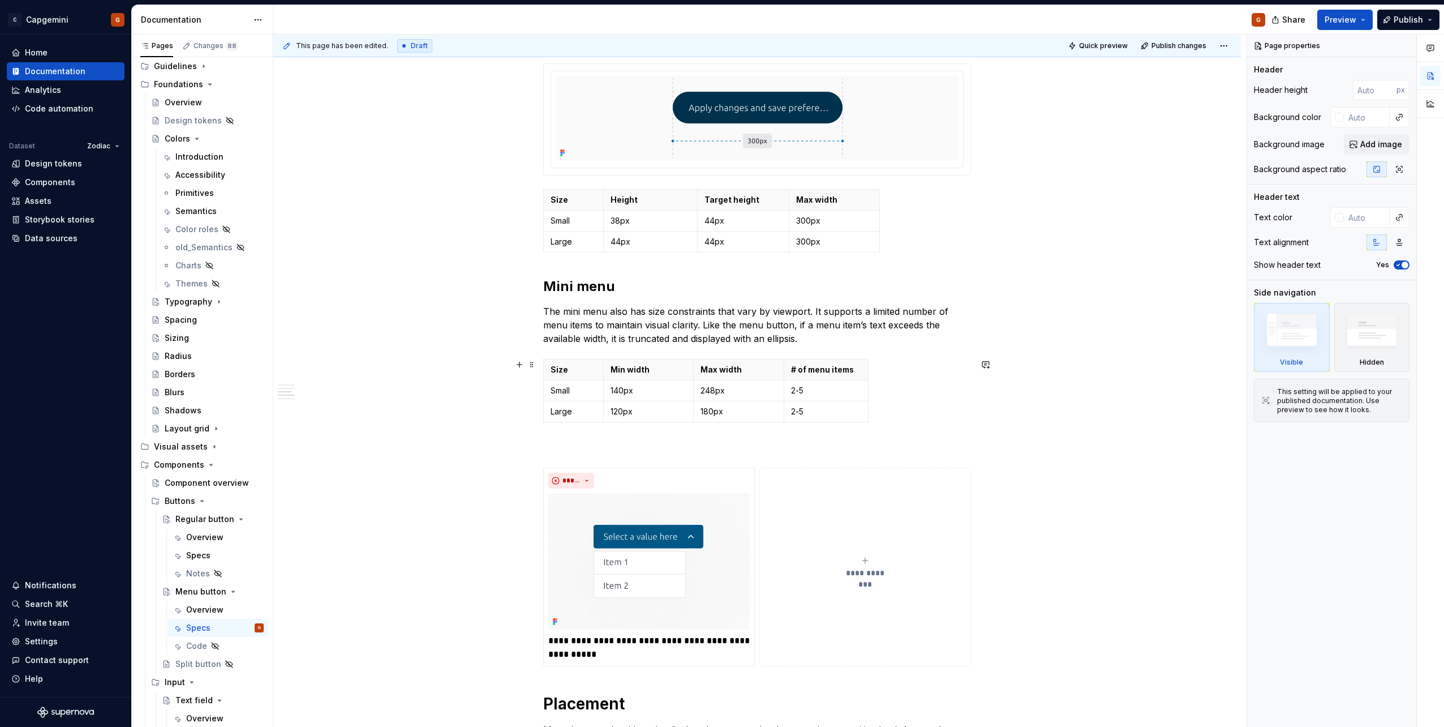
scroll to position [849, 0]
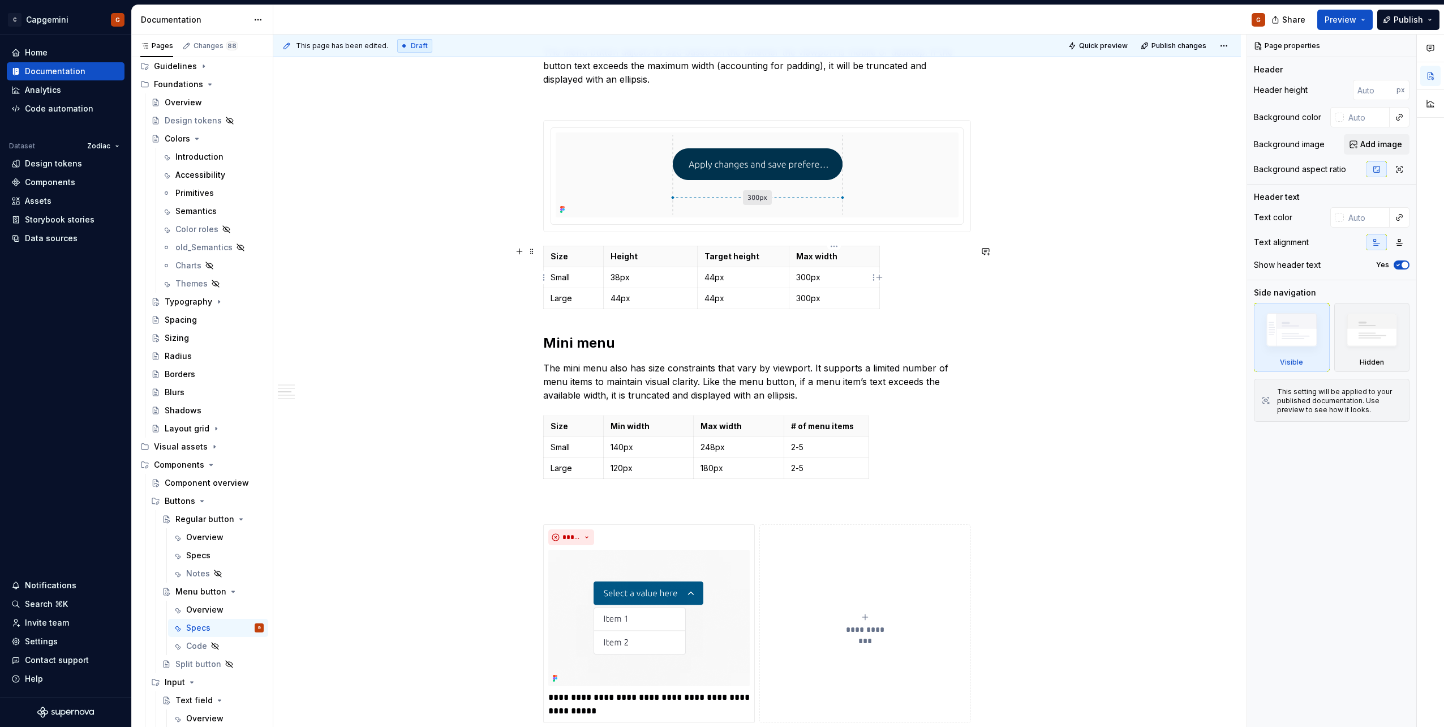
click at [807, 281] on p "300px" at bounding box center [834, 277] width 76 height 11
type textarea "*"
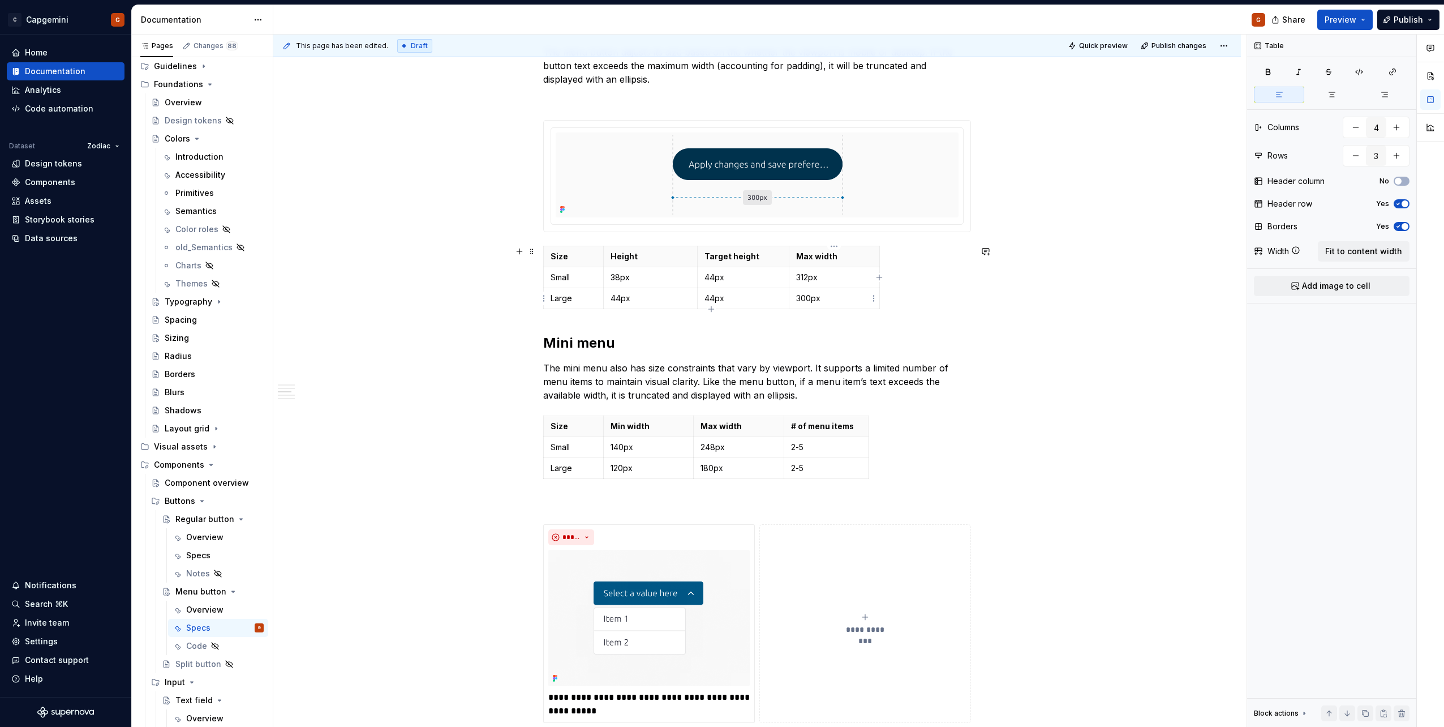
click at [810, 295] on p "300px" at bounding box center [834, 298] width 76 height 11
click at [1355, 22] on span "Preview" at bounding box center [1341, 19] width 32 height 11
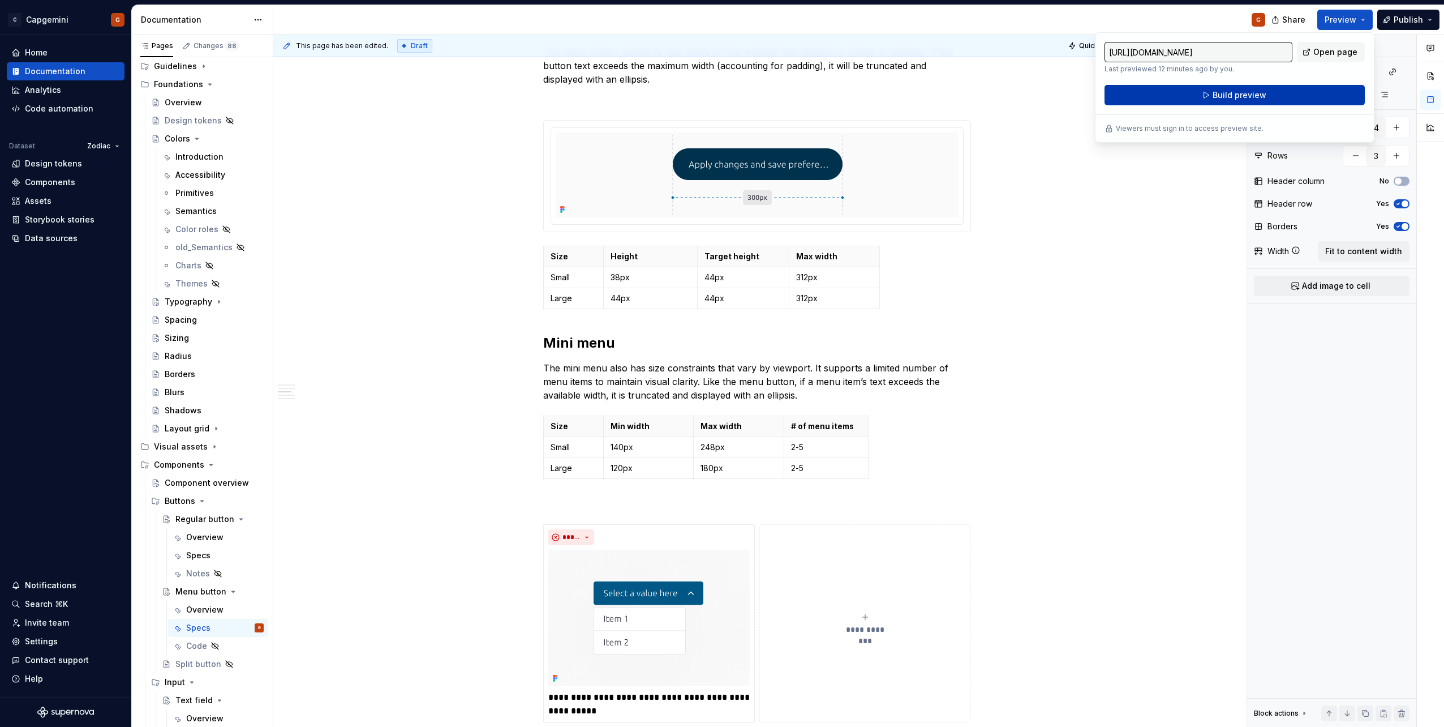
drag, startPoint x: 1355, startPoint y: 22, endPoint x: 1292, endPoint y: 90, distance: 92.9
click at [1292, 90] on button "Build preview" at bounding box center [1234, 95] width 260 height 20
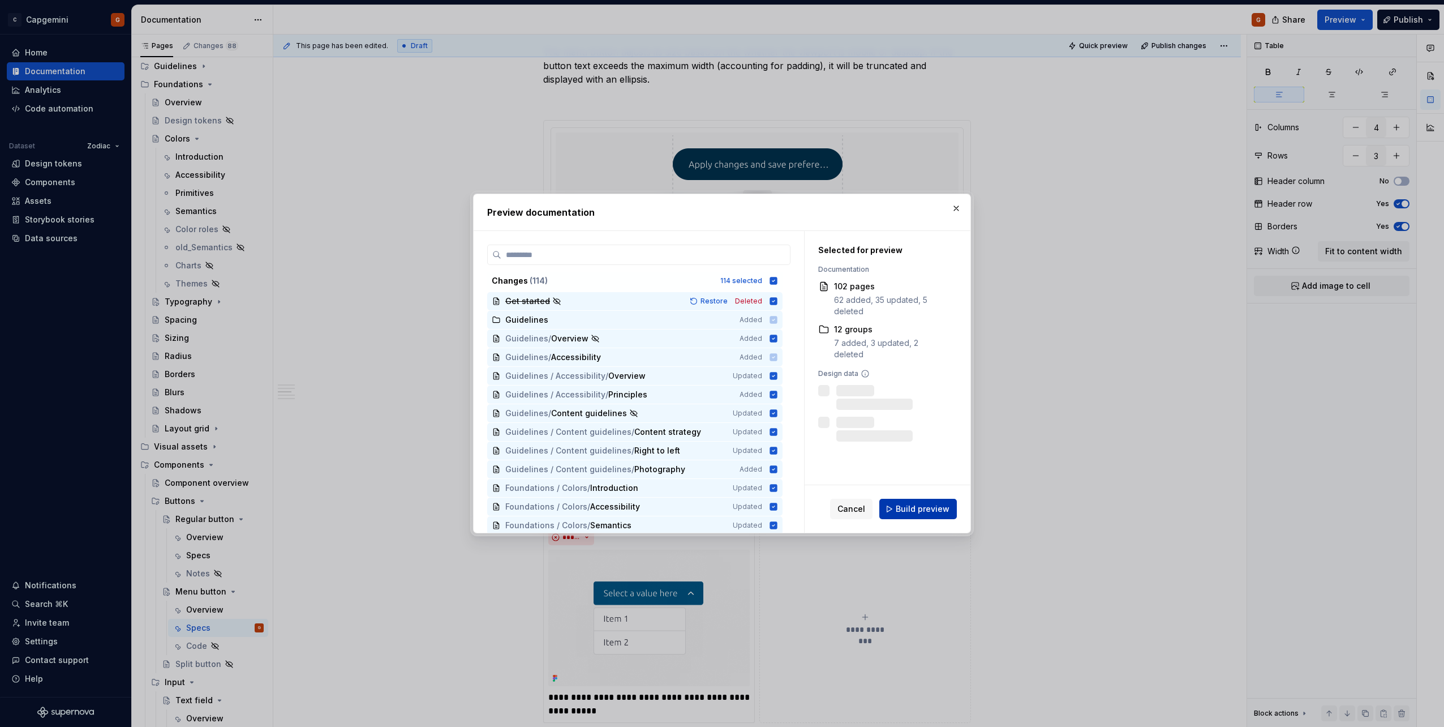
click at [926, 508] on span "Build preview" at bounding box center [923, 508] width 54 height 11
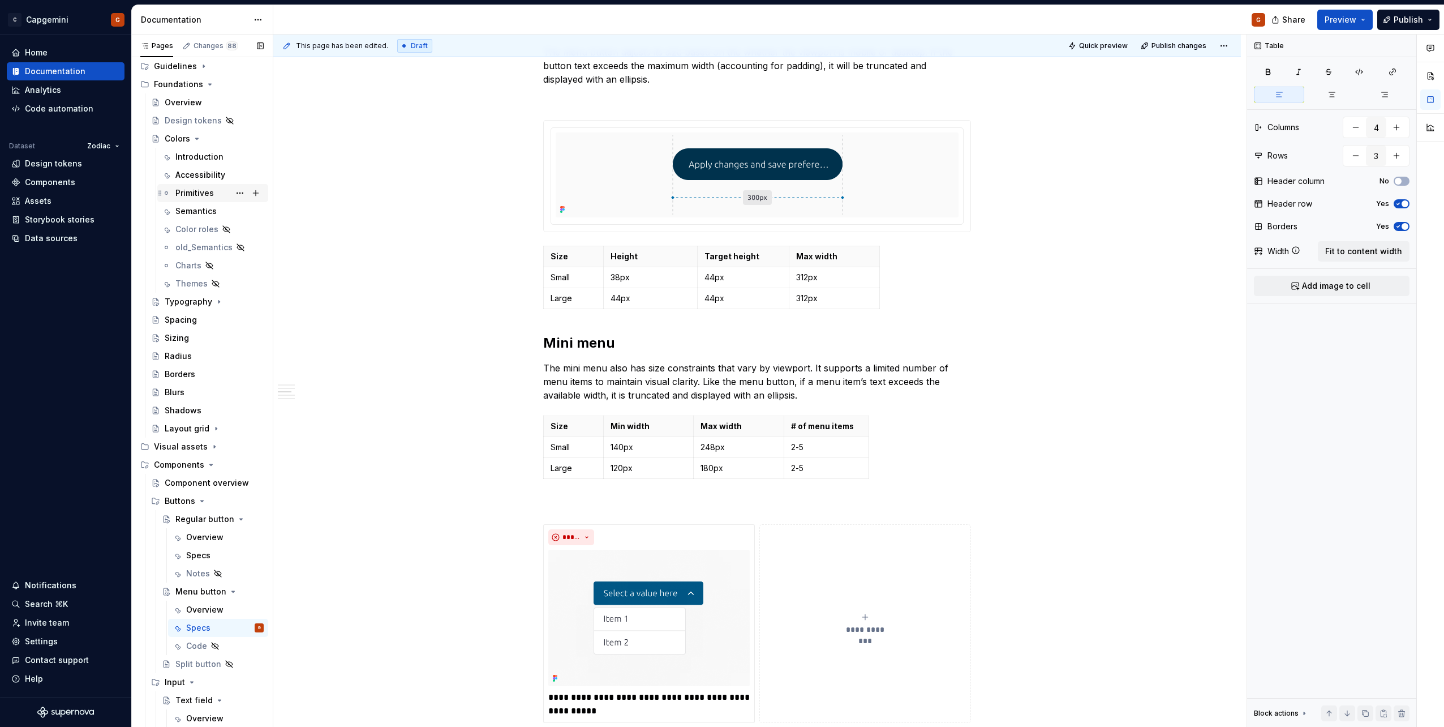
scroll to position [0, 0]
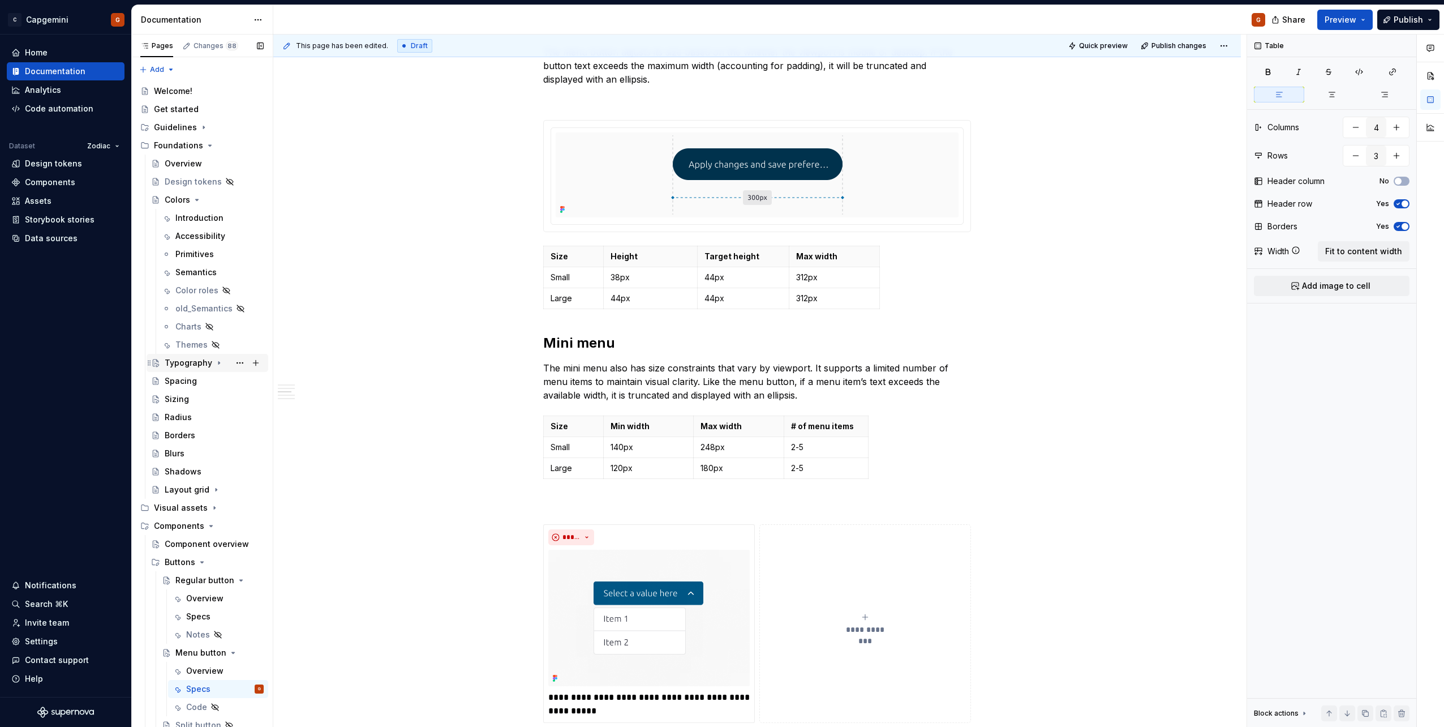
click at [191, 358] on div "Typography" at bounding box center [189, 362] width 48 height 11
click at [192, 384] on div "Overview" at bounding box center [193, 380] width 37 height 11
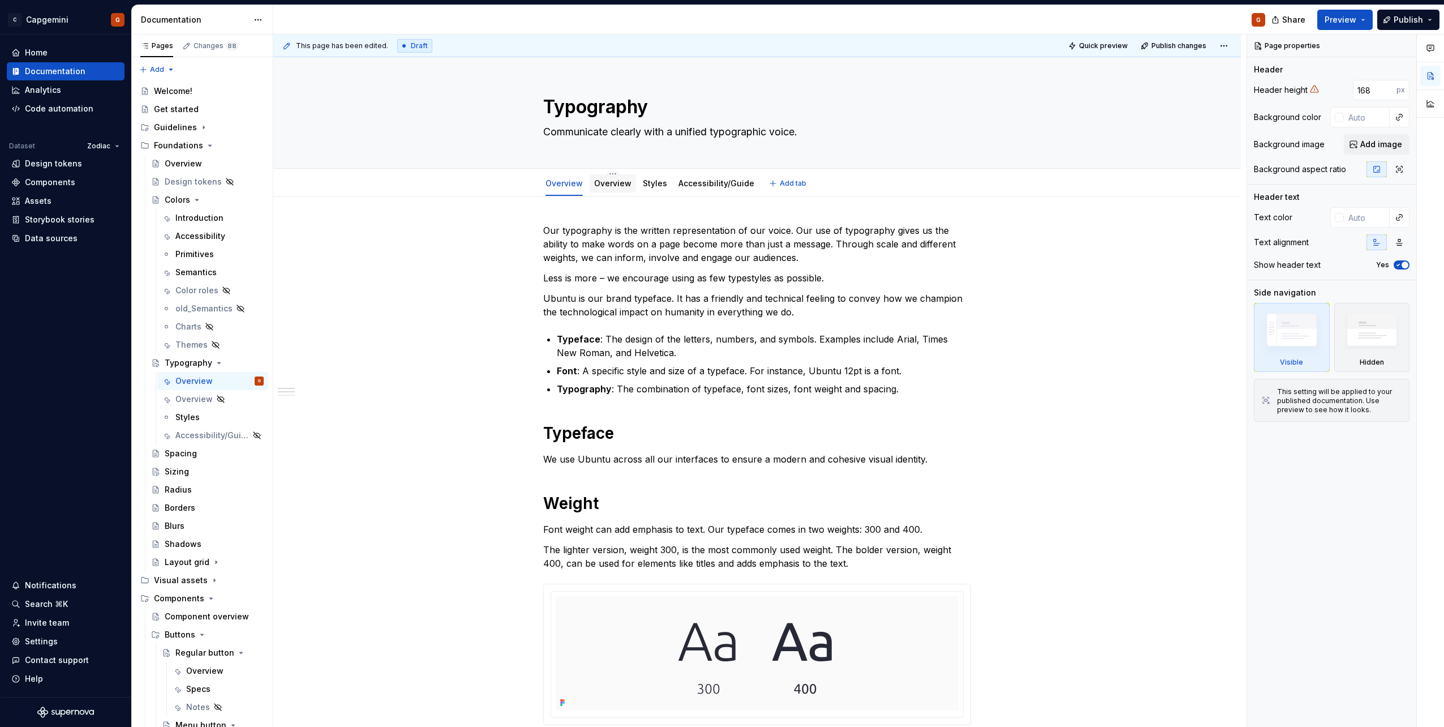
click at [612, 183] on link "Overview" at bounding box center [612, 183] width 37 height 10
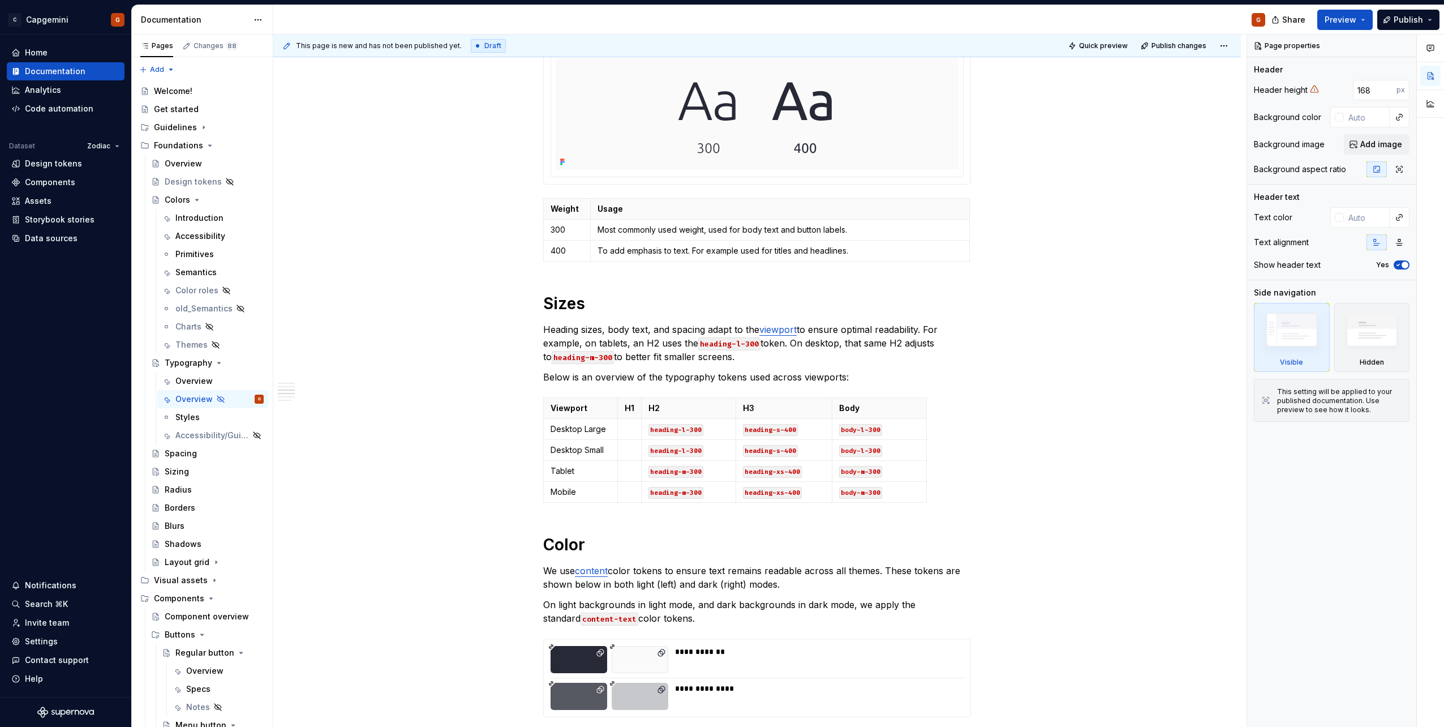
scroll to position [792, 0]
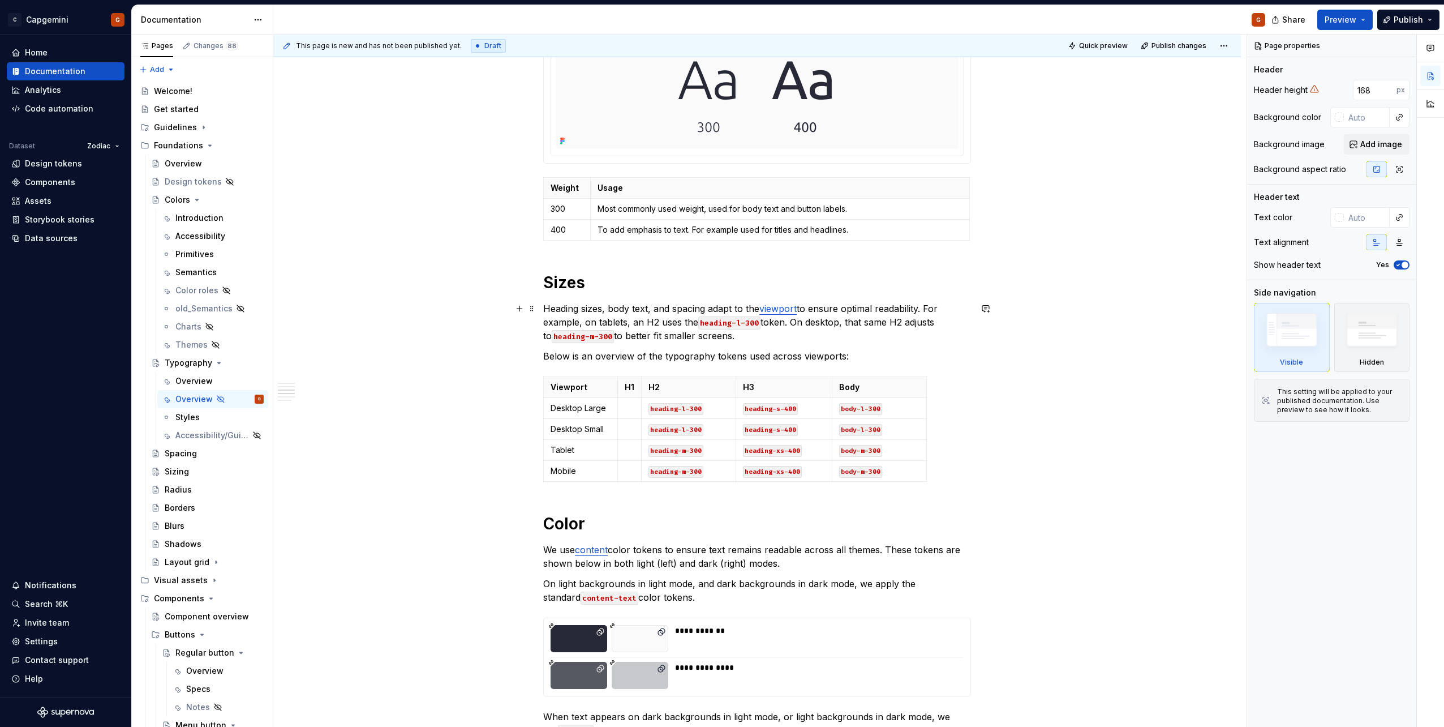
click at [631, 317] on p "Heading sizes, body text, and spacing adapt to the viewport to ensure optimal r…" at bounding box center [757, 322] width 428 height 41
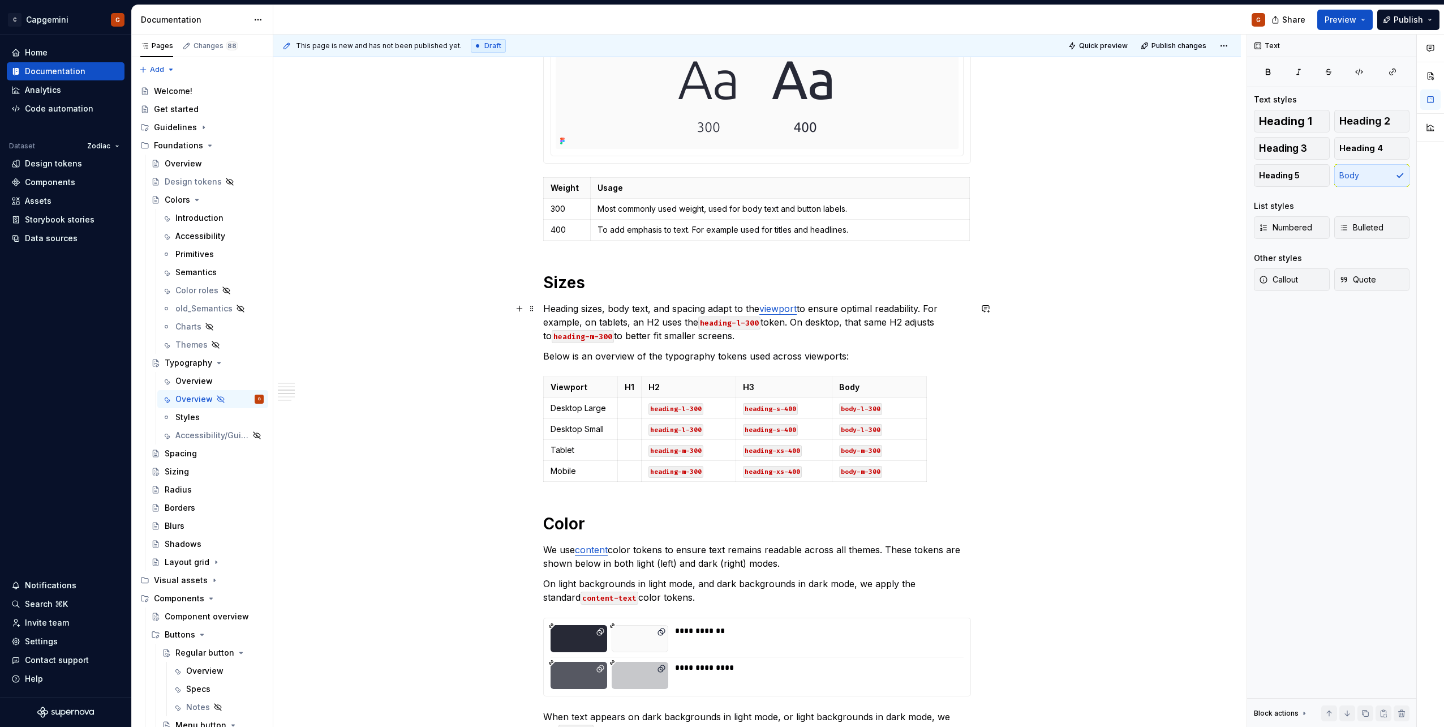
click at [681, 340] on p "Heading sizes, body text, and spacing adapt to the viewport to ensure optimal r…" at bounding box center [757, 322] width 428 height 41
click at [786, 390] on p "H3" at bounding box center [783, 386] width 81 height 11
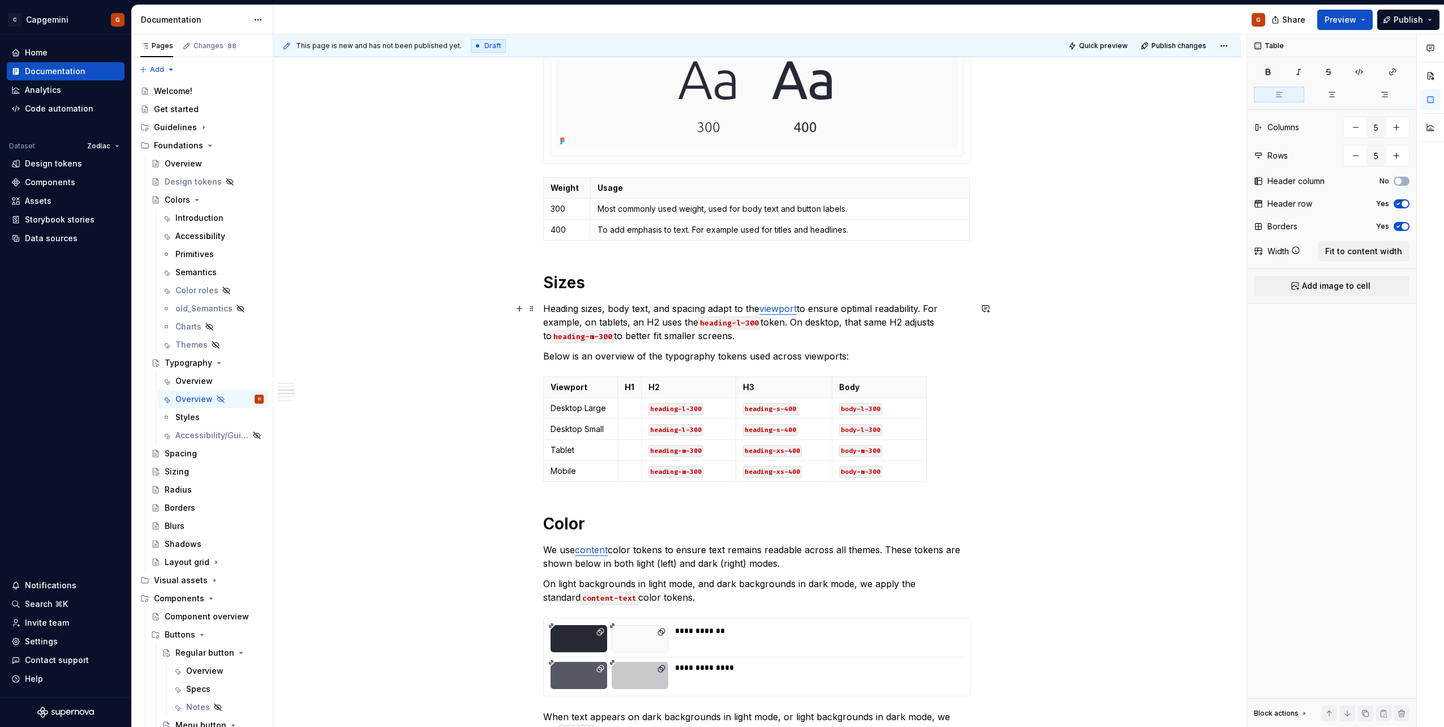
click at [545, 310] on p "Heading sizes, body text, and spacing adapt to the viewport to ensure optimal r…" at bounding box center [757, 322] width 428 height 41
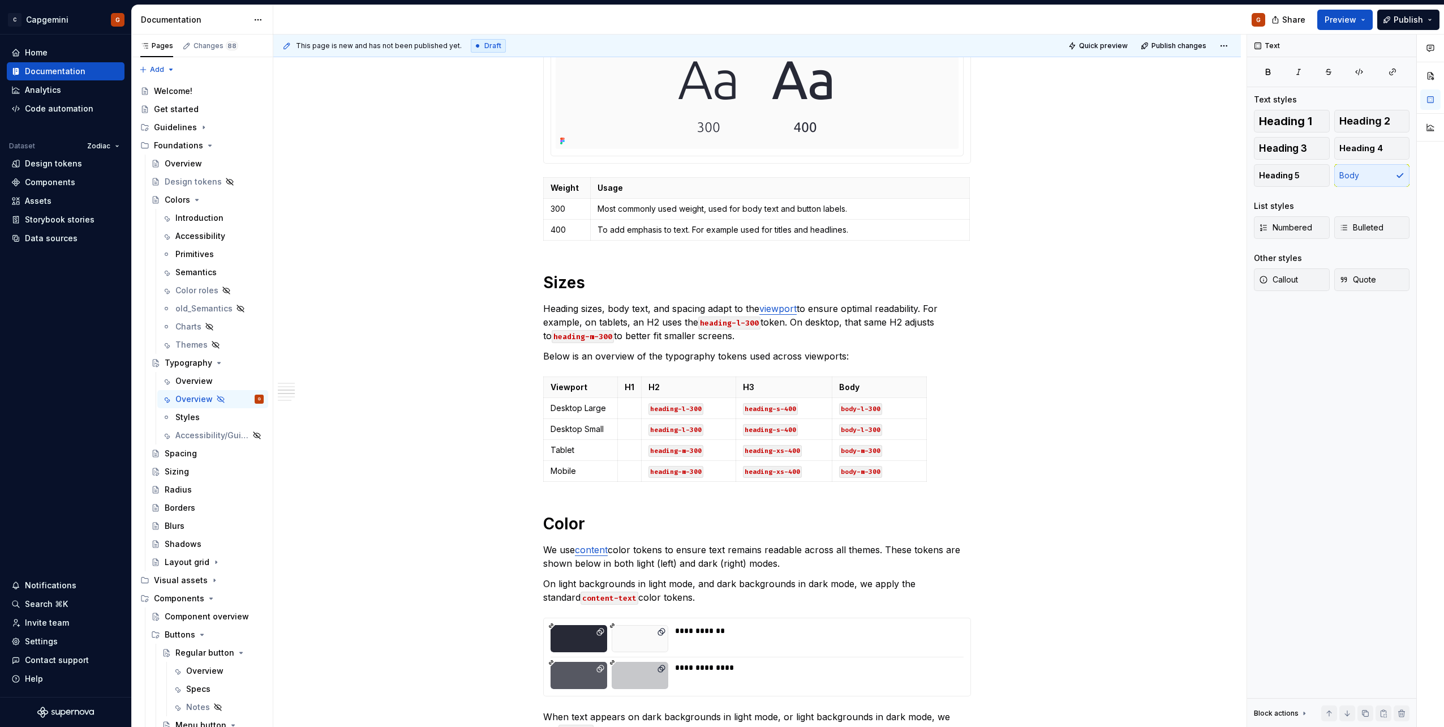
type textarea "*"
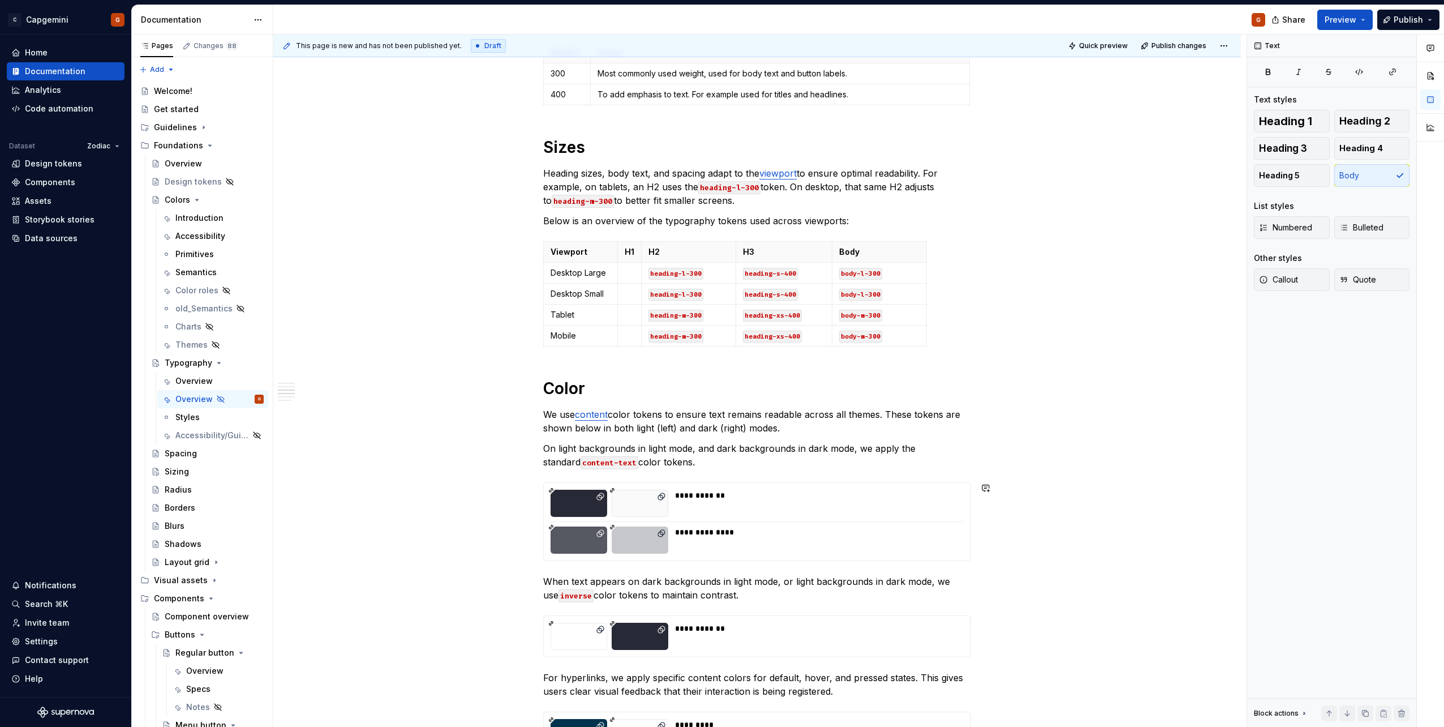
scroll to position [849, 0]
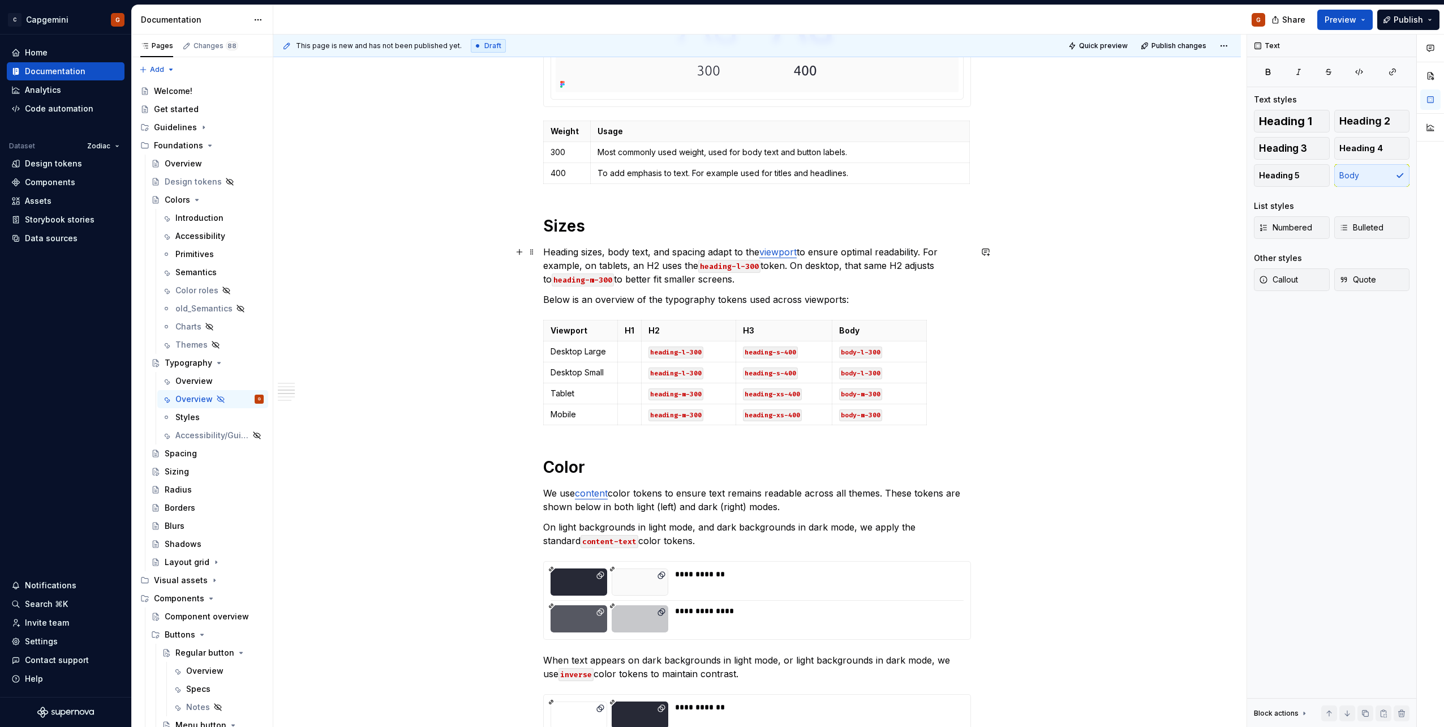
click at [566, 253] on p "Heading sizes, body text, and spacing adapt to the viewport to ensure optimal r…" at bounding box center [757, 265] width 428 height 41
click at [546, 253] on p "Heading sizes, body text, and spacing adapt to the viewport to ensure optimal r…" at bounding box center [757, 265] width 428 height 41
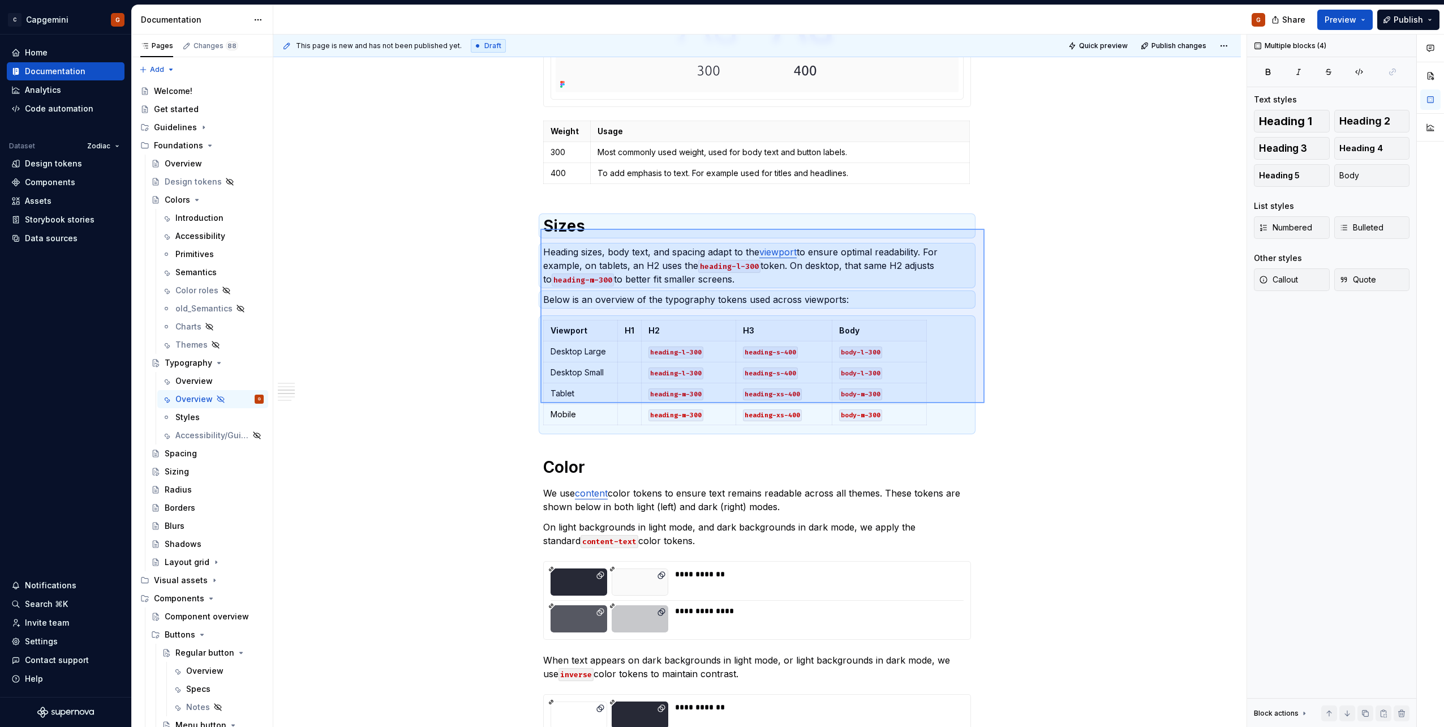
drag, startPoint x: 984, startPoint y: 403, endPoint x: 540, endPoint y: 229, distance: 476.6
click at [540, 229] on div "This page is new and has not been published yet. Draft Quick preview Publish ch…" at bounding box center [759, 381] width 973 height 693
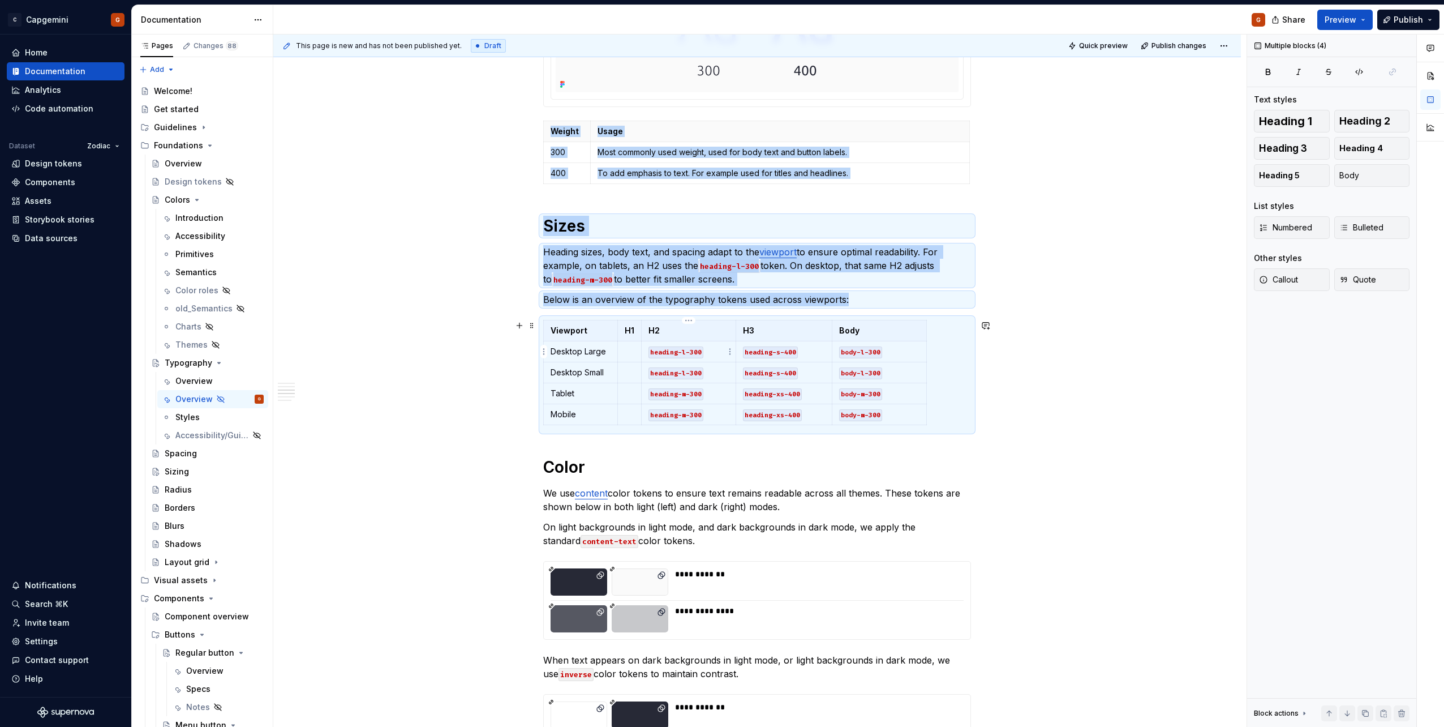
click at [727, 355] on html "C Capgemini G Home Documentation Analytics Code automation Dataset Zodiac Desig…" at bounding box center [722, 363] width 1444 height 727
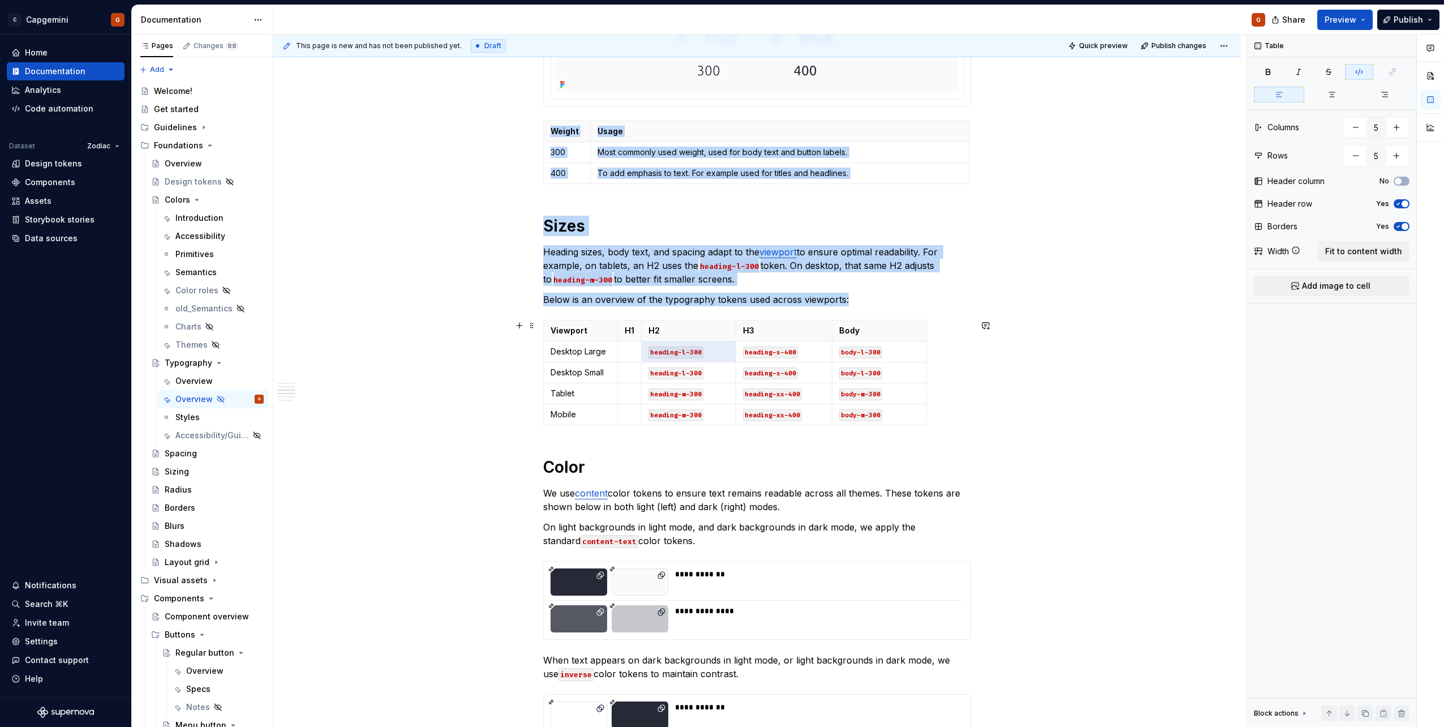
click at [708, 277] on html "C Capgemini G Home Documentation Analytics Code automation Dataset Zodiac Desig…" at bounding box center [722, 363] width 1444 height 727
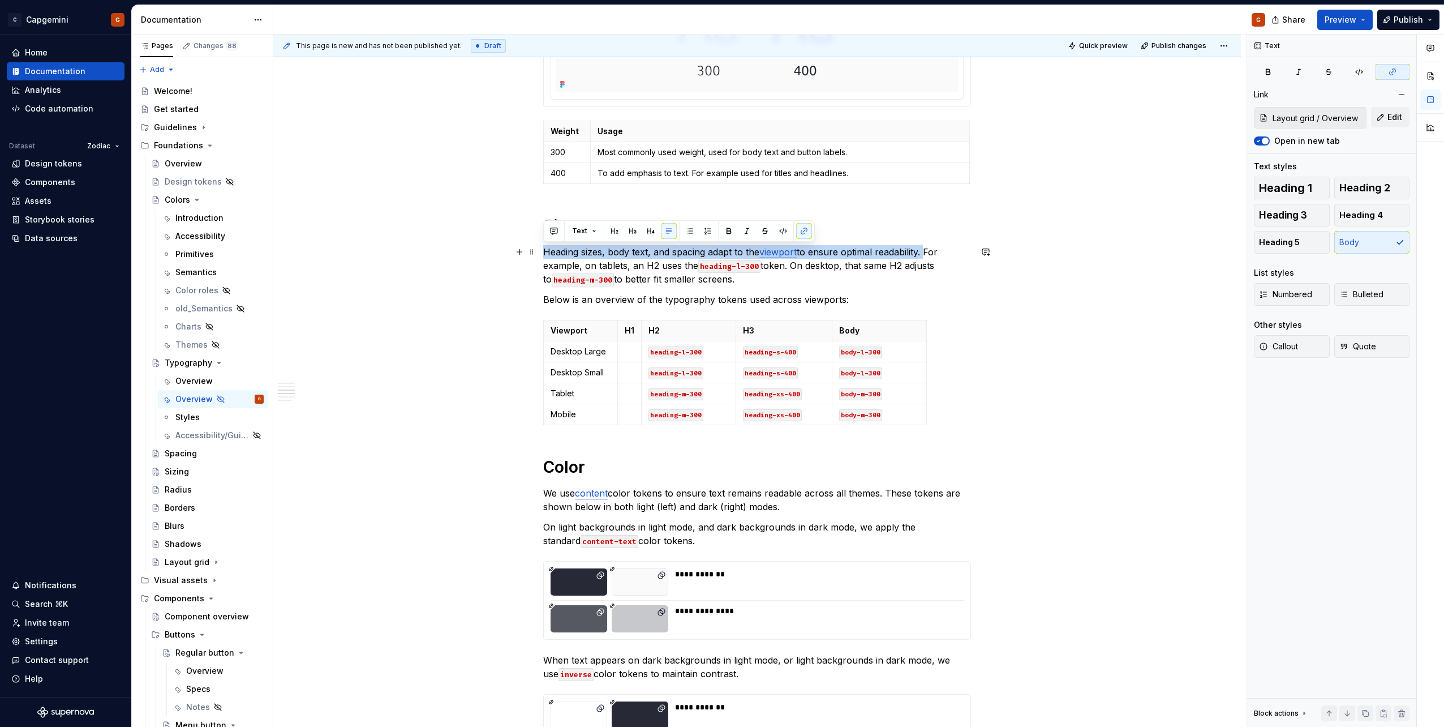
type input "Layout grid / Overview/ Viewports"
drag, startPoint x: 925, startPoint y: 253, endPoint x: 536, endPoint y: 258, distance: 388.8
click at [536, 258] on div "Our typography is the written representation of our voice. Our use of typograph…" at bounding box center [757, 488] width 968 height 2281
click at [598, 273] on code "heading-m-300" at bounding box center [583, 279] width 62 height 13
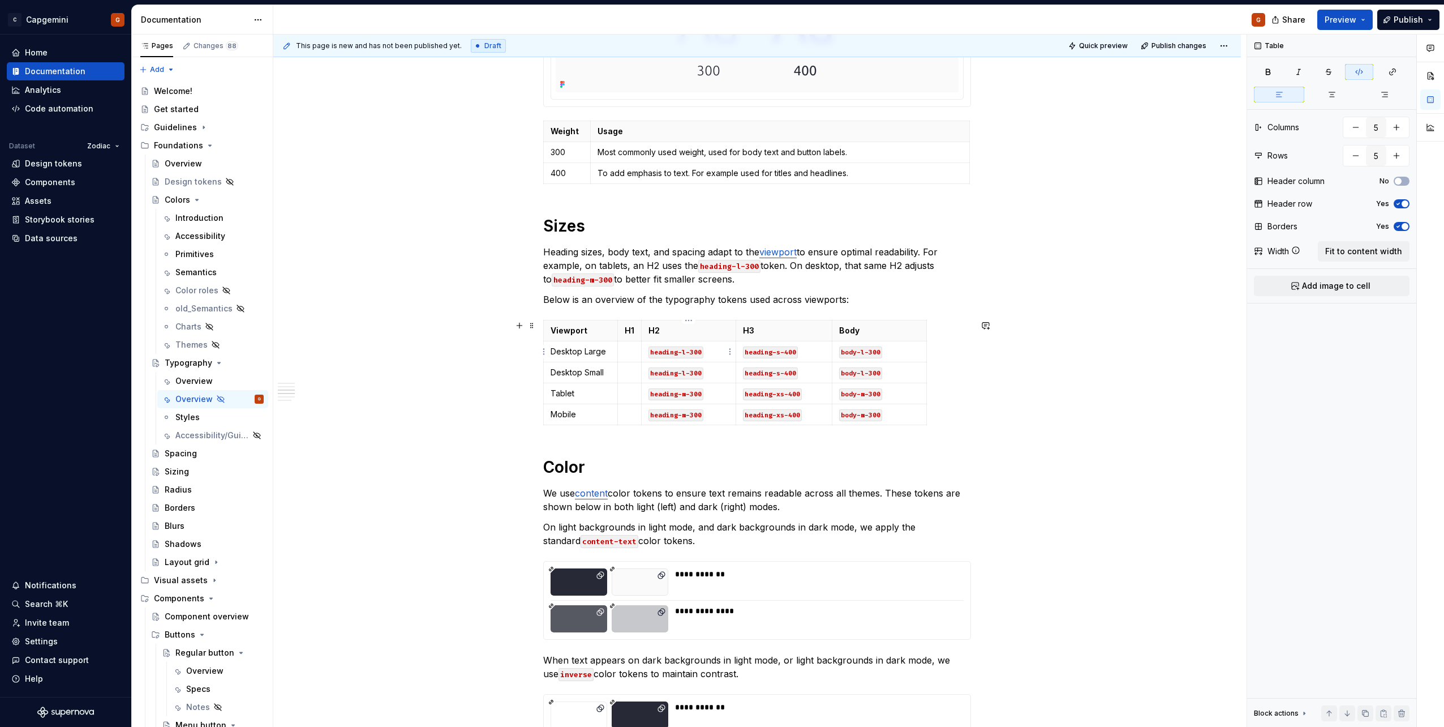
drag, startPoint x: 954, startPoint y: 420, endPoint x: 665, endPoint y: 352, distance: 296.4
click at [688, 355] on div "Viewport H1 H2 H3 Body Desktop Large heading-l-300 heading-s-400 body-l-300 Des…" at bounding box center [757, 375] width 428 height 110
click at [550, 299] on p "Below is an overview of the typography tokens used across viewports:" at bounding box center [757, 300] width 428 height 14
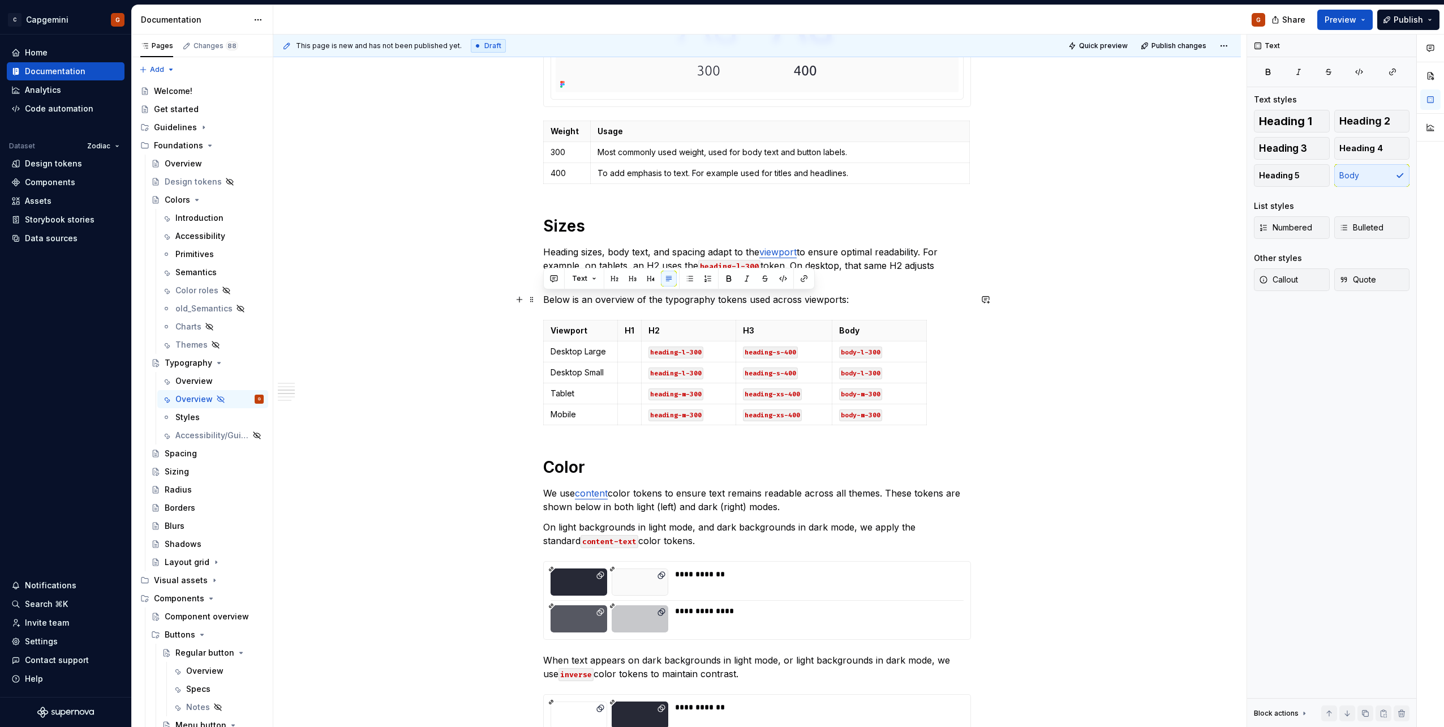
click at [550, 299] on p "Below is an overview of the typography tokens used across viewports:" at bounding box center [757, 300] width 428 height 14
click at [608, 304] on p "Below is an overview of the typography tokens used across viewports:" at bounding box center [757, 300] width 428 height 14
click at [974, 381] on div "Our typography is the written representation of our voice. Our use of typograph…" at bounding box center [757, 488] width 968 height 2281
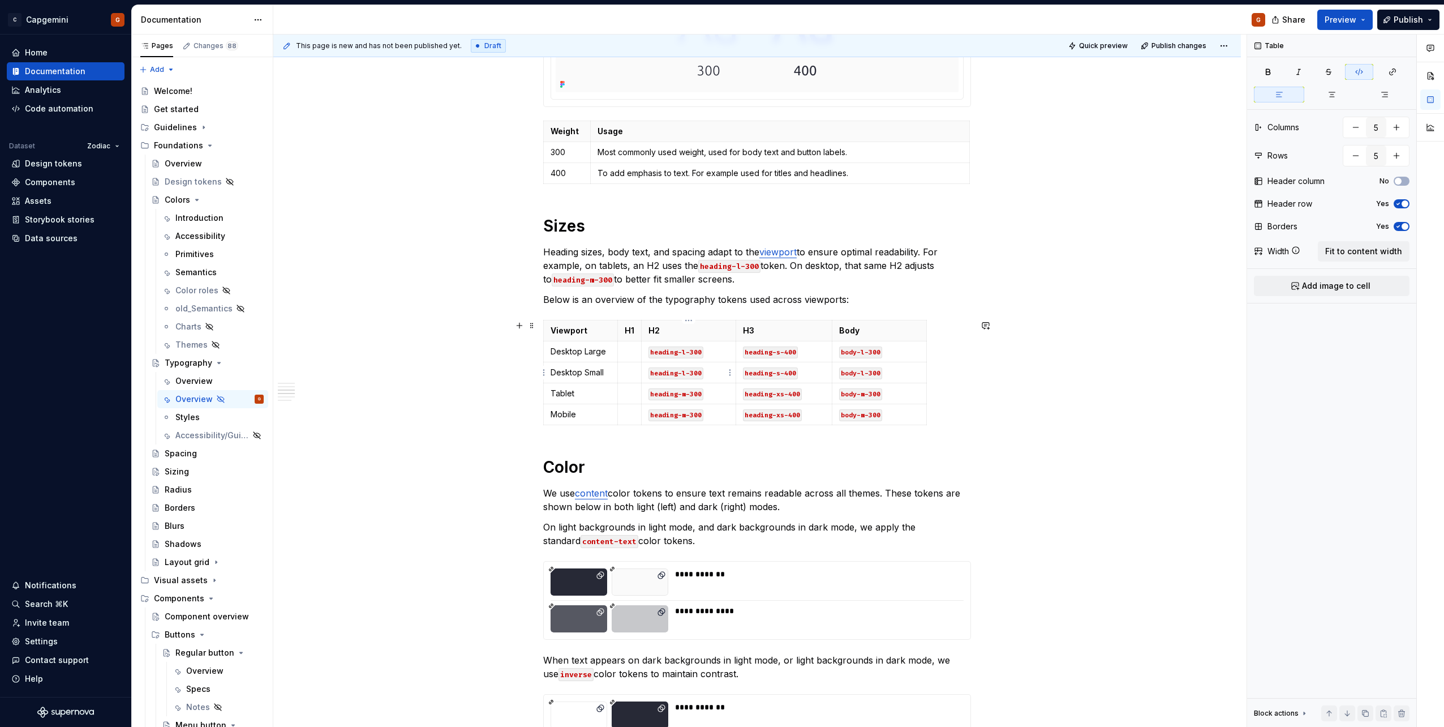
drag, startPoint x: 965, startPoint y: 415, endPoint x: 698, endPoint y: 373, distance: 270.2
click at [698, 373] on div "Viewport H1 H2 H3 Body Desktop Large heading-l-300 heading-s-400 body-l-300 Des…" at bounding box center [757, 375] width 428 height 110
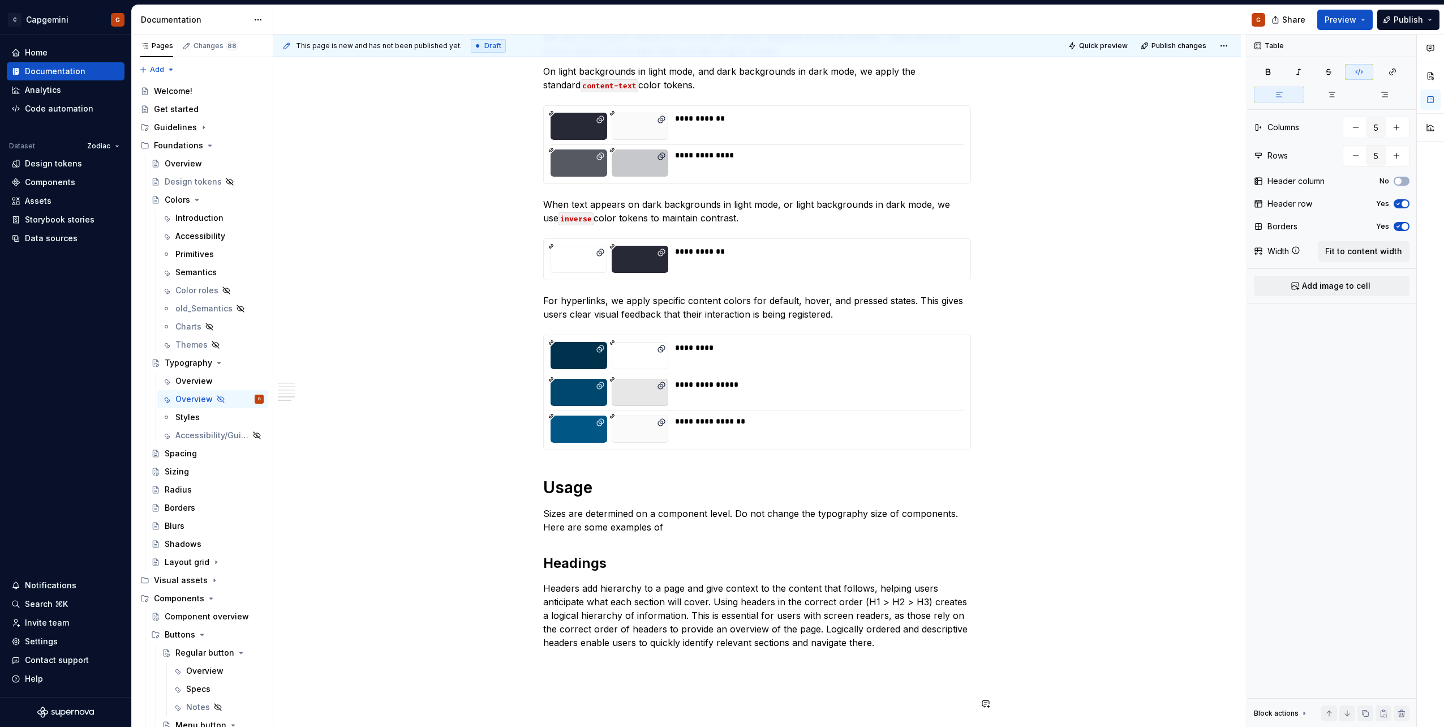
scroll to position [1301, 0]
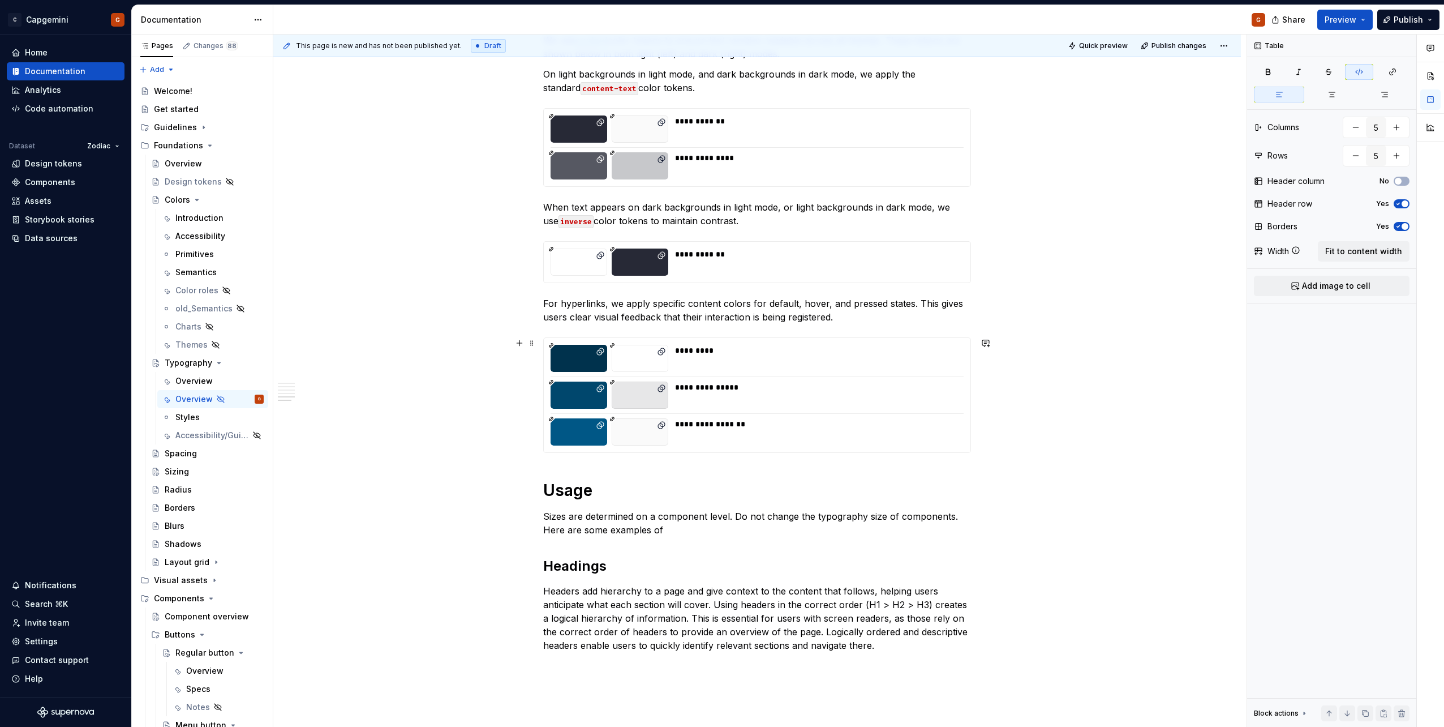
click at [772, 411] on div "**********" at bounding box center [757, 395] width 427 height 114
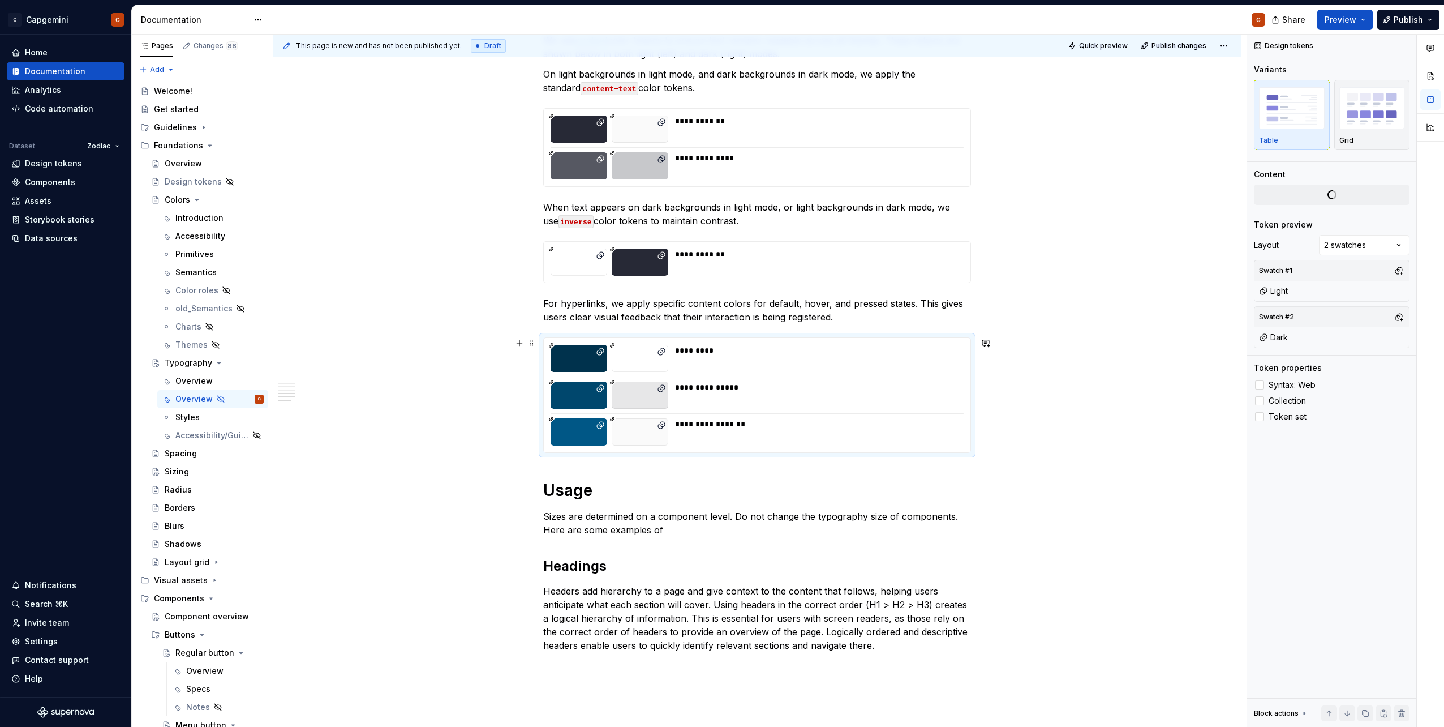
scroll to position [1132, 0]
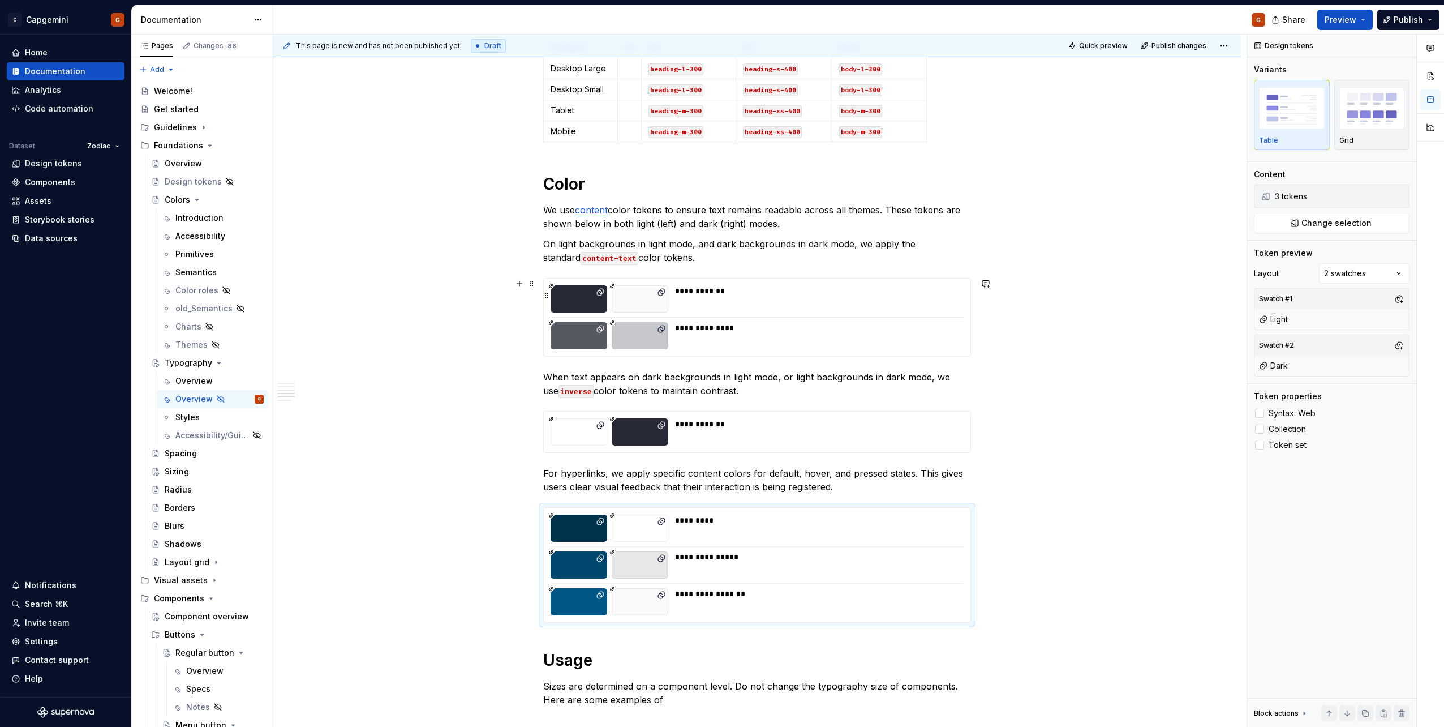
click at [955, 300] on div "**********" at bounding box center [816, 298] width 282 height 27
click at [1390, 140] on div "Grid" at bounding box center [1372, 140] width 66 height 9
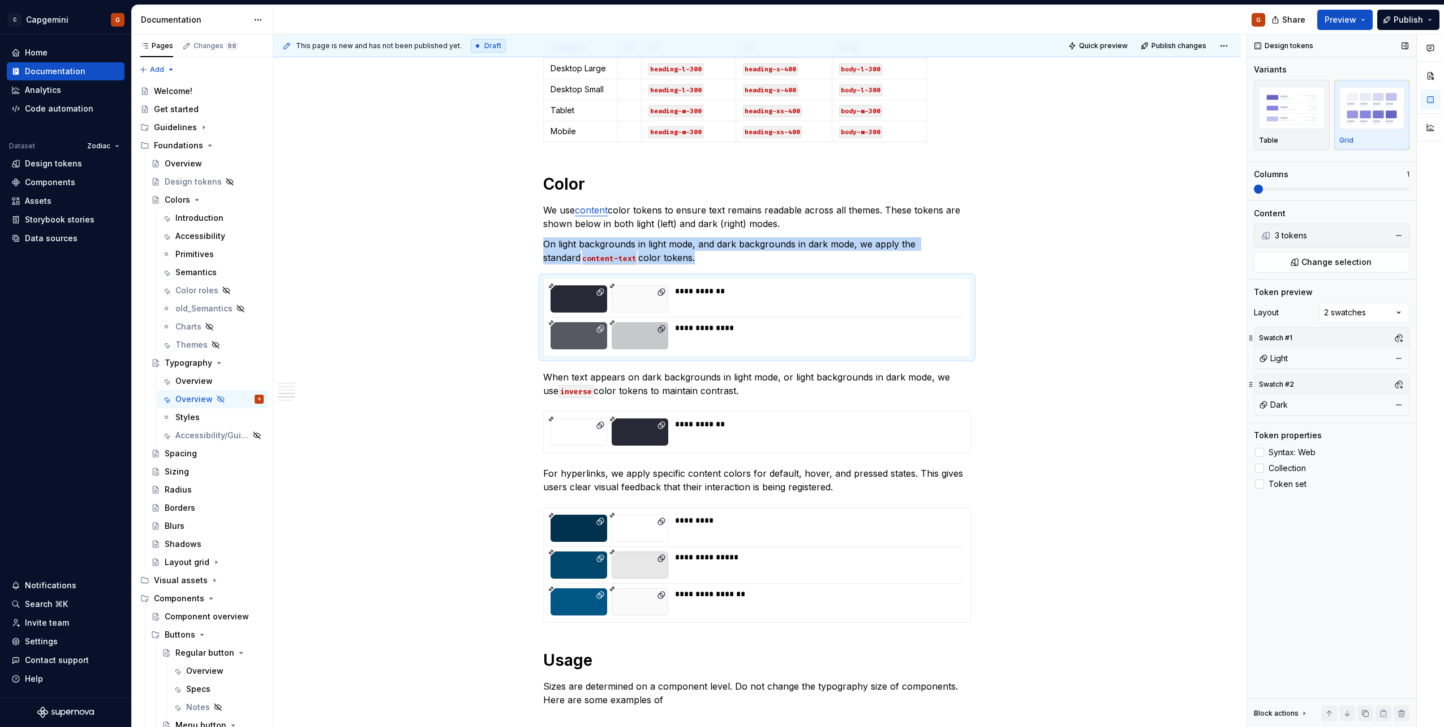
click at [1275, 190] on span at bounding box center [1332, 189] width 156 height 2
click at [1284, 188] on span at bounding box center [1332, 189] width 156 height 2
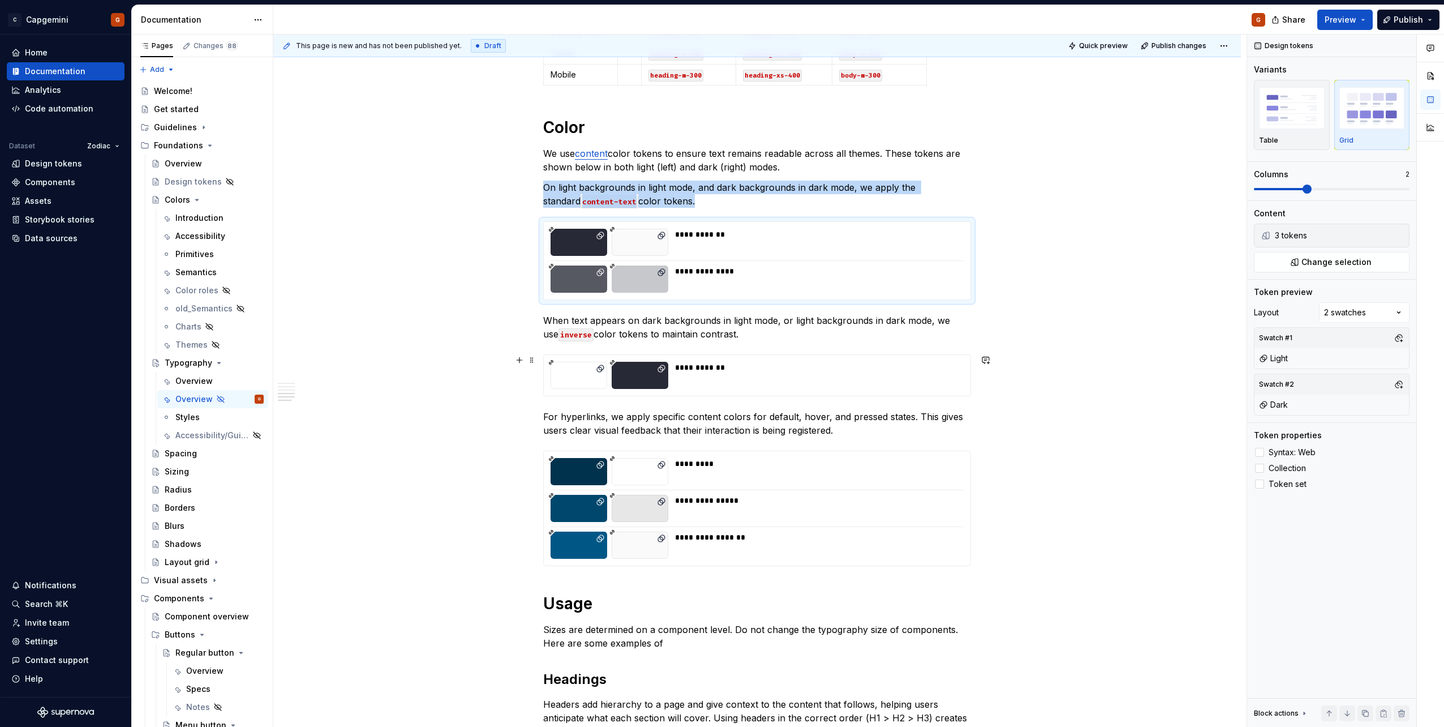
click at [785, 382] on div "**********" at bounding box center [816, 375] width 282 height 27
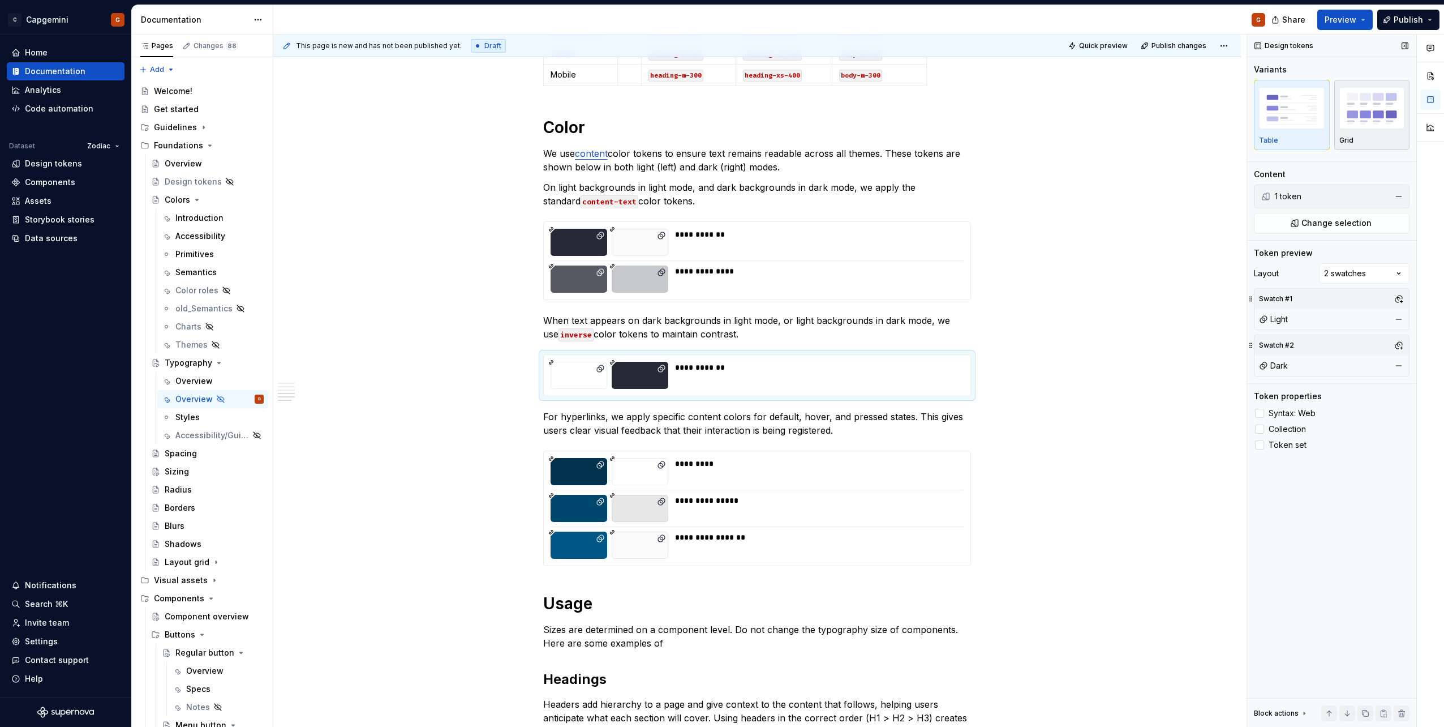
click at [1383, 132] on div "Grid" at bounding box center [1372, 115] width 66 height 60
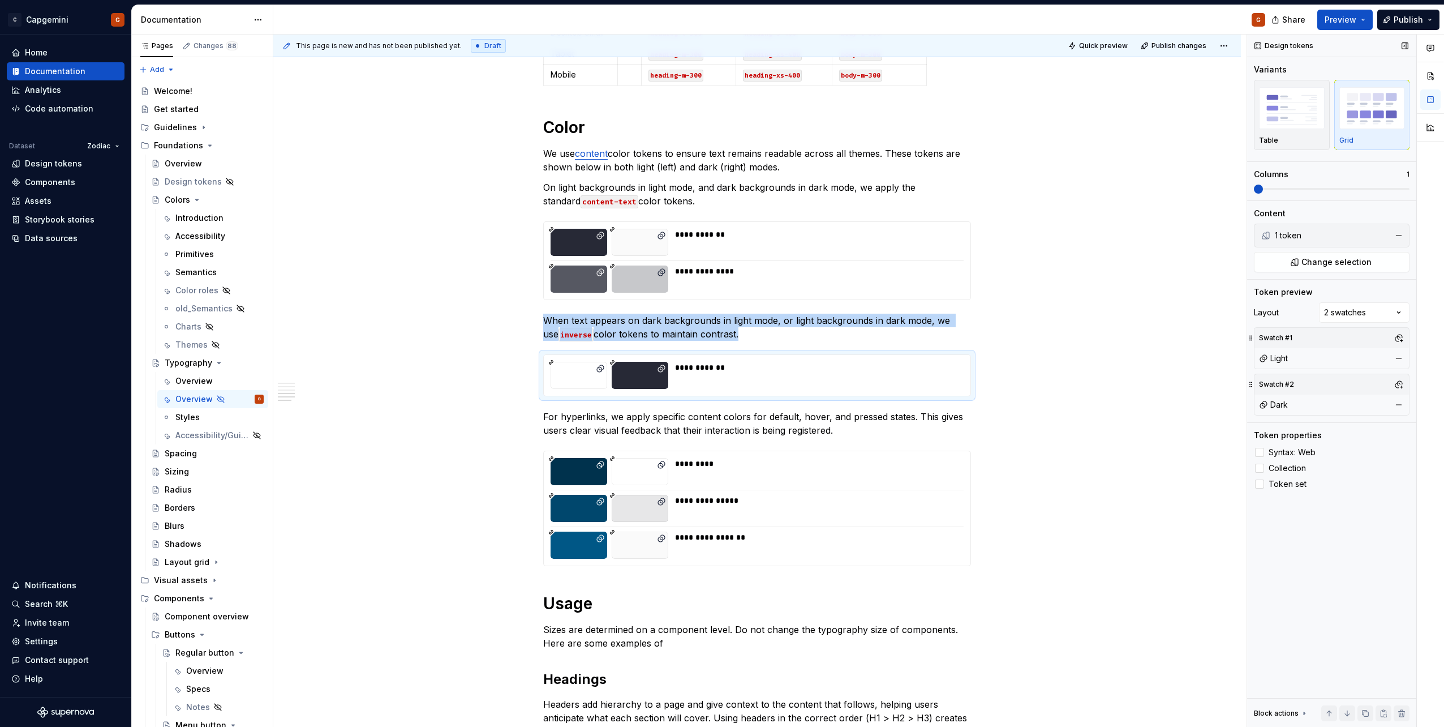
click at [1293, 188] on span at bounding box center [1332, 189] width 156 height 2
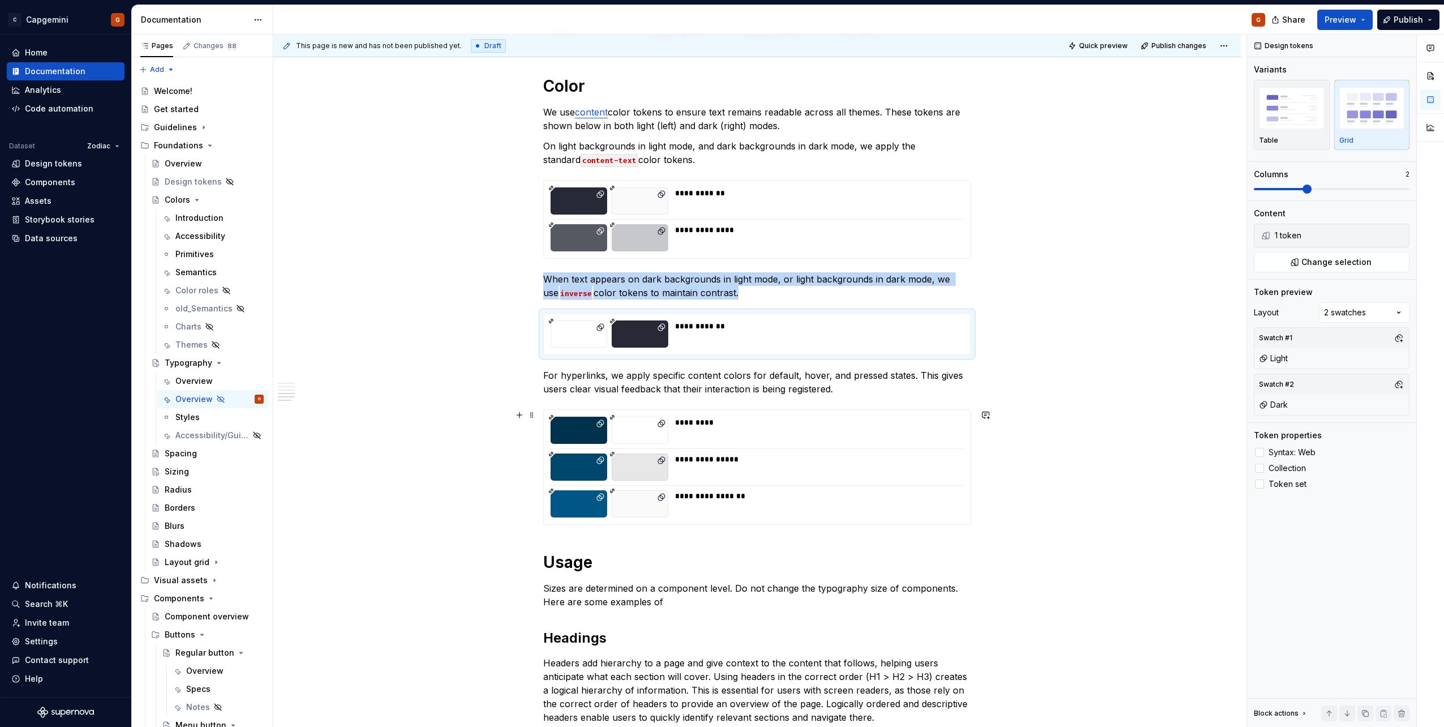
scroll to position [1245, 0]
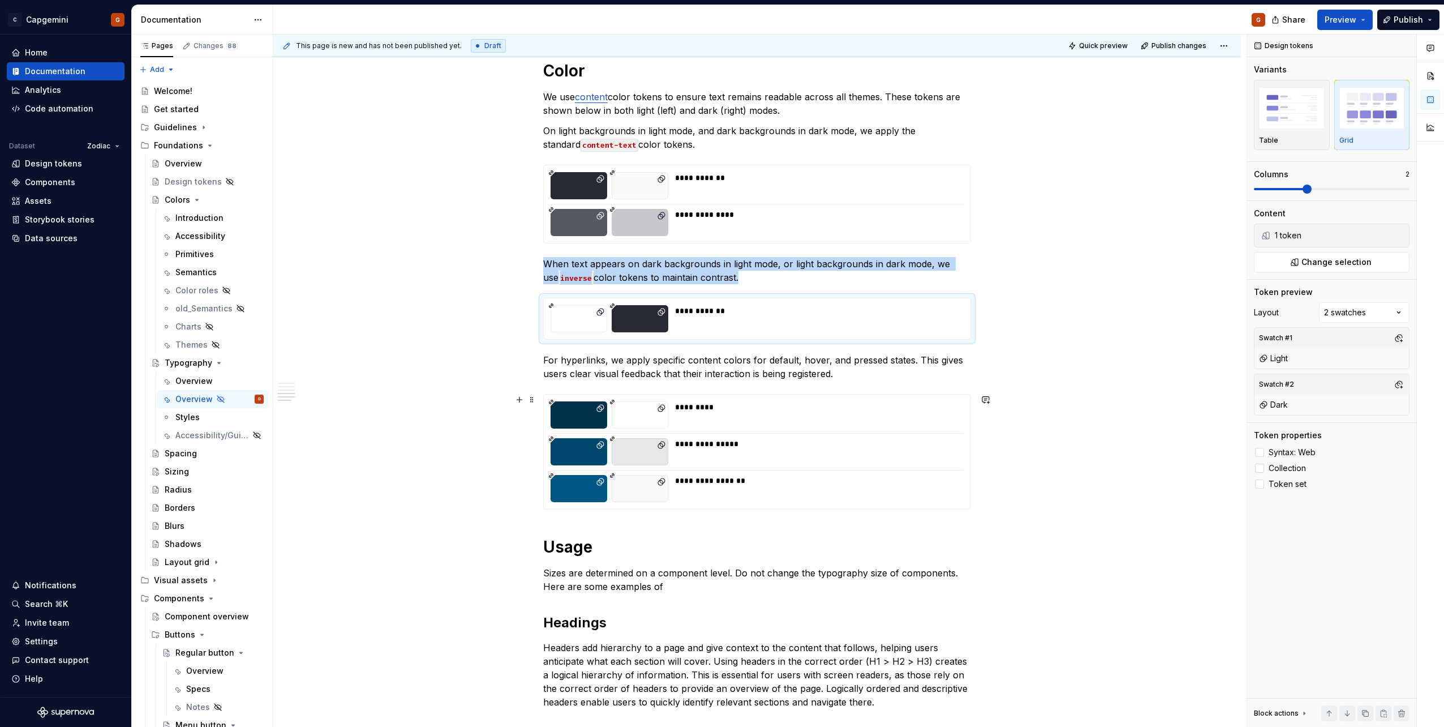
click at [867, 435] on div "**********" at bounding box center [757, 451] width 427 height 114
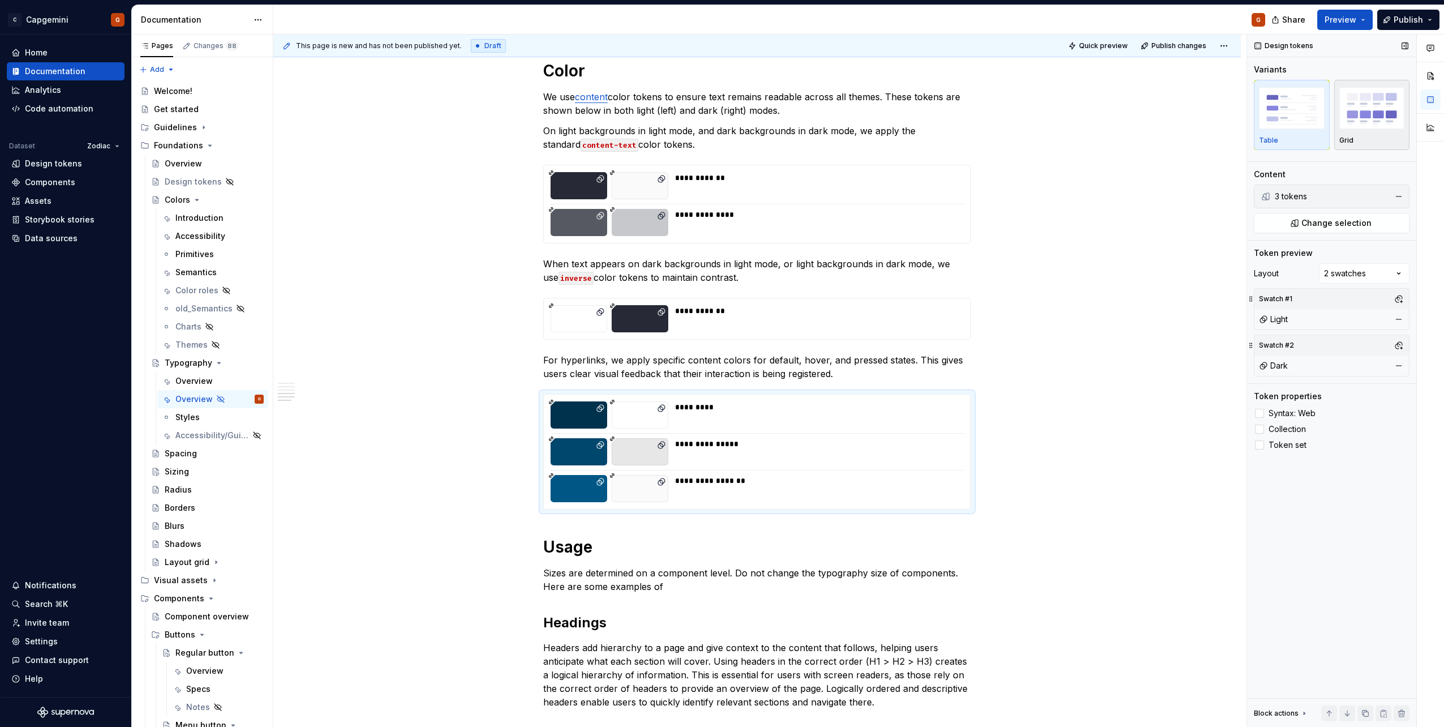
click at [1377, 128] on img "button" at bounding box center [1372, 107] width 66 height 41
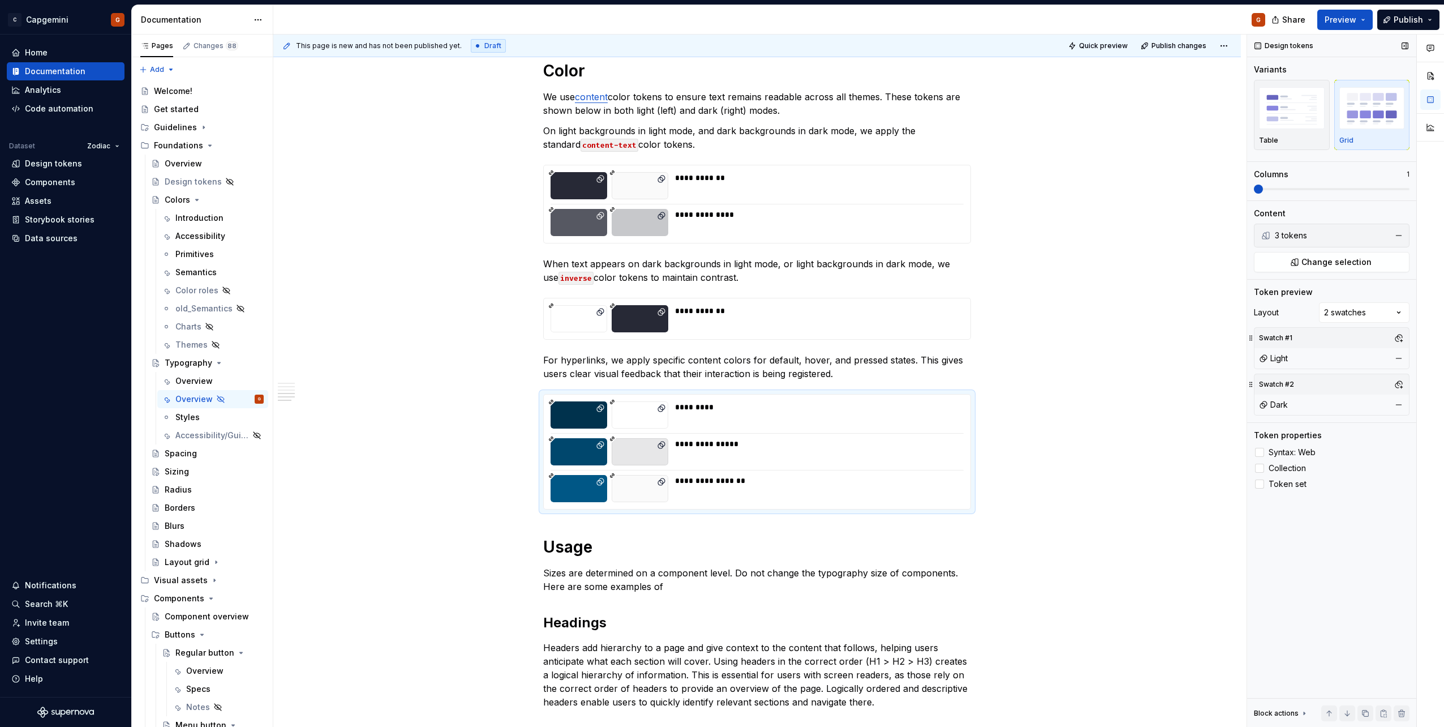
click at [1348, 183] on div "Columns 1" at bounding box center [1332, 181] width 156 height 25
click at [1356, 190] on span at bounding box center [1332, 189] width 156 height 2
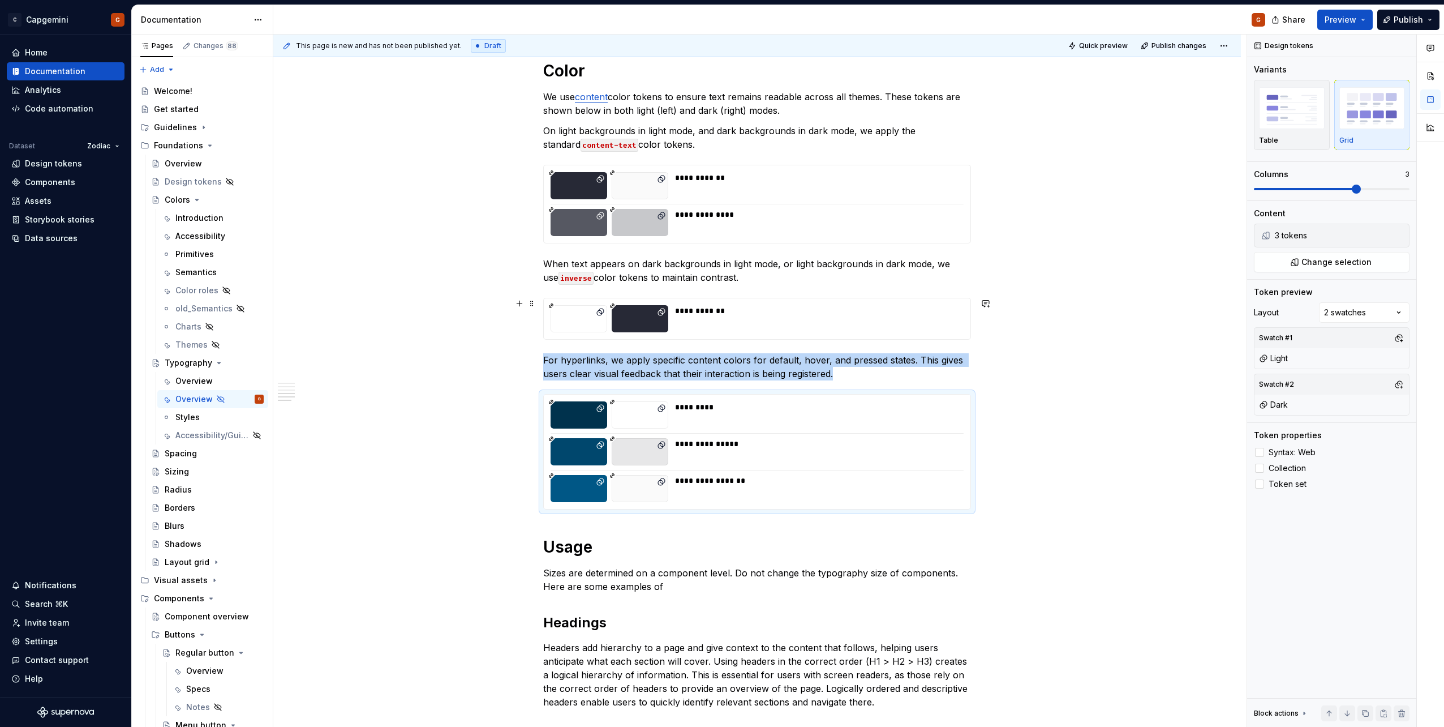
click at [873, 321] on div "**********" at bounding box center [816, 318] width 282 height 27
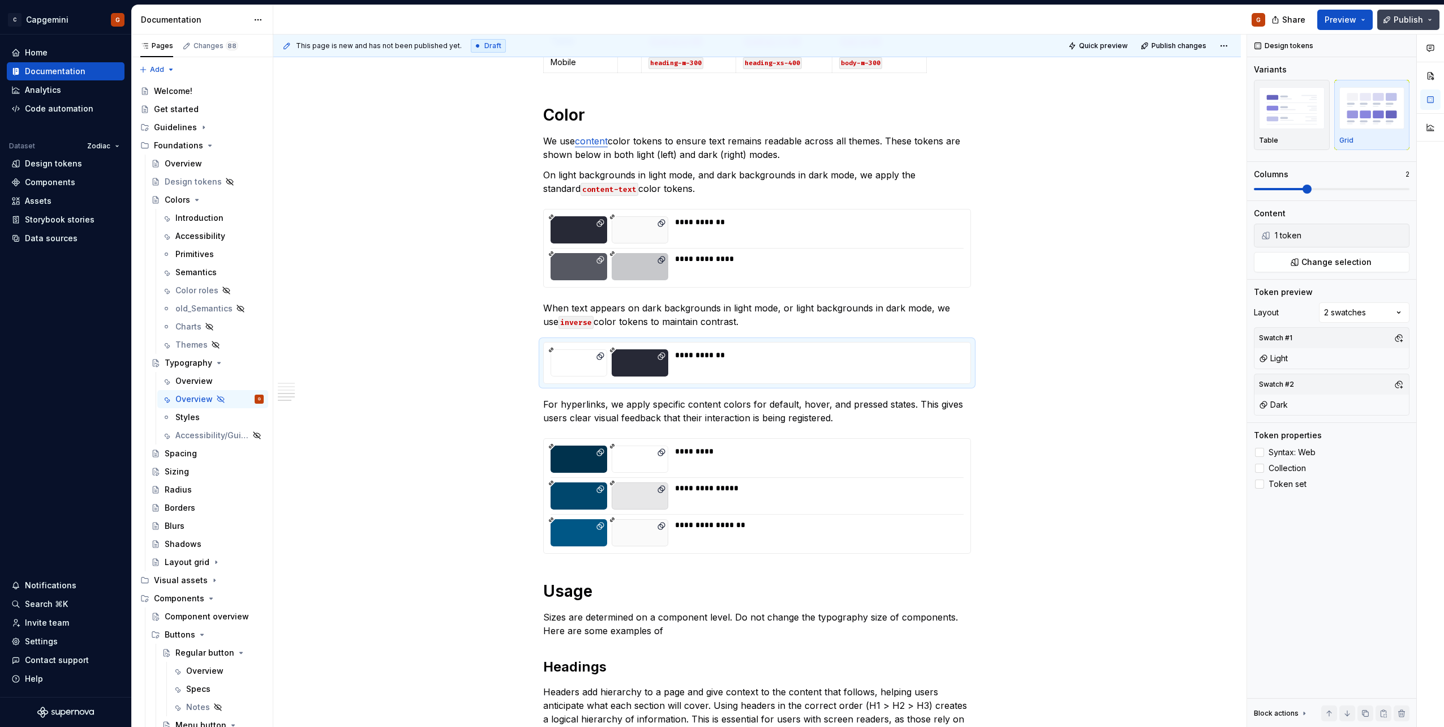
scroll to position [1188, 0]
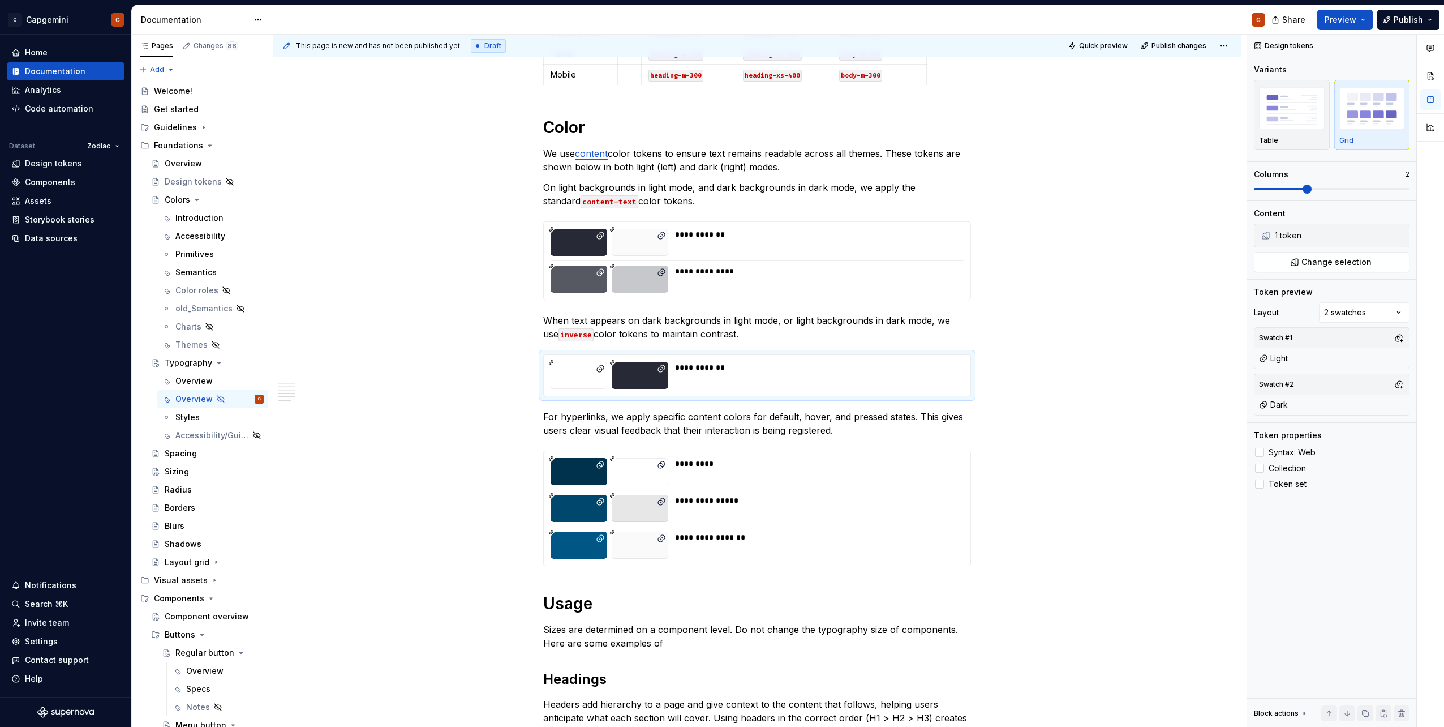
click at [1376, 24] on div "Share Preview Publish" at bounding box center [1359, 19] width 170 height 29
click at [1363, 23] on button "Preview" at bounding box center [1344, 20] width 55 height 20
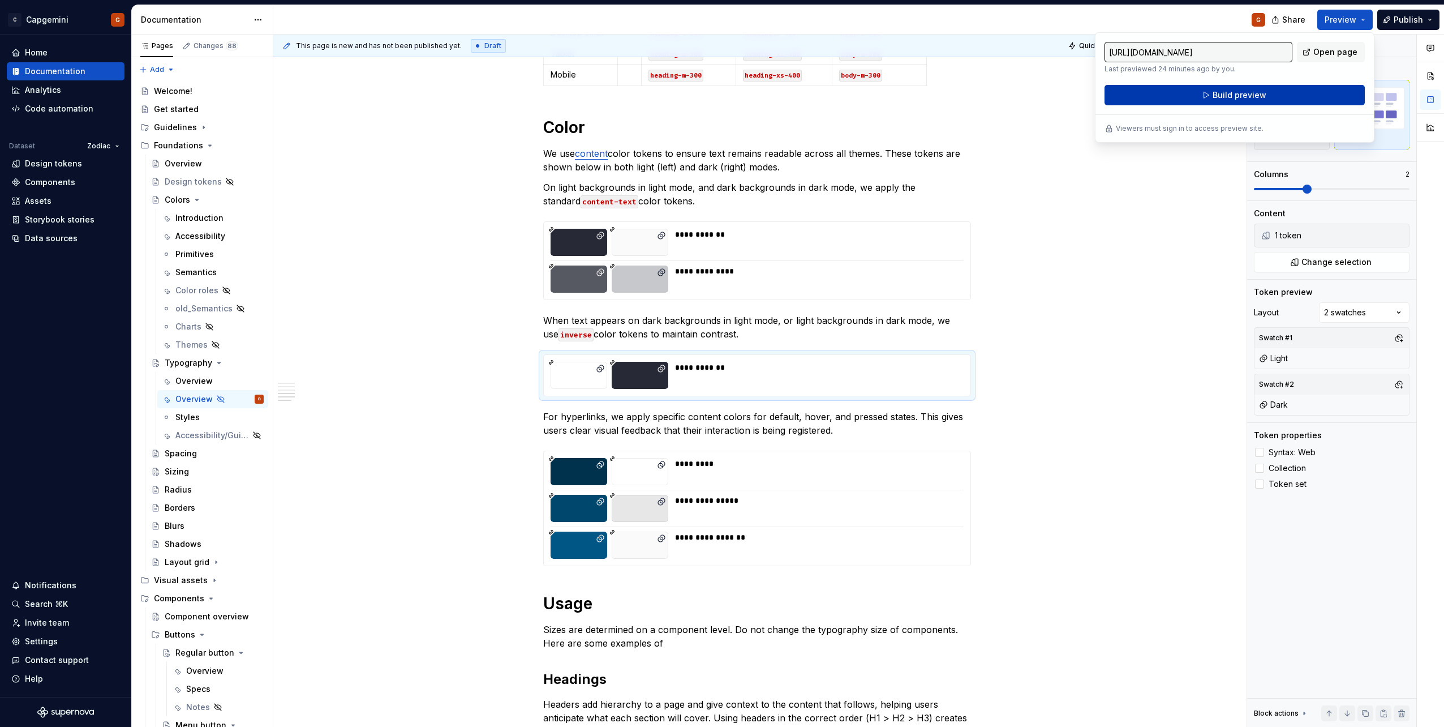
drag, startPoint x: 1363, startPoint y: 23, endPoint x: 1296, endPoint y: 98, distance: 100.6
click at [1296, 98] on button "Build preview" at bounding box center [1234, 95] width 260 height 20
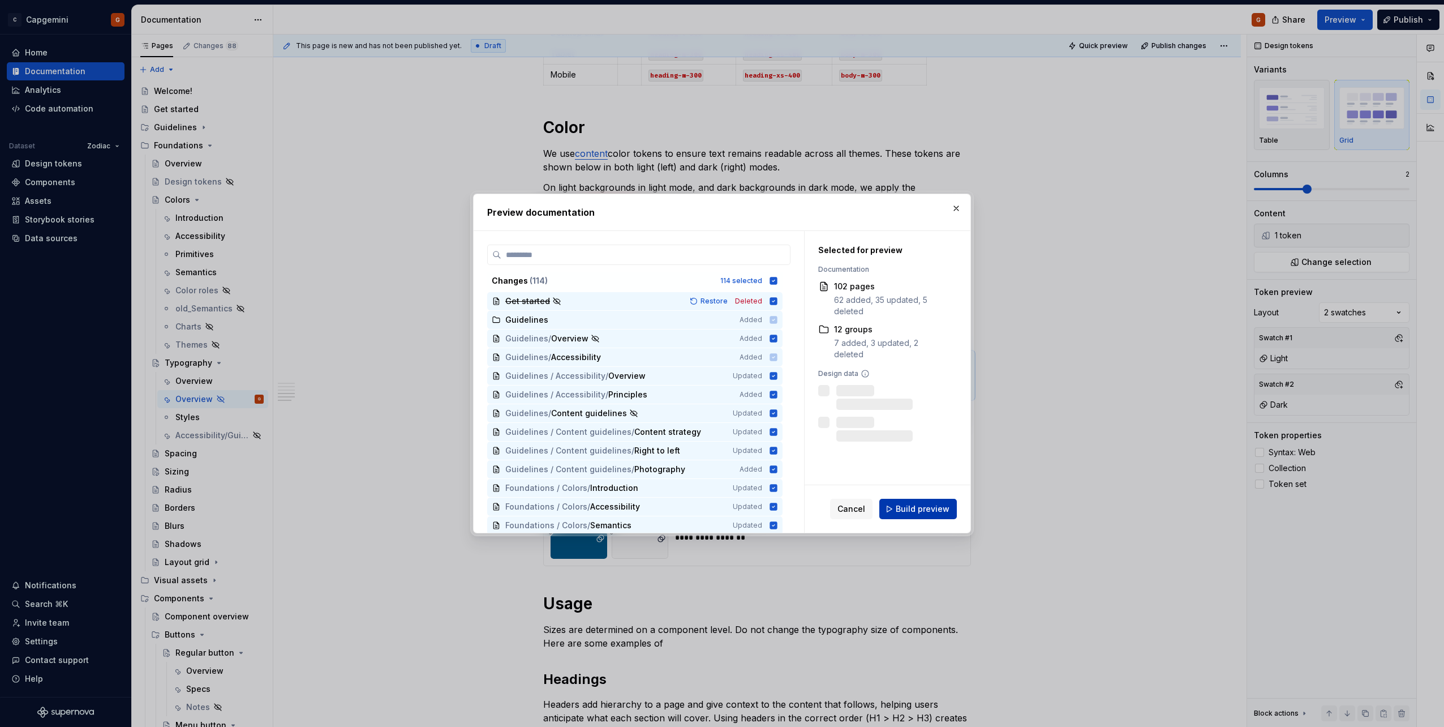
click at [914, 505] on span "Build preview" at bounding box center [923, 508] width 54 height 11
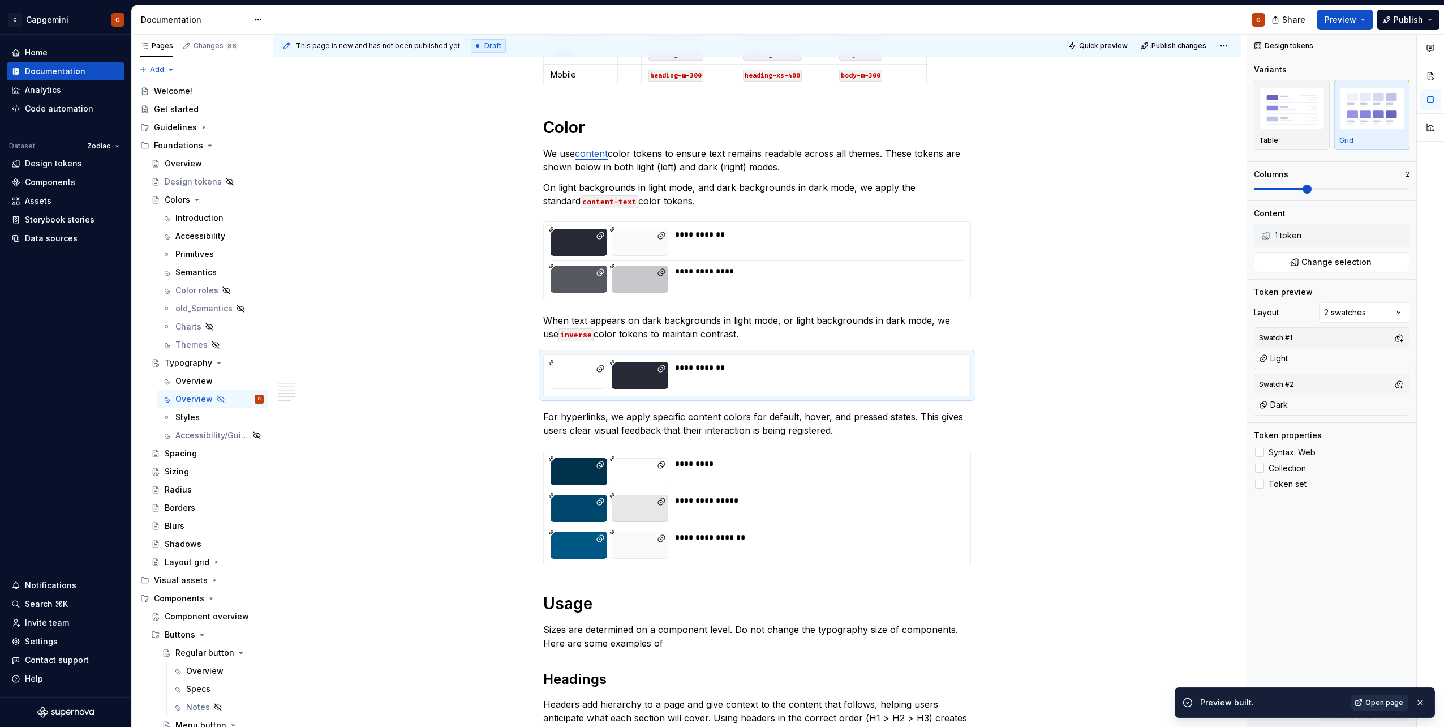
click at [1365, 699] on link "Open page" at bounding box center [1379, 702] width 57 height 16
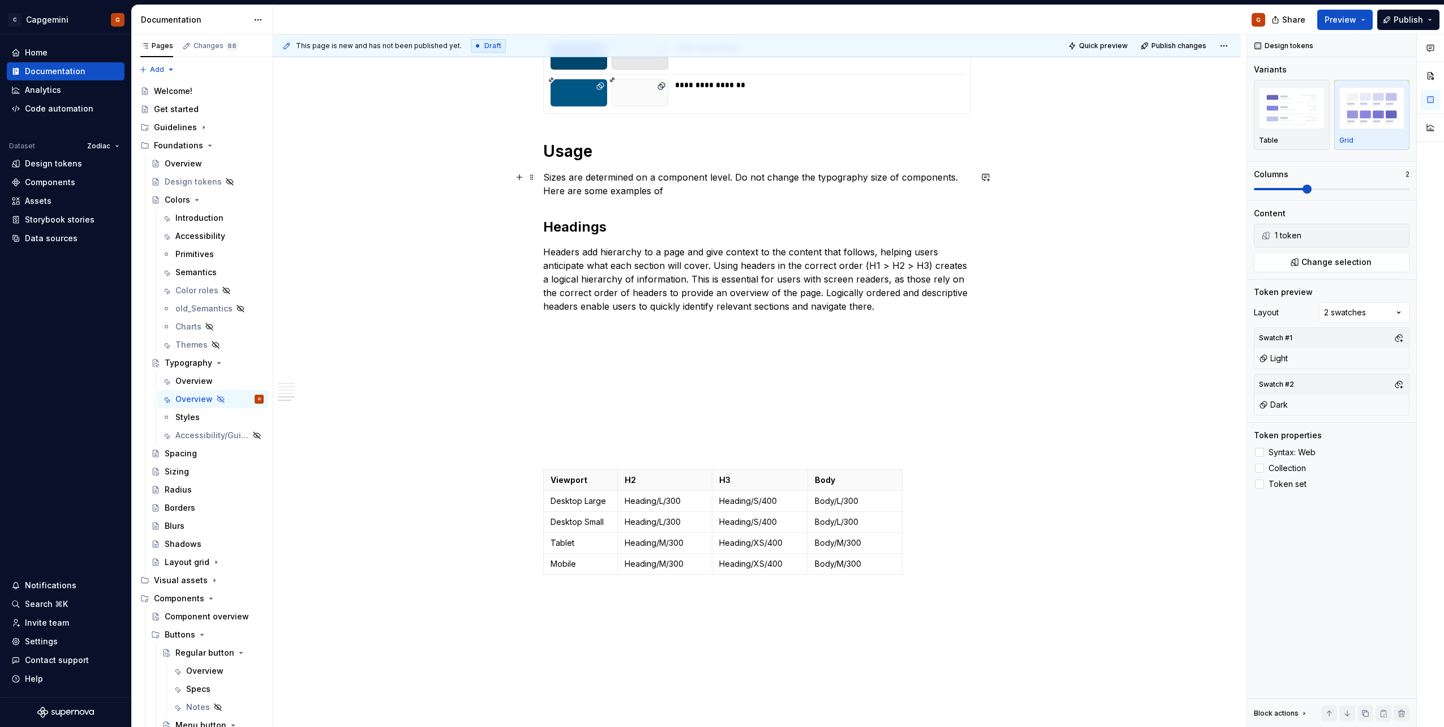
scroll to position [1641, 0]
type textarea "*"
click at [674, 346] on p at bounding box center [757, 346] width 428 height 14
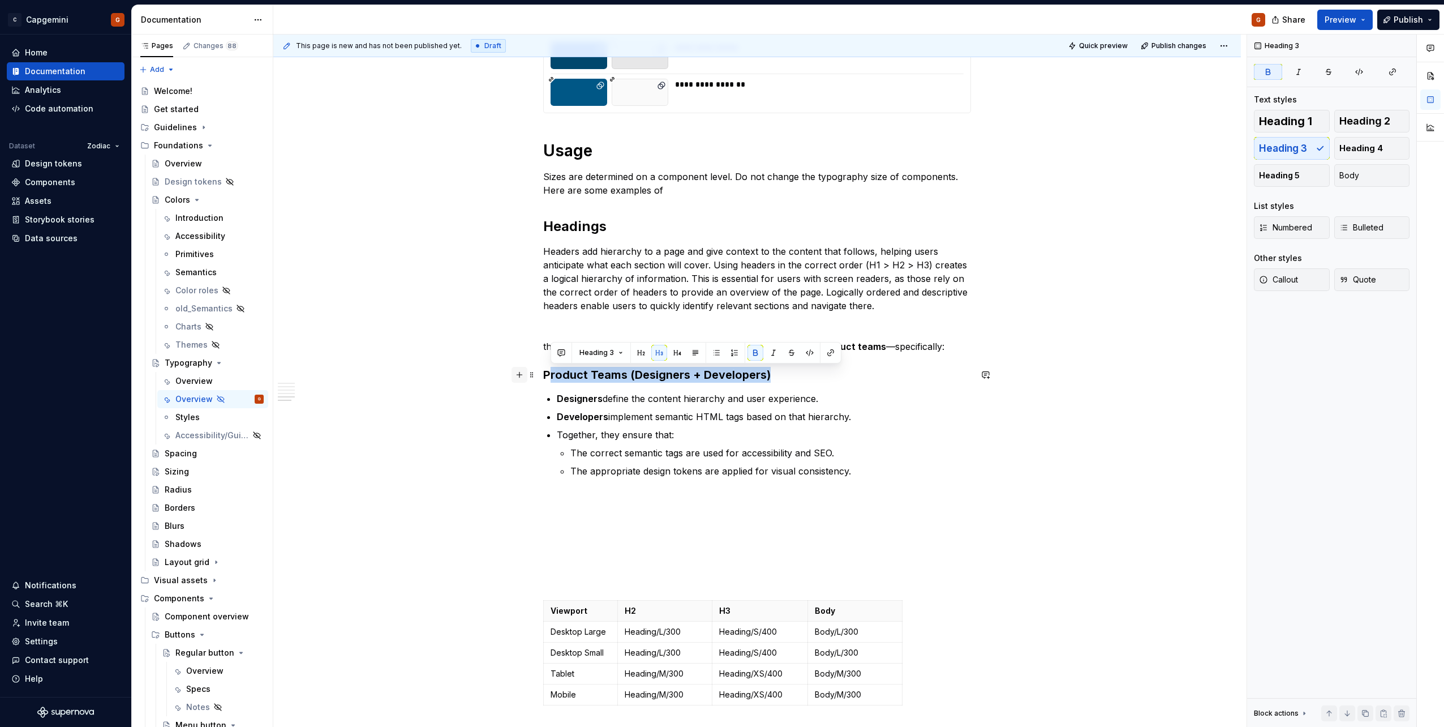
drag, startPoint x: 785, startPoint y: 376, endPoint x: 526, endPoint y: 370, distance: 258.6
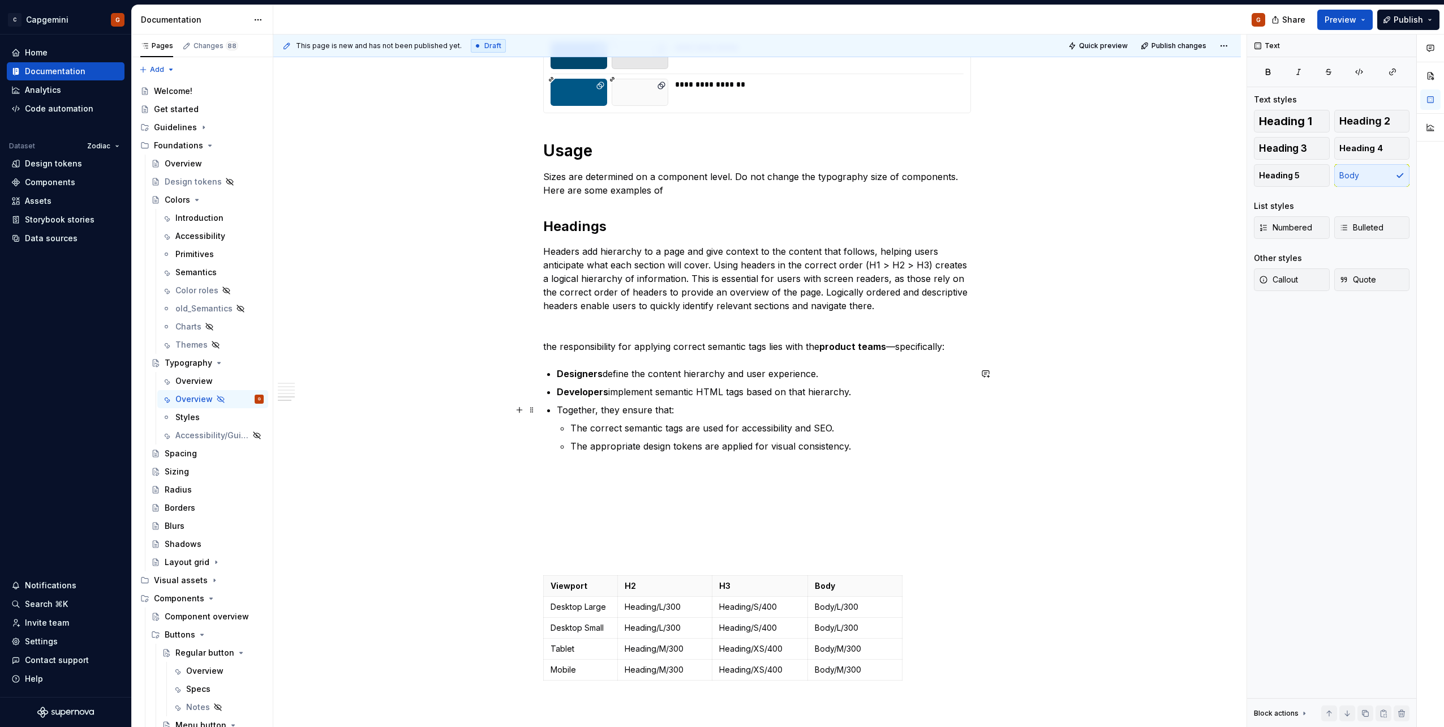
click at [715, 407] on p "Together, they ensure that:" at bounding box center [764, 410] width 414 height 14
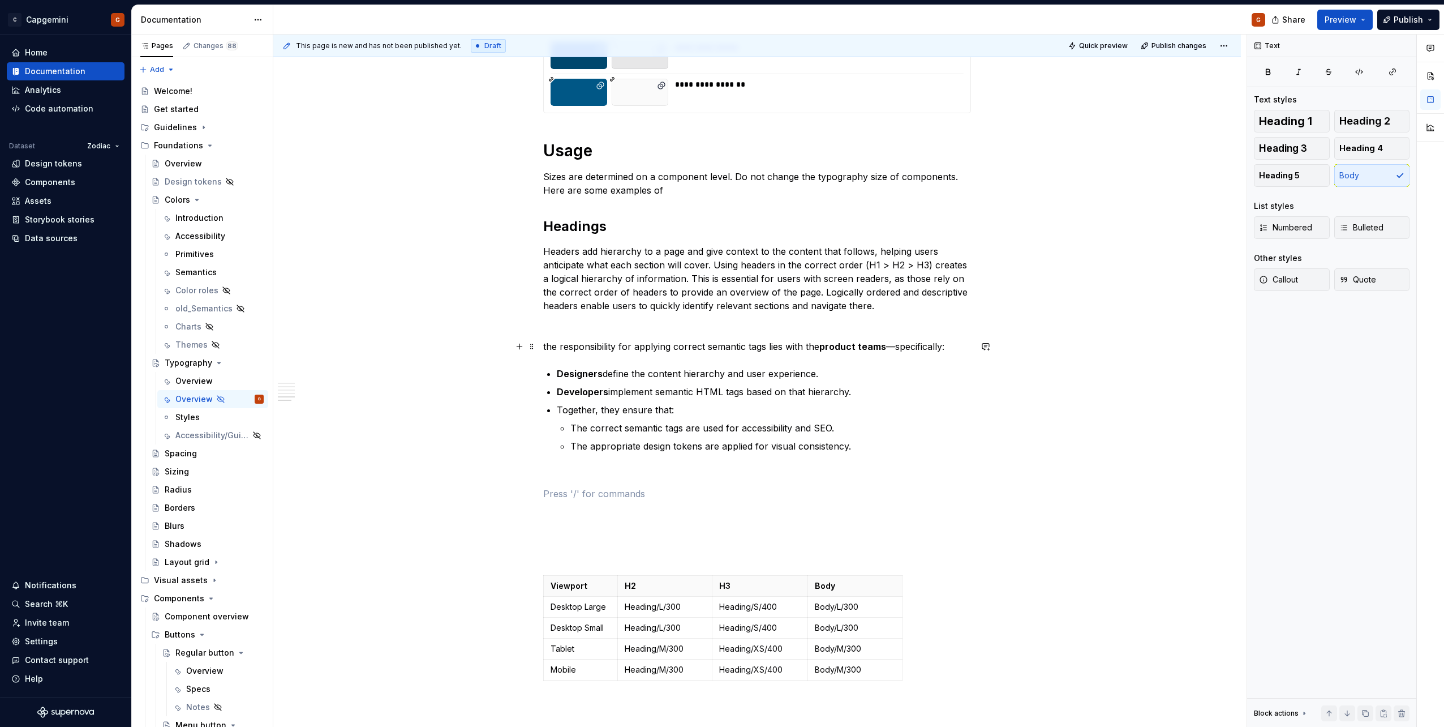
click at [689, 346] on p "The responsibility for applying correct semantic tags lies with the product tea…" at bounding box center [757, 346] width 428 height 14
click at [862, 347] on p "The responsibility for applying semantic tags lies with the product teams —spec…" at bounding box center [757, 346] width 428 height 14
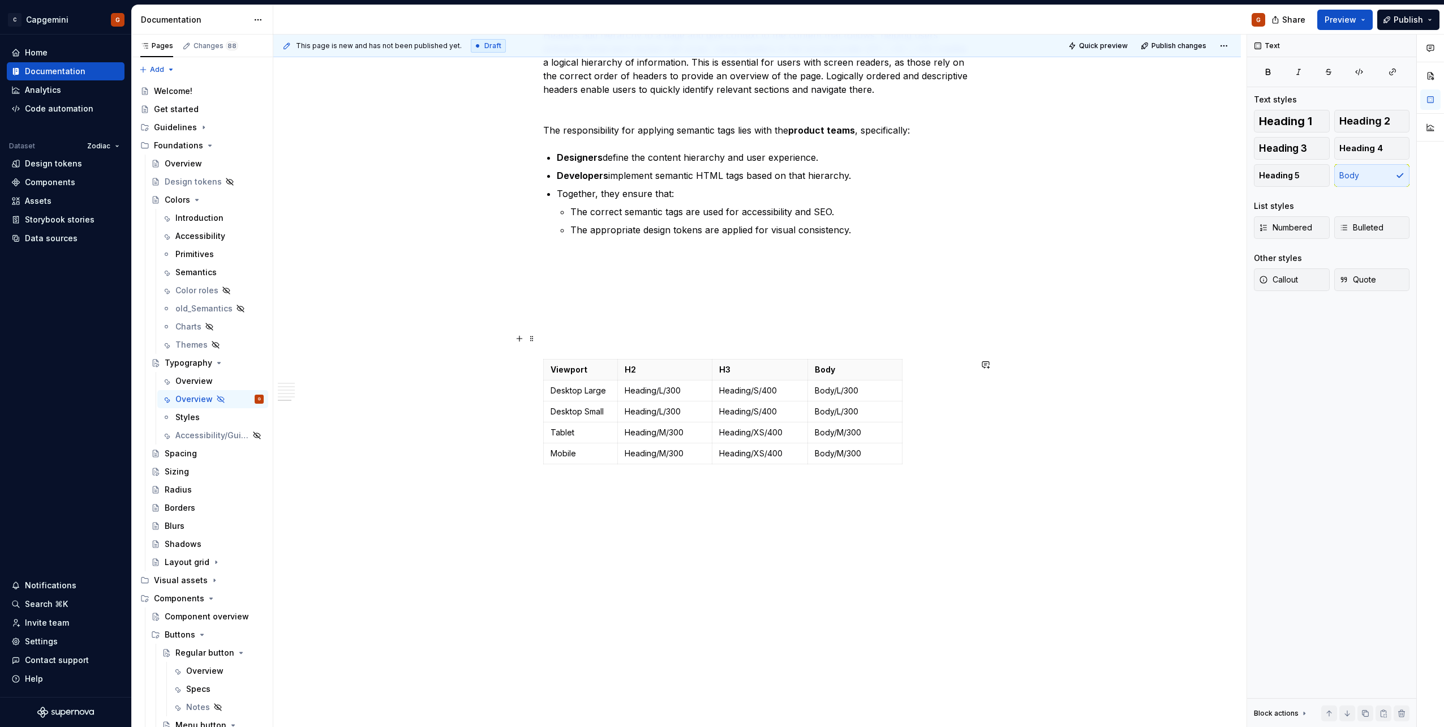
scroll to position [1631, 0]
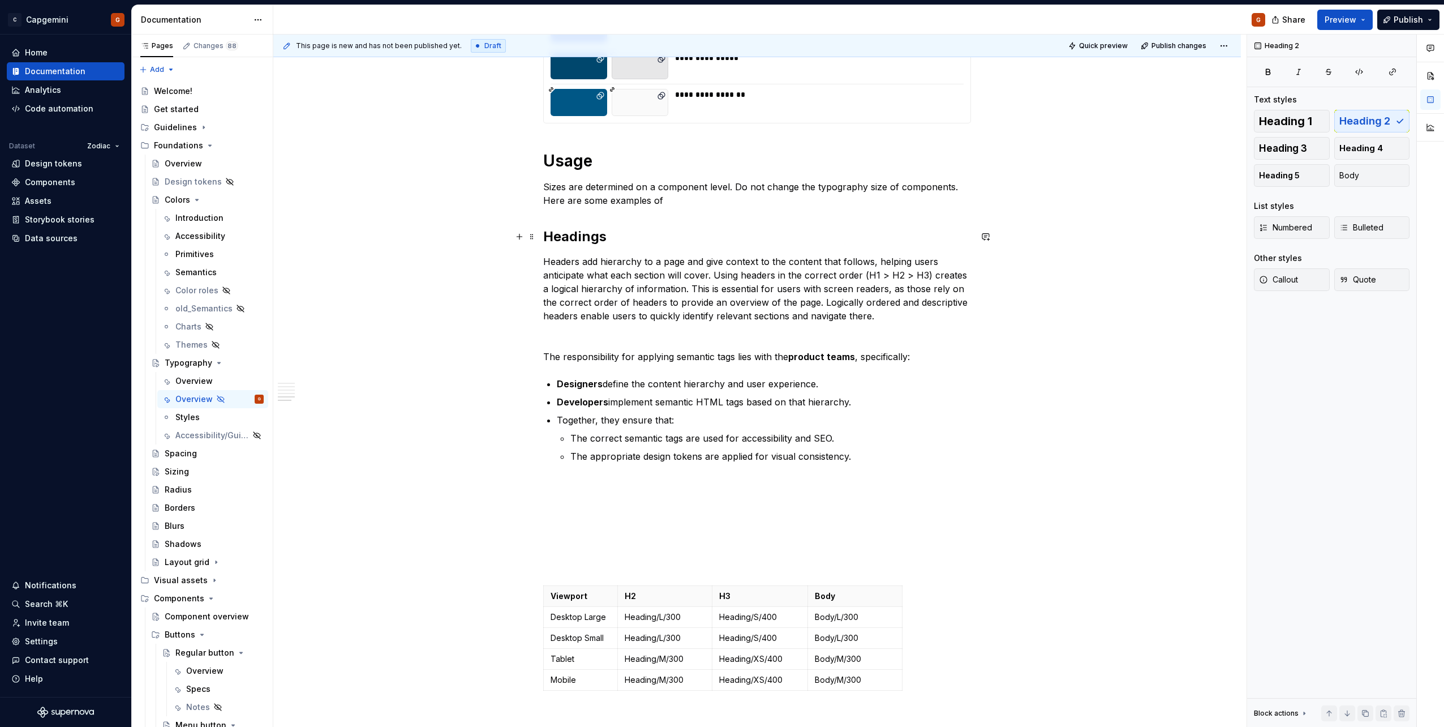
click at [614, 245] on h2 "Headings" at bounding box center [757, 236] width 428 height 18
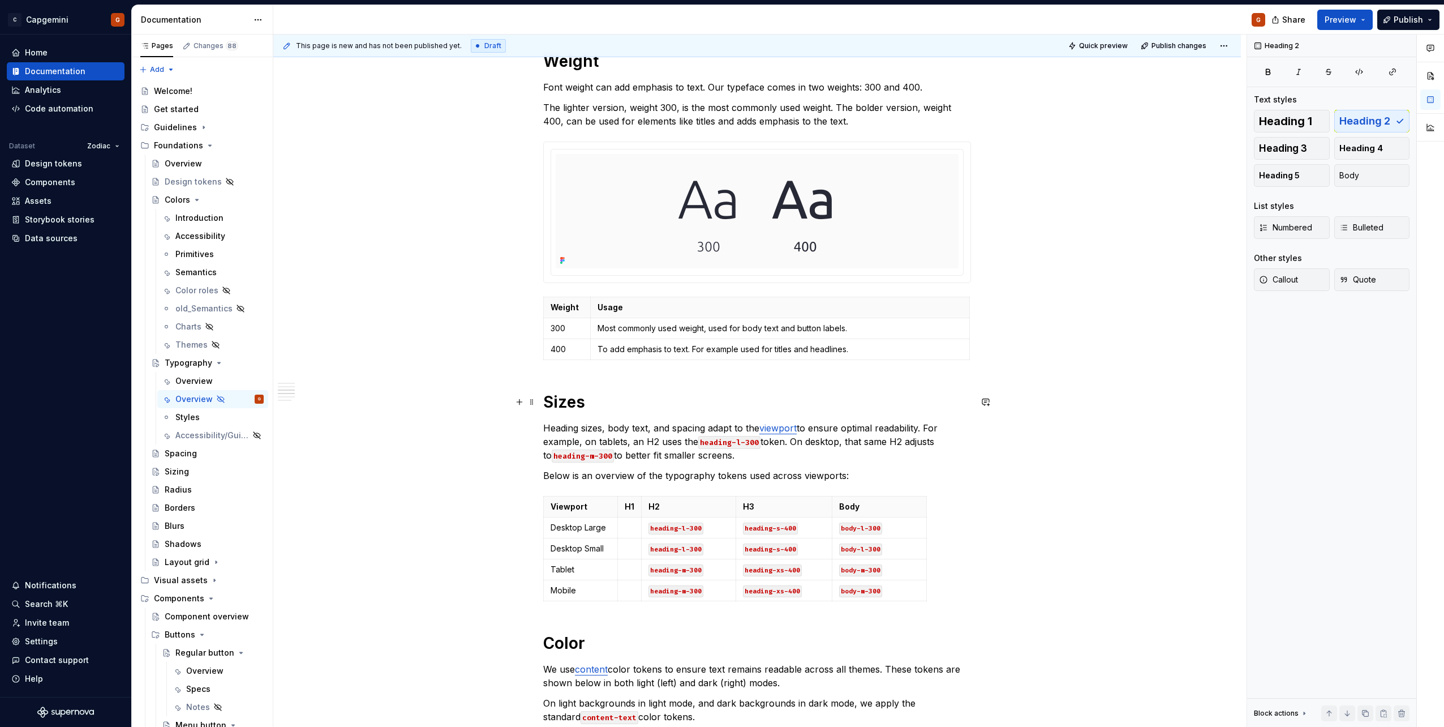
scroll to position [839, 0]
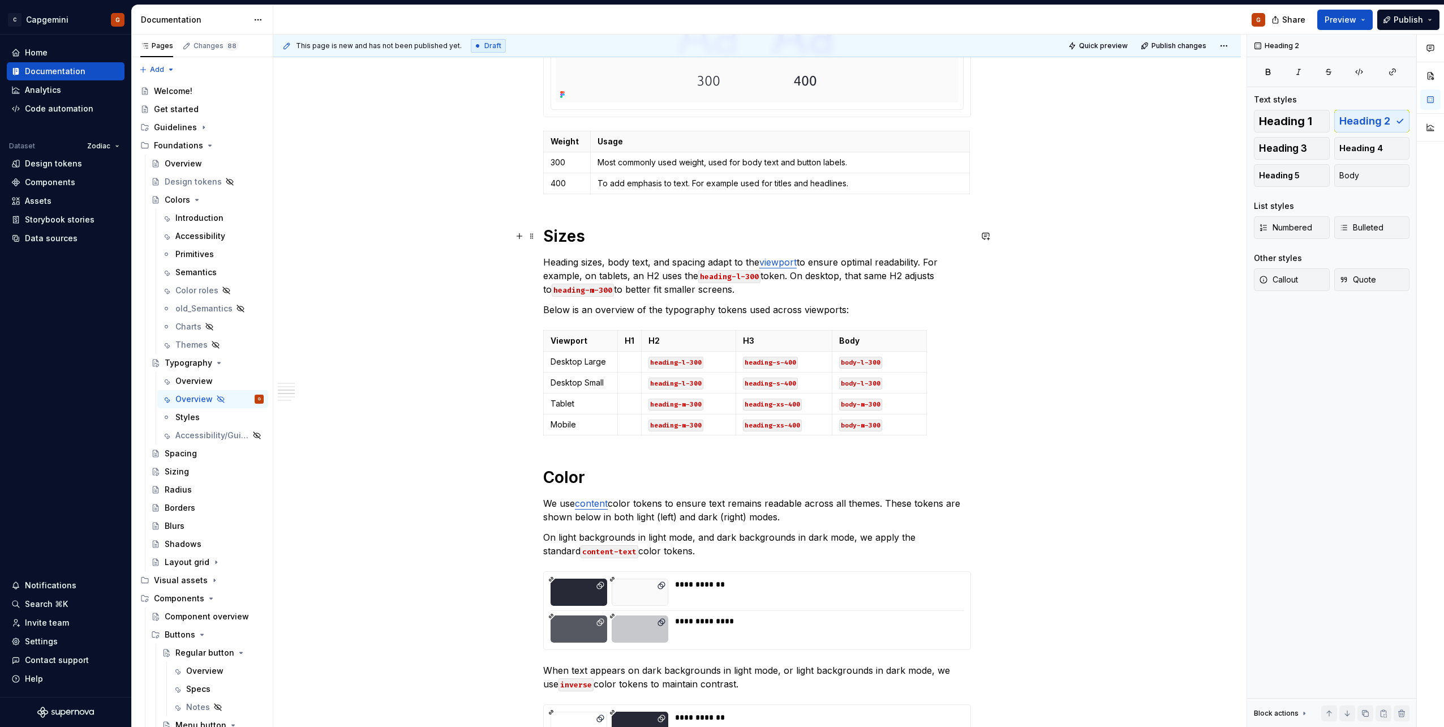
click at [546, 243] on h1 "Sizes" at bounding box center [757, 236] width 428 height 20
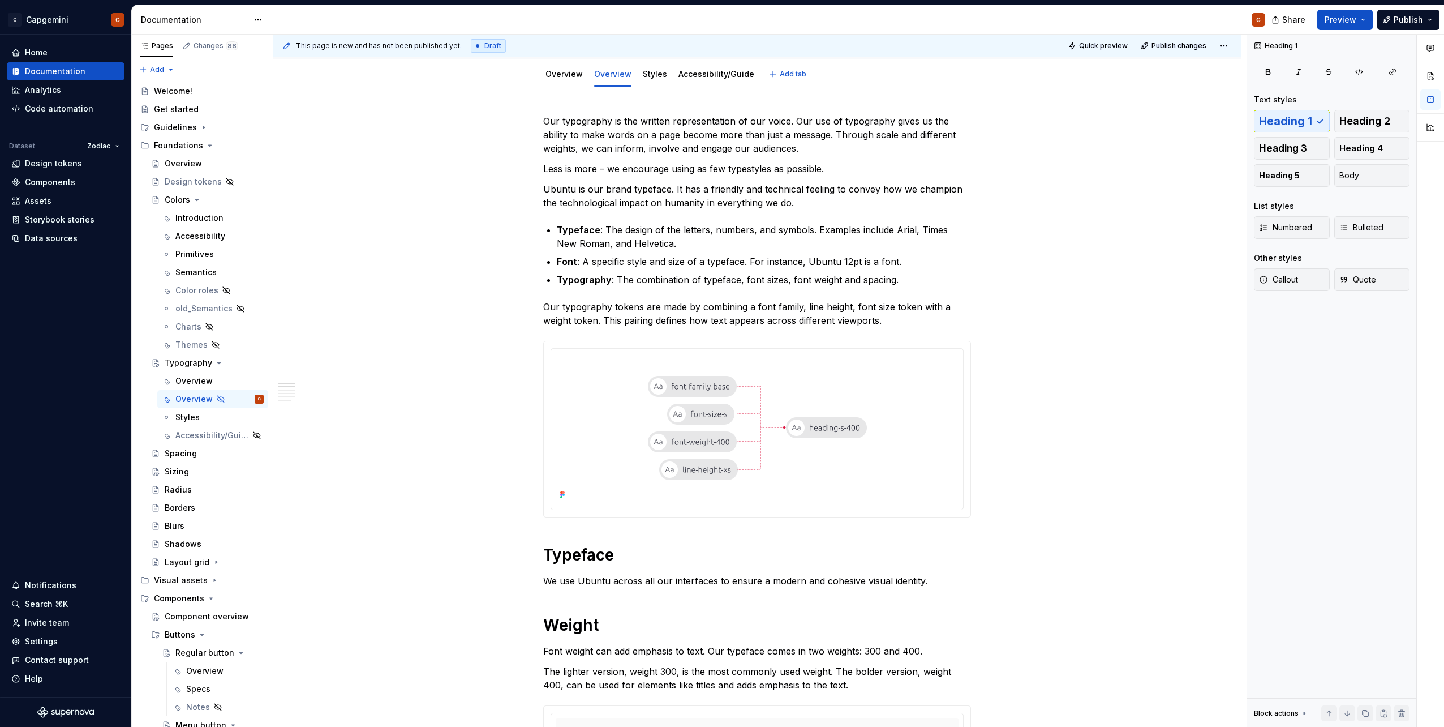
scroll to position [283, 0]
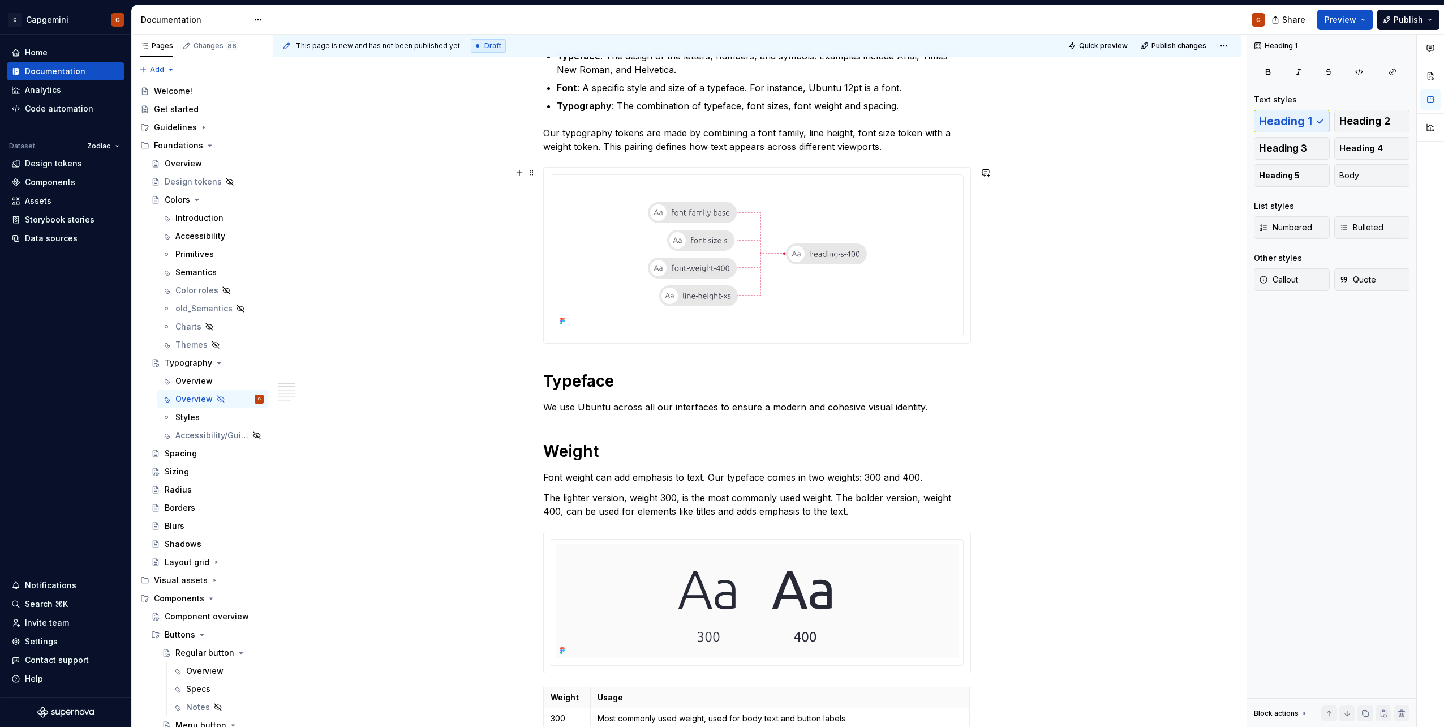
click at [938, 267] on div at bounding box center [757, 253] width 403 height 149
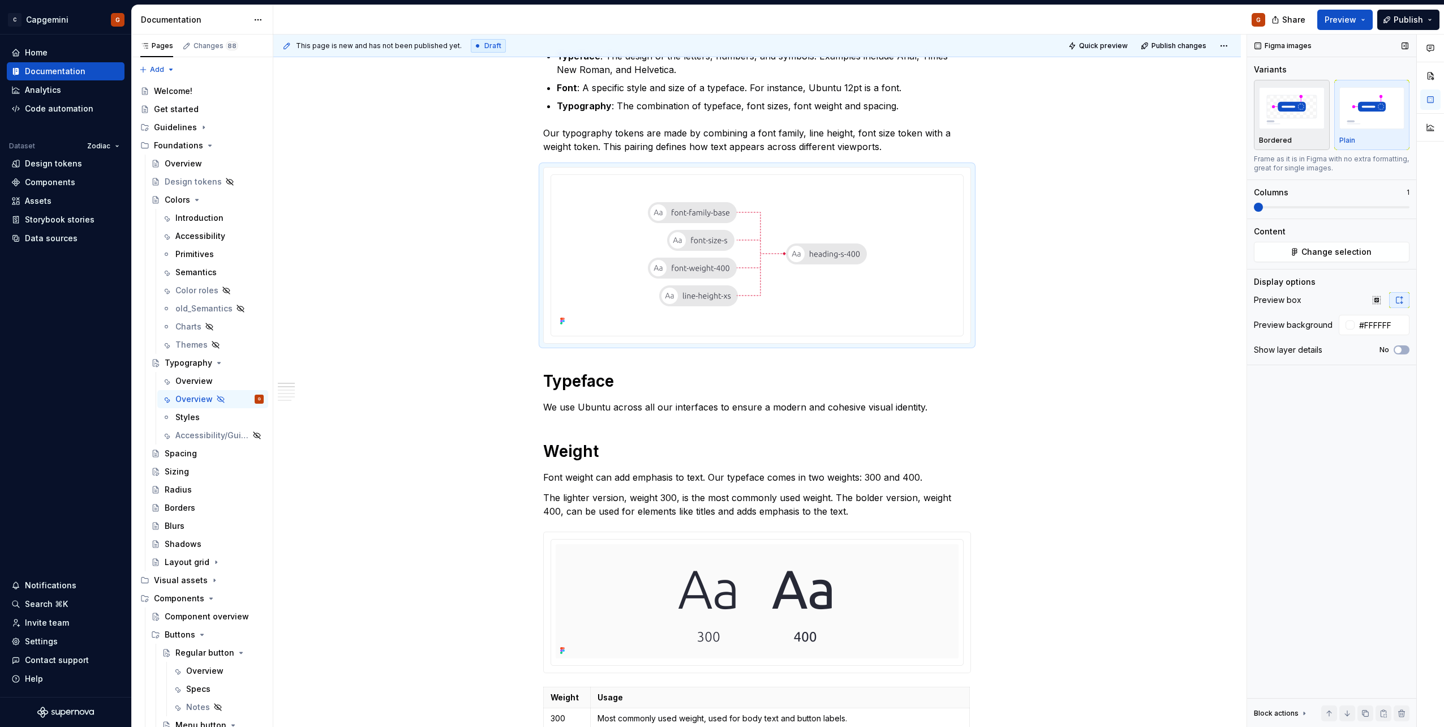
click at [1306, 125] on img "button" at bounding box center [1292, 107] width 66 height 41
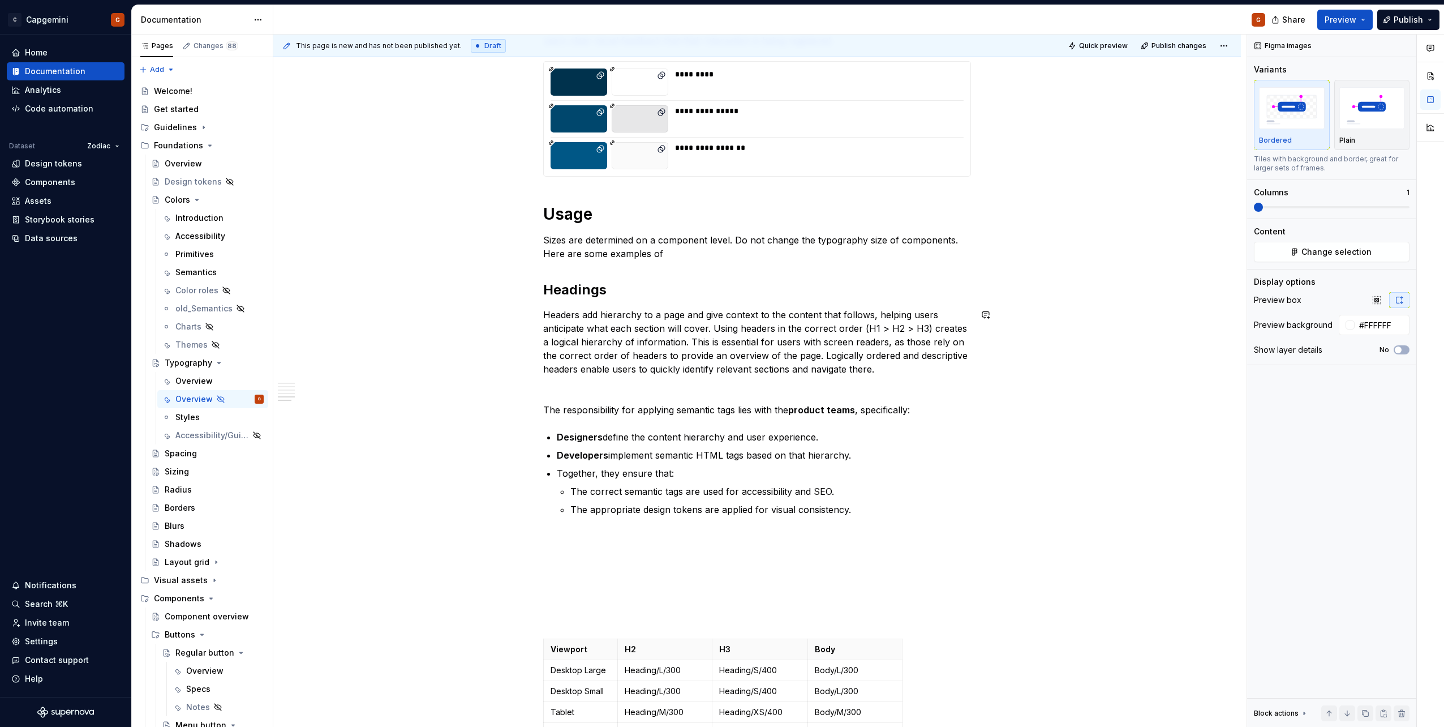
scroll to position [1641, 0]
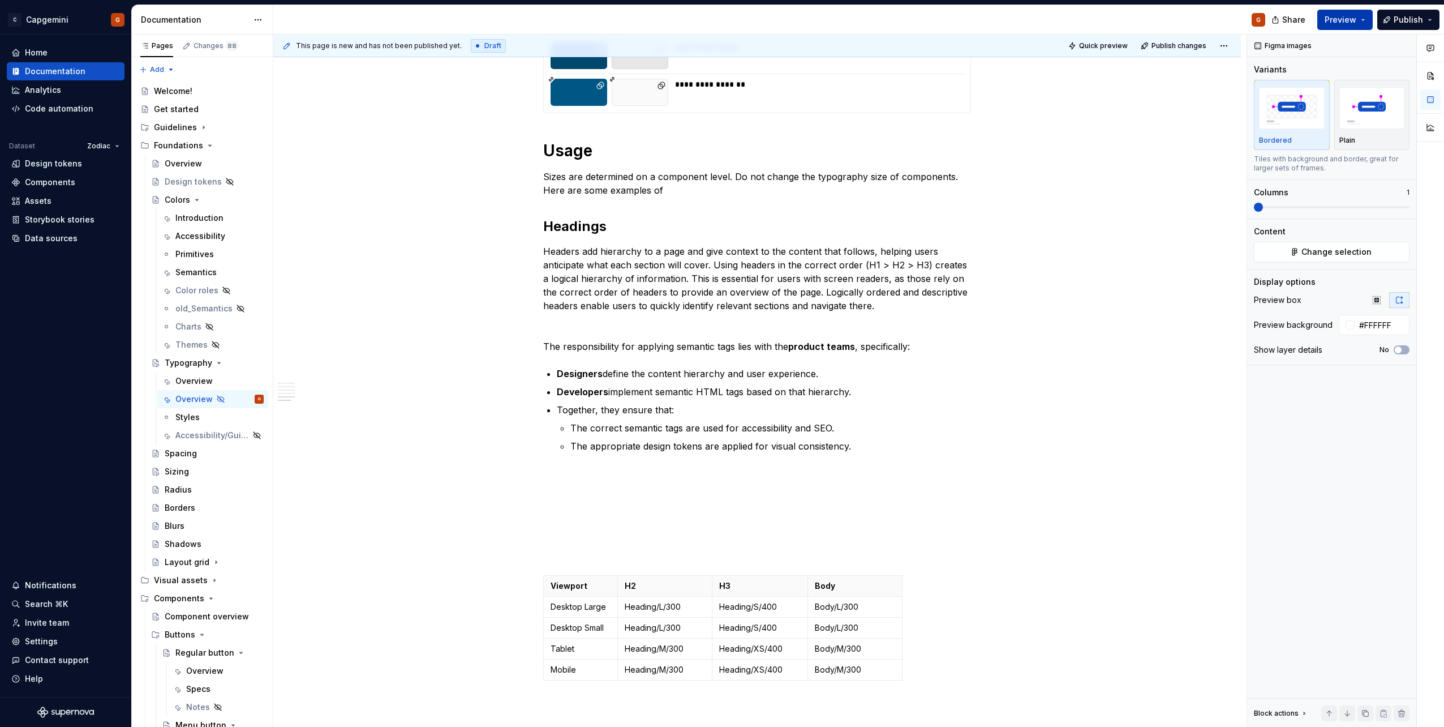
click at [1368, 20] on button "Preview" at bounding box center [1344, 20] width 55 height 20
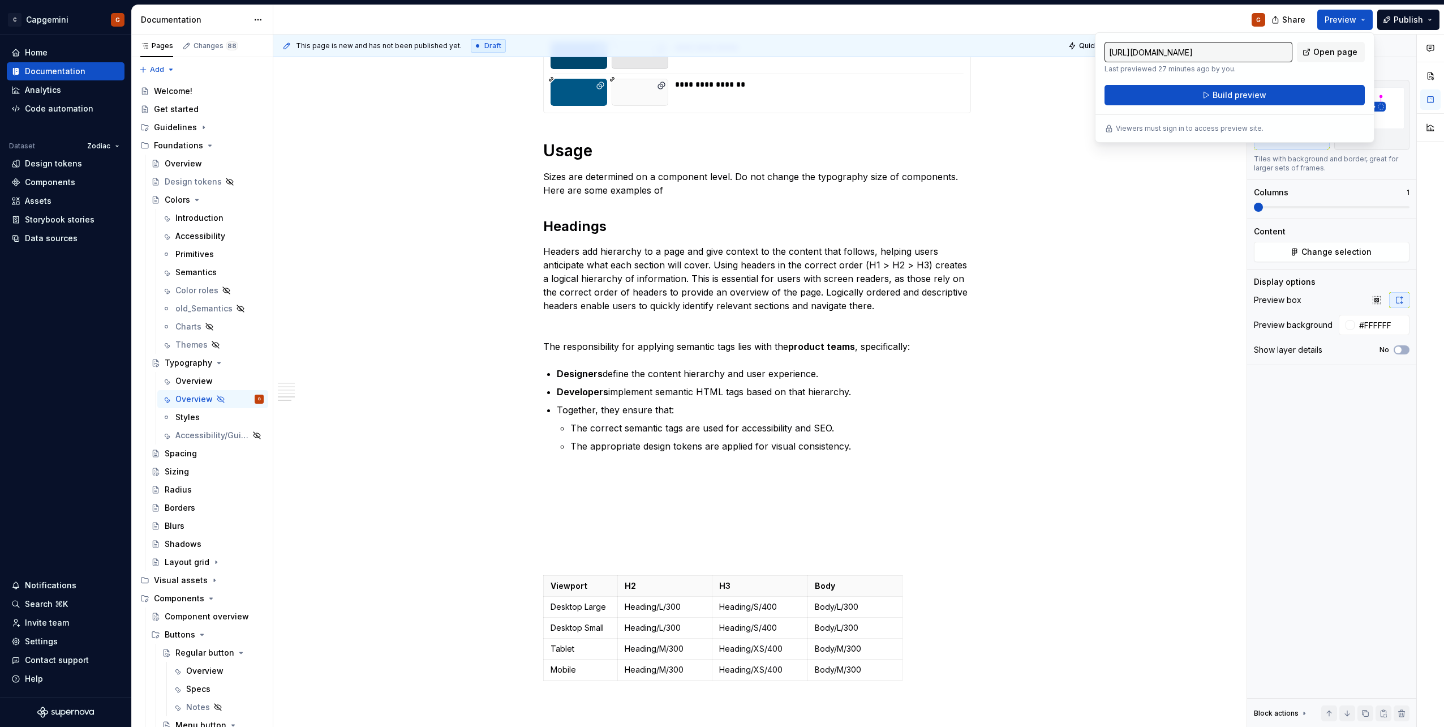
drag, startPoint x: 1368, startPoint y: 20, endPoint x: 1430, endPoint y: 7, distance: 63.7
click at [1430, 7] on div "Share Preview Publish" at bounding box center [1359, 19] width 170 height 29
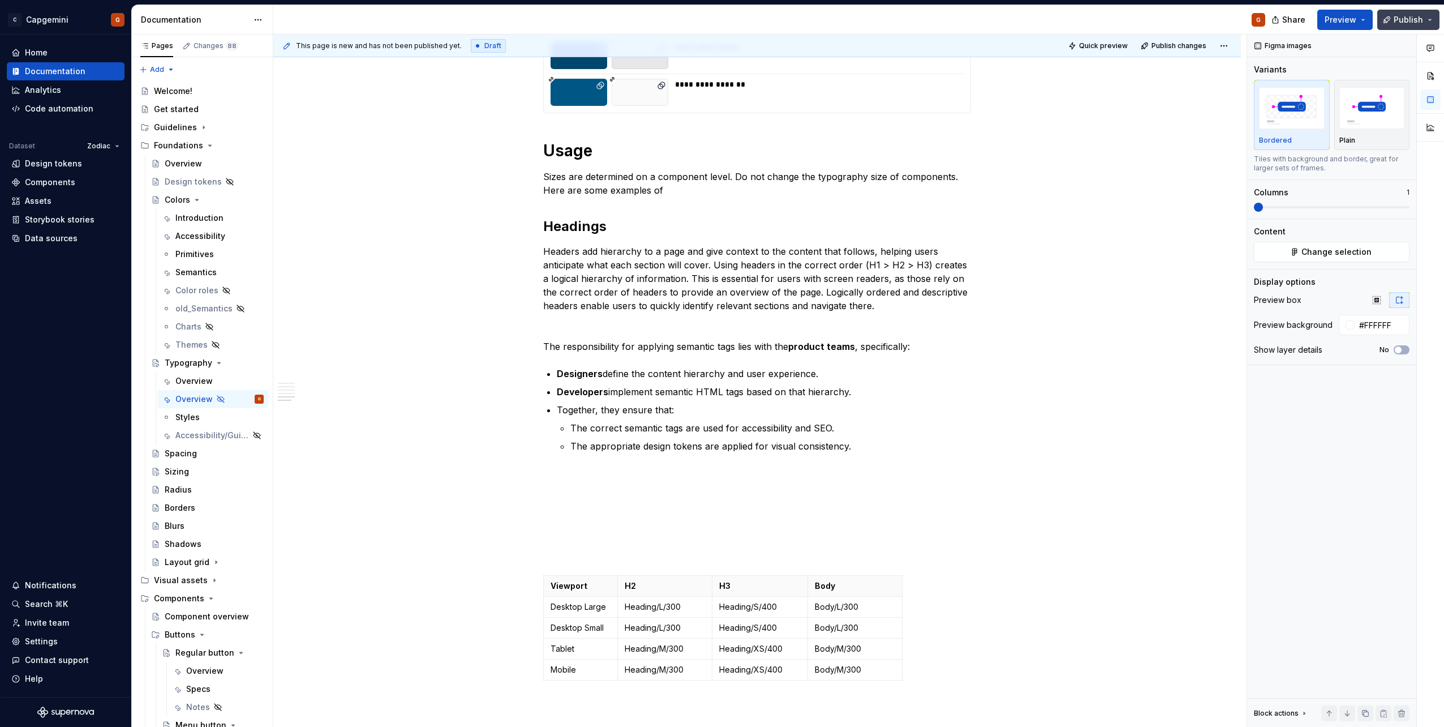
click at [1421, 18] on span "Publish" at bounding box center [1408, 19] width 29 height 11
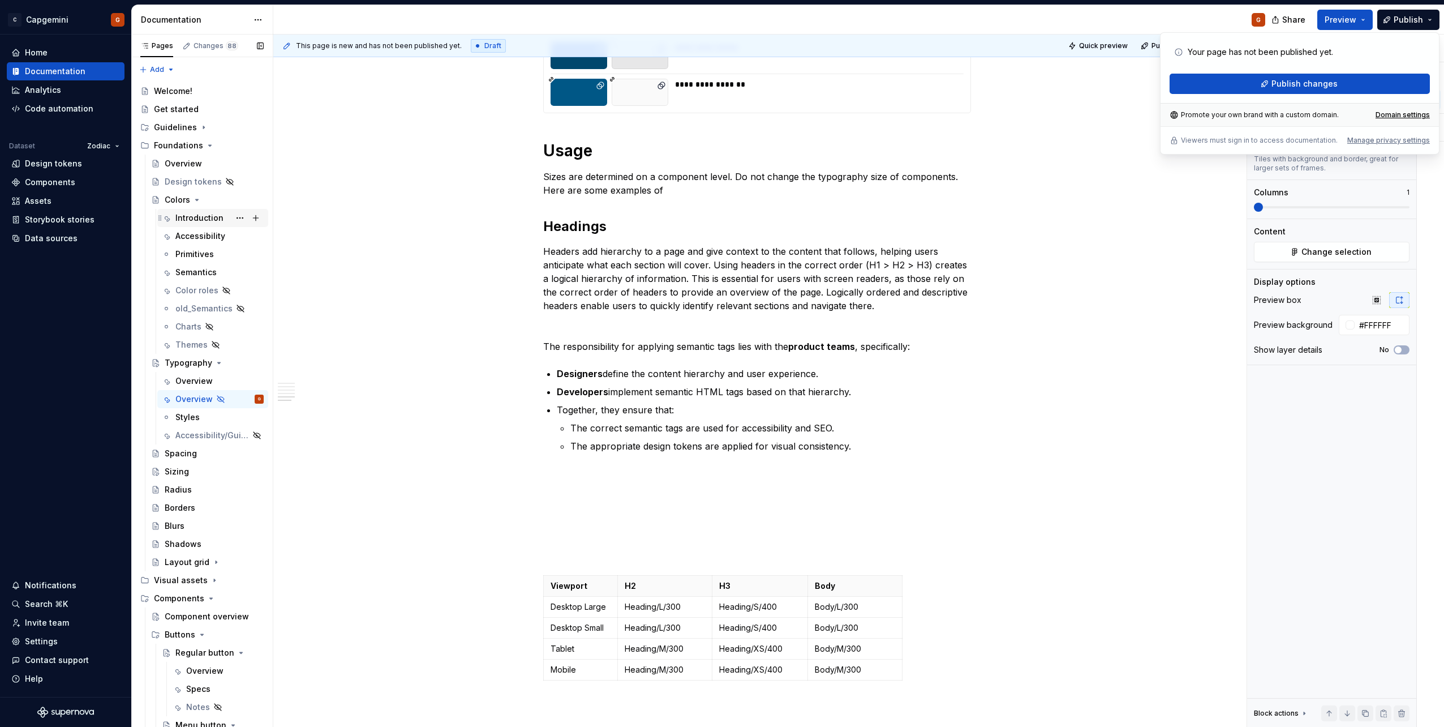
click at [199, 213] on div "Introduction" at bounding box center [199, 217] width 48 height 11
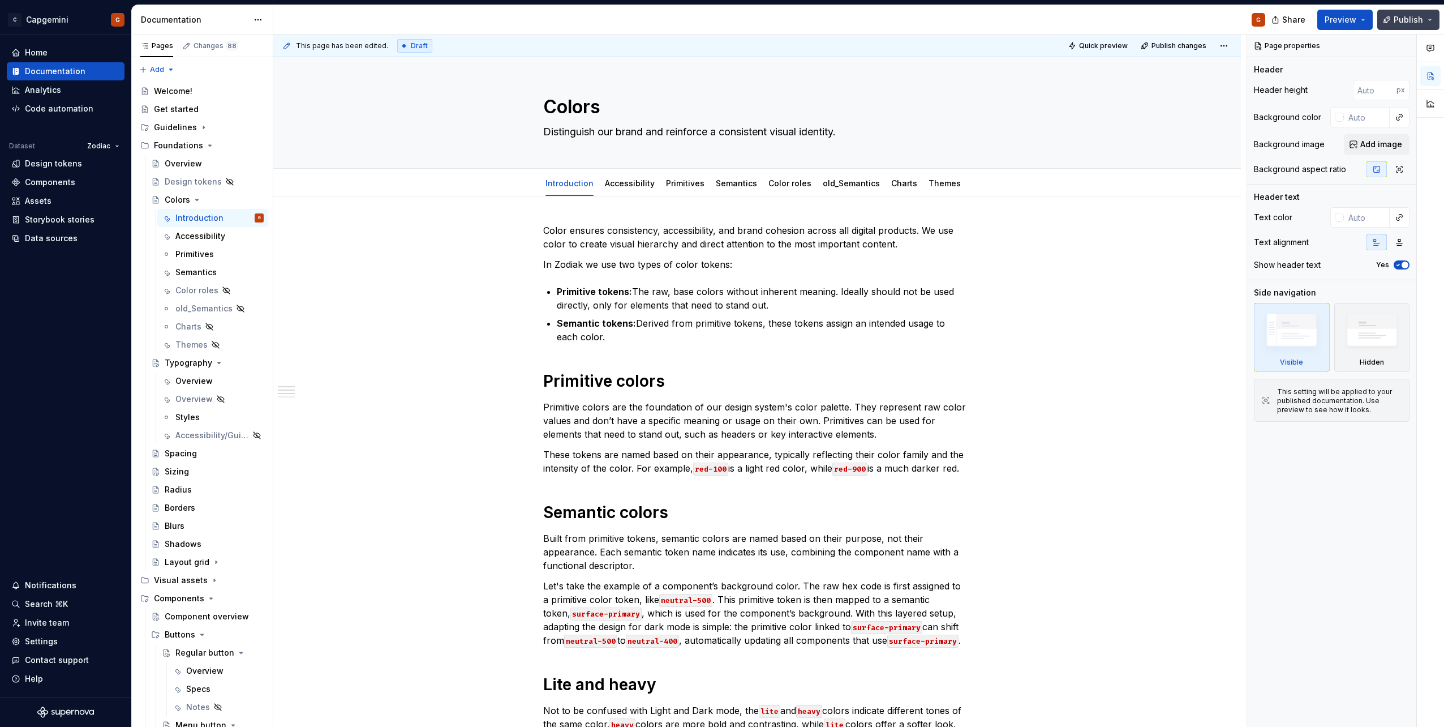
click at [1416, 22] on span "Publish" at bounding box center [1408, 19] width 29 height 11
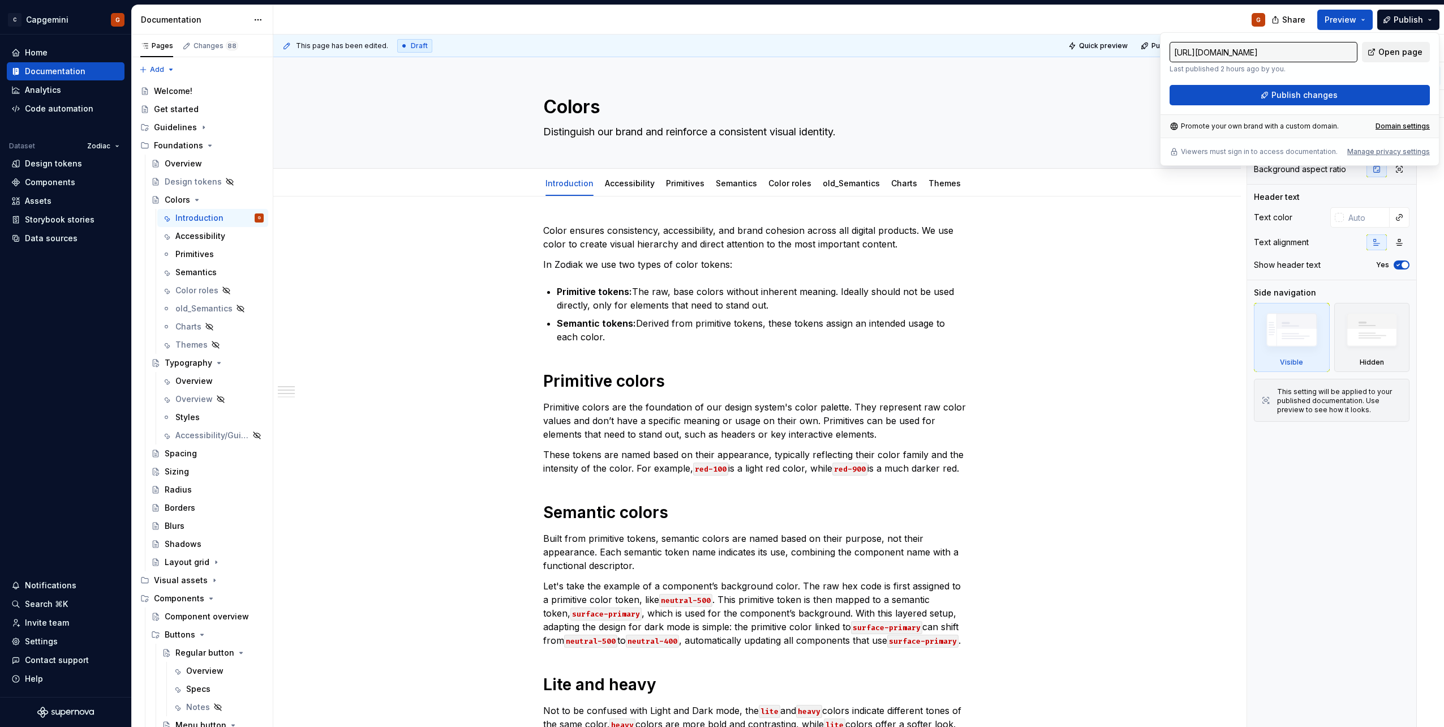
drag, startPoint x: 1416, startPoint y: 22, endPoint x: 1378, endPoint y: 54, distance: 50.6
click at [1378, 54] on link "Open page" at bounding box center [1396, 52] width 68 height 20
click at [200, 381] on div "Overview" at bounding box center [193, 380] width 37 height 11
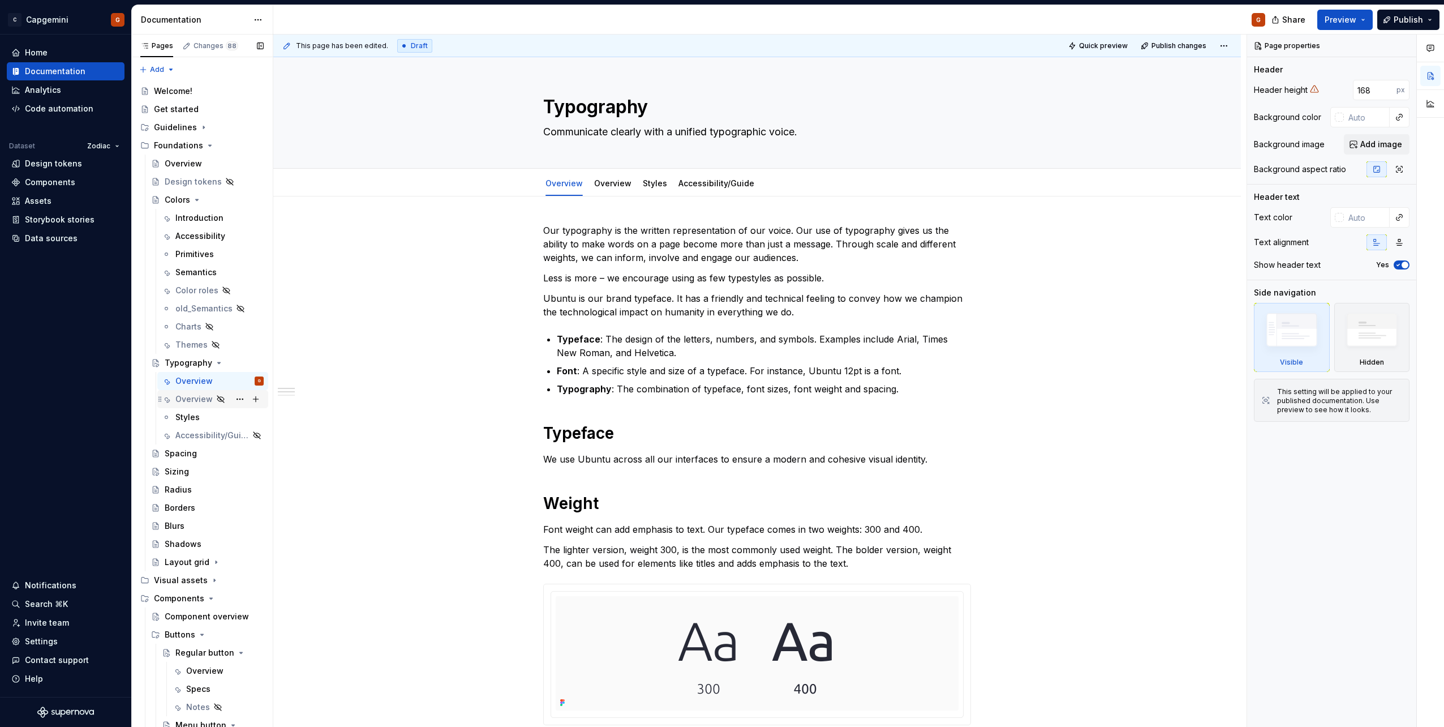
click at [203, 401] on div "Overview" at bounding box center [193, 398] width 37 height 11
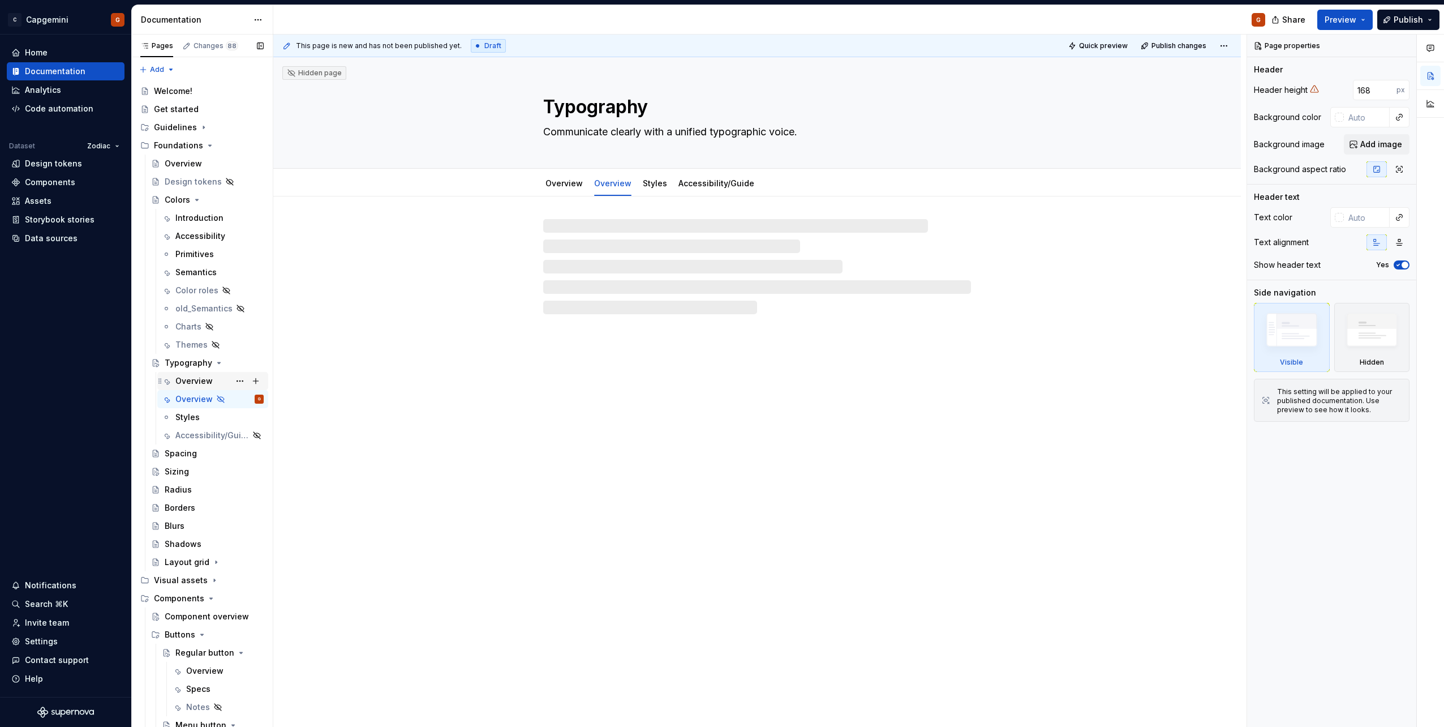
click at [198, 383] on div "Overview" at bounding box center [193, 380] width 37 height 11
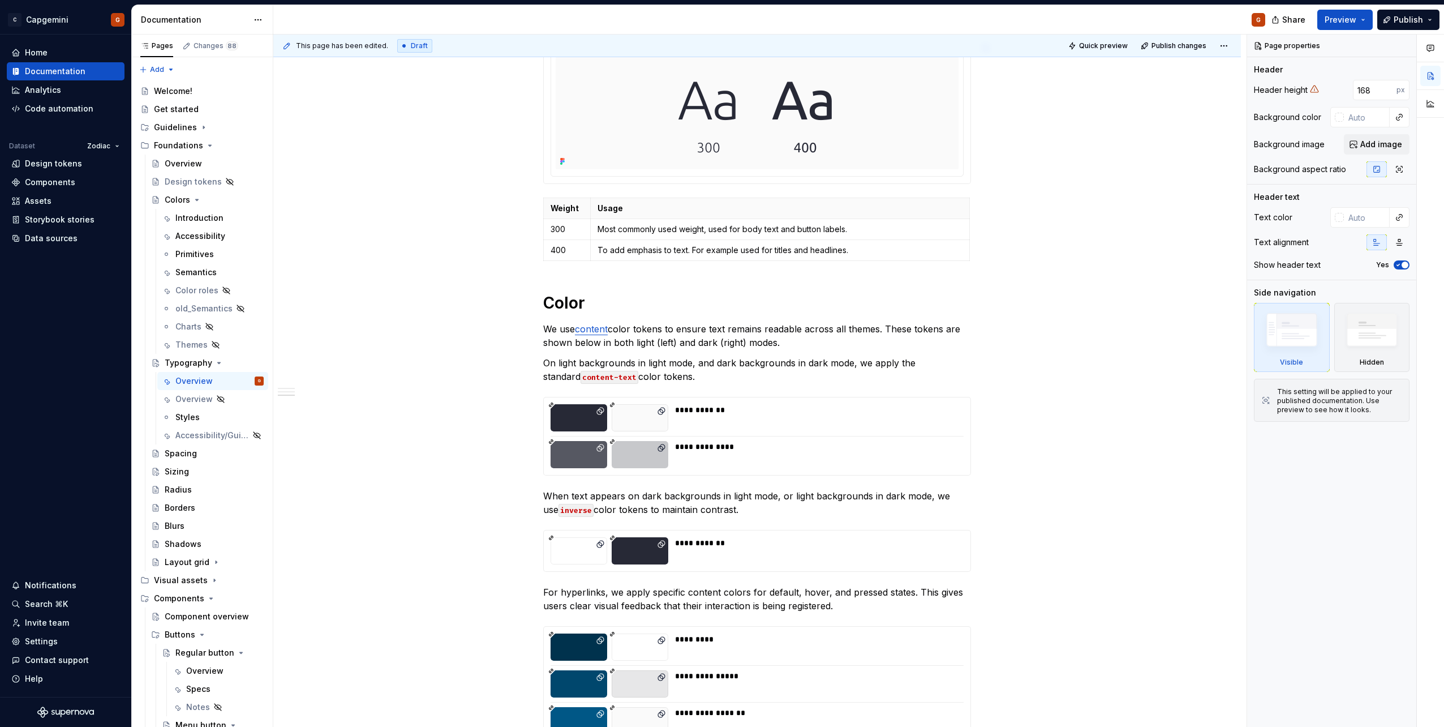
scroll to position [622, 0]
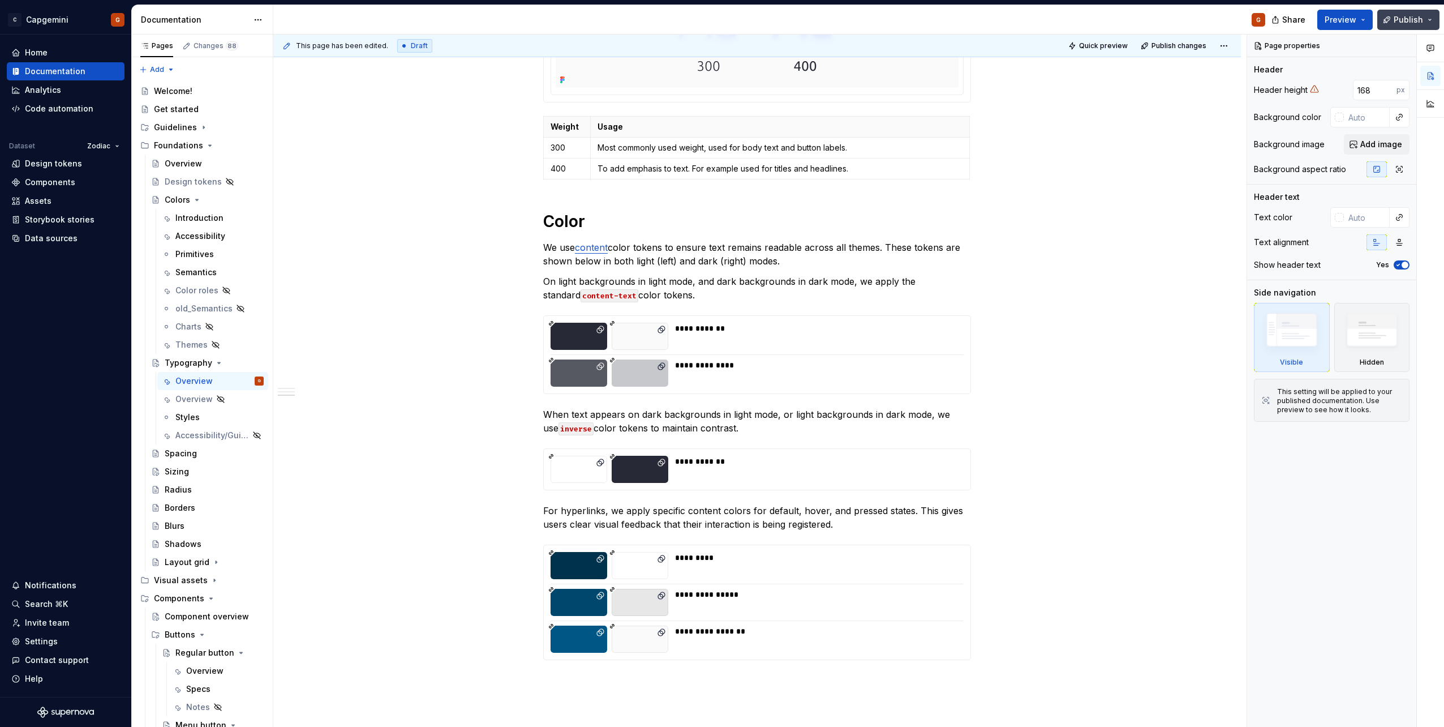
click at [1415, 22] on span "Publish" at bounding box center [1408, 19] width 29 height 11
type textarea "*"
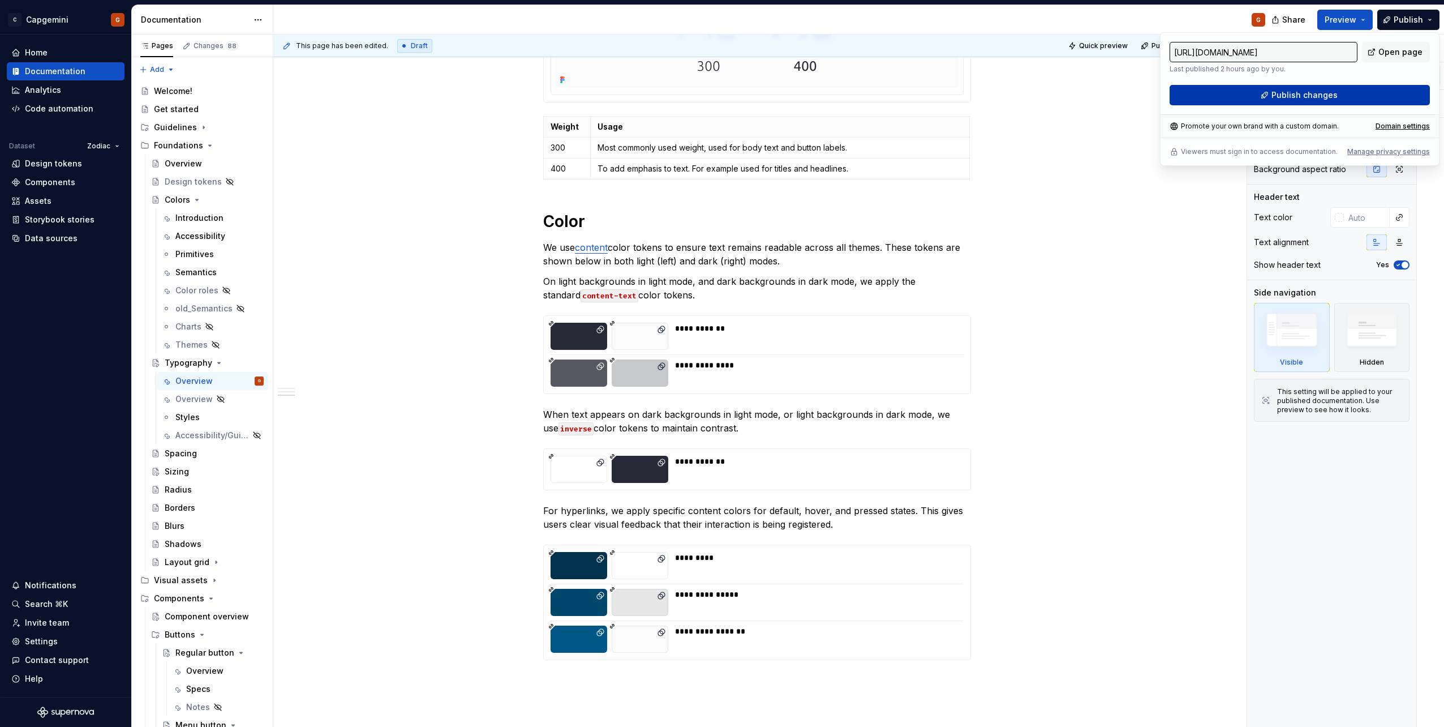
click at [1294, 96] on span "Publish changes" at bounding box center [1304, 94] width 66 height 11
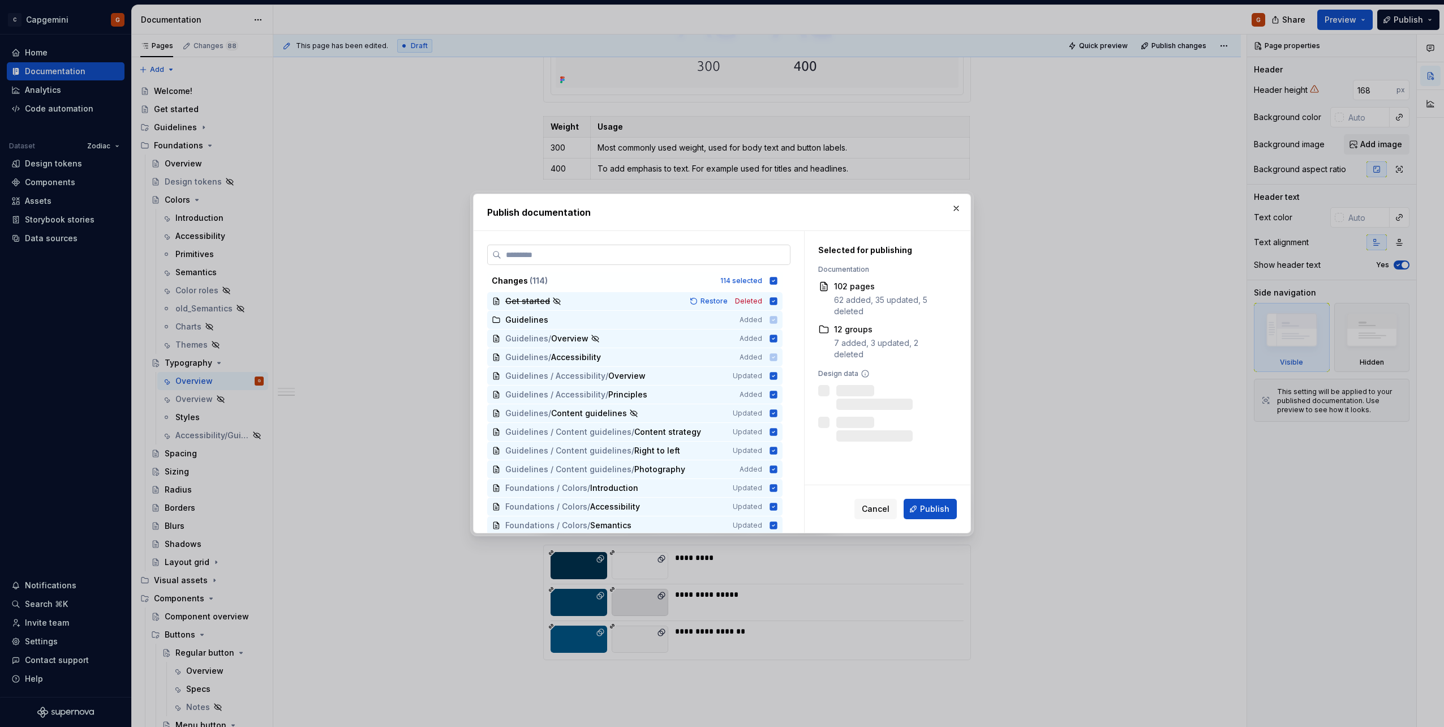
click at [681, 259] on input "search" at bounding box center [645, 254] width 289 height 11
click at [774, 276] on icon at bounding box center [773, 280] width 9 height 9
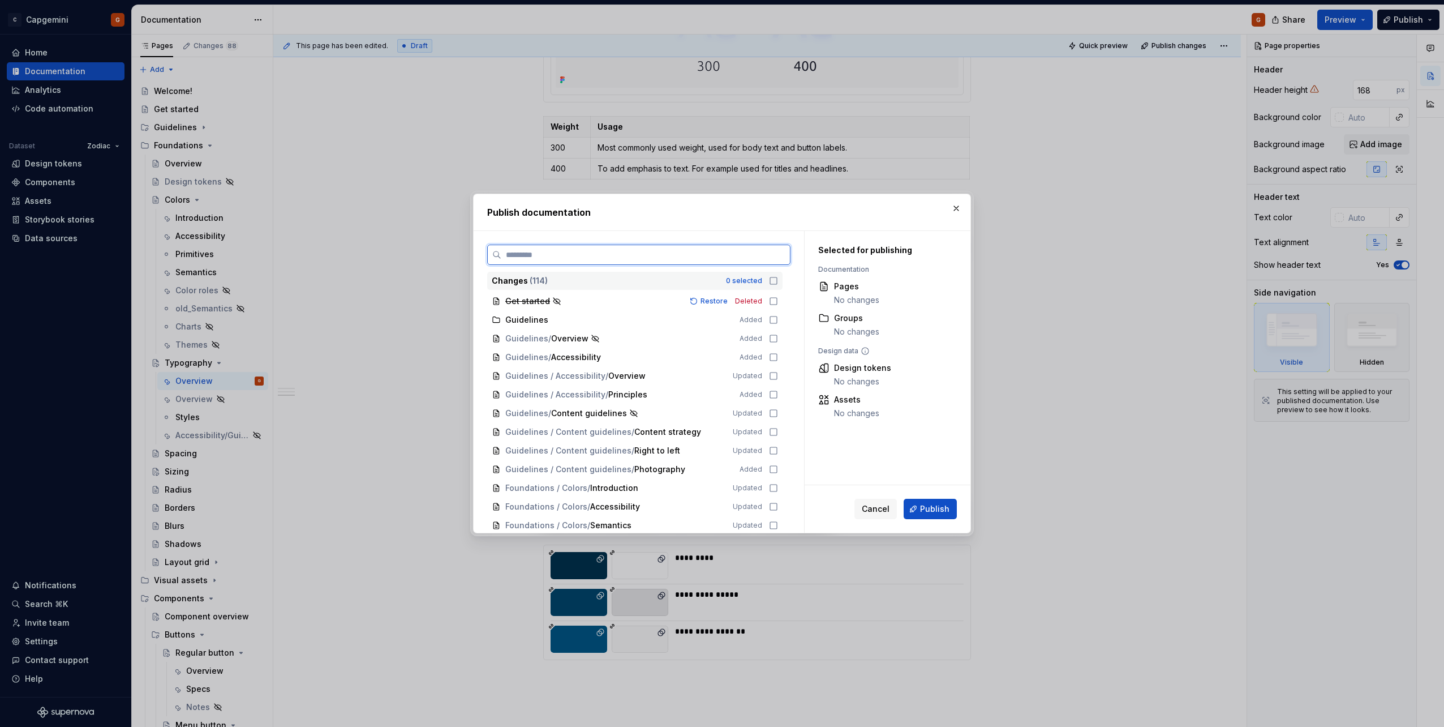
click at [753, 260] on input "search" at bounding box center [645, 254] width 289 height 11
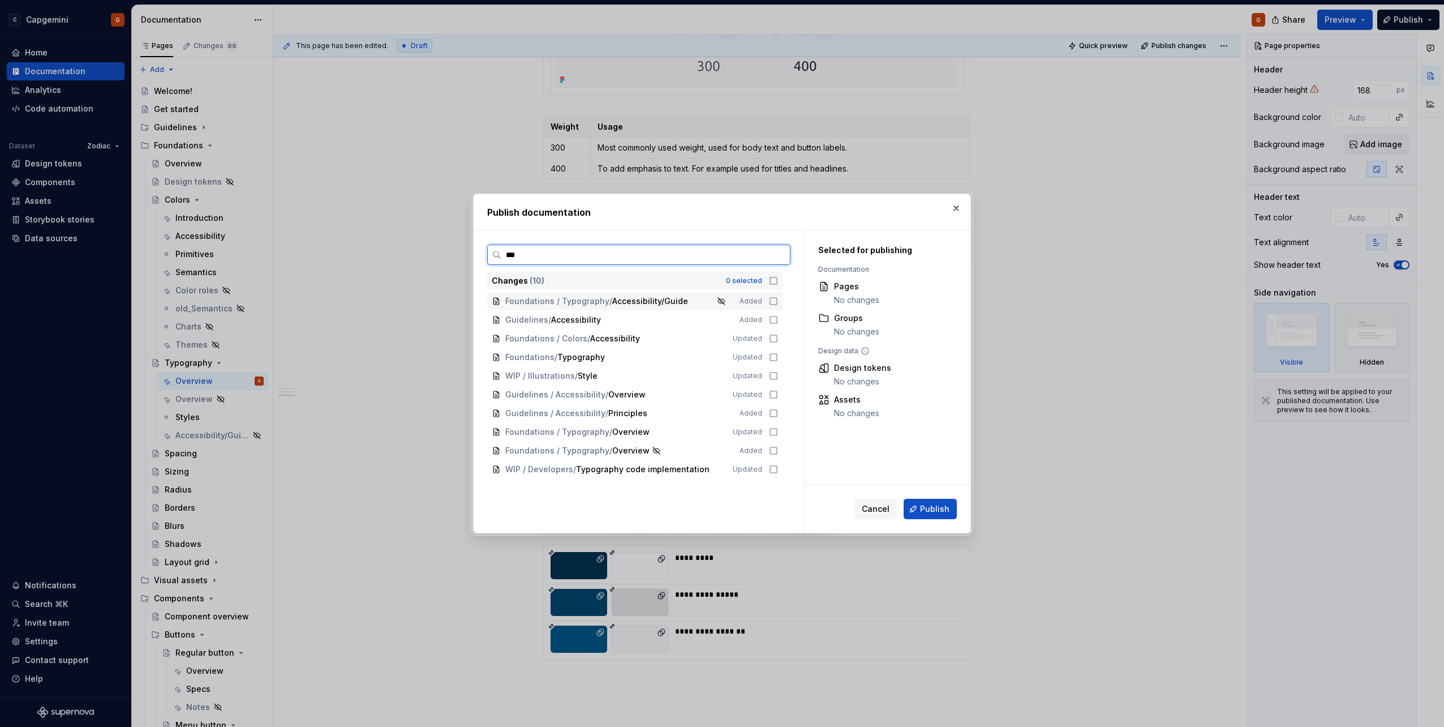
scroll to position [0, 0]
type input "****"
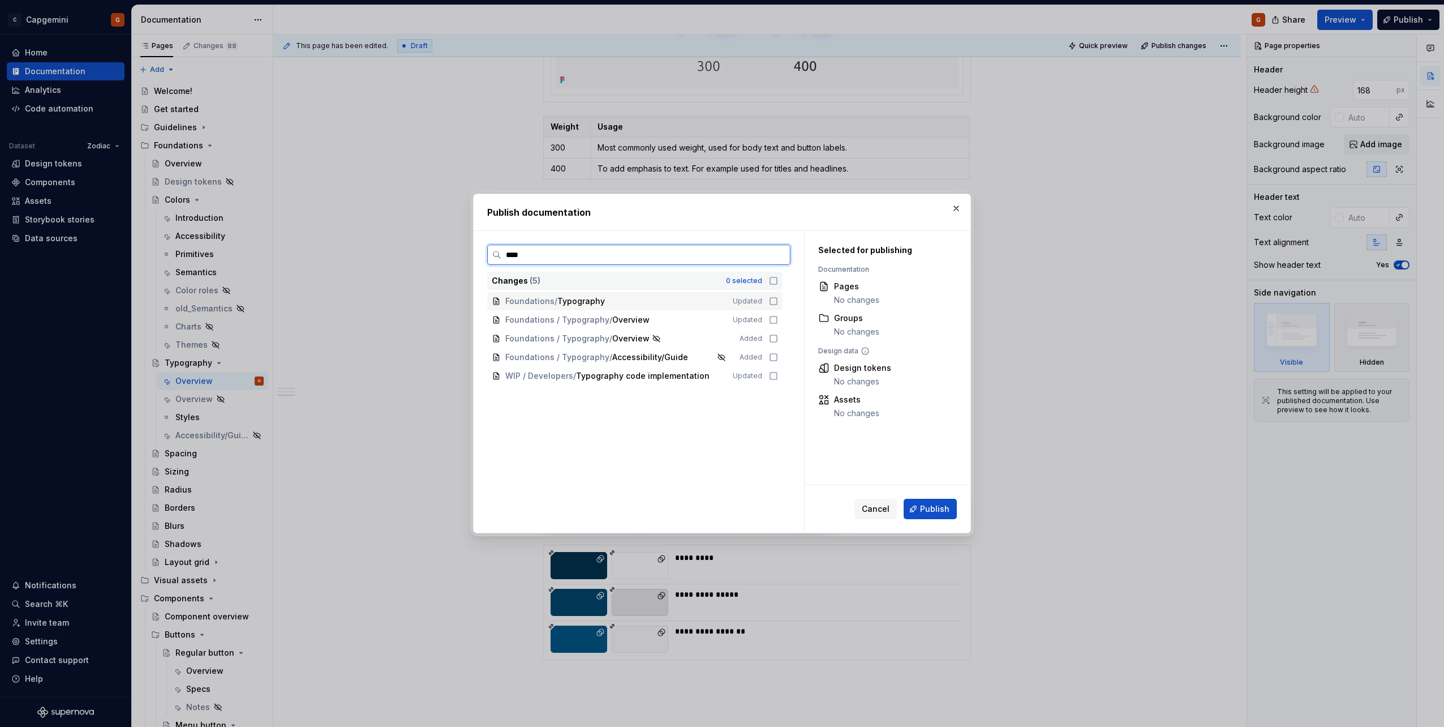
click at [773, 297] on icon at bounding box center [773, 300] width 9 height 9
click at [927, 505] on span "Publish" at bounding box center [934, 508] width 29 height 11
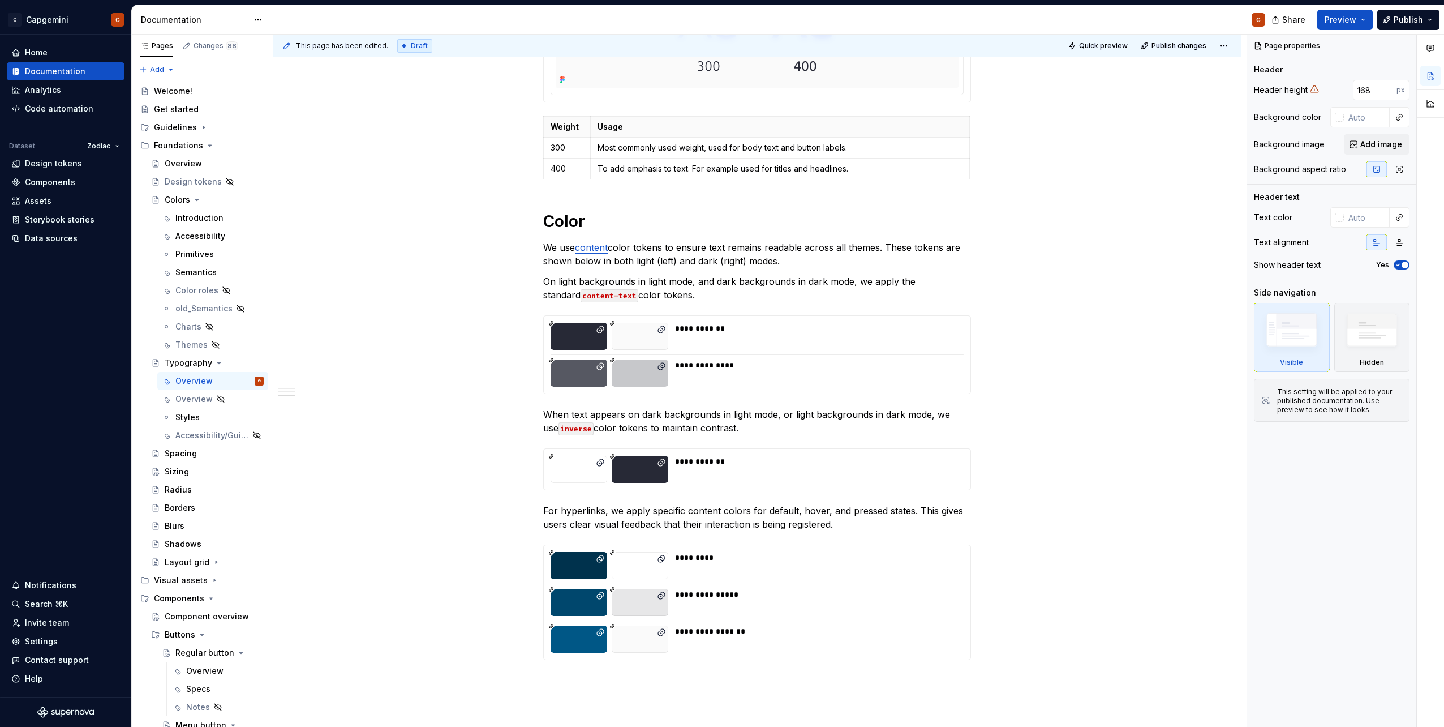
type textarea "*"
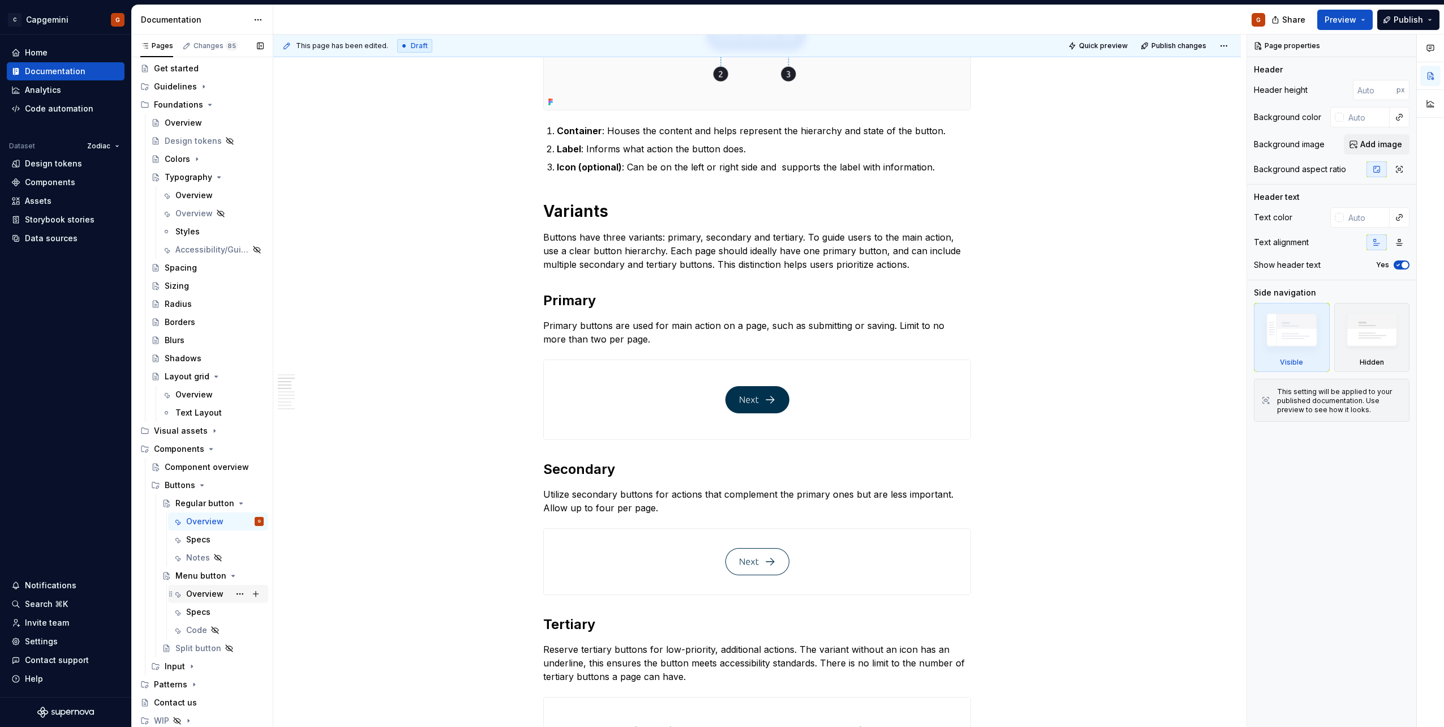
click at [195, 593] on div "Overview" at bounding box center [204, 593] width 37 height 11
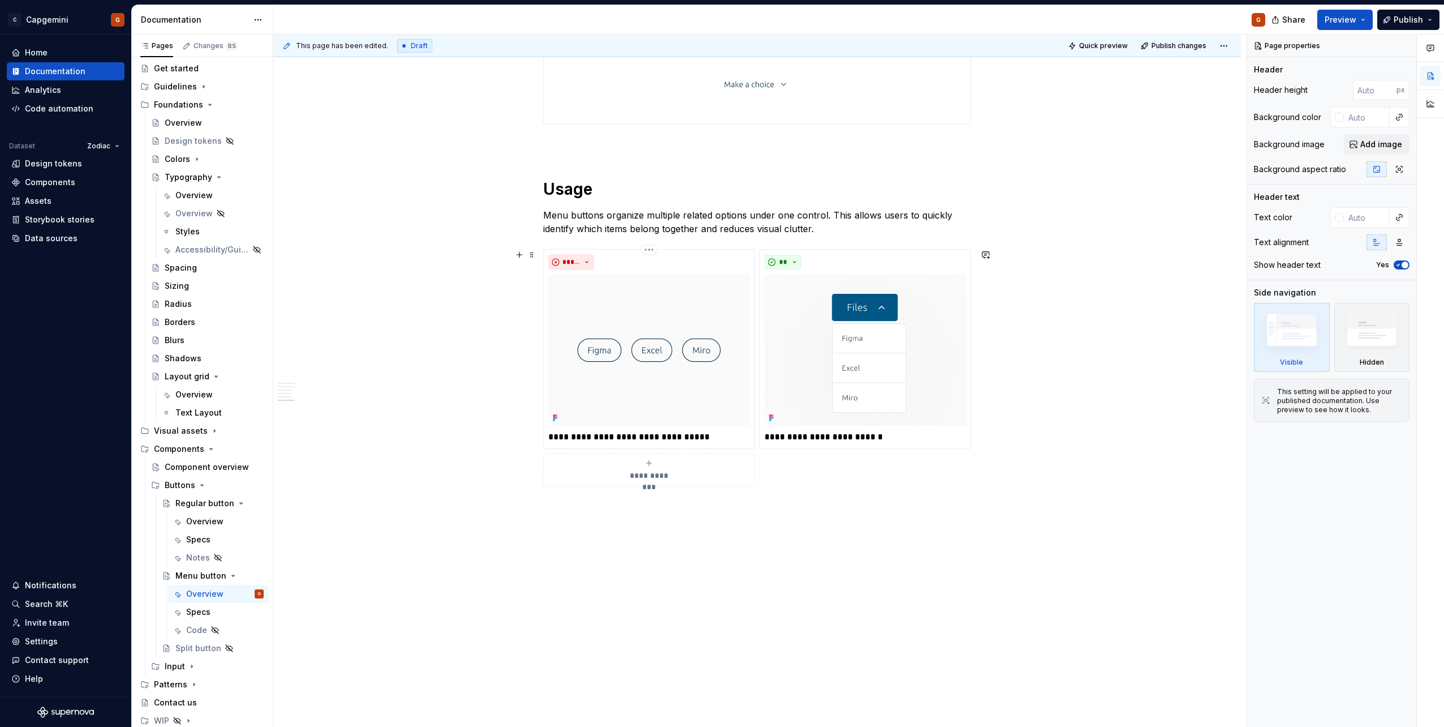
scroll to position [1215, 0]
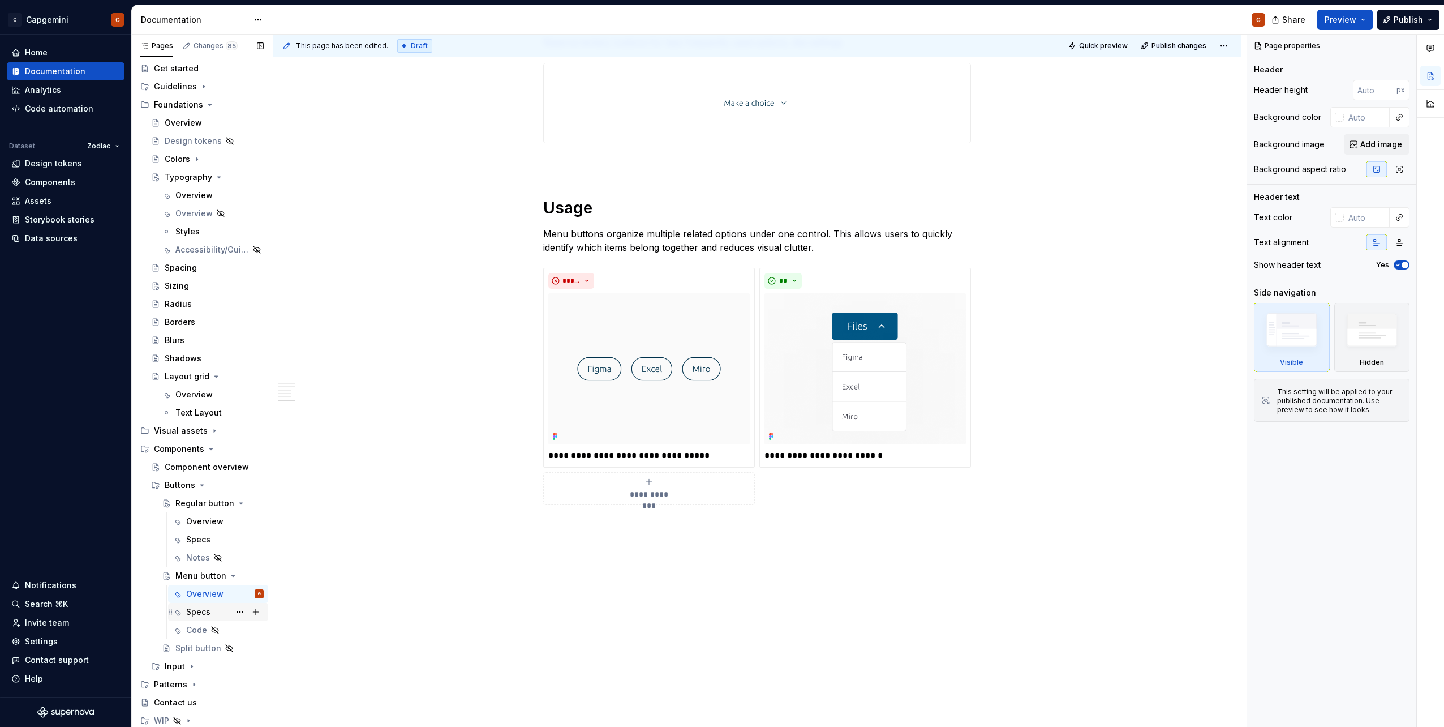
click at [196, 617] on div "Specs" at bounding box center [198, 611] width 24 height 11
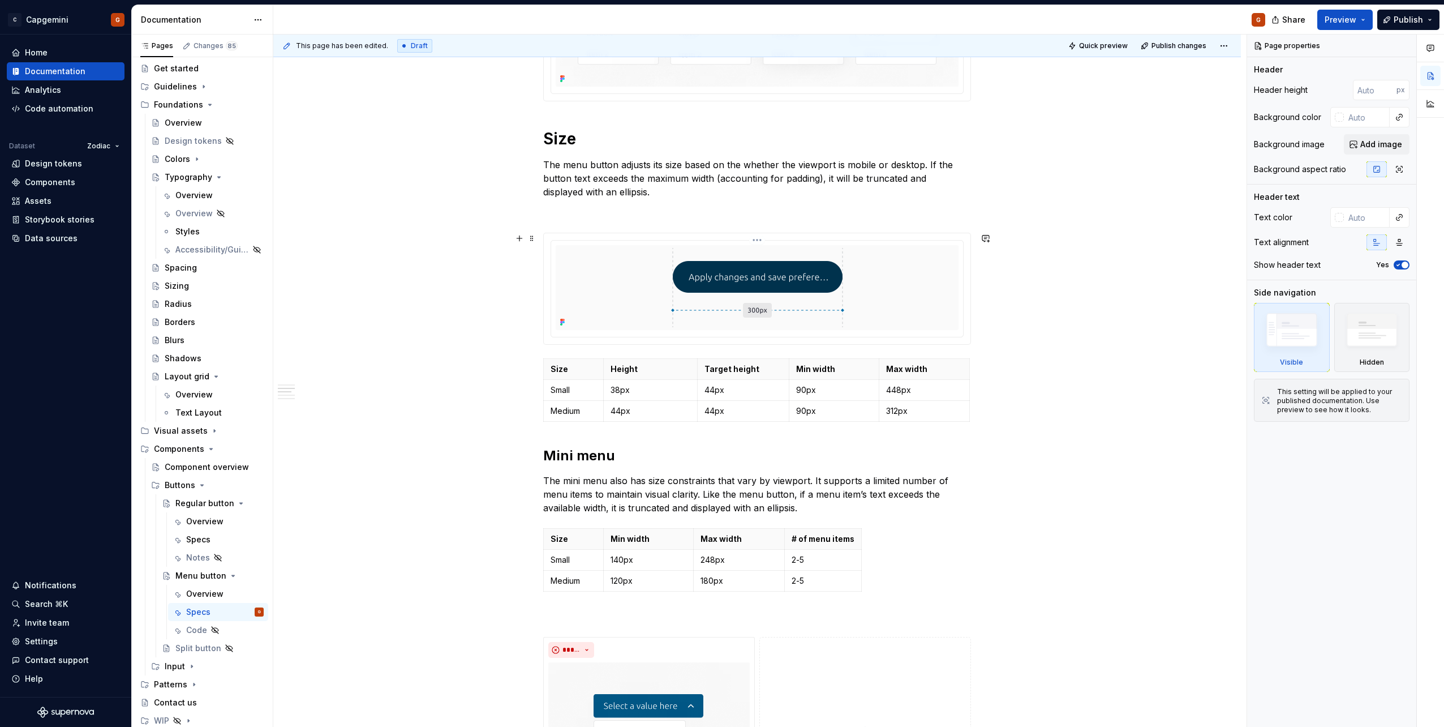
scroll to position [849, 0]
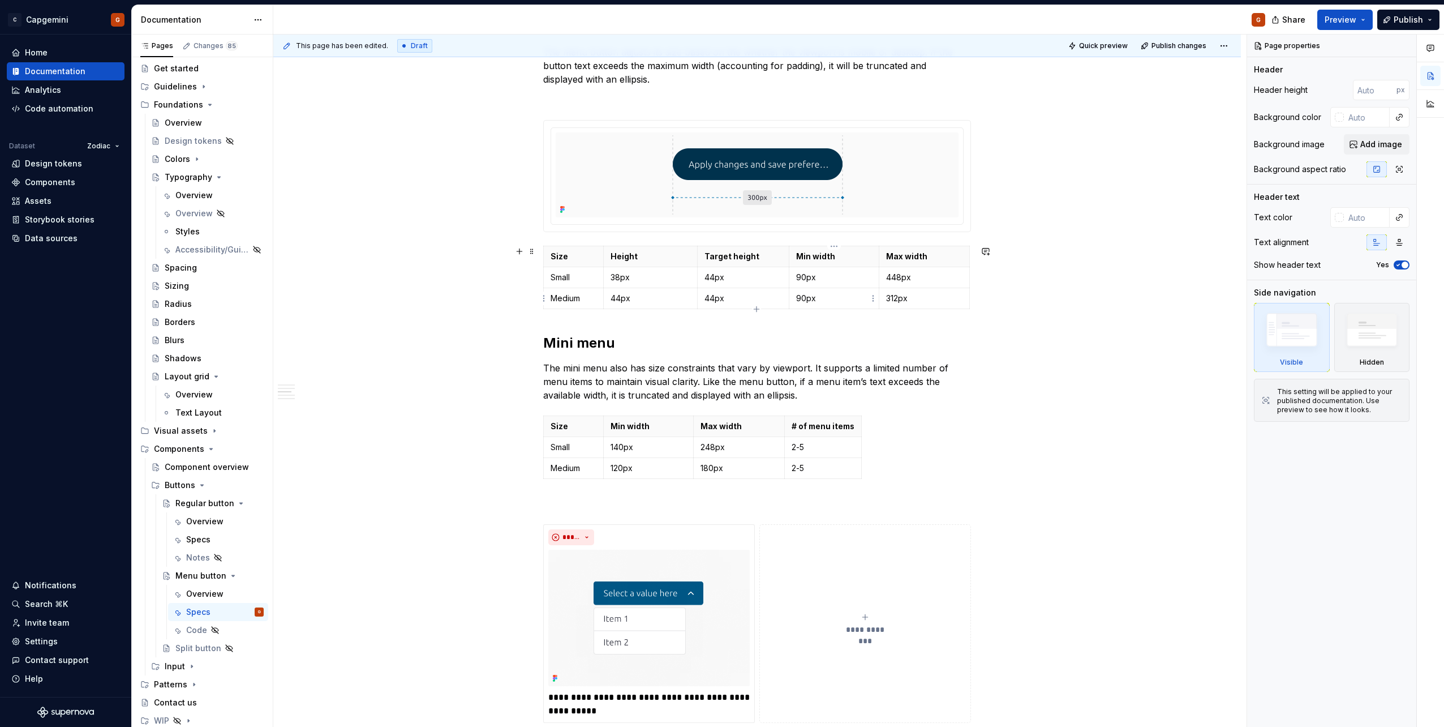
click at [837, 289] on td "90px" at bounding box center [834, 298] width 90 height 21
type textarea "*"
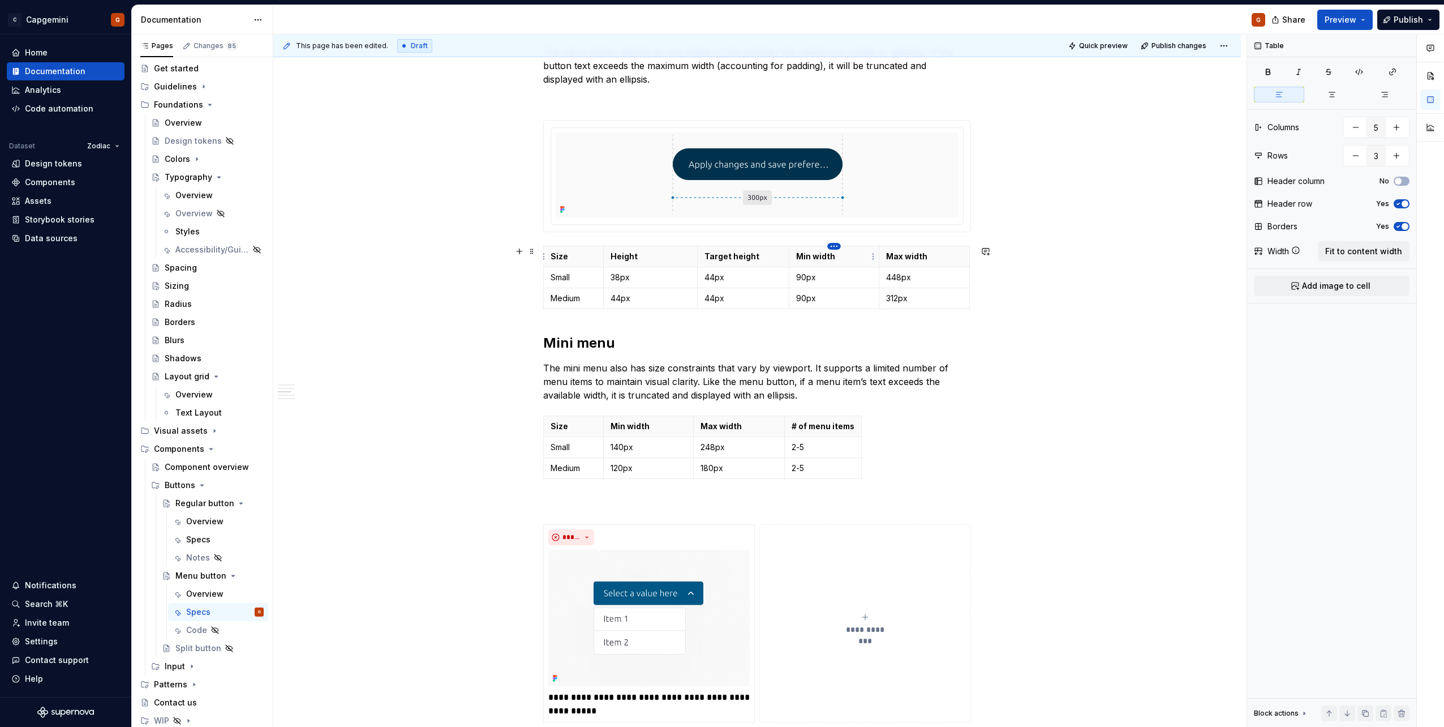
click at [834, 247] on html "C Capgemini G Home Documentation Analytics Code automation Dataset Zodiac Desig…" at bounding box center [722, 363] width 1444 height 727
click at [880, 363] on div "Delete column" at bounding box center [885, 359] width 74 height 11
type input "4"
click at [831, 270] on td "448px" at bounding box center [834, 277] width 91 height 21
click at [556, 299] on p "Medium" at bounding box center [574, 298] width 46 height 11
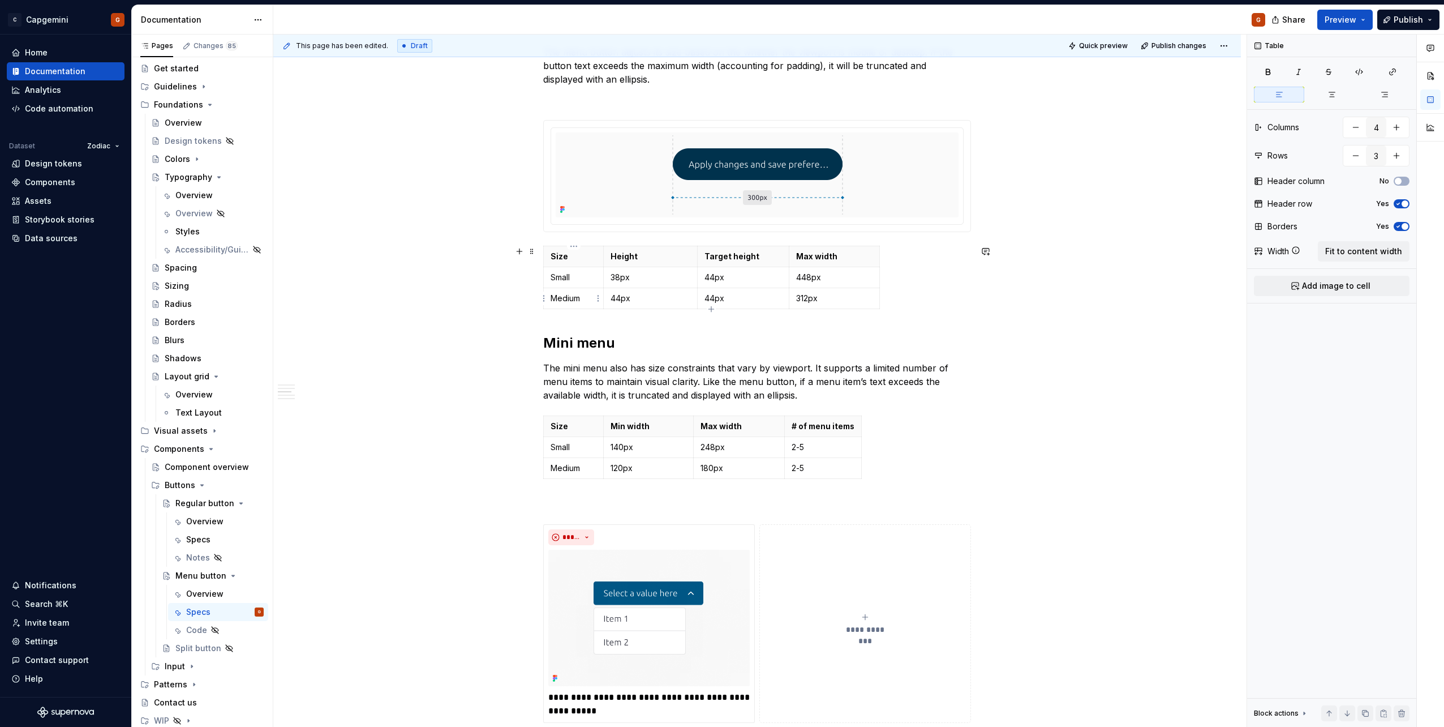
click at [556, 299] on p "Medium" at bounding box center [574, 298] width 46 height 11
click at [568, 469] on p "Medium" at bounding box center [574, 467] width 46 height 11
drag, startPoint x: 860, startPoint y: 428, endPoint x: 869, endPoint y: 429, distance: 8.6
click at [829, 279] on p "448px" at bounding box center [834, 277] width 76 height 11
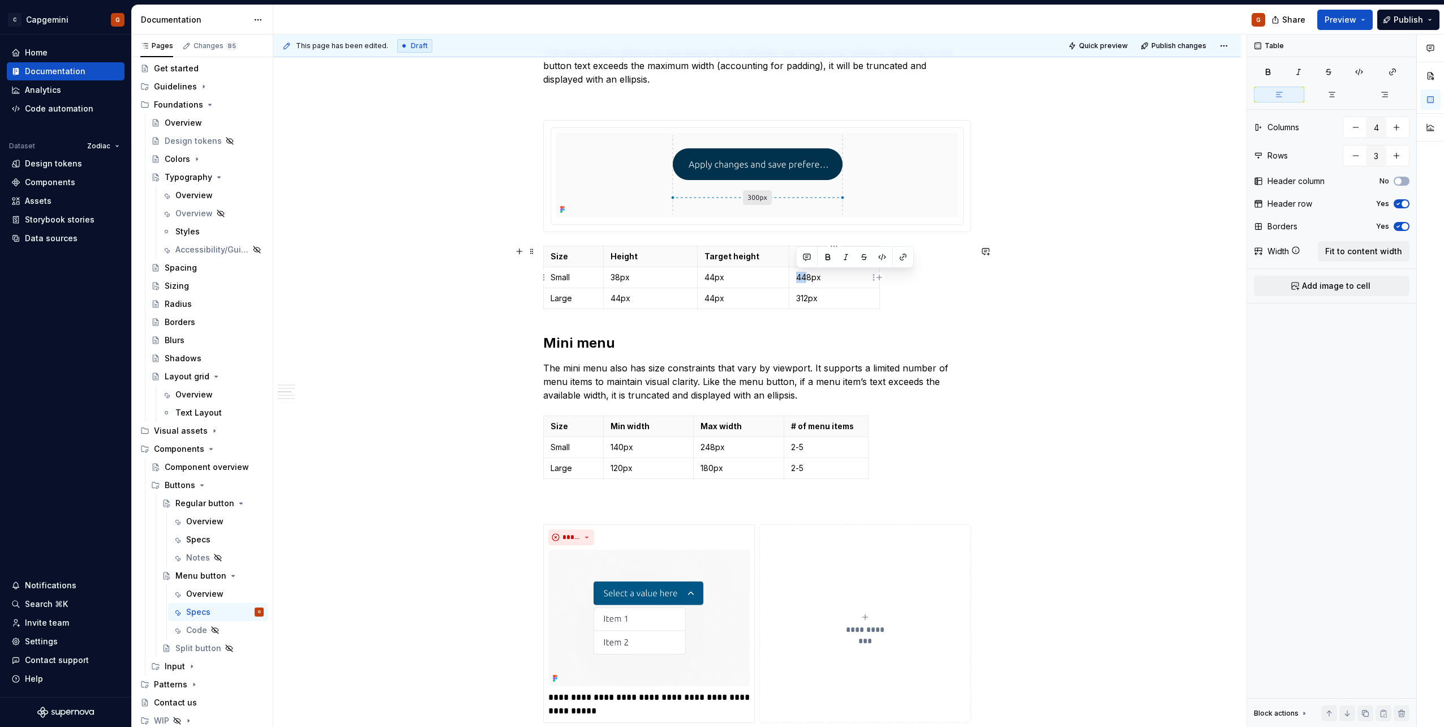
drag, startPoint x: 809, startPoint y: 276, endPoint x: 796, endPoint y: 277, distance: 13.0
click at [796, 277] on p "448px" at bounding box center [834, 277] width 76 height 11
click at [724, 448] on p "248px" at bounding box center [738, 446] width 76 height 11
click at [710, 468] on p "180px" at bounding box center [738, 467] width 76 height 11
click at [714, 470] on p "180px" at bounding box center [738, 467] width 76 height 11
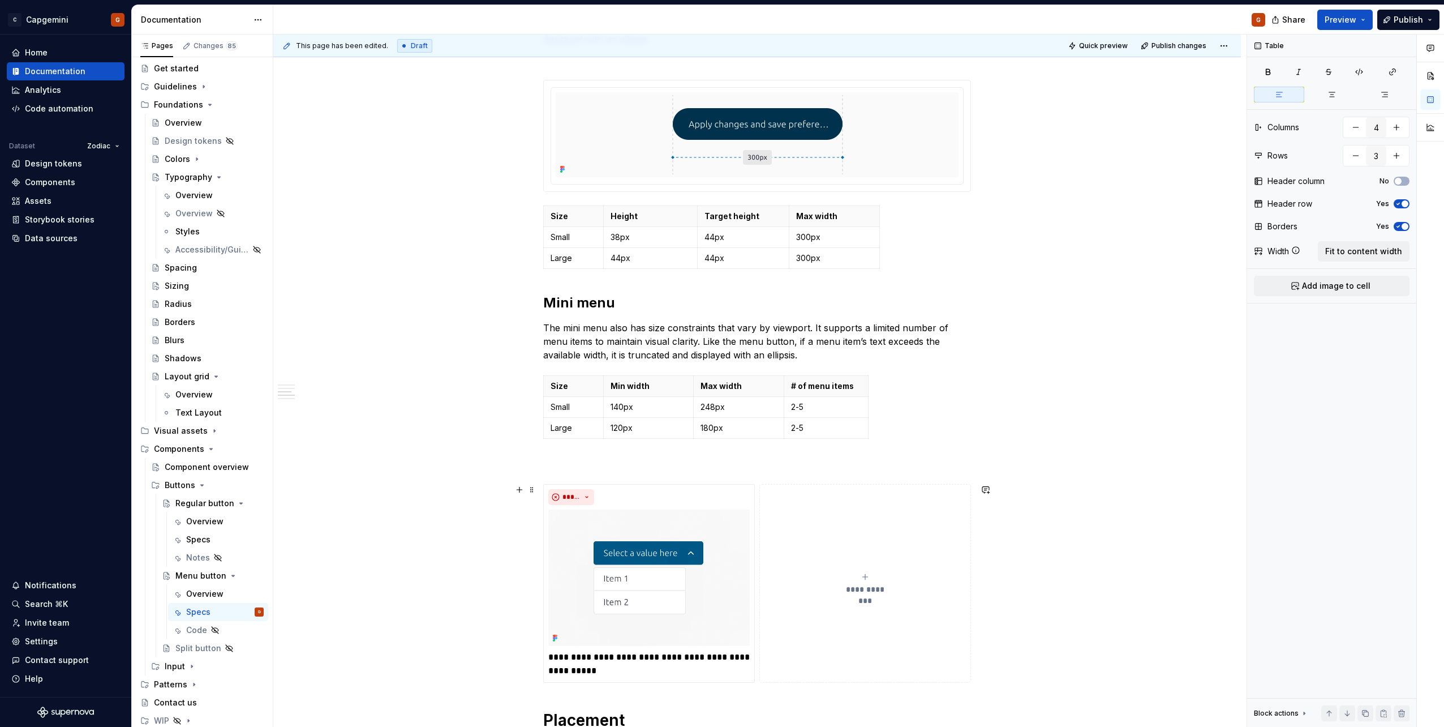
scroll to position [885, 0]
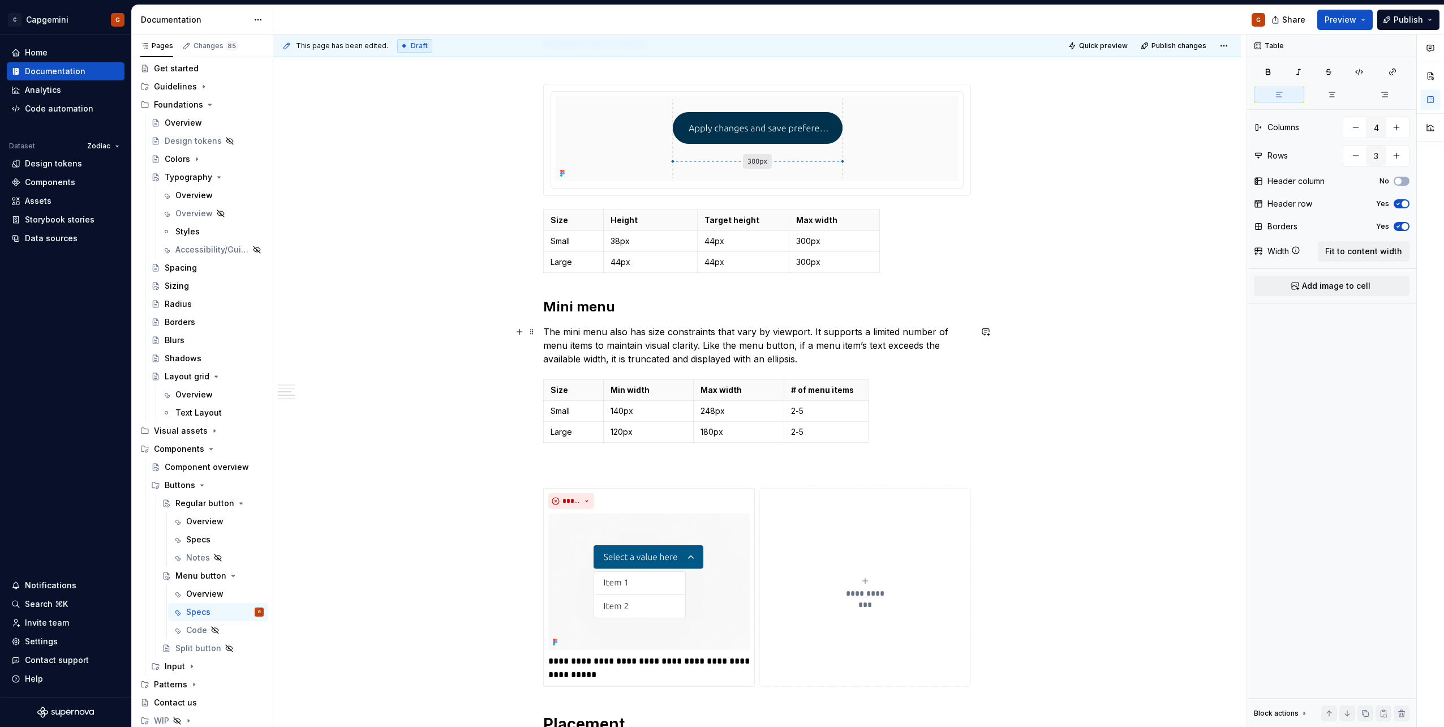
click at [734, 345] on p "The mini menu also has size constraints that vary by viewport. It supports a li…" at bounding box center [757, 345] width 428 height 41
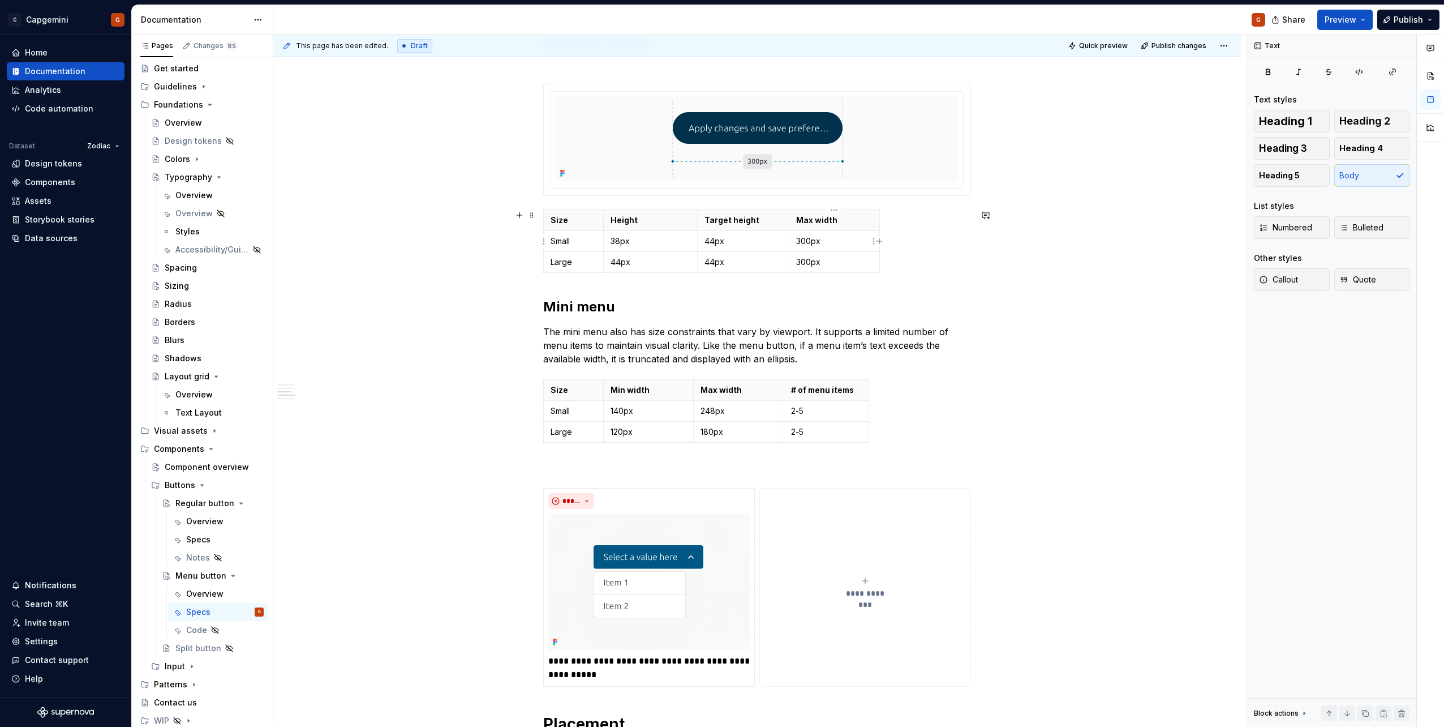
click at [804, 243] on p "300px" at bounding box center [834, 240] width 76 height 11
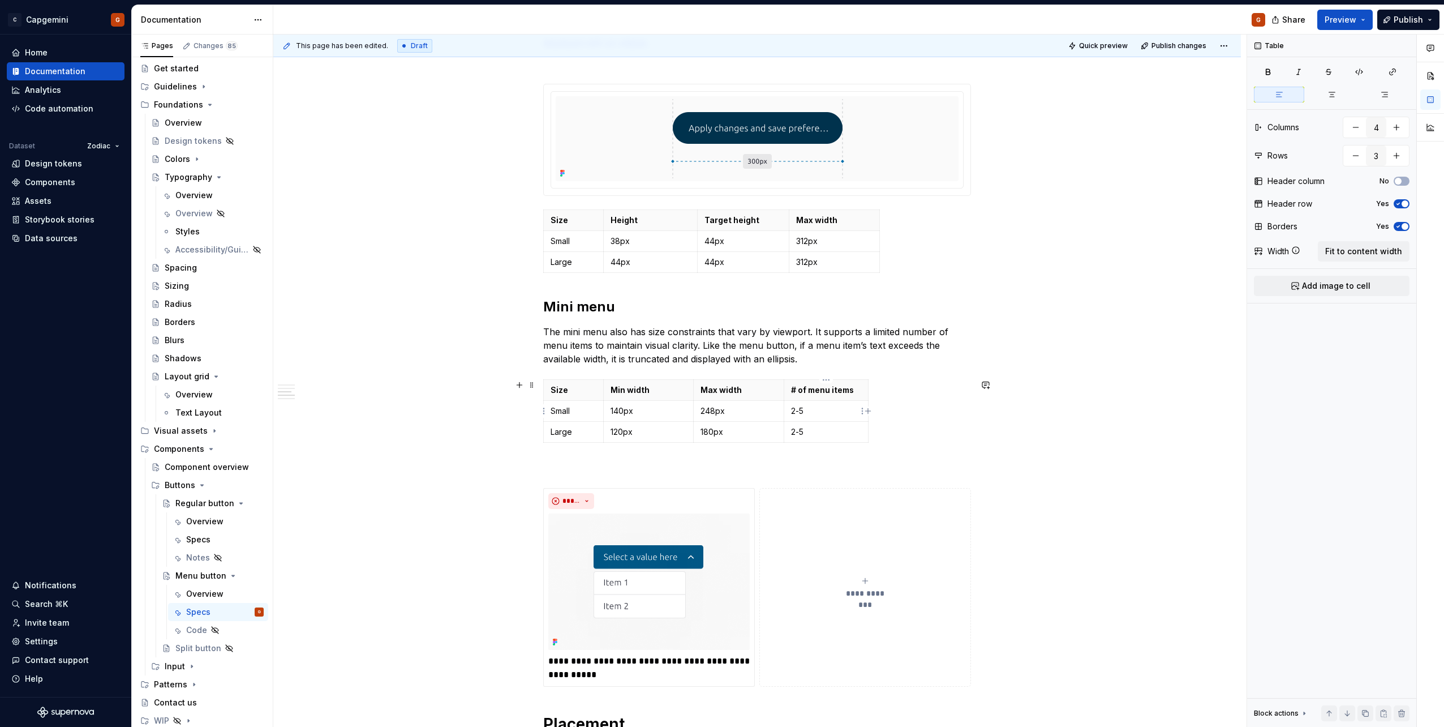
click at [806, 405] on td "2-5" at bounding box center [826, 411] width 84 height 21
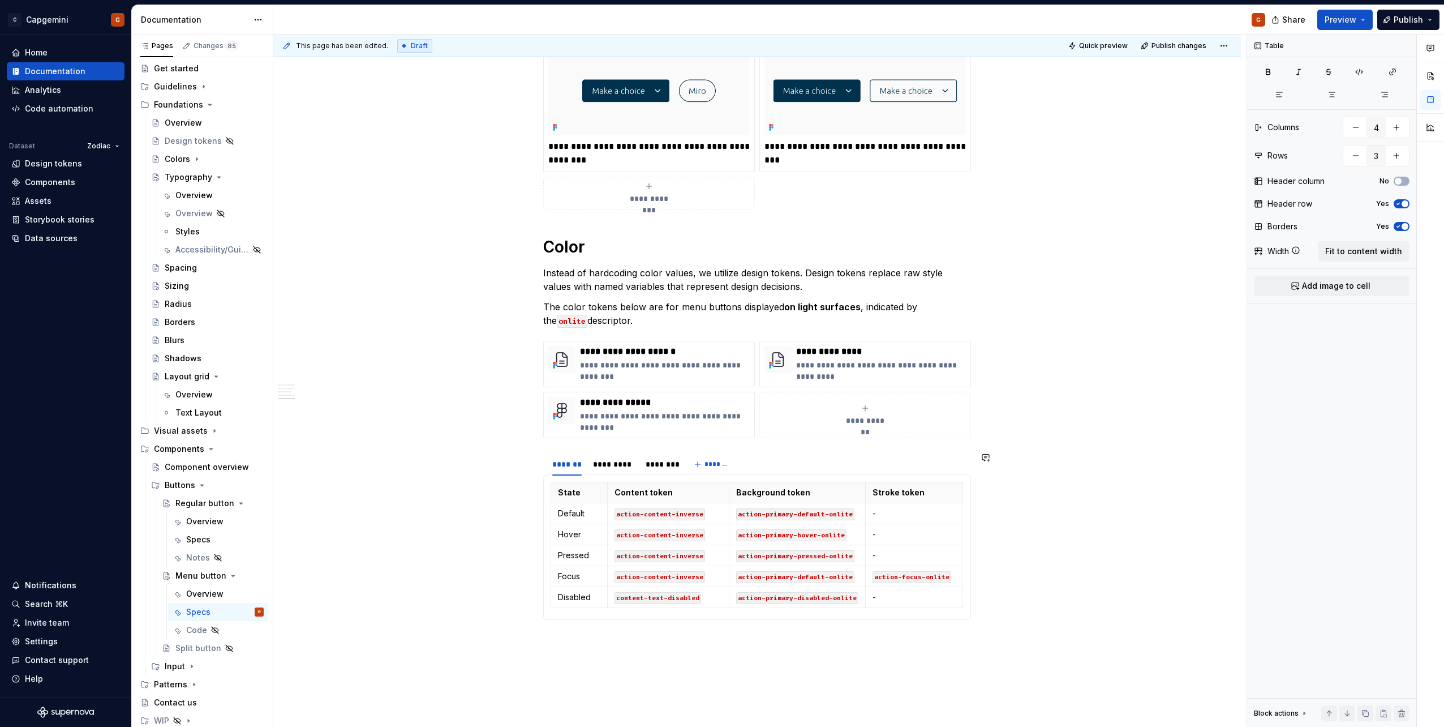
scroll to position [1677, 0]
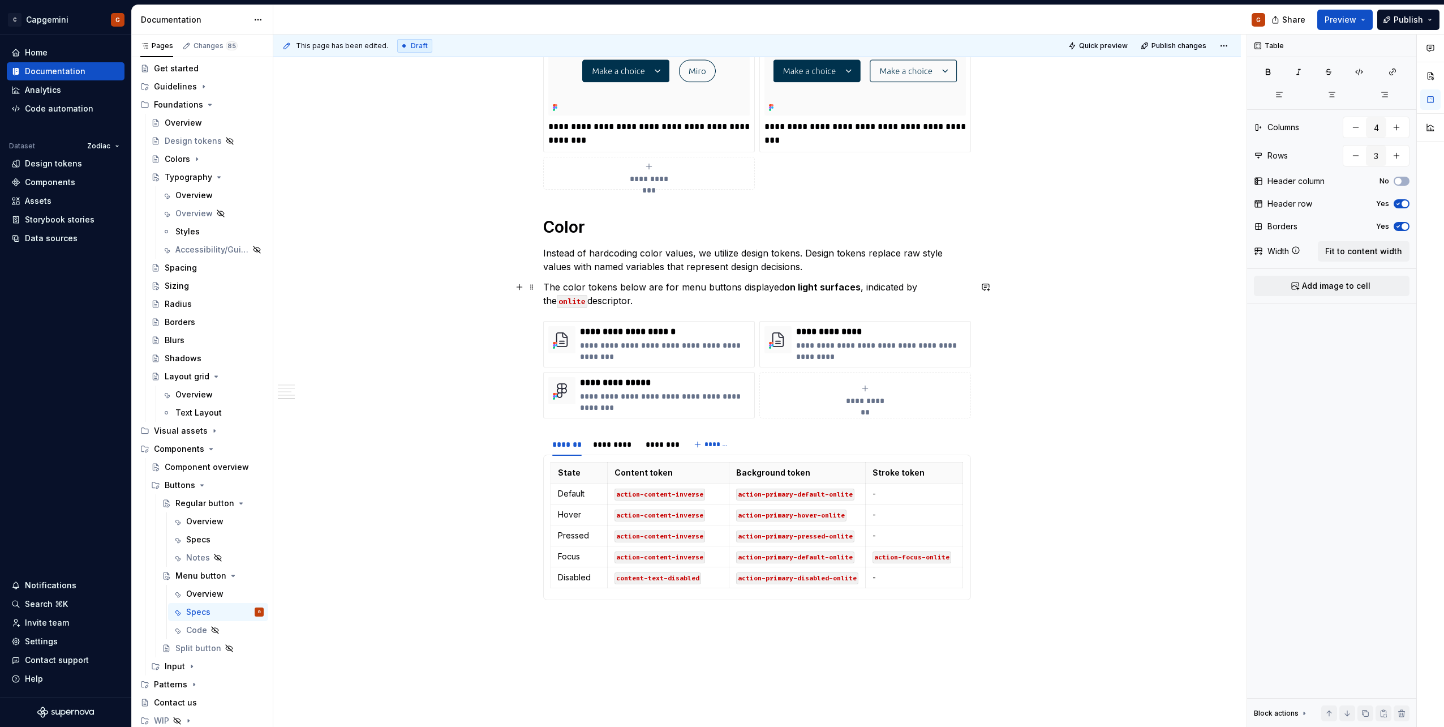
click at [587, 295] on code "onlite" at bounding box center [572, 301] width 31 height 13
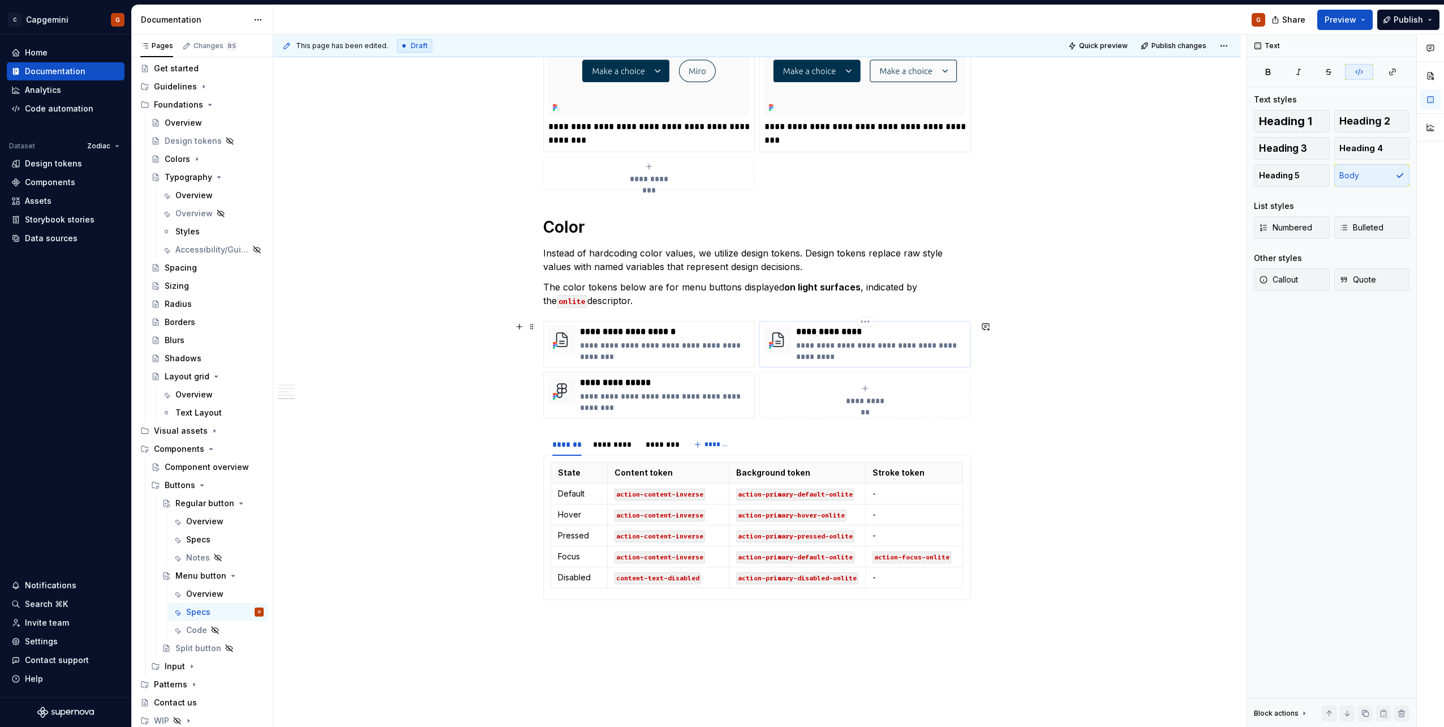
click at [912, 343] on p "**********" at bounding box center [881, 350] width 170 height 23
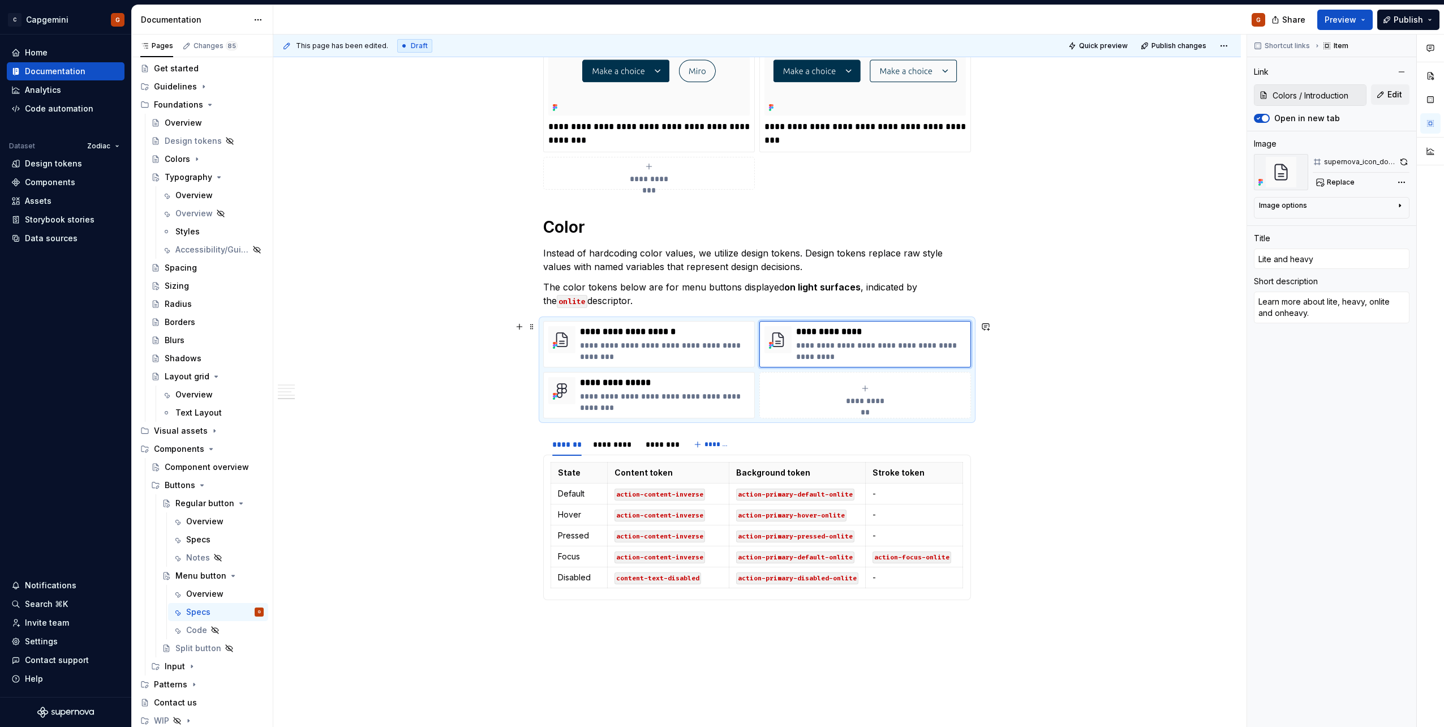
type textarea "*"
type textarea "Learn more about lite, heavy, onite and onheavy."
type textarea "*"
type textarea "Learn more about lite, heavy, onLite and onheavy."
type input "Colors / Introduction/ Lite and Heavy"
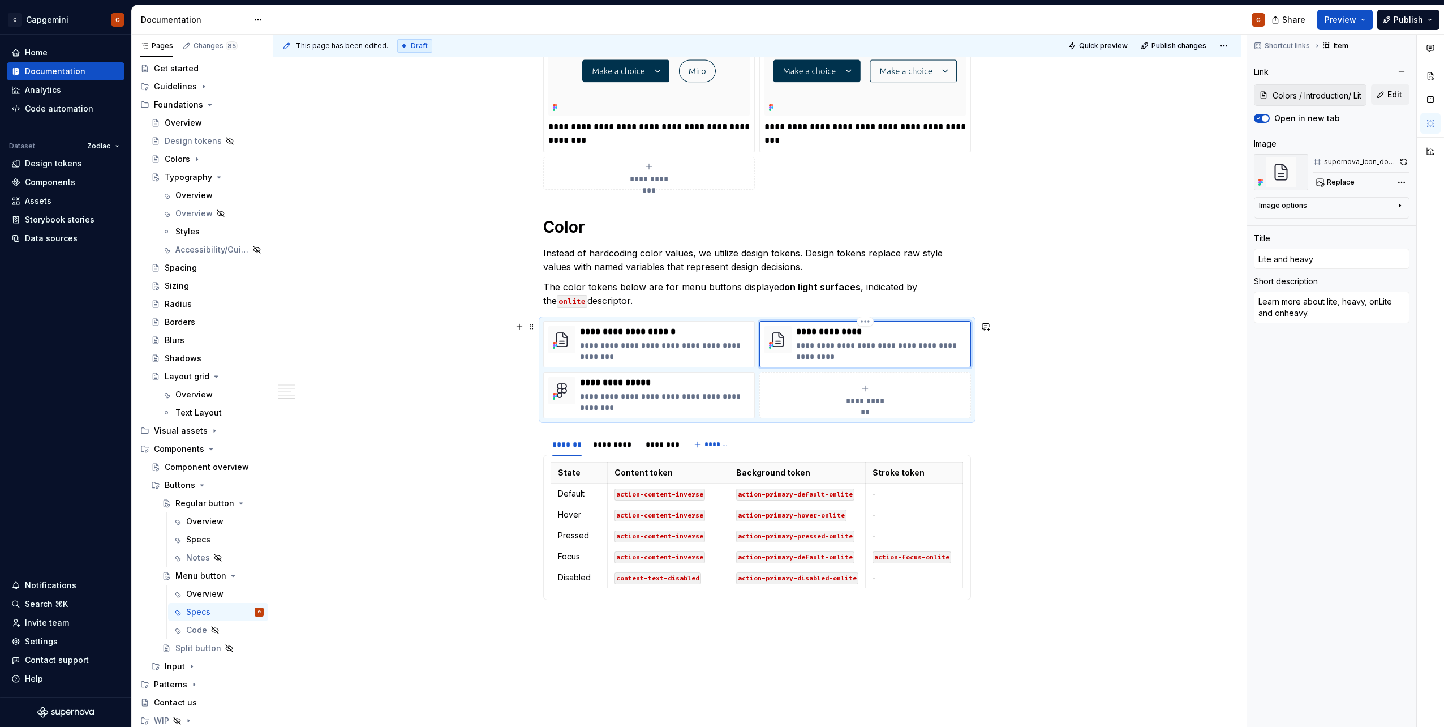
click at [809, 357] on p "**********" at bounding box center [881, 350] width 170 height 23
type textarea "*"
type textarea "Learn more about lite, heavy, onLite and oneavy."
type textarea "*"
type textarea "Learn more about lite, heavy, onLite and onHeavy."
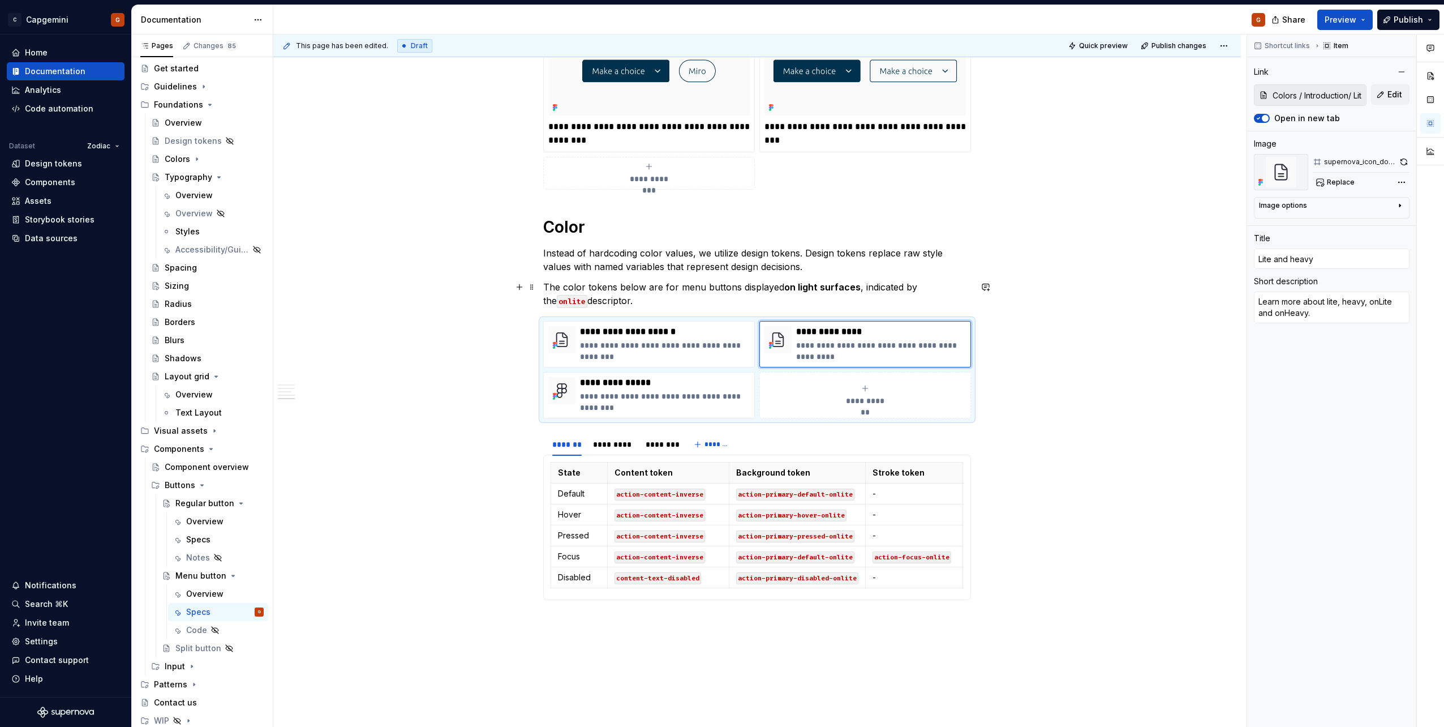
click at [587, 295] on code "onlite" at bounding box center [572, 301] width 31 height 13
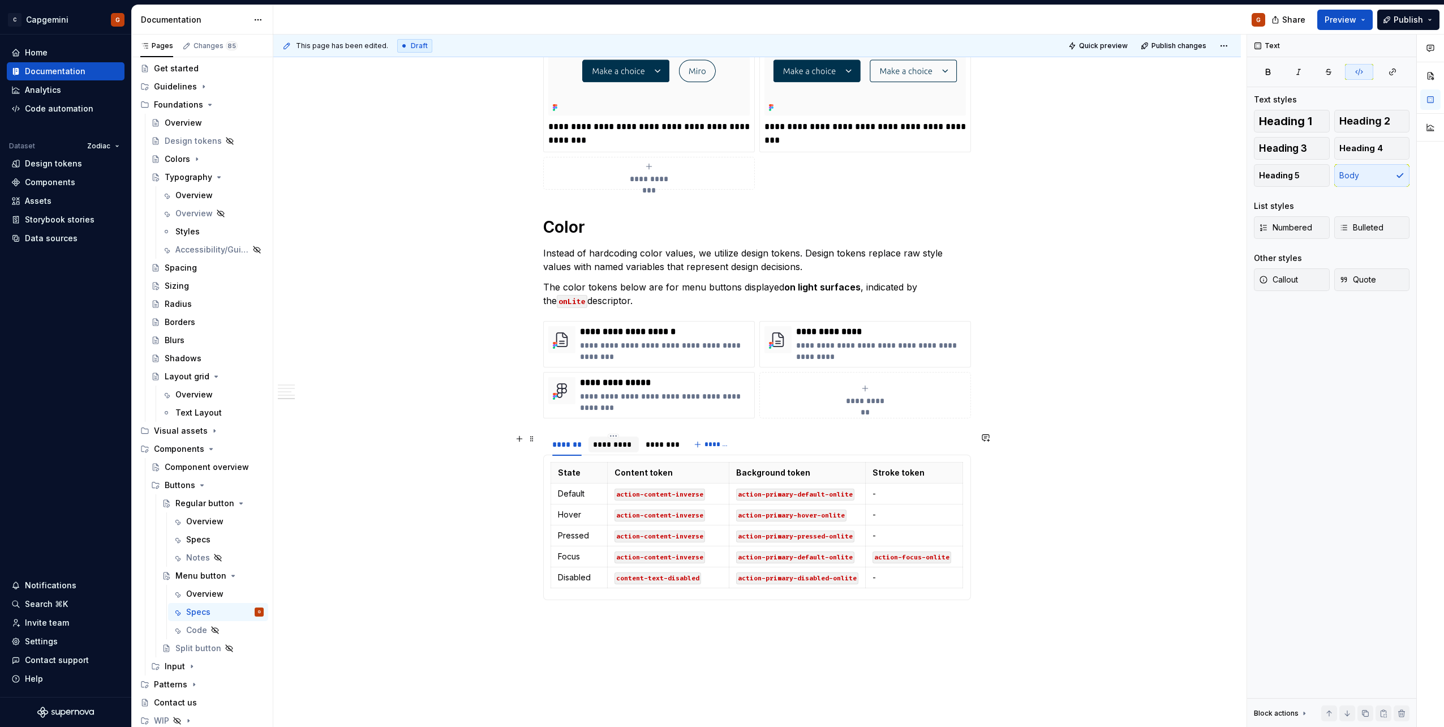
click at [629, 444] on div "*********" at bounding box center [613, 444] width 41 height 11
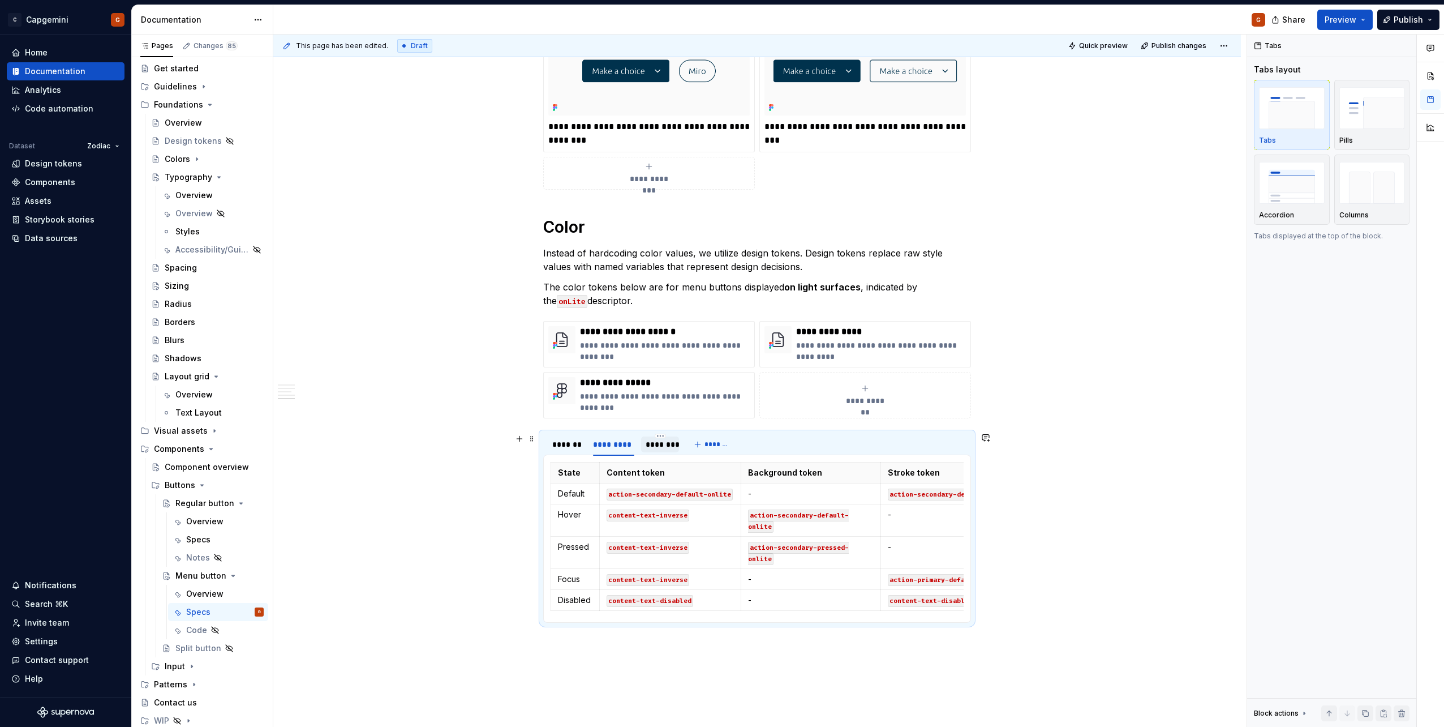
click at [644, 440] on div "********" at bounding box center [660, 444] width 38 height 16
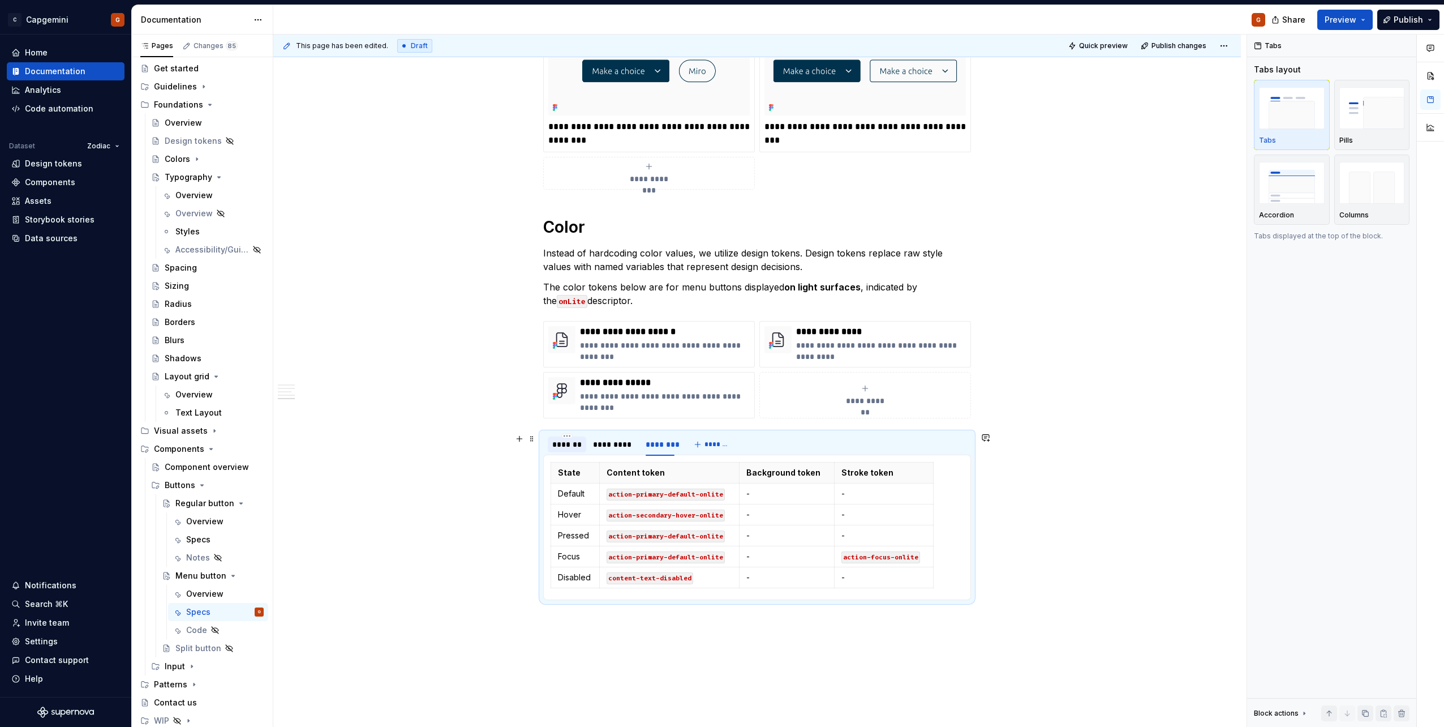
click at [560, 441] on div "*******" at bounding box center [566, 444] width 29 height 11
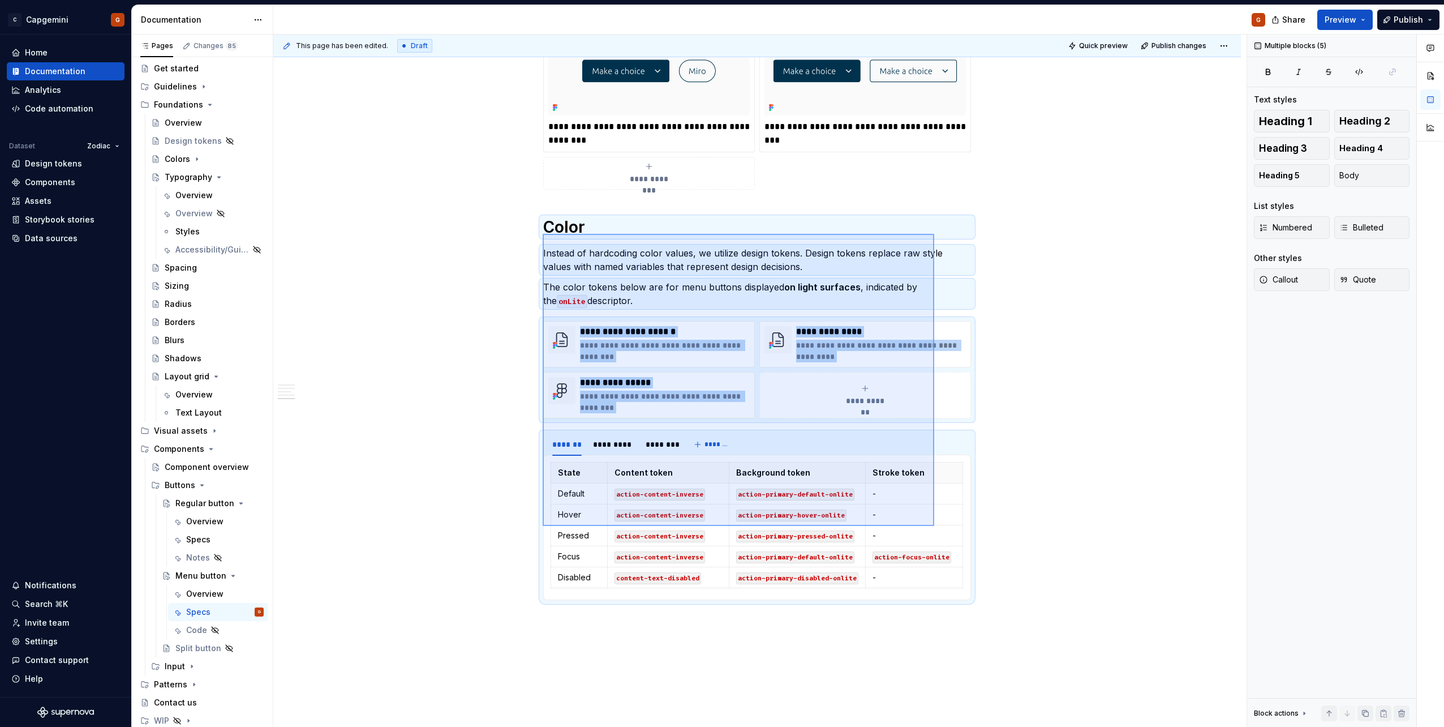
drag, startPoint x: 543, startPoint y: 234, endPoint x: 934, endPoint y: 526, distance: 488.4
click at [934, 526] on div "This page has been edited. Draft Quick preview Publish changes Menu button Comp…" at bounding box center [759, 381] width 973 height 693
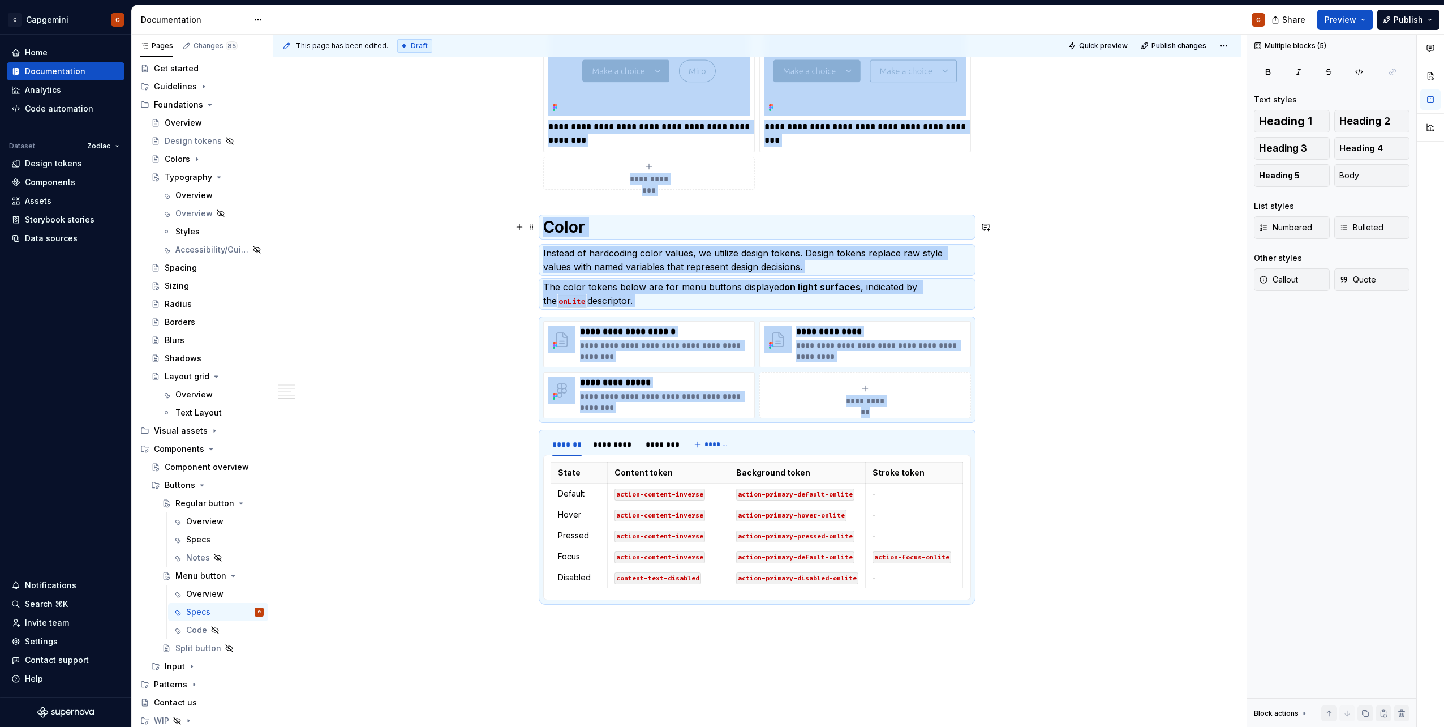
click at [600, 237] on h1 "Color" at bounding box center [757, 227] width 428 height 20
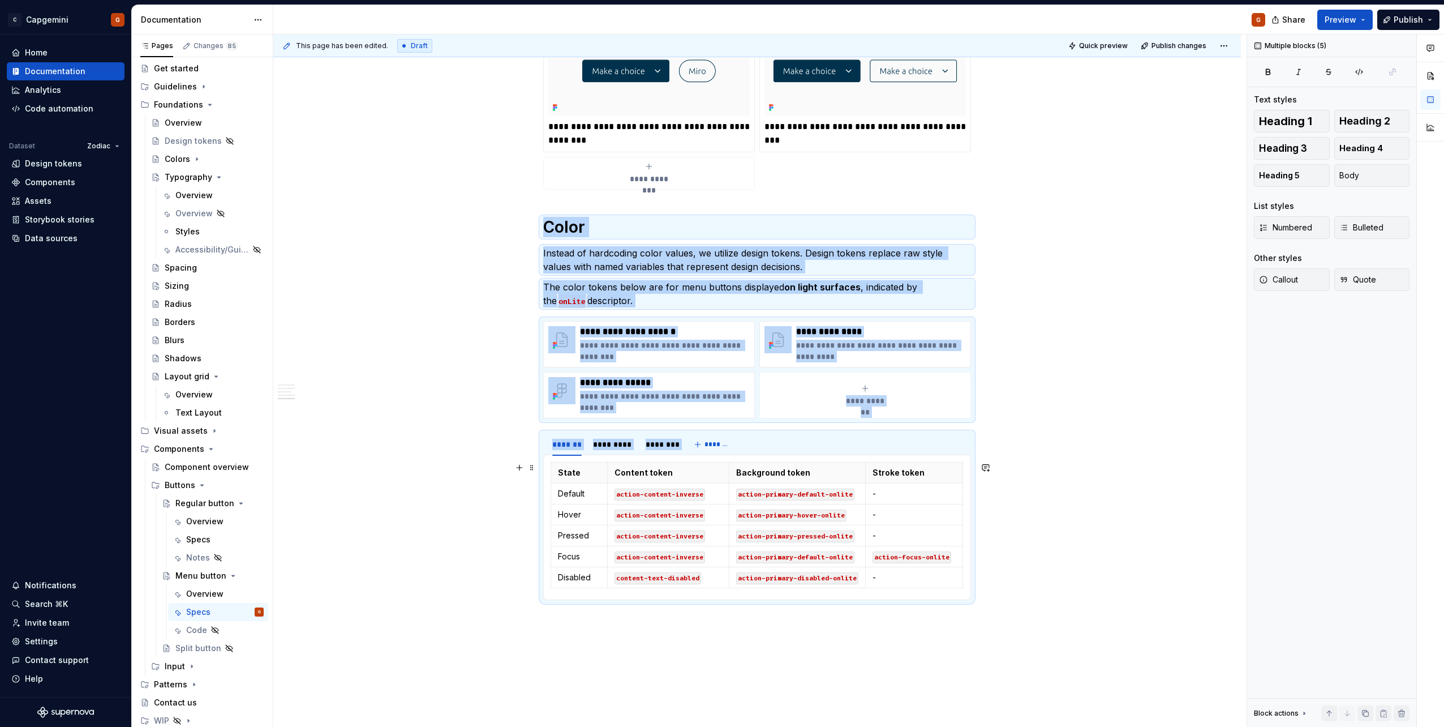
drag, startPoint x: 548, startPoint y: 227, endPoint x: 975, endPoint y: 534, distance: 526.2
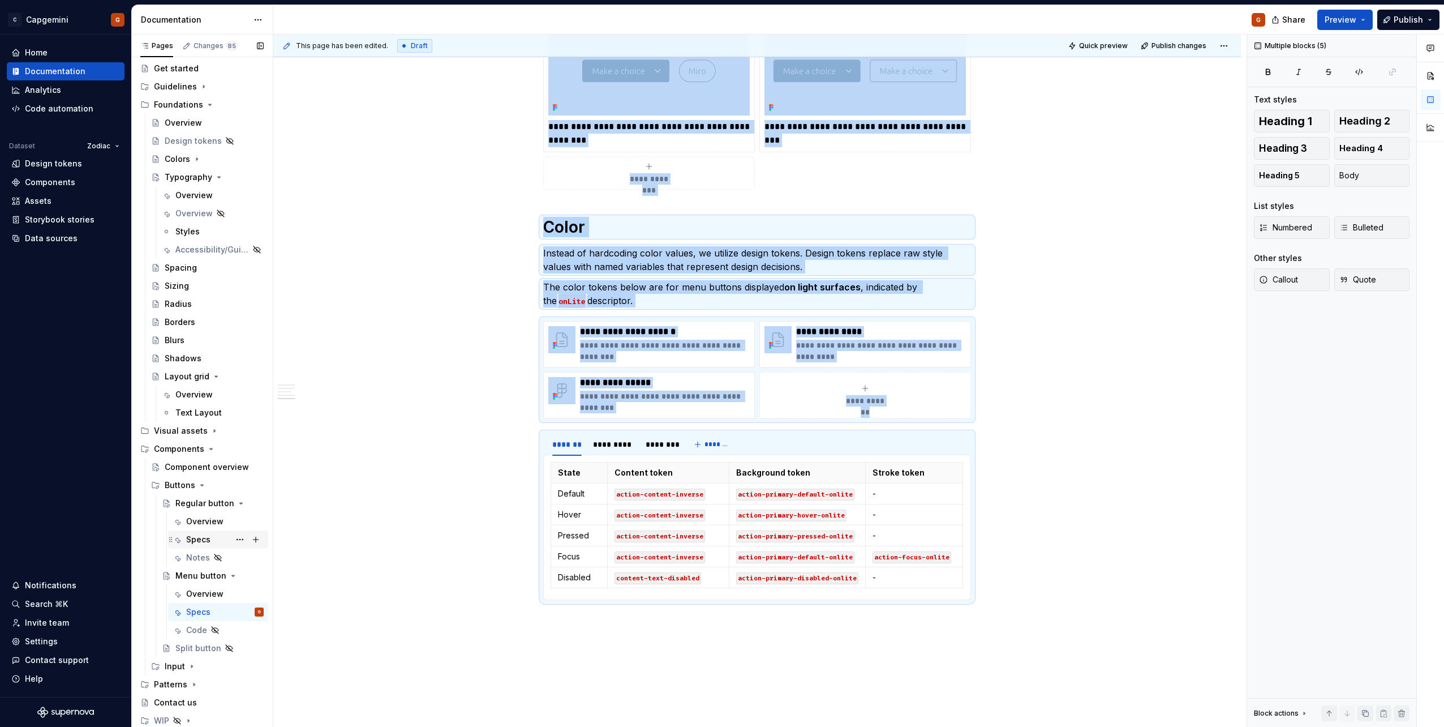
click at [201, 541] on div "Specs" at bounding box center [198, 539] width 24 height 11
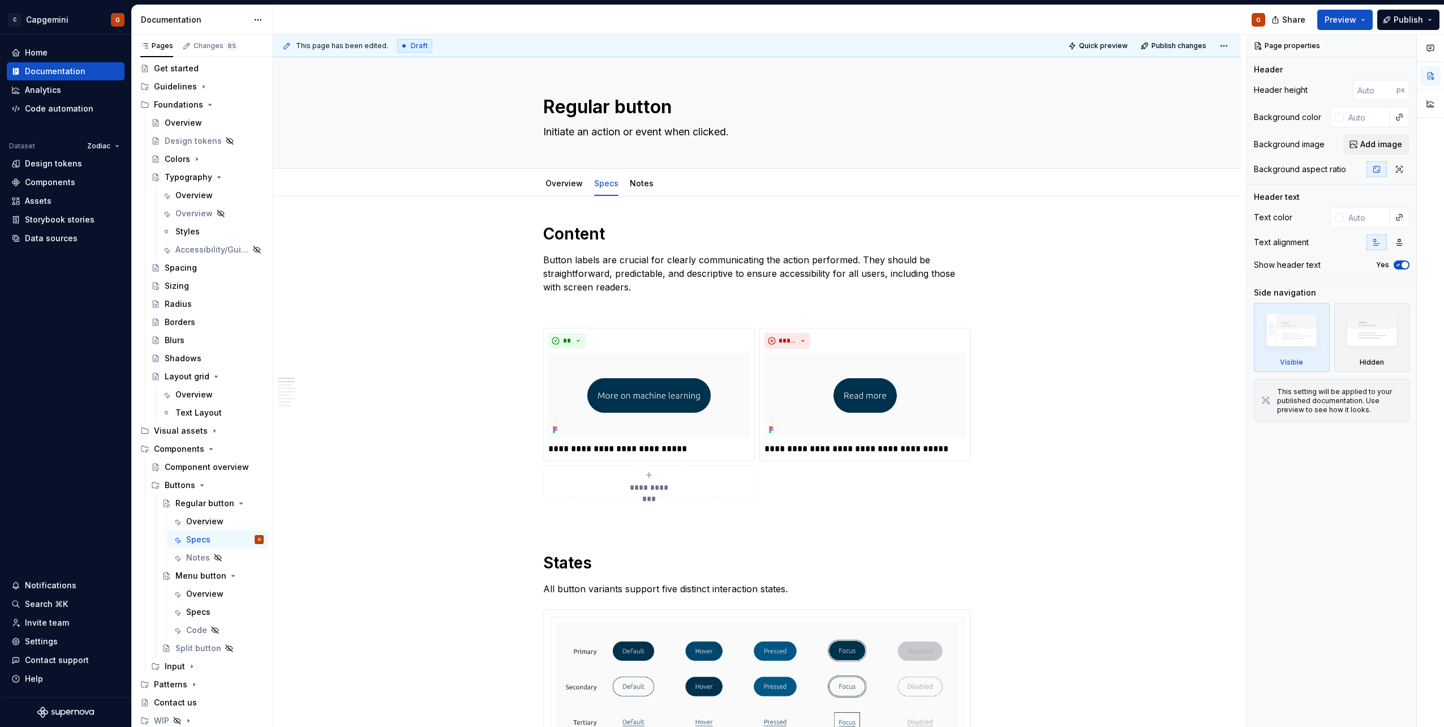
type textarea "*"
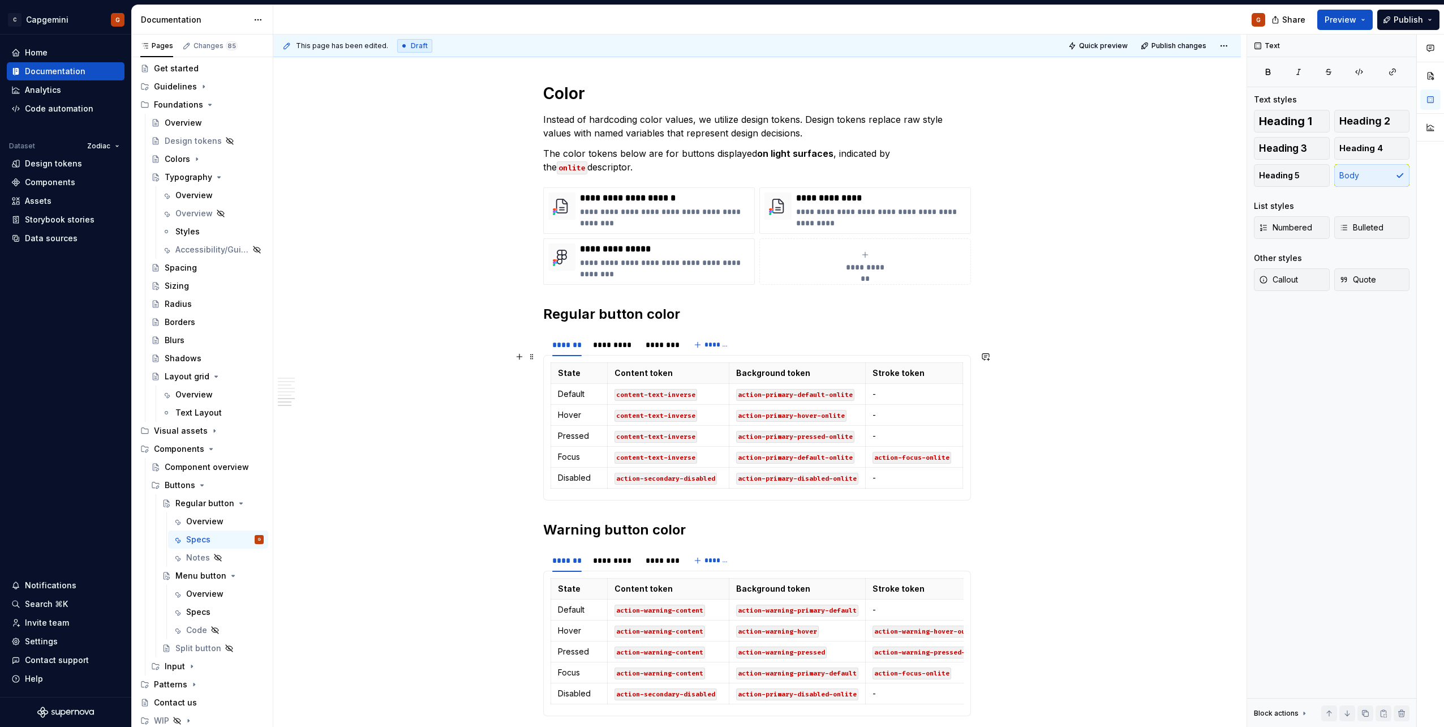
scroll to position [2526, 0]
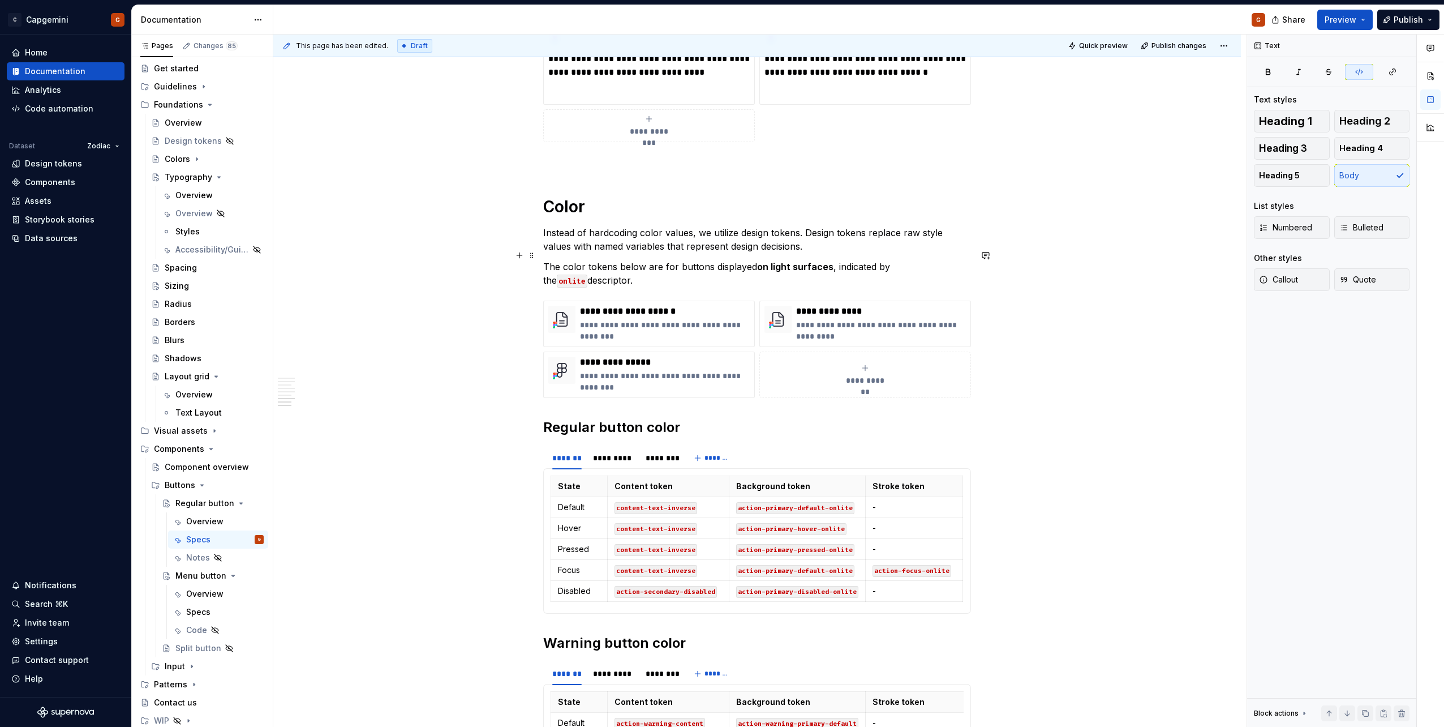
click at [587, 274] on code "onlite" at bounding box center [572, 280] width 31 height 13
click at [917, 319] on p "**********" at bounding box center [881, 330] width 170 height 23
type textarea "*"
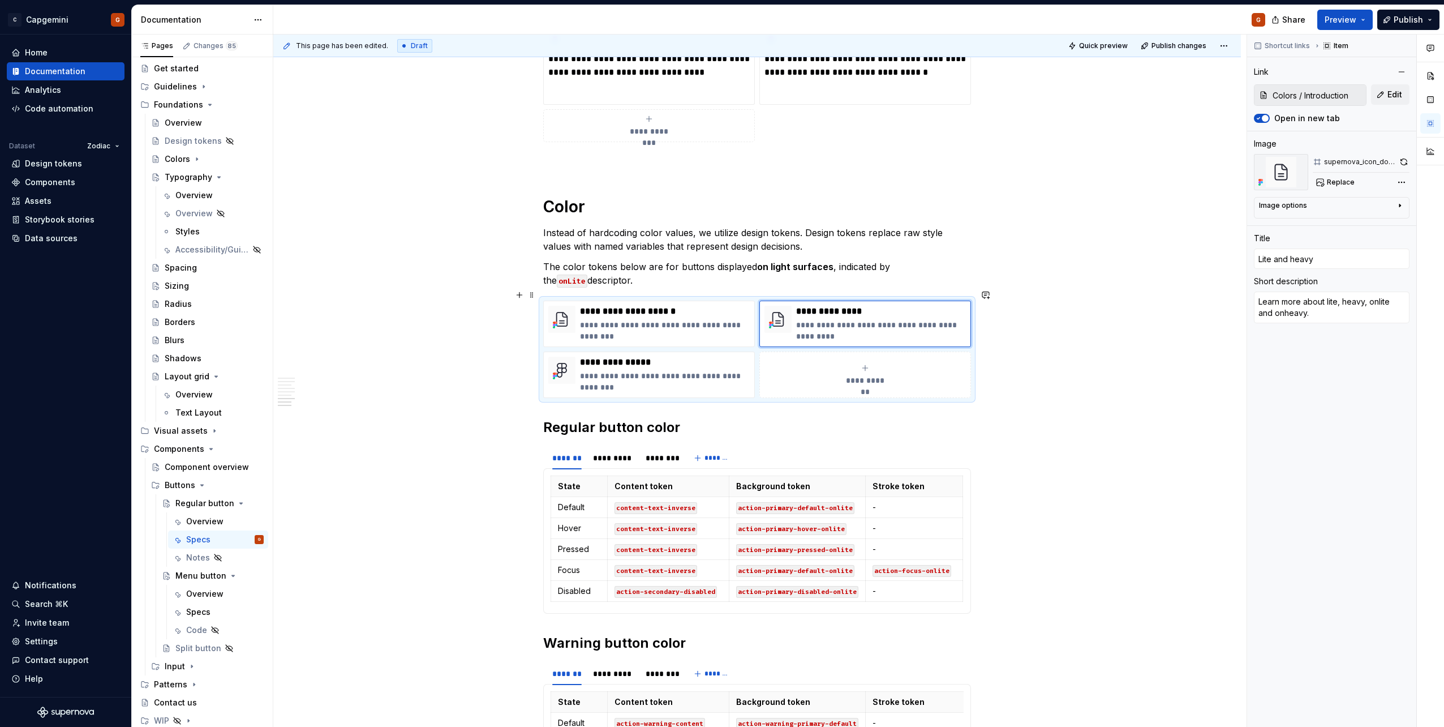
type input "Colors / Introduction/ Lite and Heavy"
click at [587, 274] on code "onLite" at bounding box center [572, 280] width 31 height 13
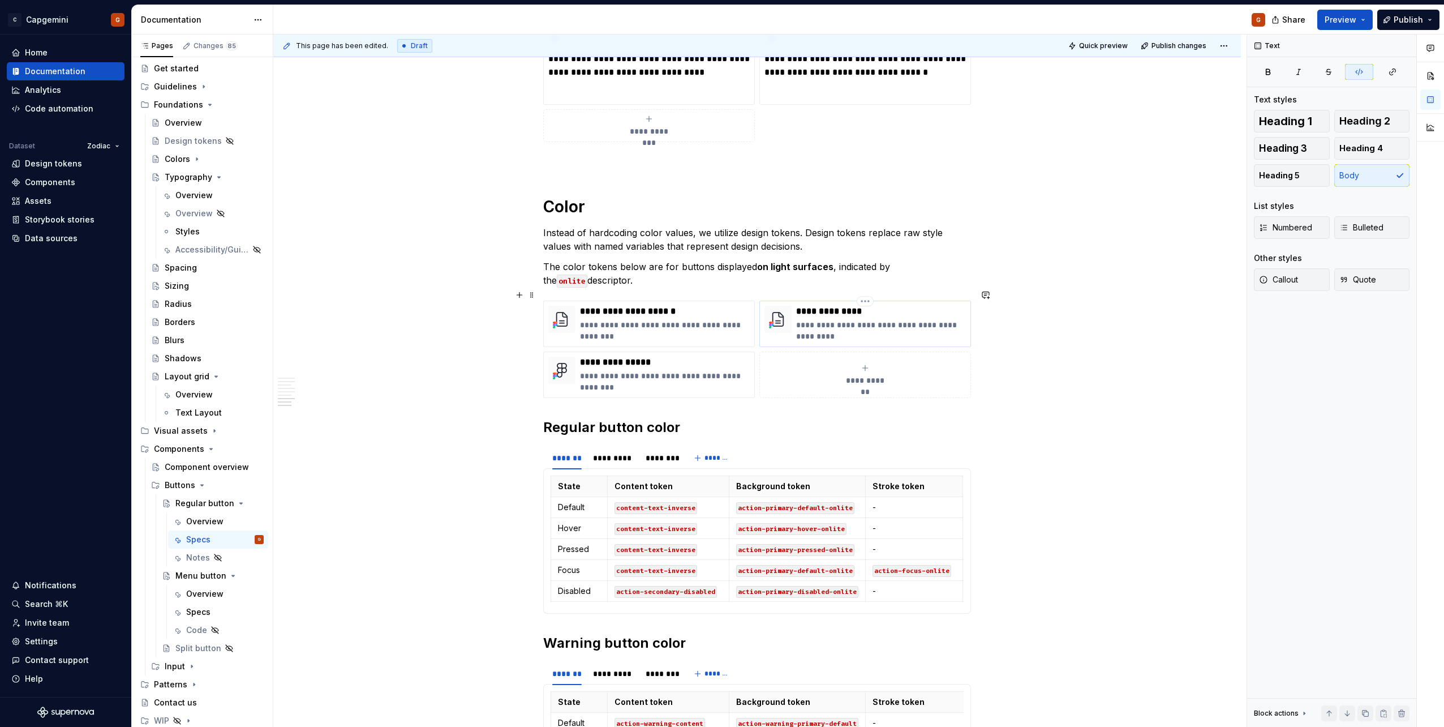
click at [916, 319] on p "**********" at bounding box center [881, 330] width 170 height 23
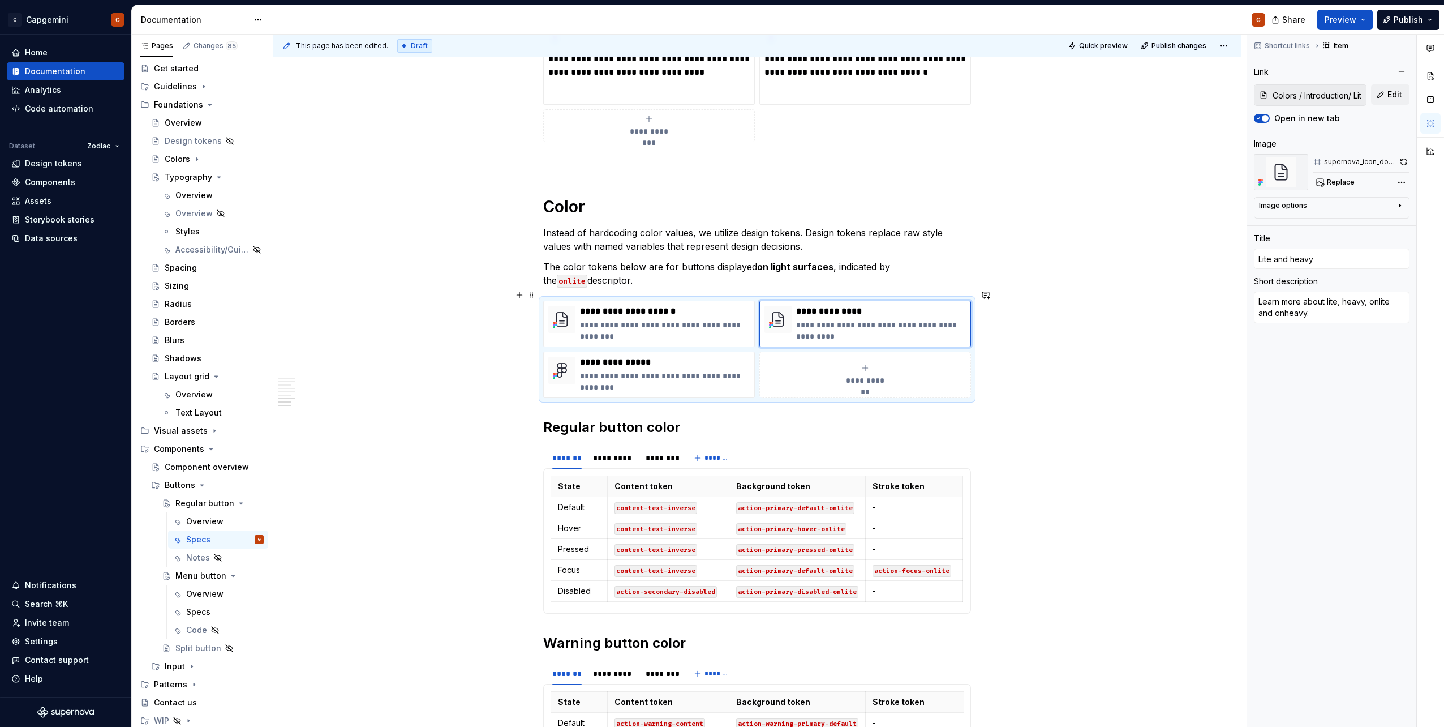
type textarea "*"
type textarea "Learn more about lite, heavy, onite and onheavy."
type textarea "*"
type textarea "Learn more about lite, heavy, onLite and onheavy."
click at [811, 325] on p "**********" at bounding box center [881, 330] width 170 height 23
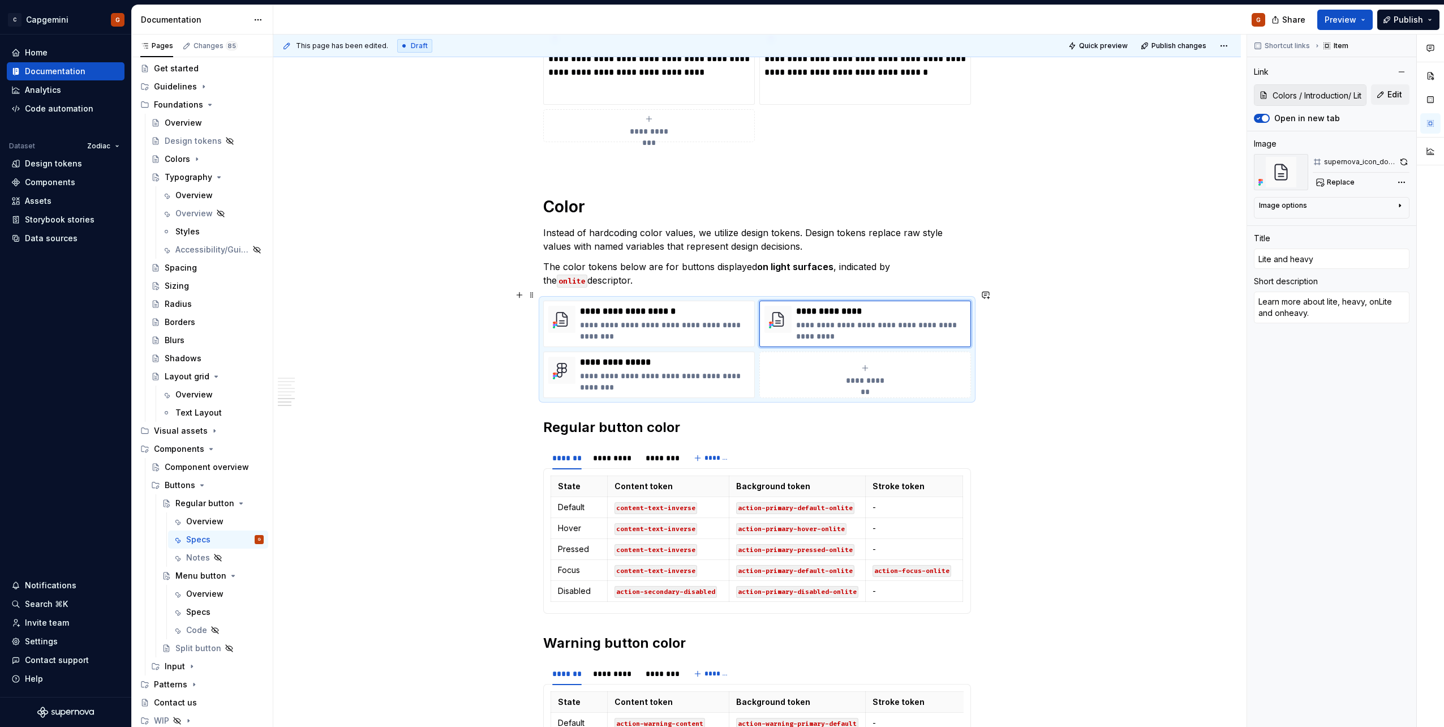
type textarea "*"
type textarea "Learn more about lite, heavy, onLite and oneavy."
type textarea "*"
type textarea "Learn more about lite, heavy, onLite and onHeavy."
click at [869, 331] on div "**********" at bounding box center [865, 323] width 212 height 46
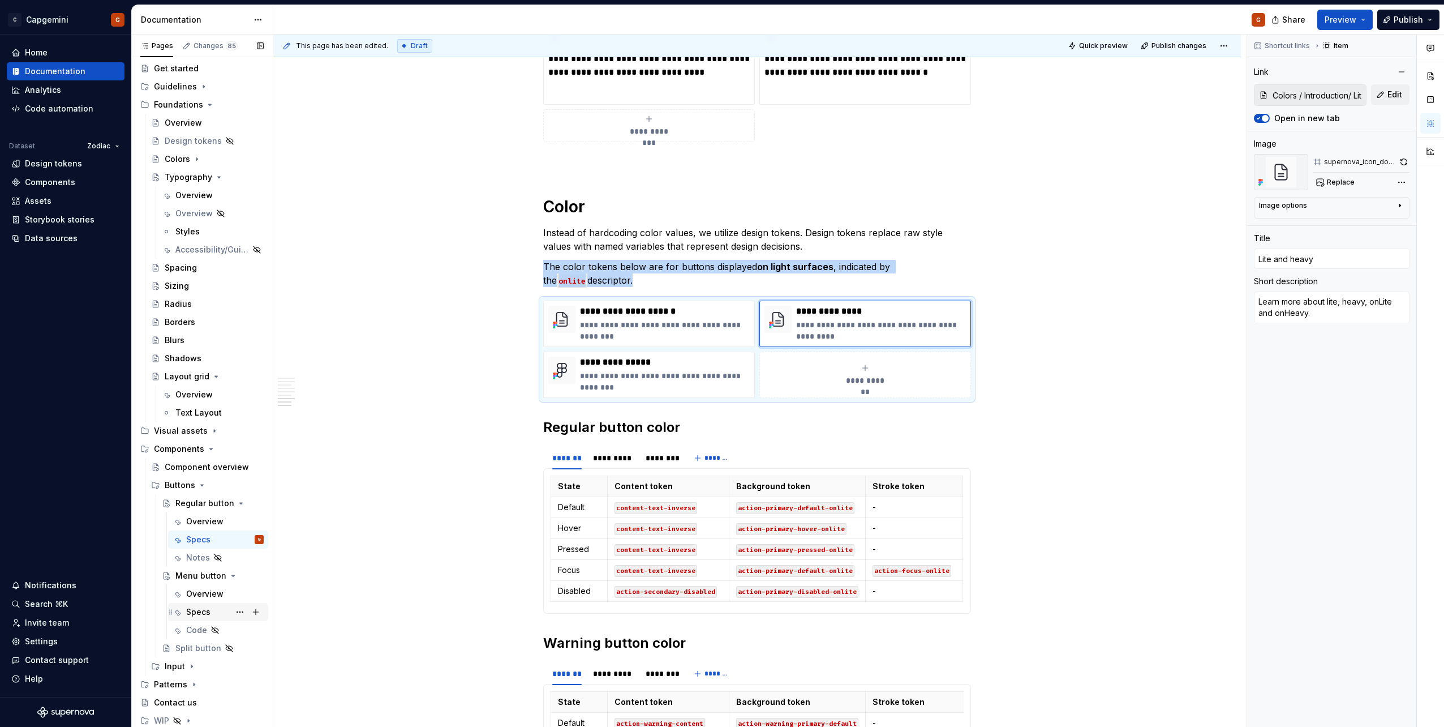
click at [200, 607] on div "Specs" at bounding box center [198, 611] width 24 height 11
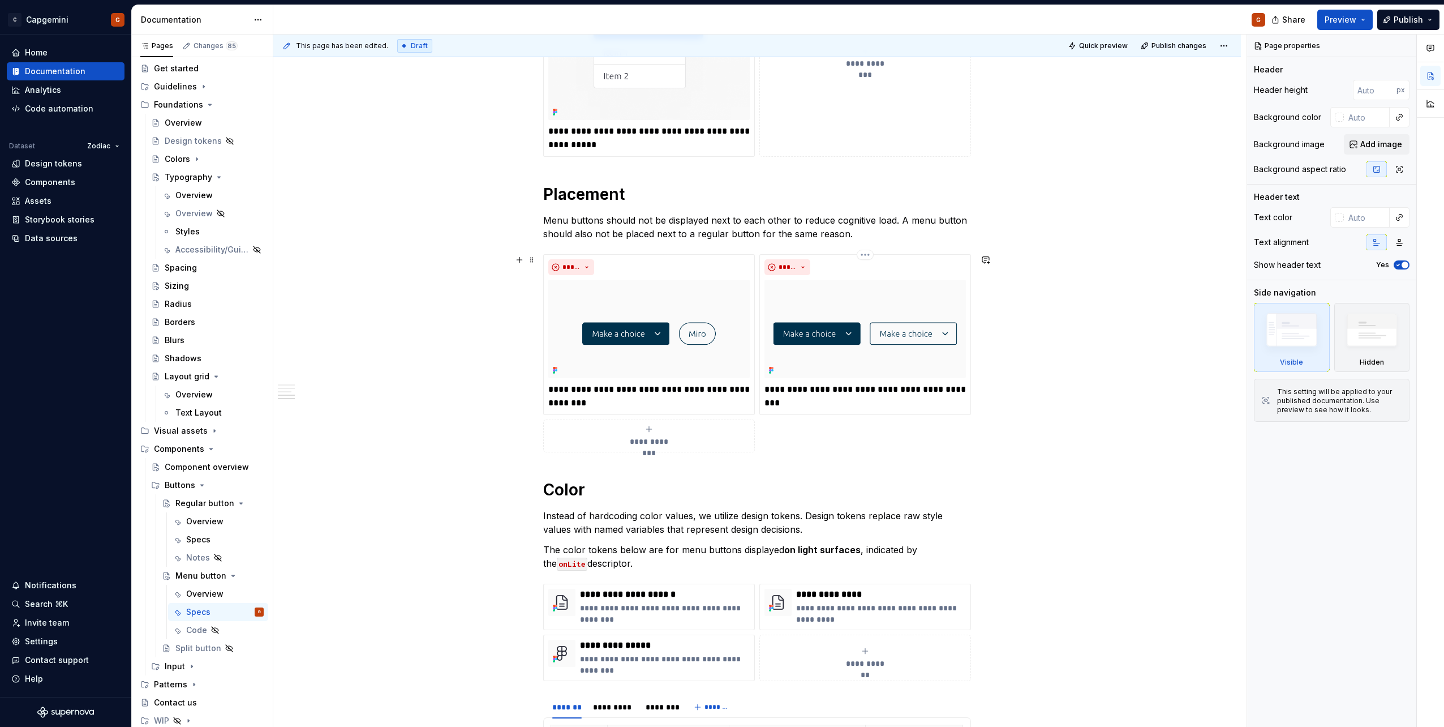
scroll to position [1754, 0]
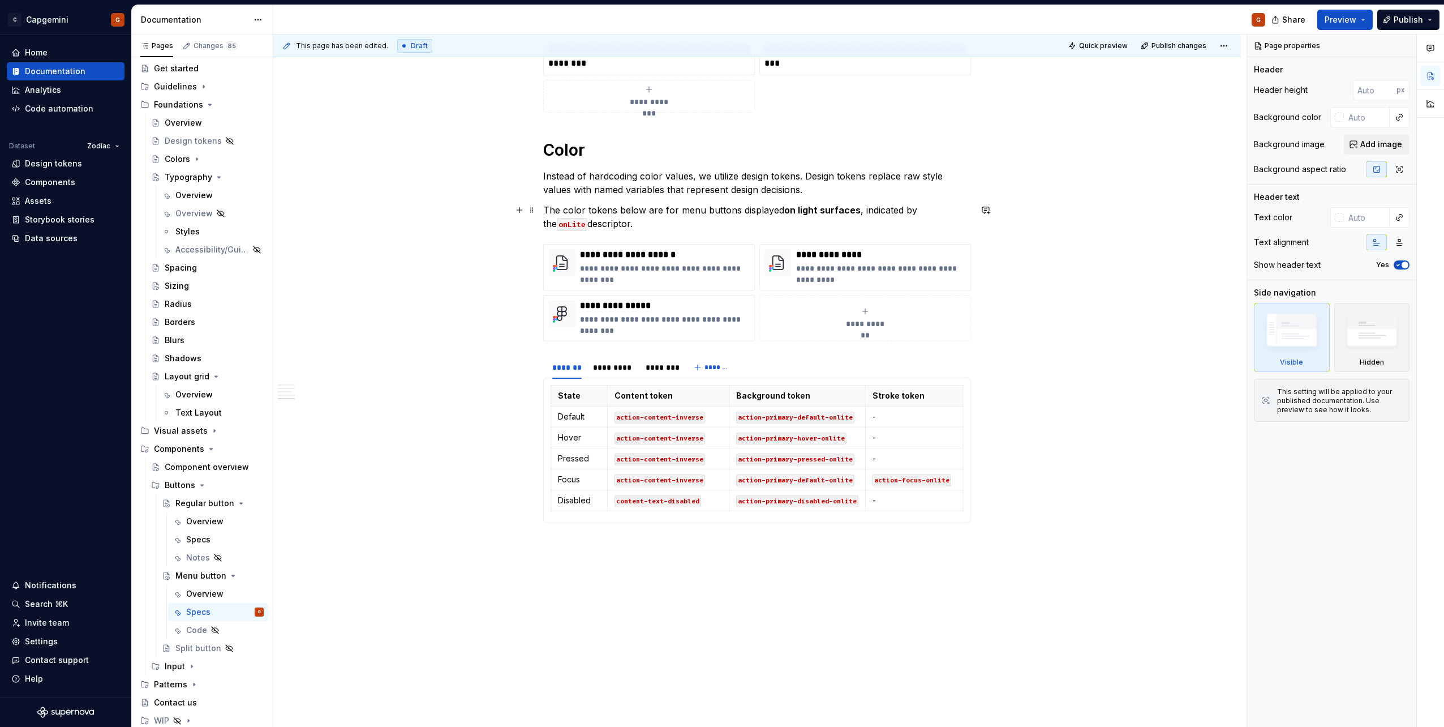
click at [587, 218] on code "onLite" at bounding box center [572, 224] width 31 height 13
type textarea "*"
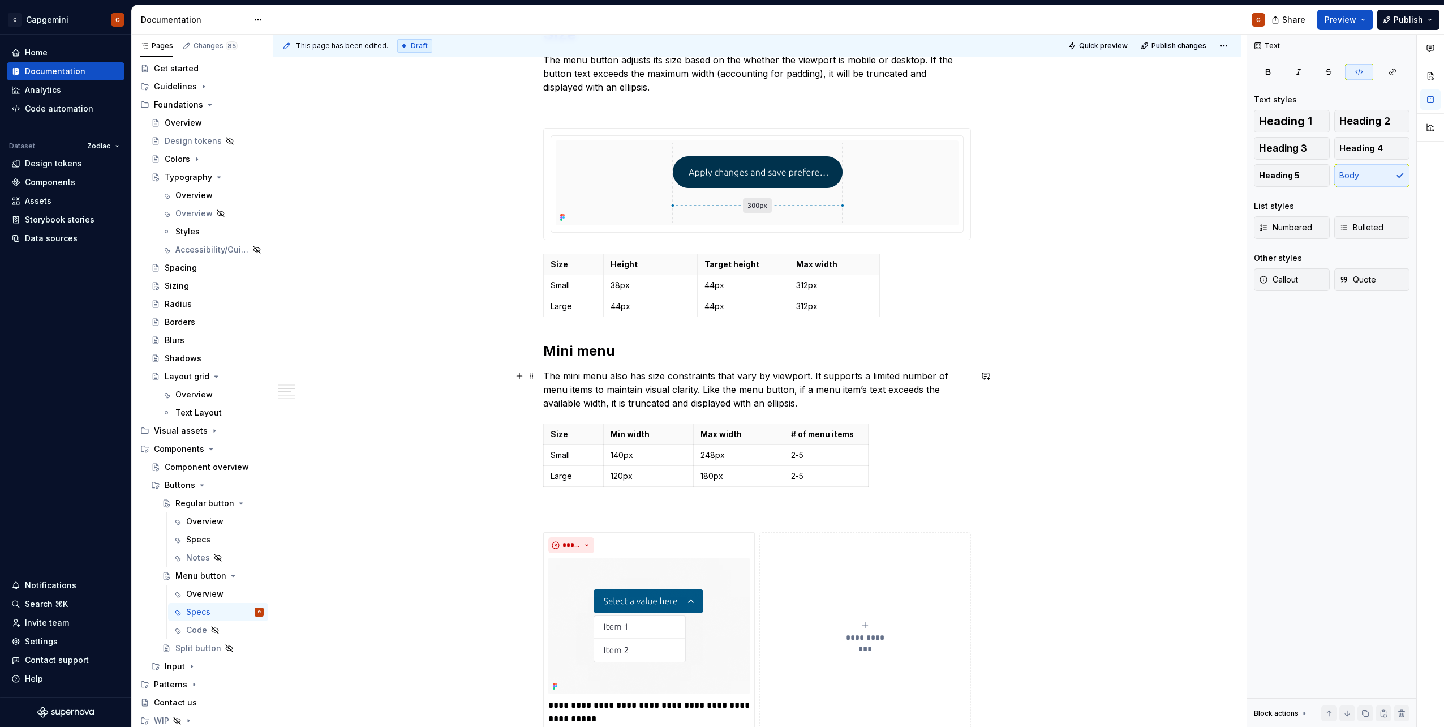
scroll to position [736, 0]
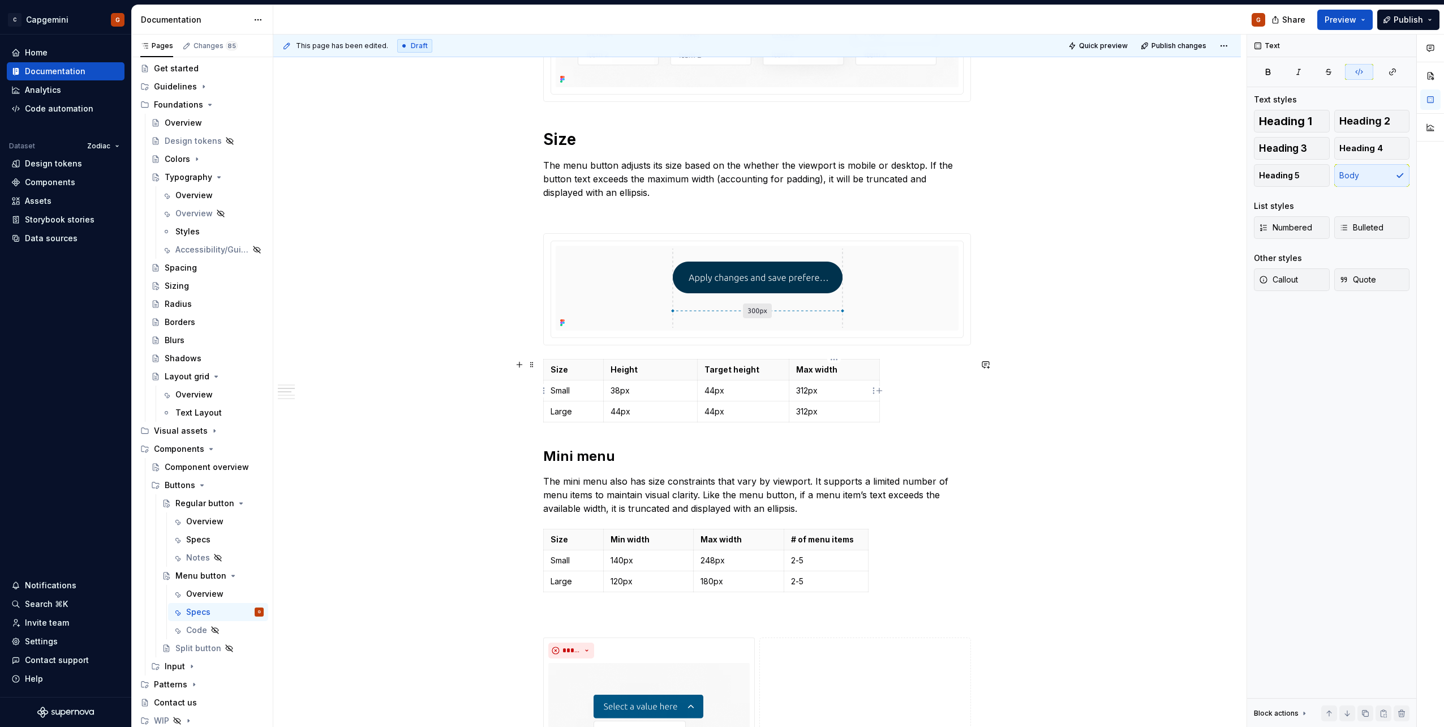
click at [806, 389] on p "312px" at bounding box center [834, 390] width 76 height 11
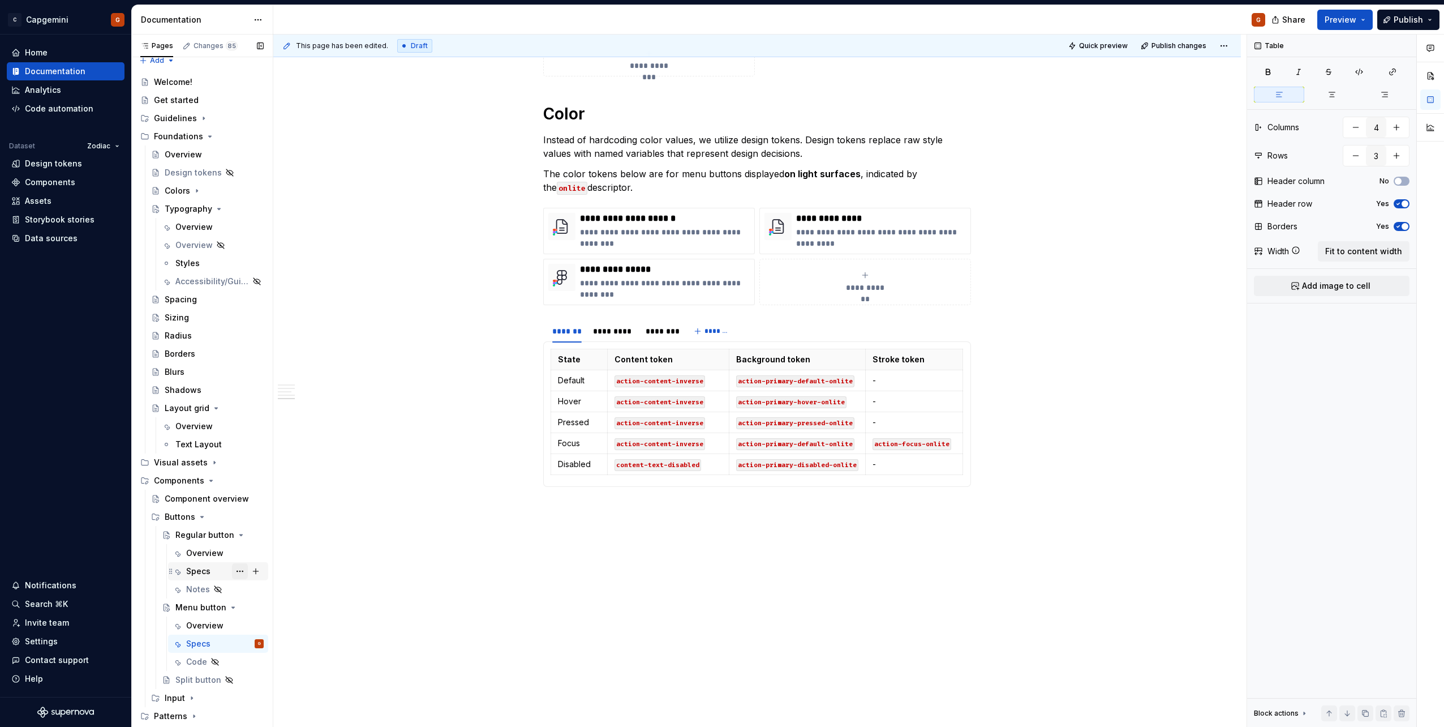
scroll to position [0, 0]
click at [181, 200] on div "Colors" at bounding box center [177, 199] width 25 height 11
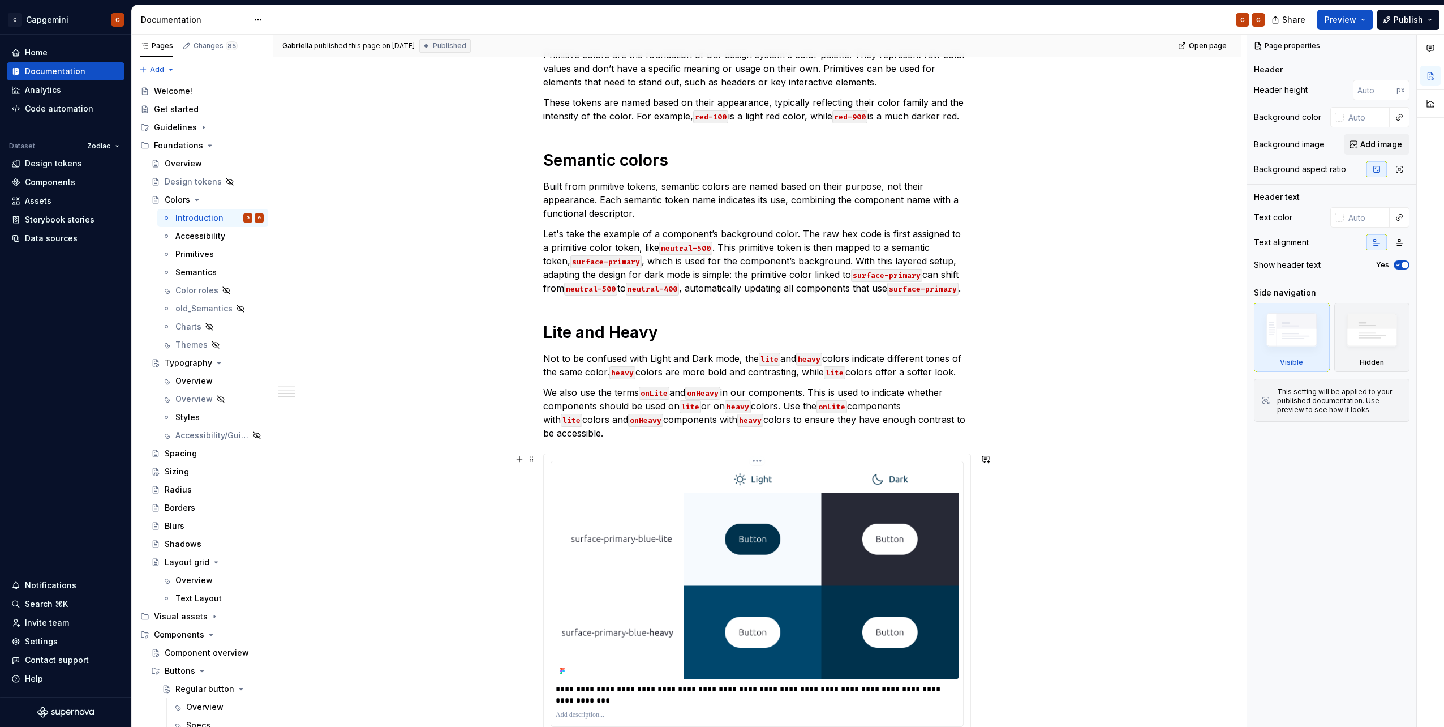
scroll to position [509, 0]
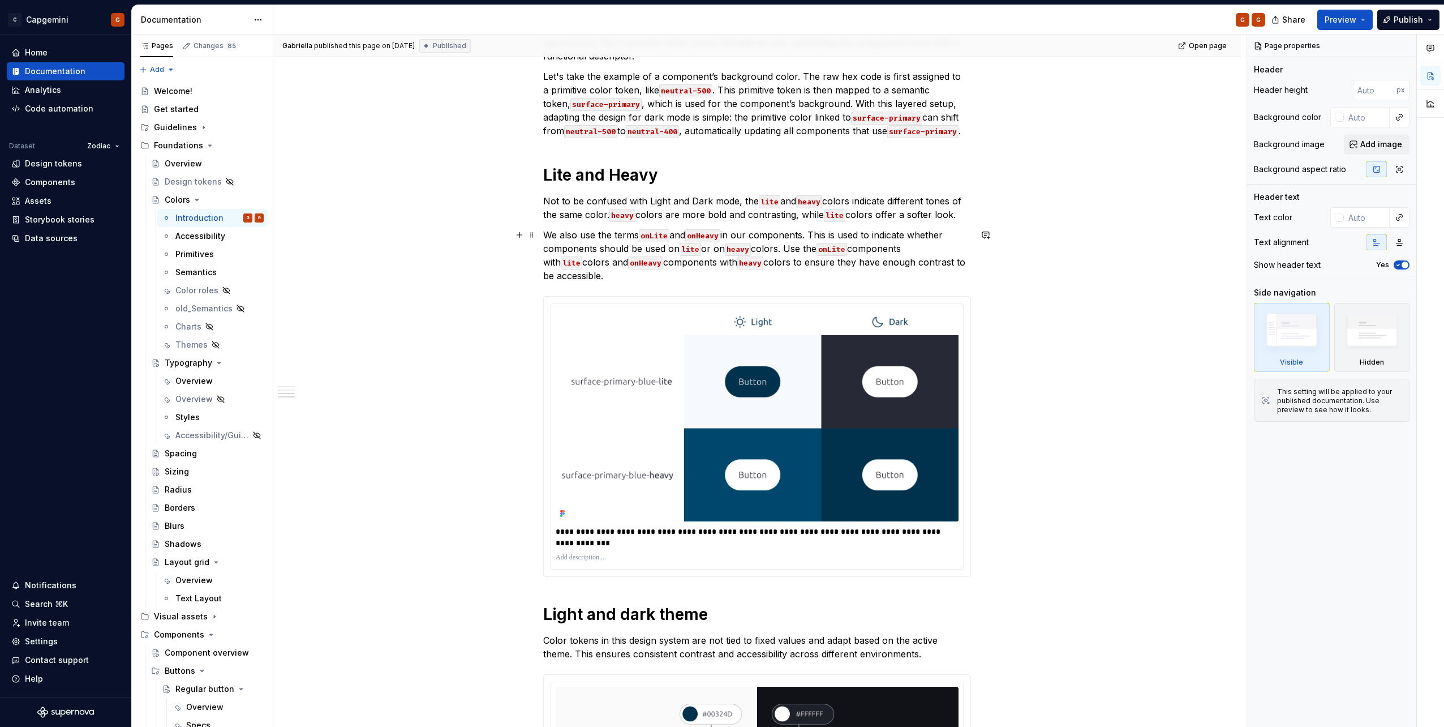
click at [654, 235] on code "onLite" at bounding box center [654, 235] width 31 height 13
type textarea "*"
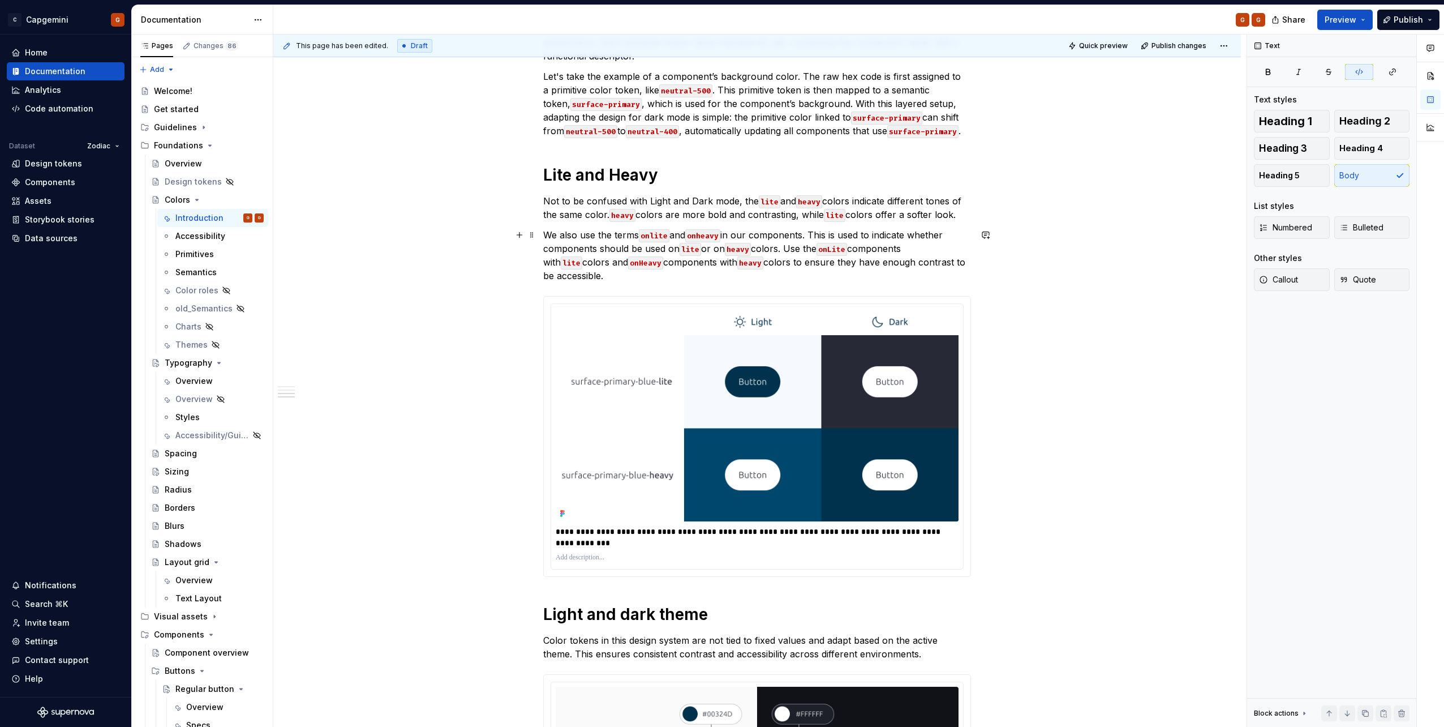
click at [838, 248] on code "onLite" at bounding box center [831, 249] width 31 height 13
click at [628, 263] on code "onHeavy" at bounding box center [645, 262] width 35 height 13
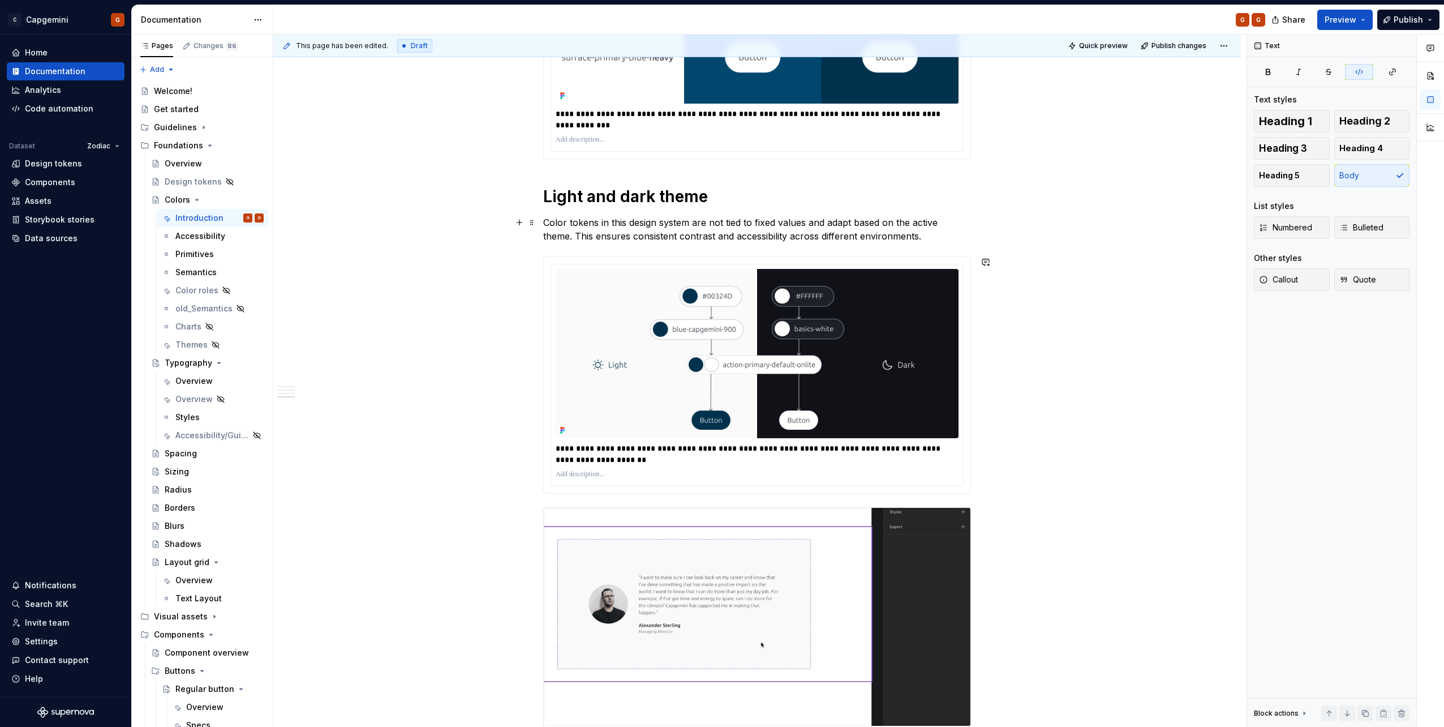
scroll to position [814, 0]
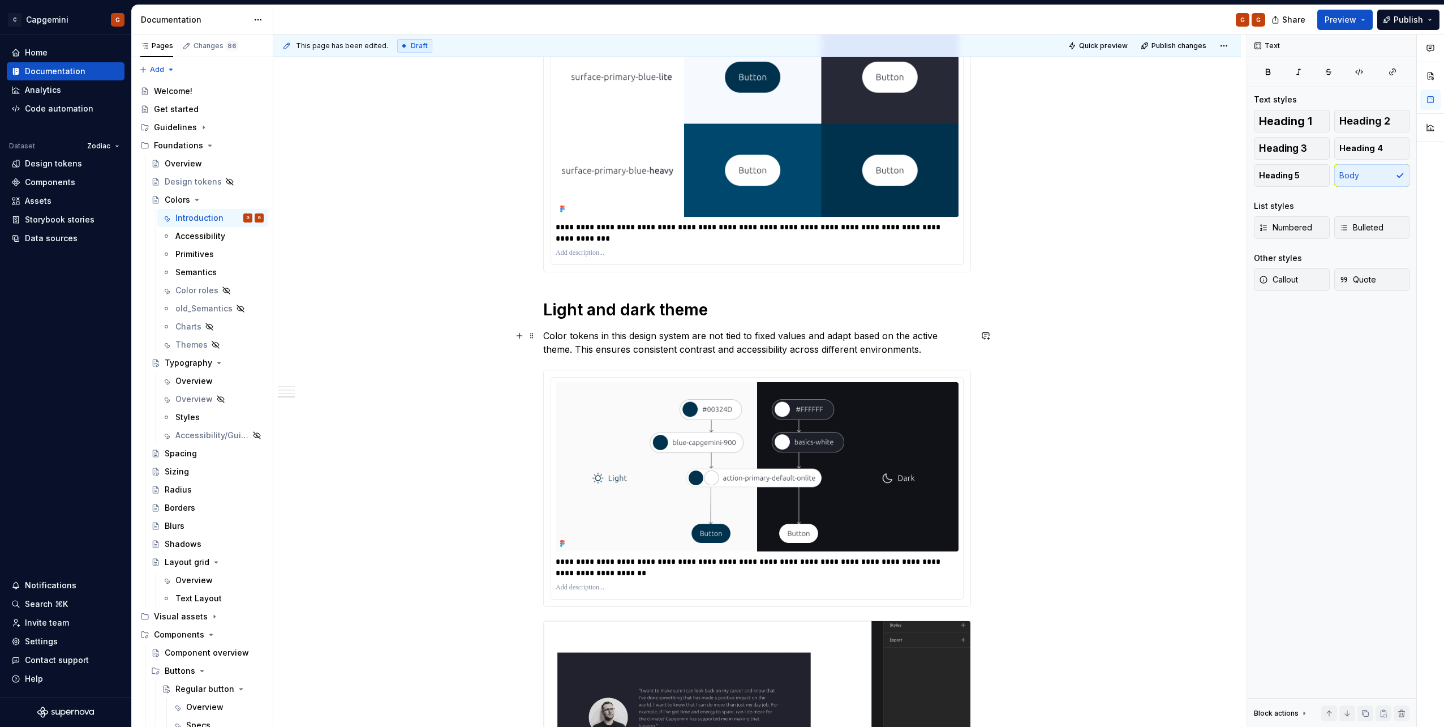
click at [613, 334] on p "Color tokens in this design system are not tied to fixed values and adapt based…" at bounding box center [757, 342] width 428 height 27
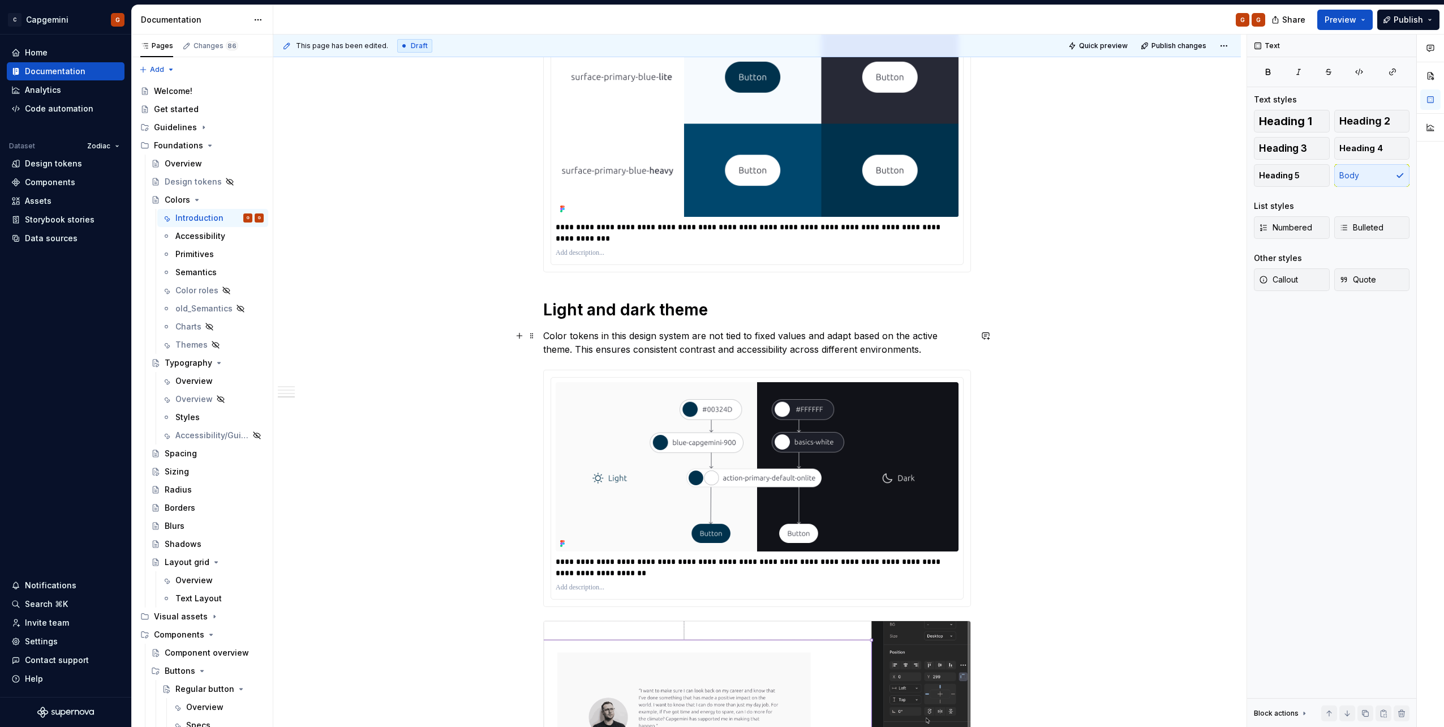
click at [613, 334] on p "Color tokens in this design system are not tied to fixed values and adapt based…" at bounding box center [757, 342] width 428 height 27
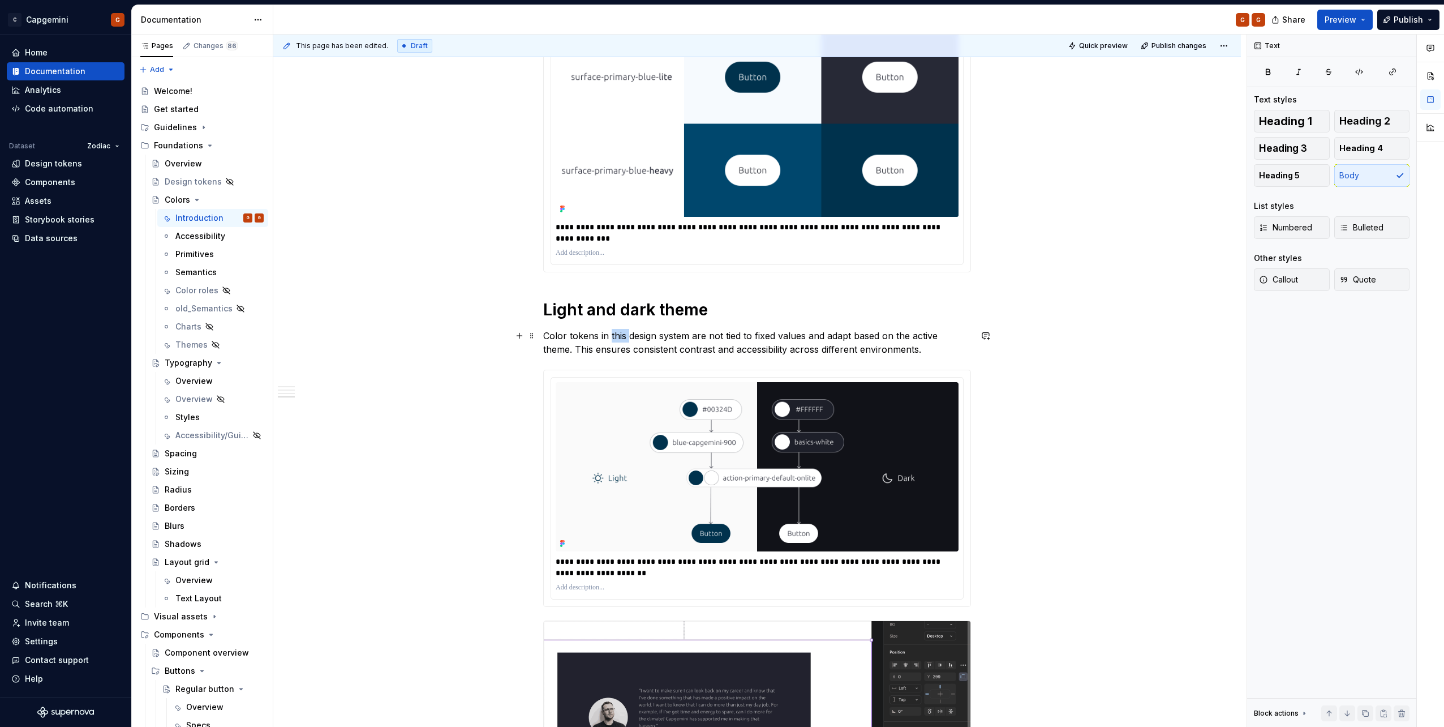
click at [613, 334] on p "Color tokens in this design system are not tied to fixed values and adapt based…" at bounding box center [757, 342] width 428 height 27
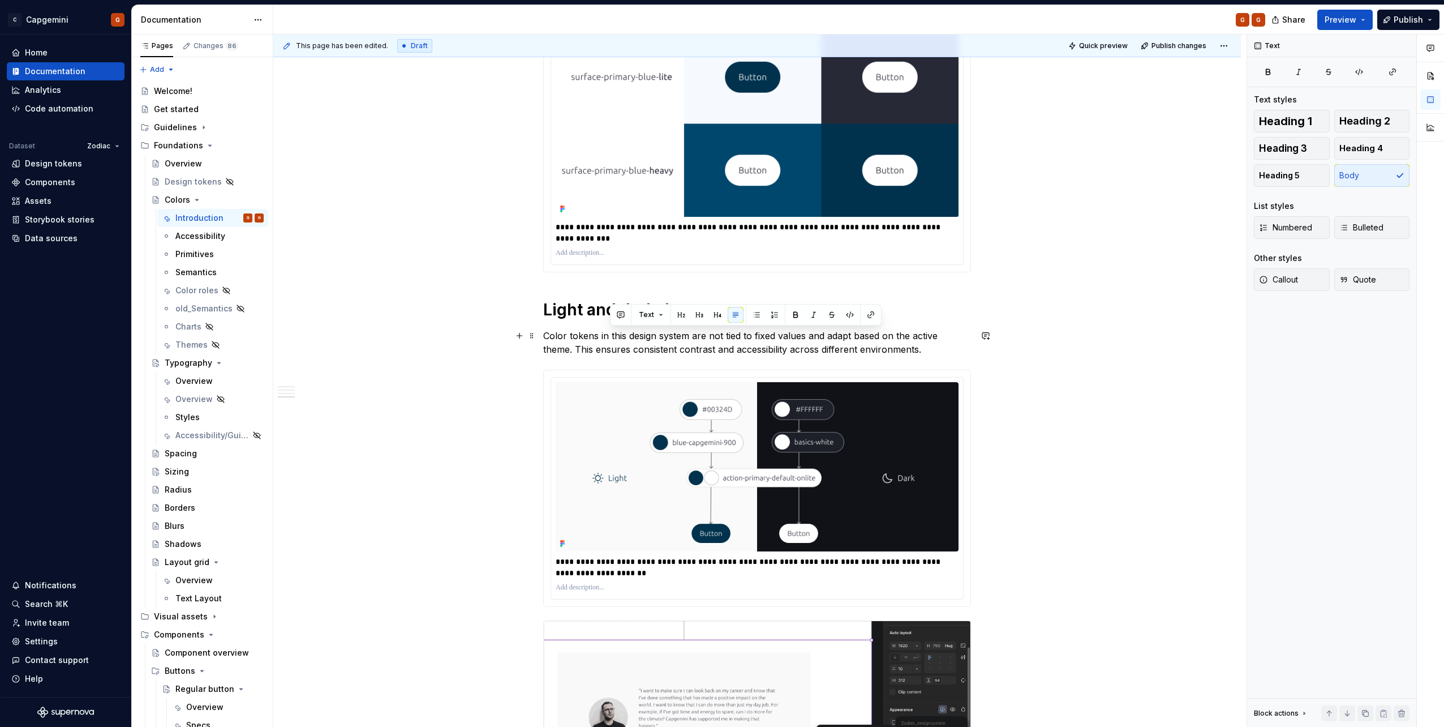
click at [622, 343] on p "Color tokens in this design system are not tied to fixed values and adapt based…" at bounding box center [757, 342] width 428 height 27
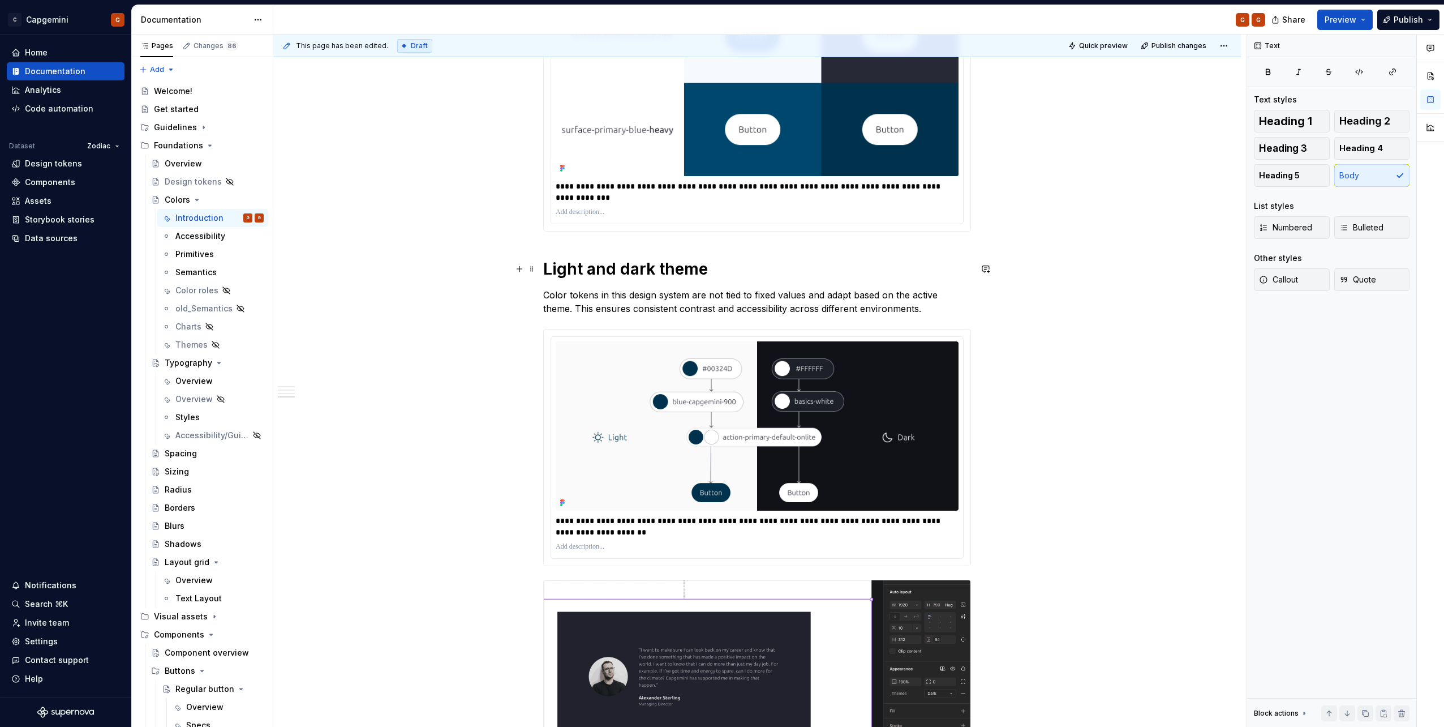
scroll to position [870, 0]
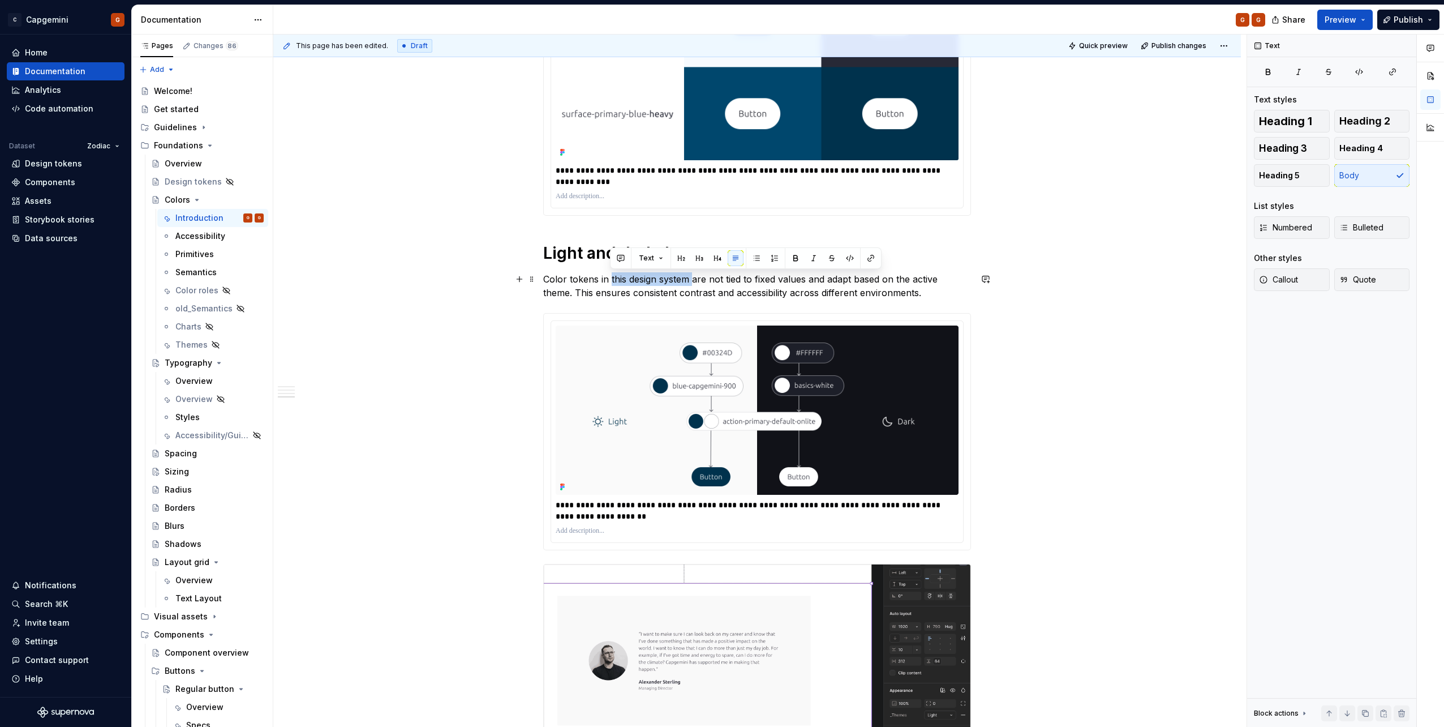
drag, startPoint x: 611, startPoint y: 280, endPoint x: 693, endPoint y: 283, distance: 82.1
click at [693, 283] on p "Color tokens in this design system are not tied to fixed values and adapt based…" at bounding box center [757, 285] width 428 height 27
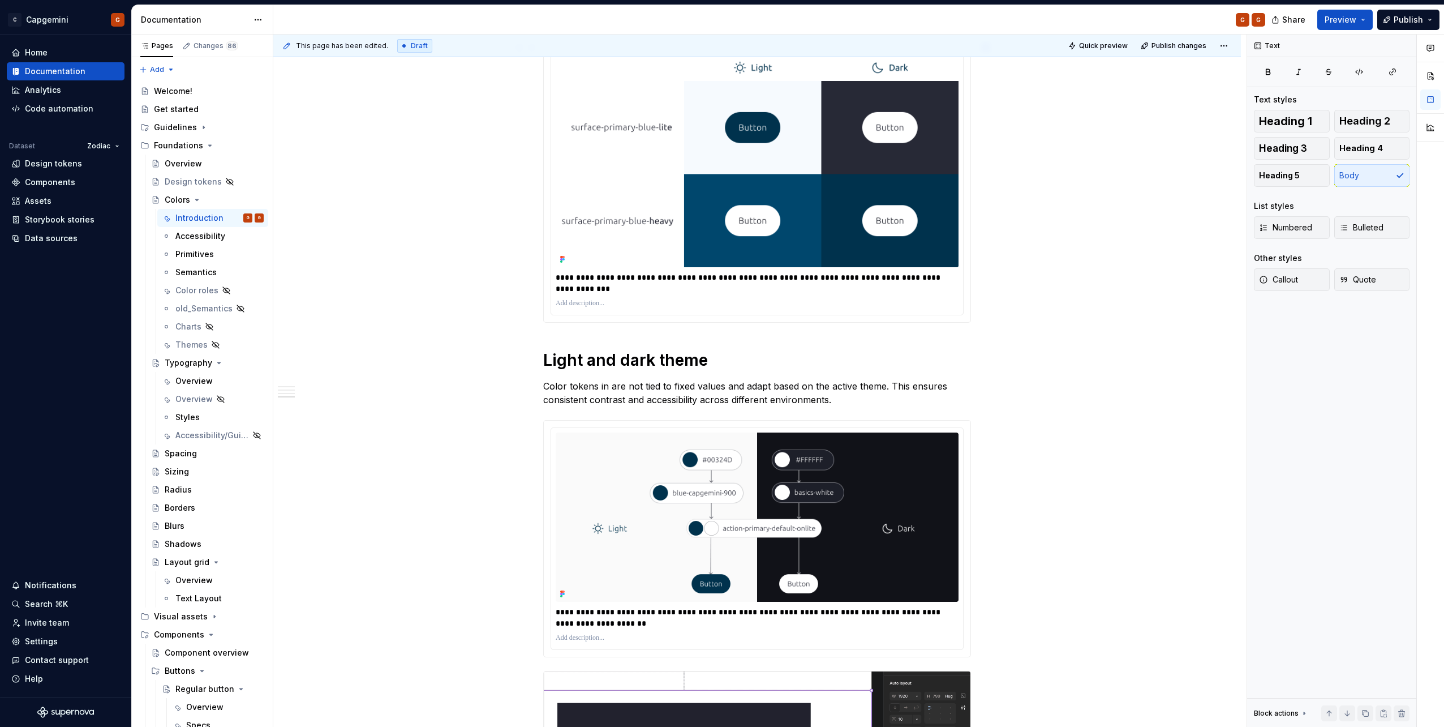
scroll to position [480, 0]
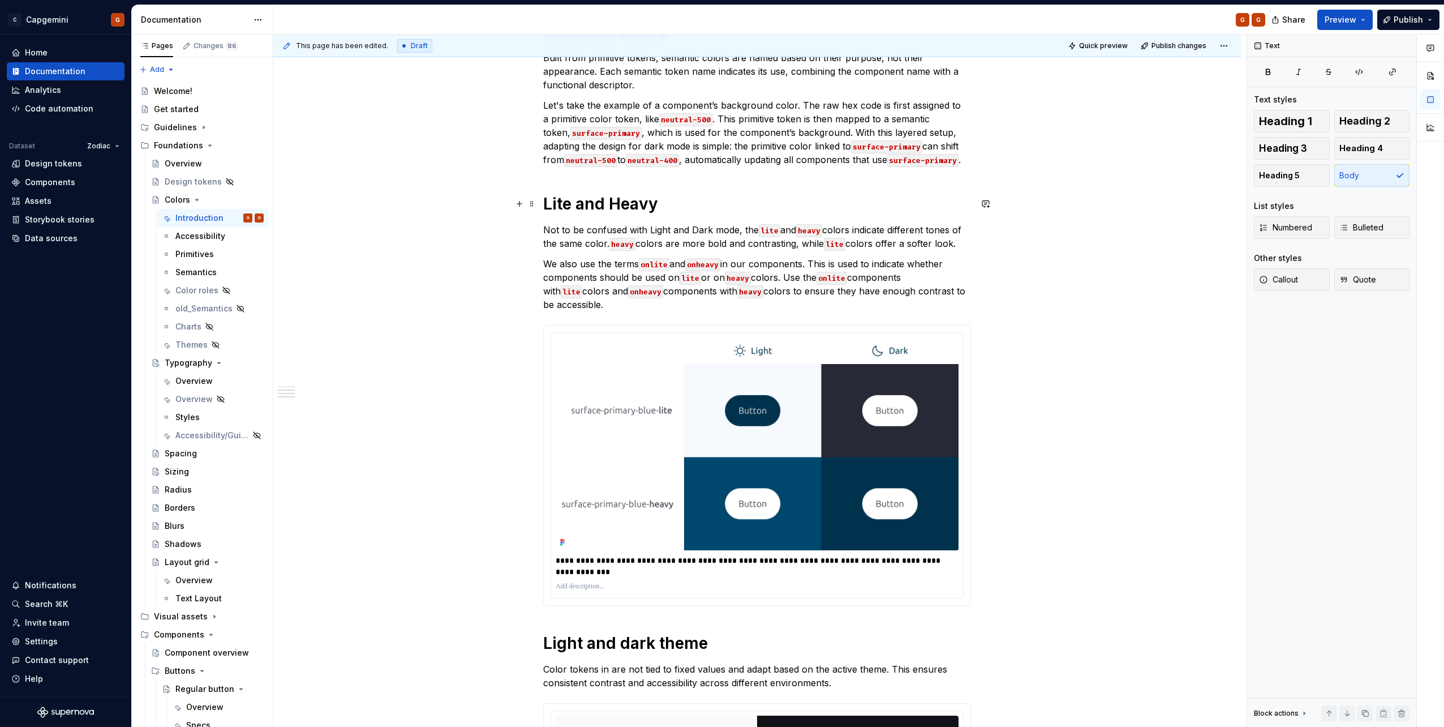
click at [617, 205] on h1 "Lite and Heavy" at bounding box center [757, 204] width 428 height 20
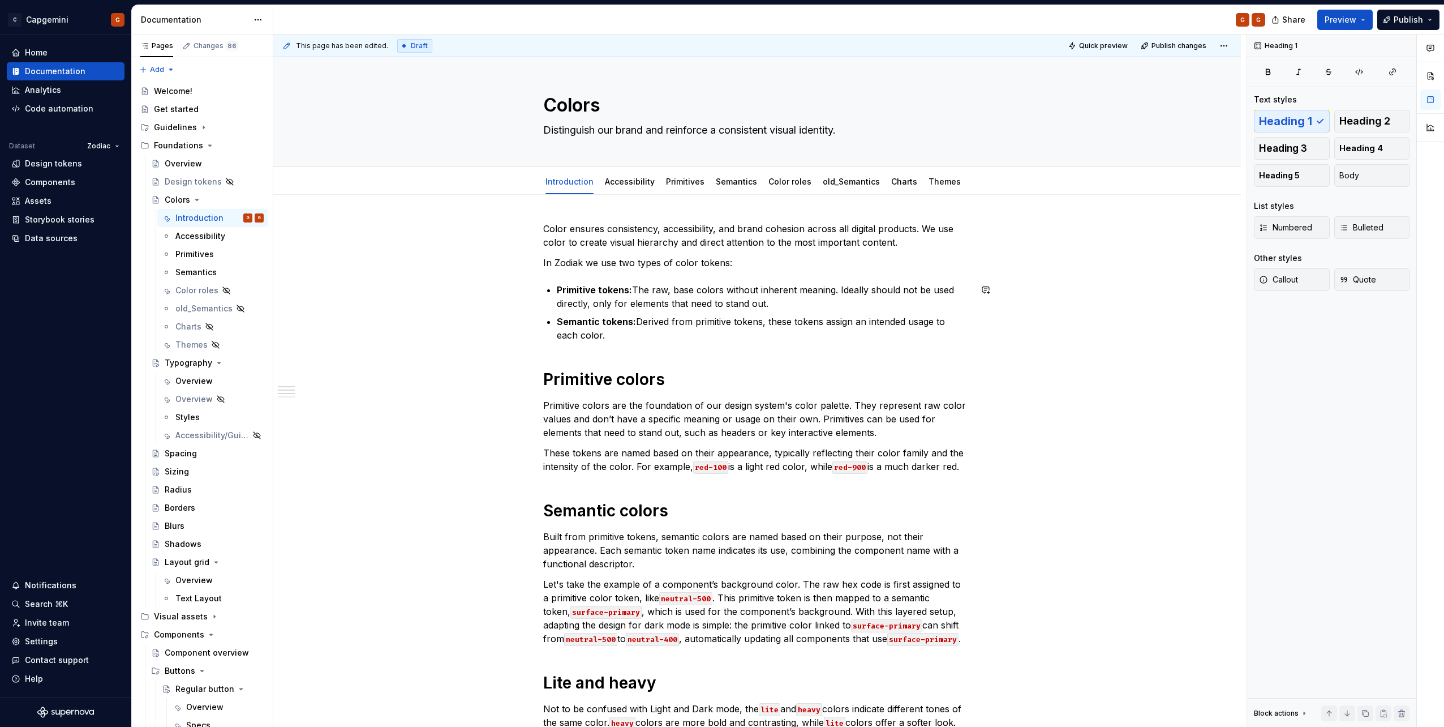
scroll to position [0, 0]
click at [634, 186] on link "Accessibility" at bounding box center [630, 183] width 50 height 10
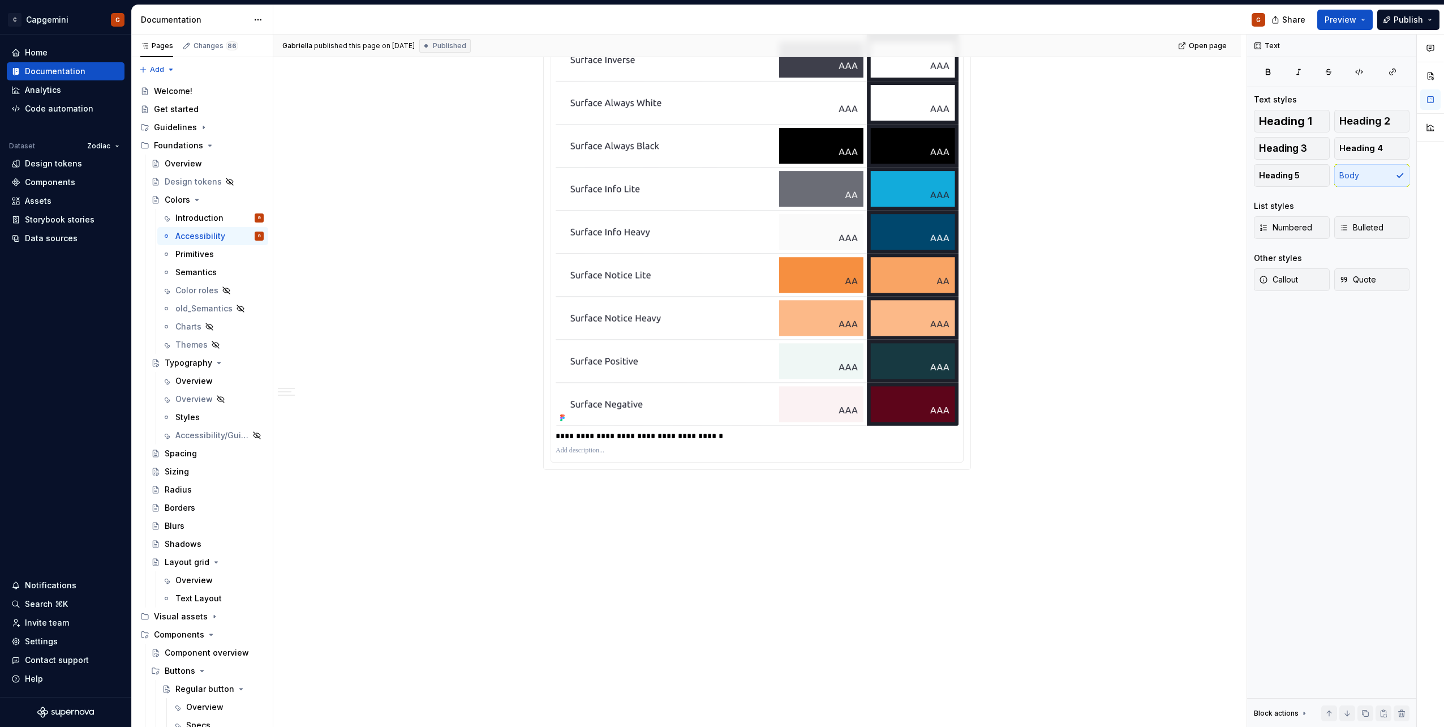
scroll to position [1982, 0]
type textarea "*"
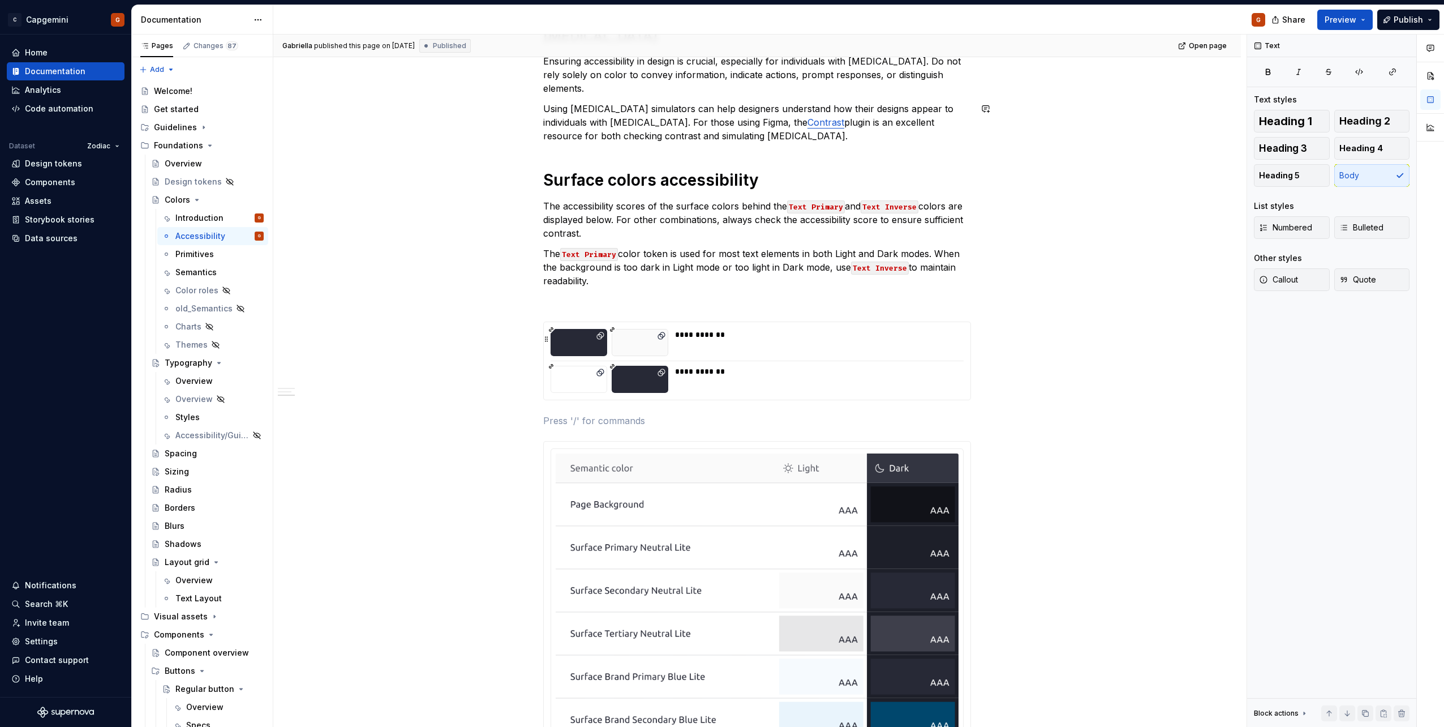
scroll to position [963, 0]
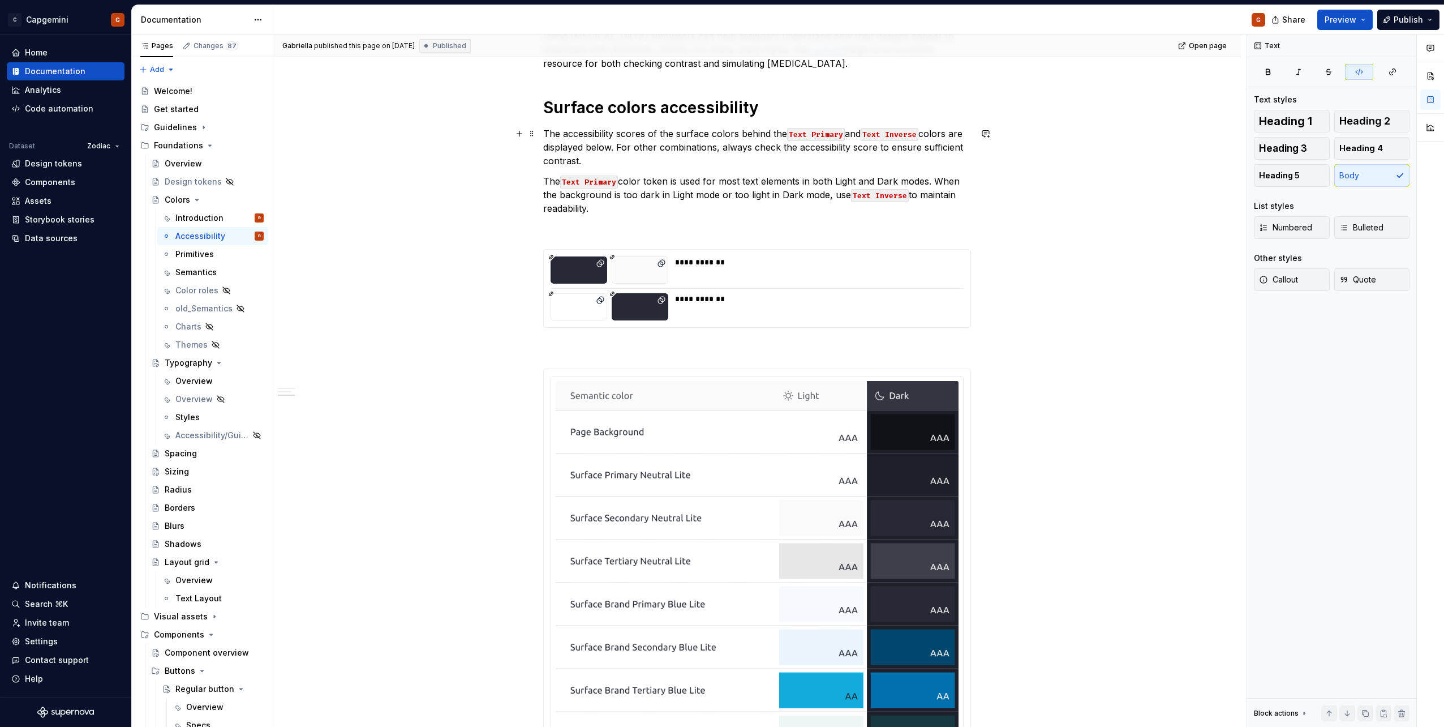
click at [794, 131] on code "Text Primary" at bounding box center [816, 134] width 58 height 13
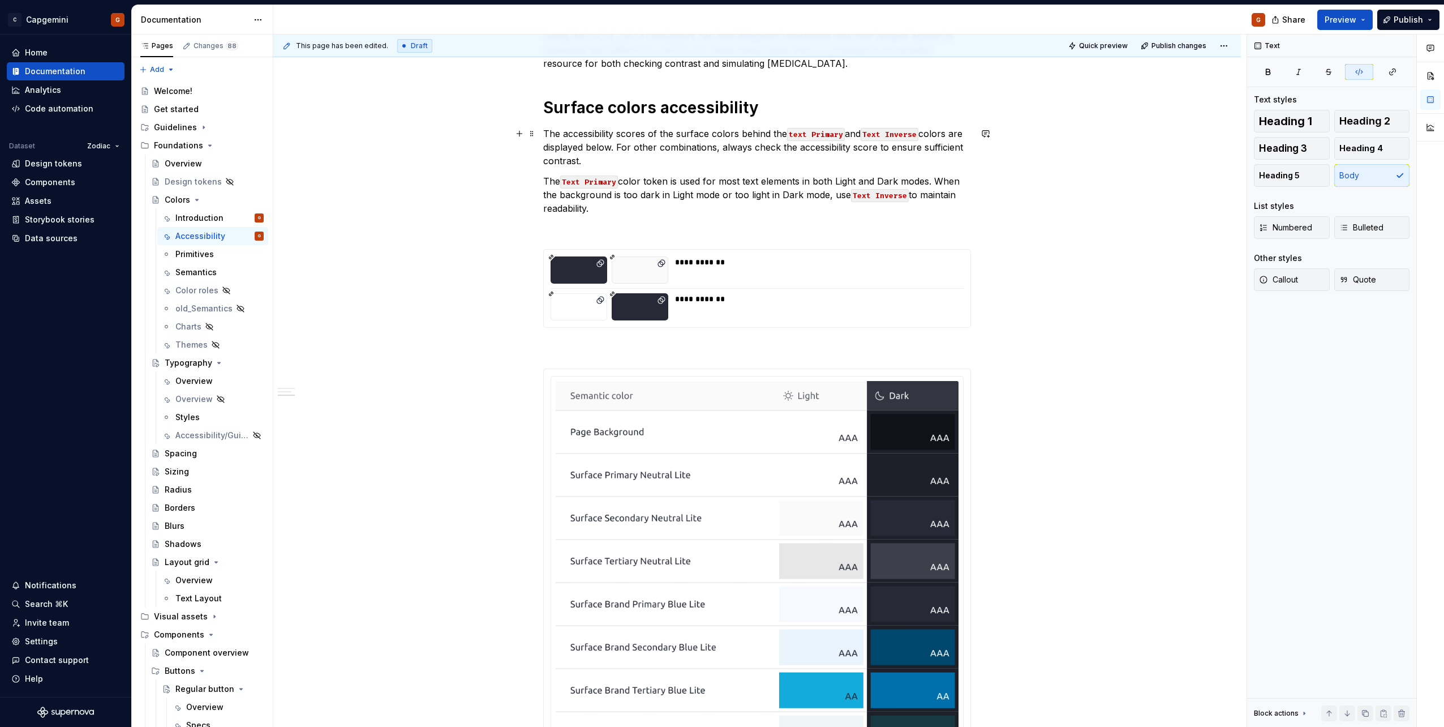
click at [813, 135] on code "text Primary" at bounding box center [816, 134] width 58 height 13
click at [589, 184] on code "Text Primary" at bounding box center [589, 181] width 58 height 13
click at [856, 195] on code "Text Inverse" at bounding box center [880, 195] width 58 height 13
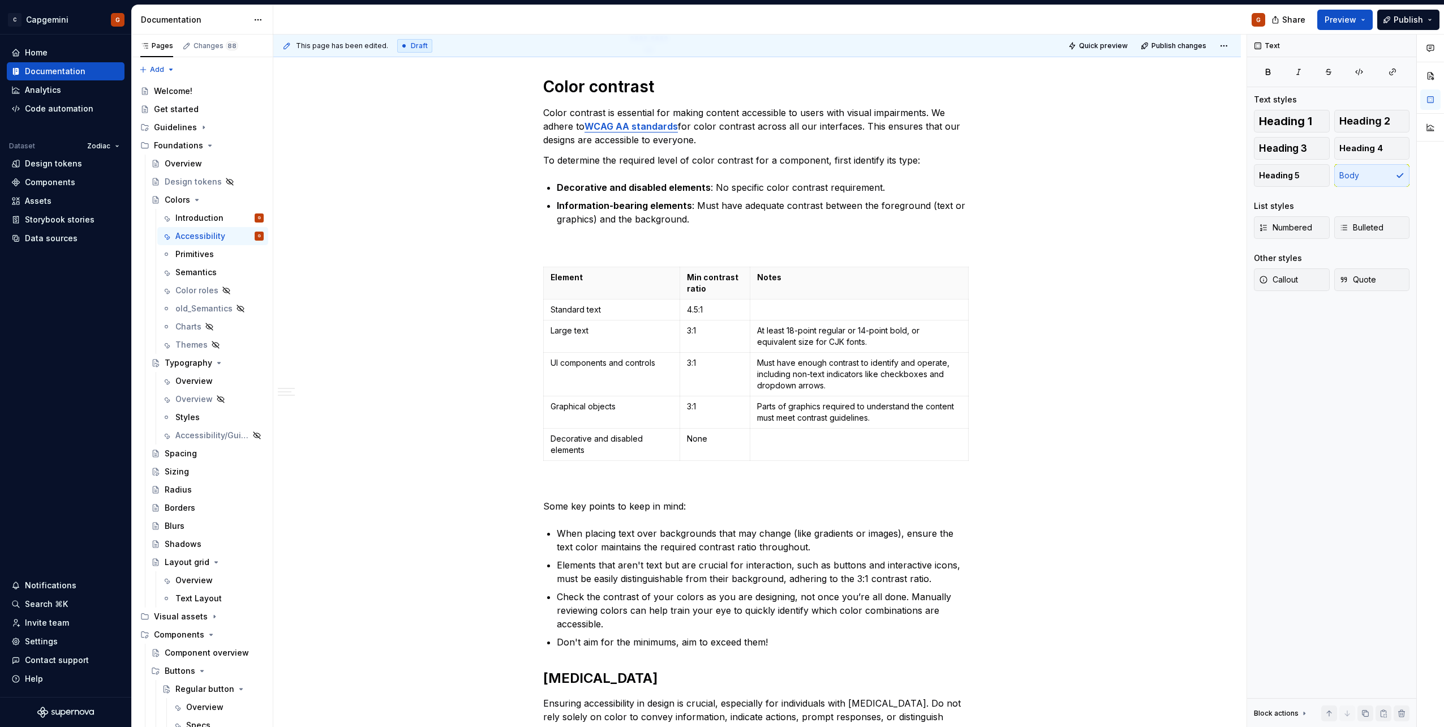
scroll to position [0, 0]
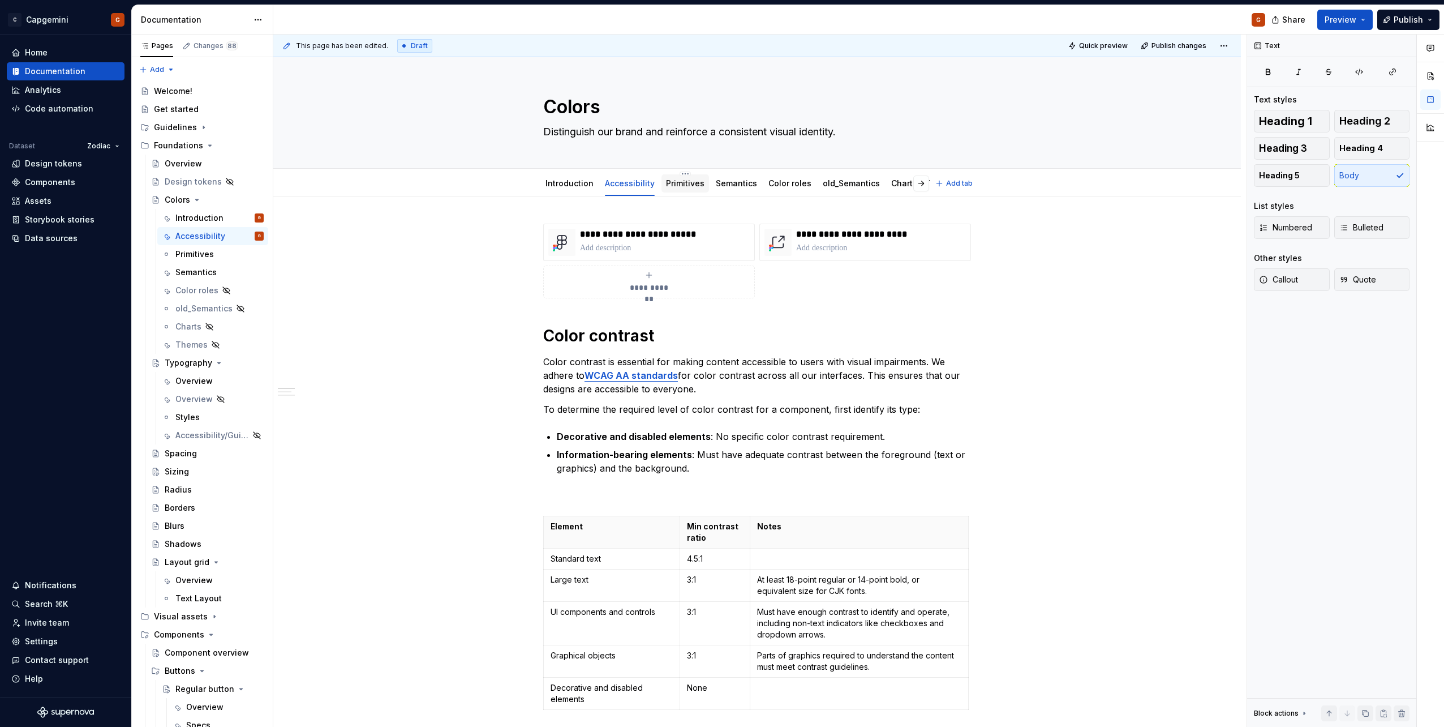
click at [695, 188] on div "Primitives" at bounding box center [685, 183] width 38 height 11
click at [581, 187] on link "Introduction" at bounding box center [569, 183] width 48 height 10
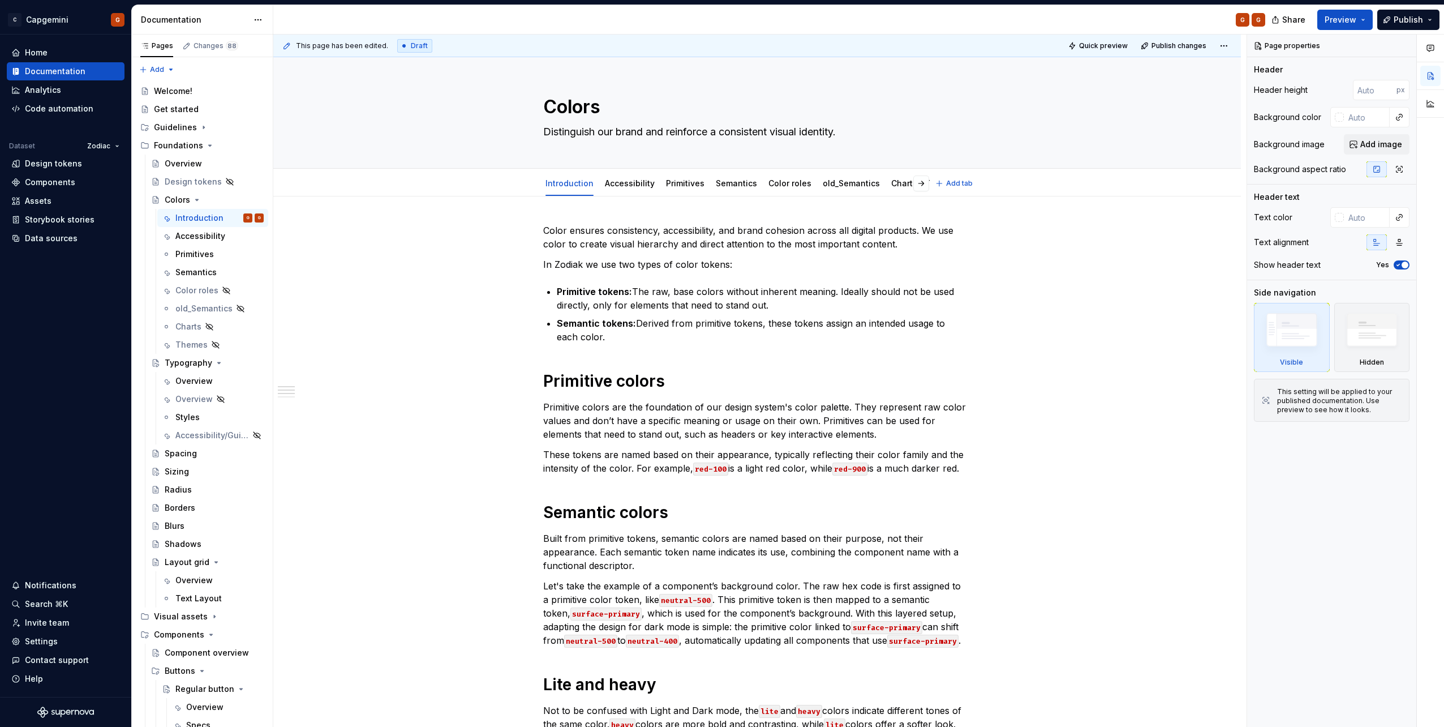
type textarea "*"
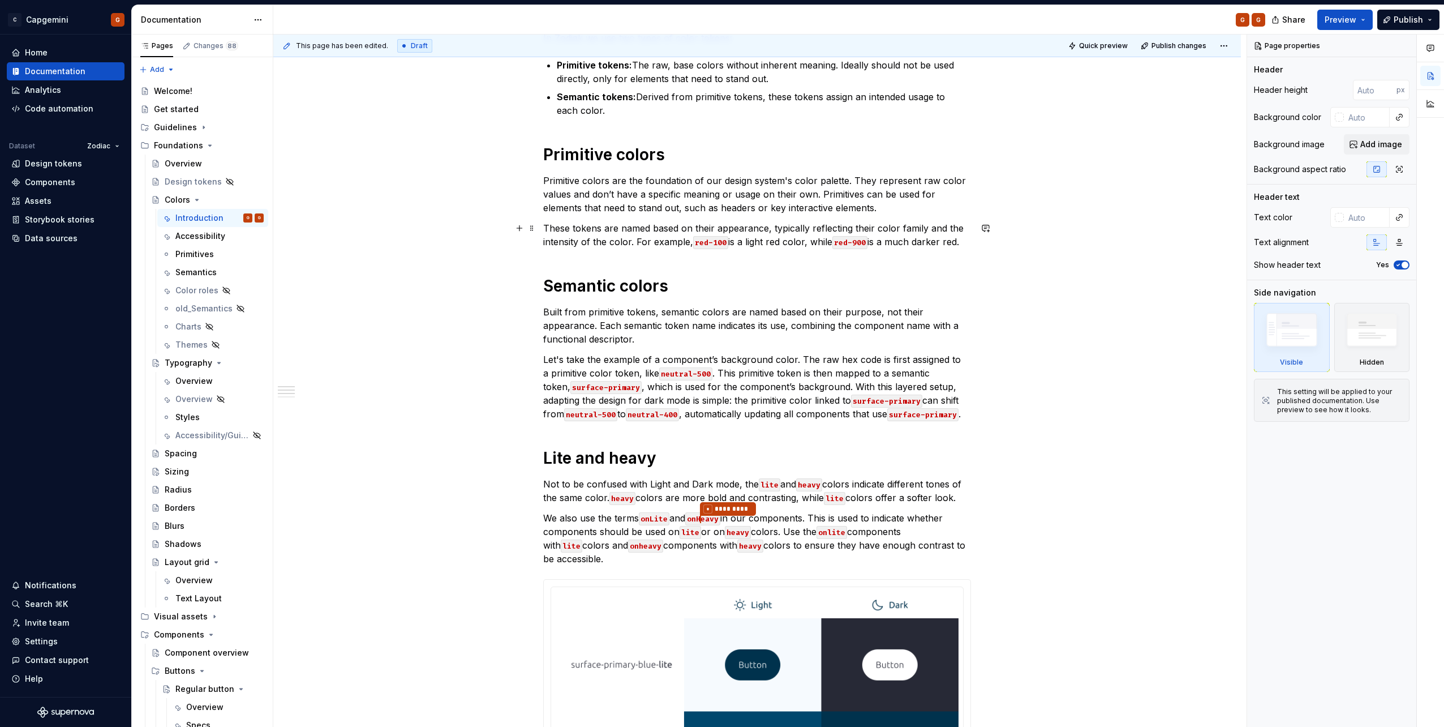
scroll to position [396, 0]
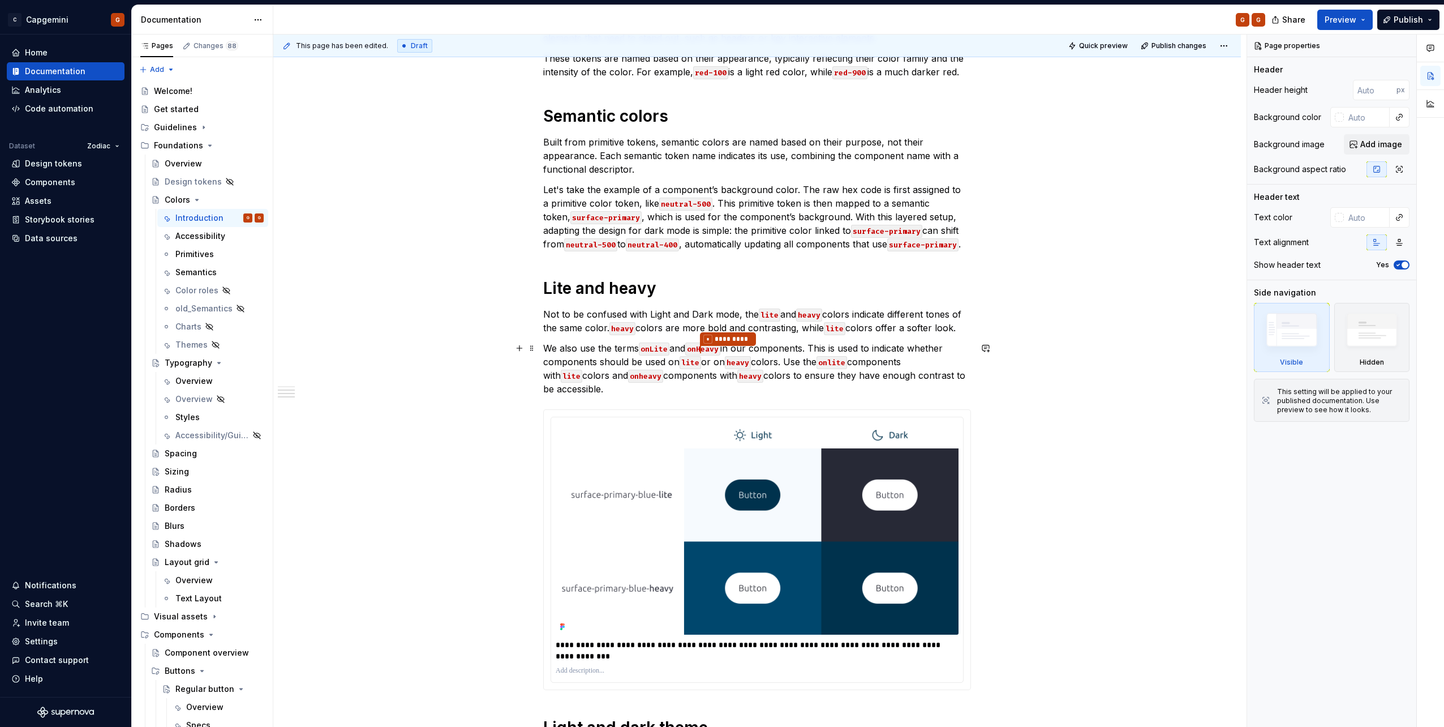
click at [671, 372] on p "We also use the terms onLite and onH * ********* eavy in our components. This i…" at bounding box center [757, 368] width 428 height 54
